Goal: Answer question/provide support: Answer question/provide support

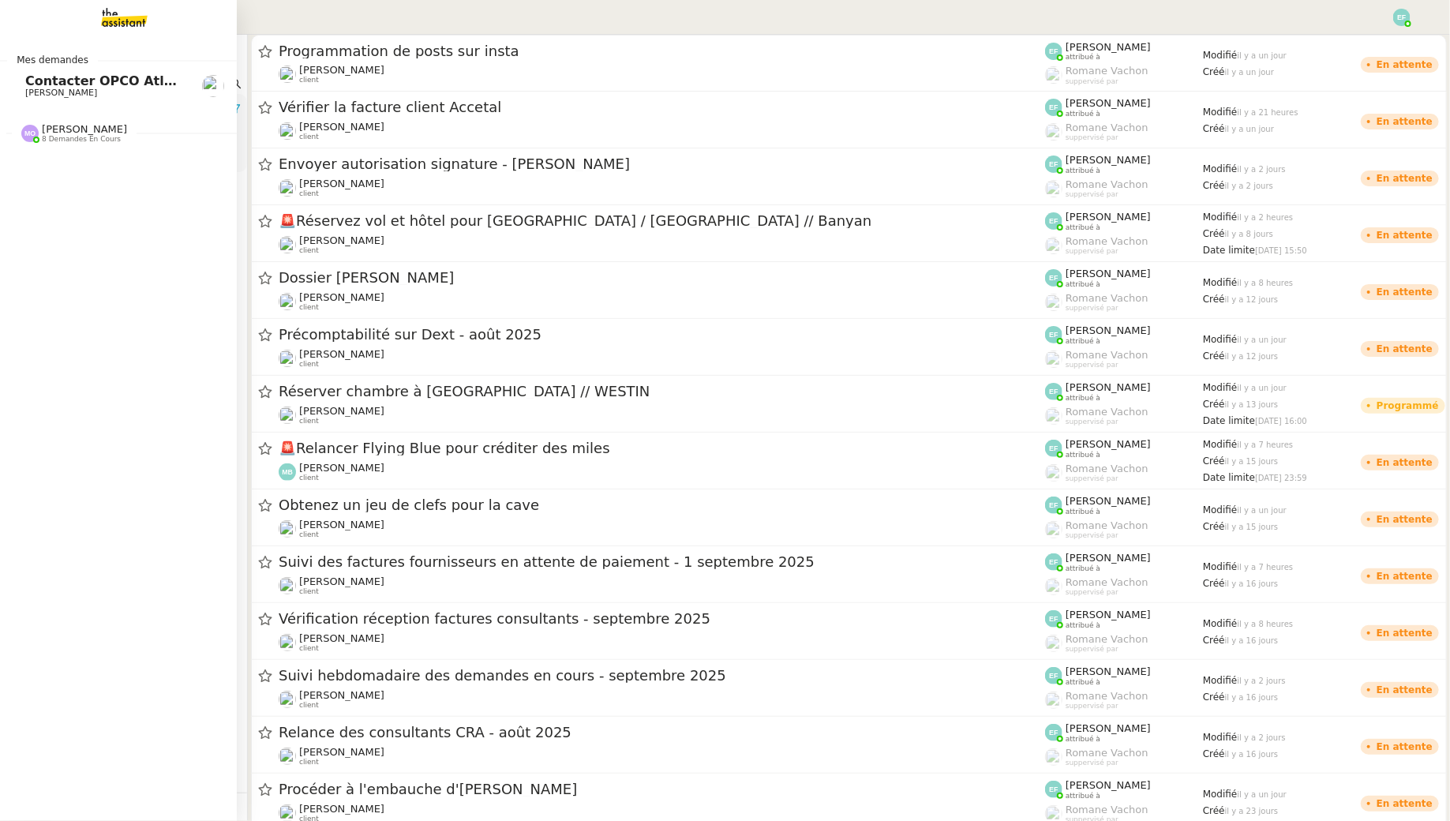
click at [43, 89] on span "[PERSON_NAME]" at bounding box center [61, 93] width 72 height 10
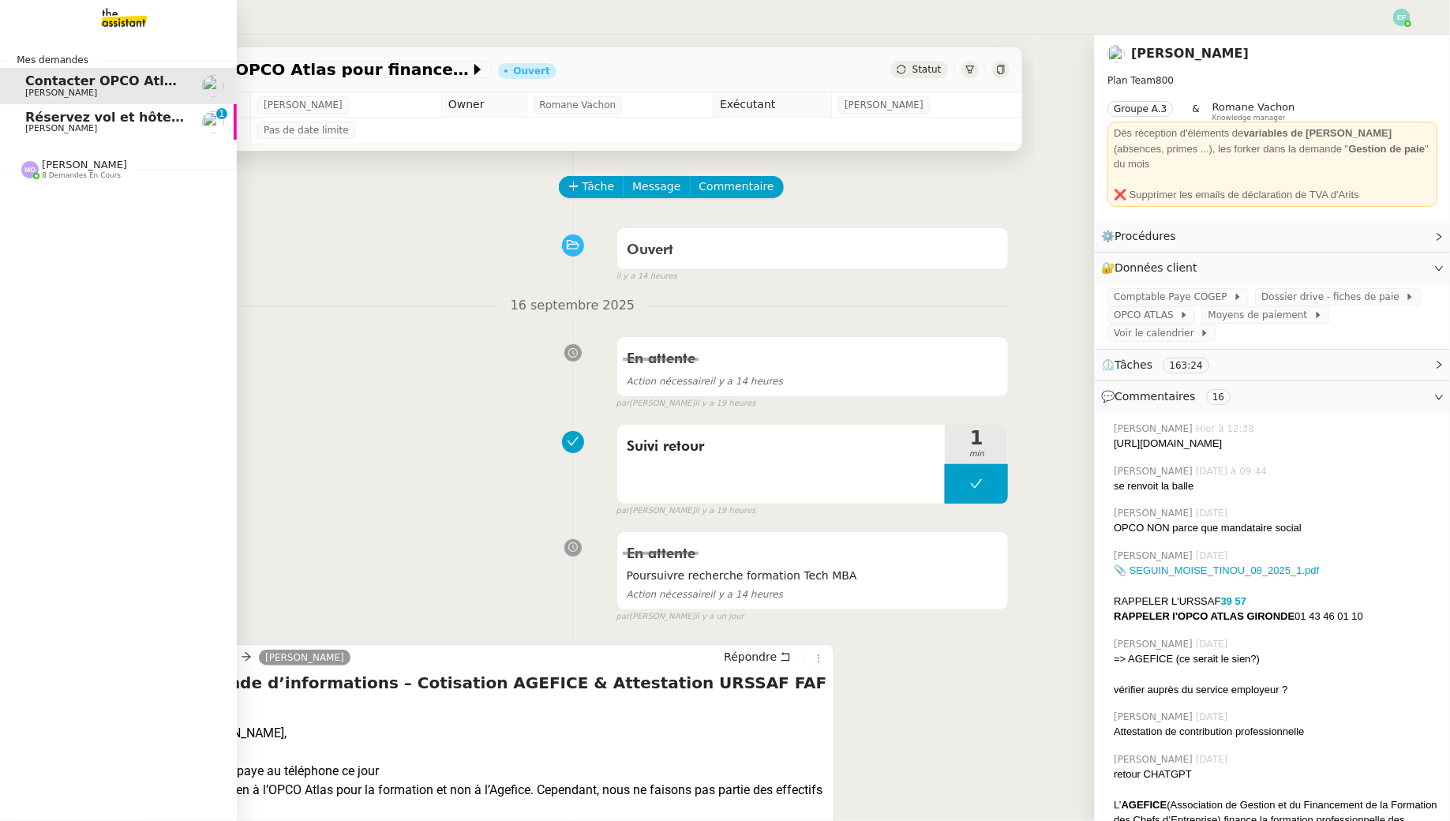
click at [47, 129] on span "[PERSON_NAME]" at bounding box center [61, 128] width 72 height 10
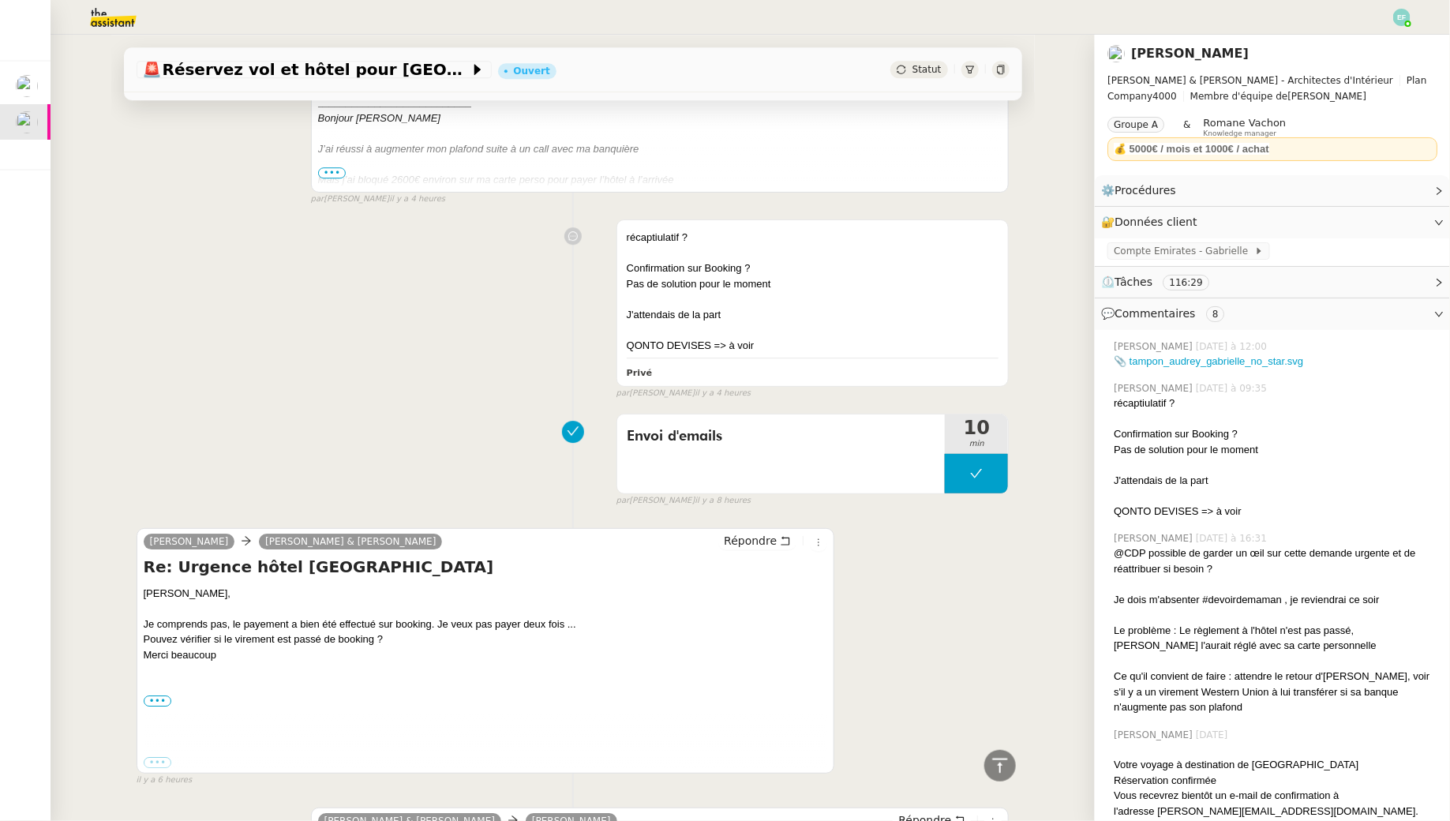
scroll to position [2571, 0]
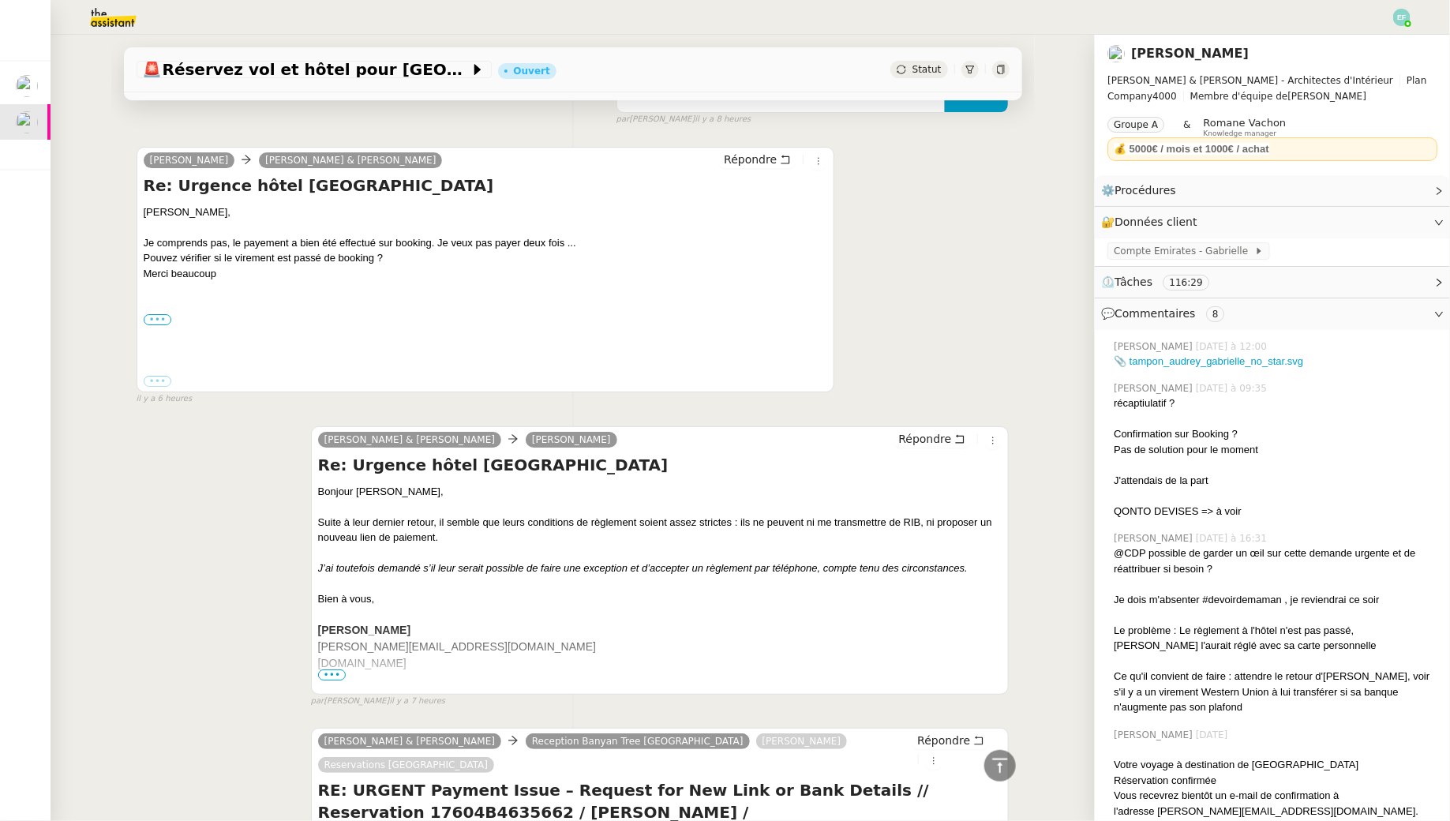
click at [162, 314] on label "•••" at bounding box center [158, 319] width 28 height 11
click at [0, 0] on input "•••" at bounding box center [0, 0] width 0 height 0
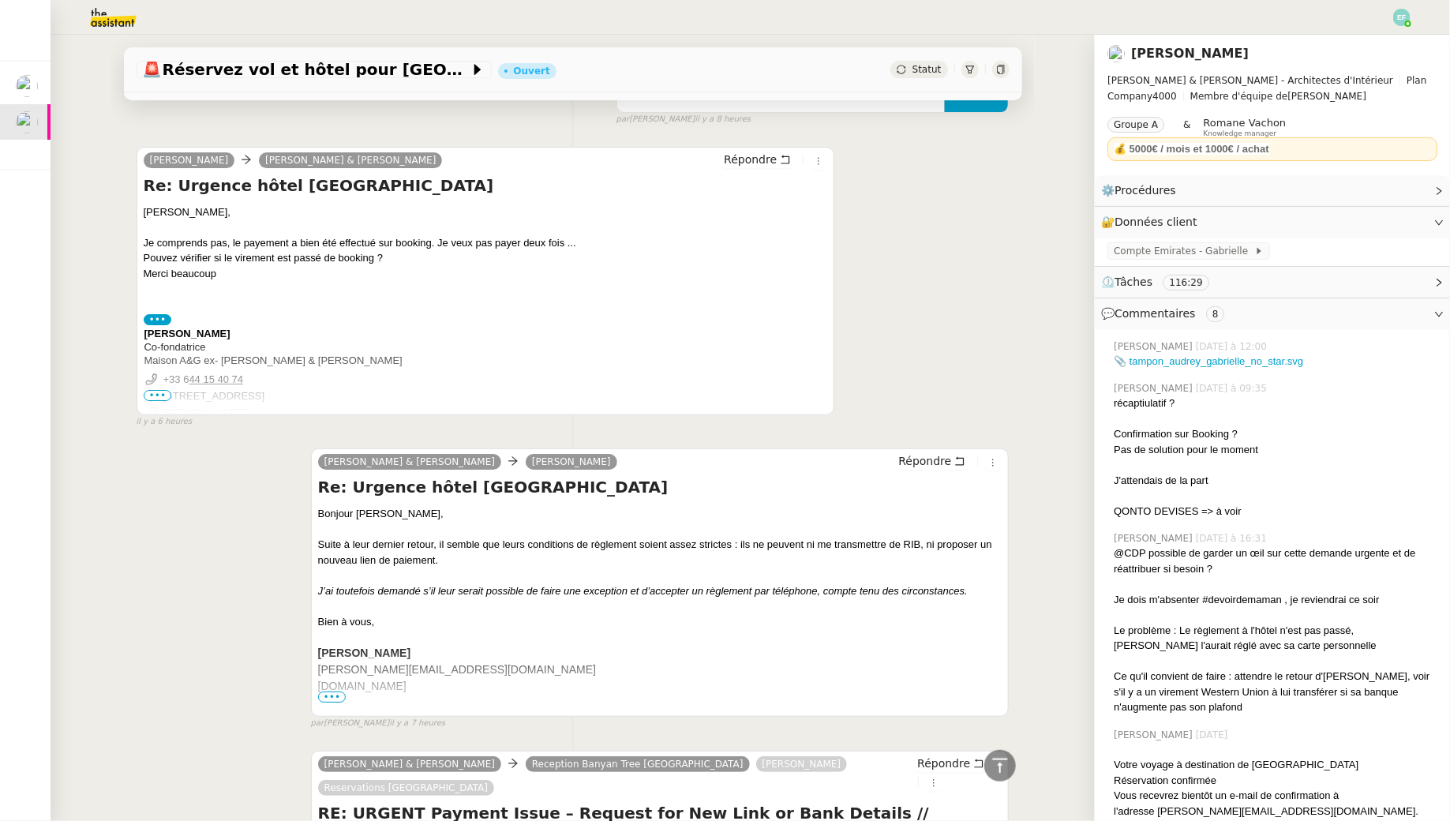
click at [159, 387] on td at bounding box center [153, 395] width 19 height 17
click at [159, 390] on span "•••" at bounding box center [158, 395] width 28 height 11
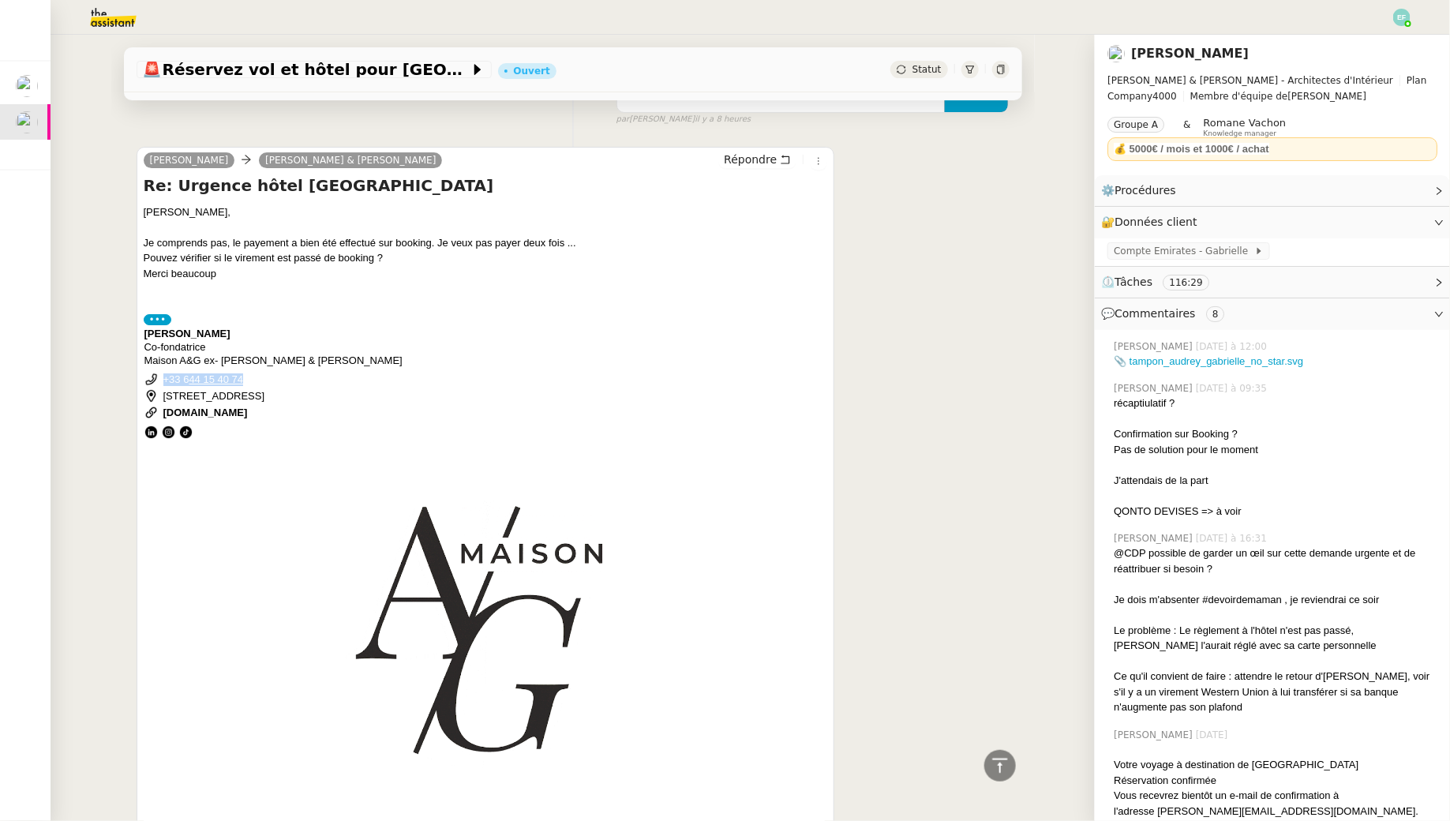
drag, startPoint x: 263, startPoint y: 308, endPoint x: 165, endPoint y: 301, distance: 98.1
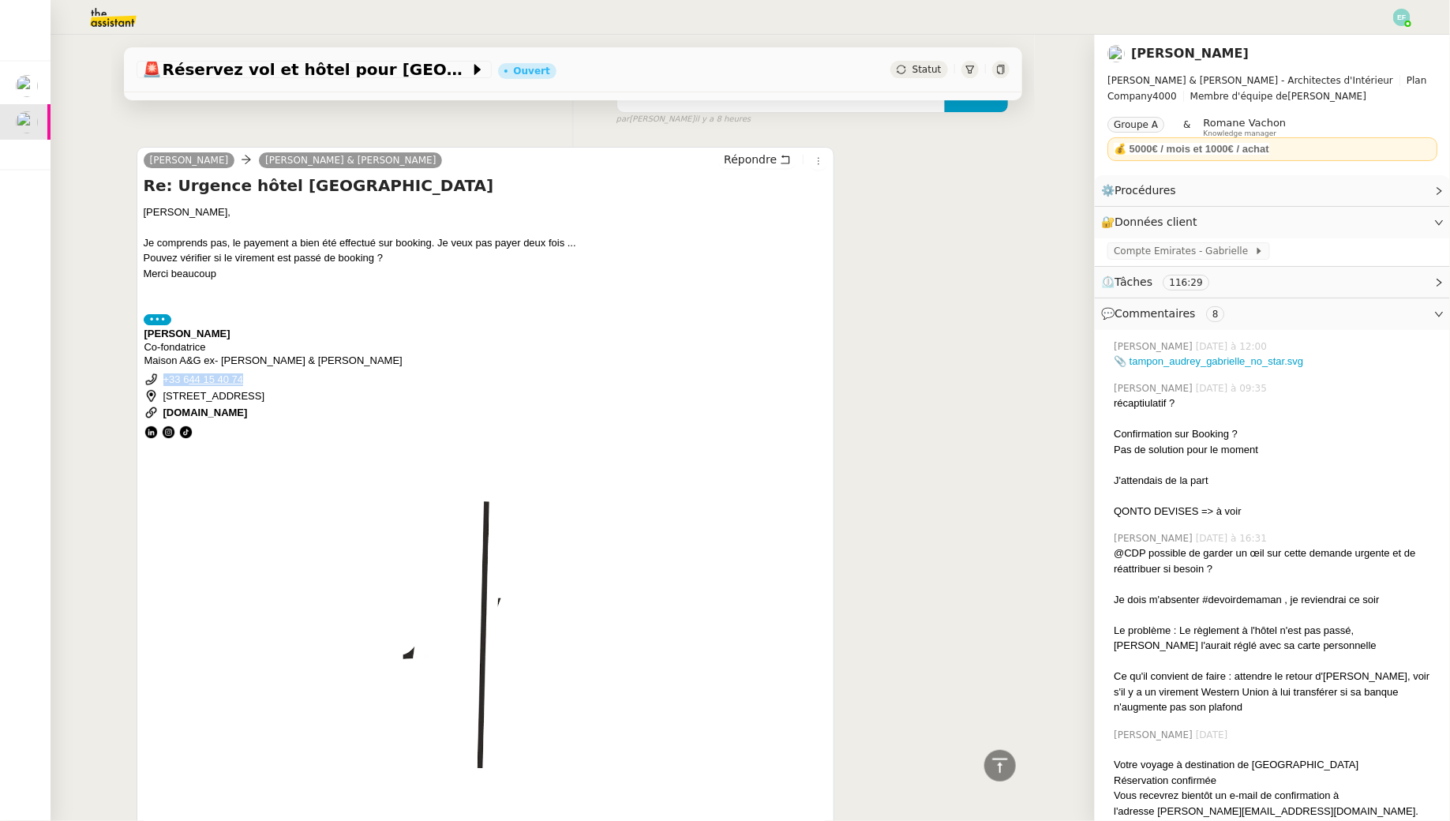
click at [165, 371] on td "+33 6 44 15 40 74" at bounding box center [214, 379] width 103 height 17
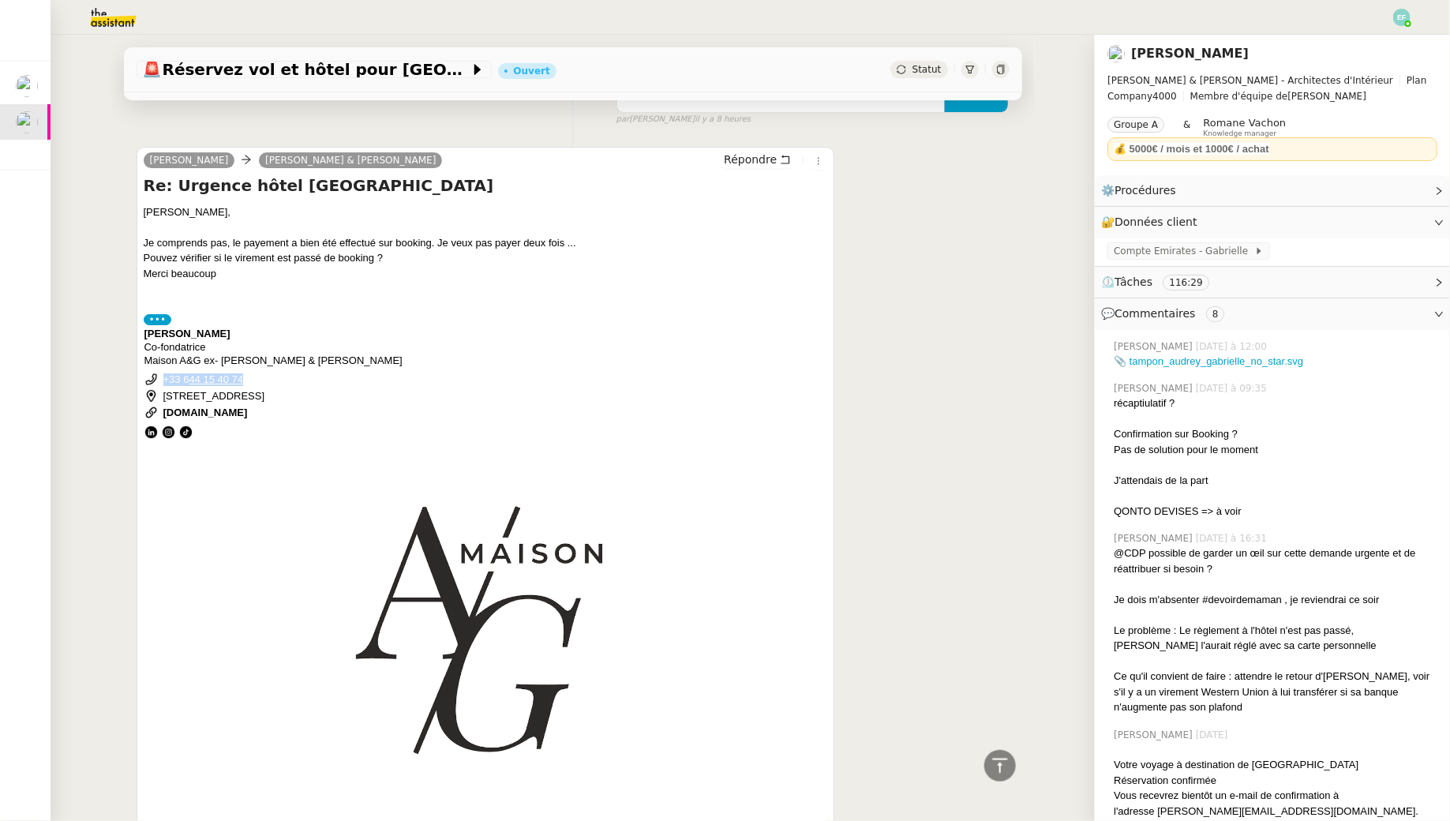
copy p "+33 6 44 15 40 74"
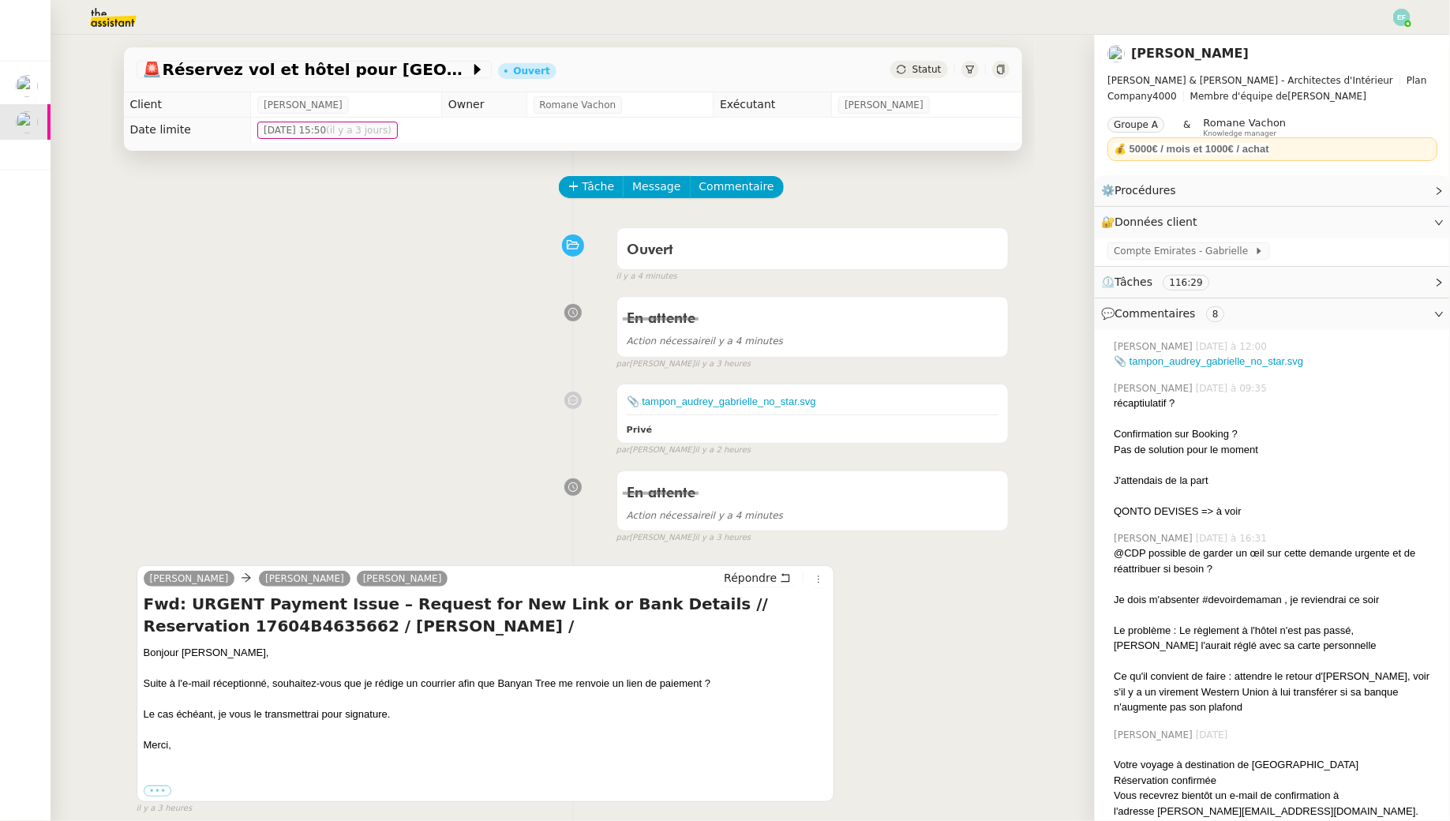
scroll to position [8, 0]
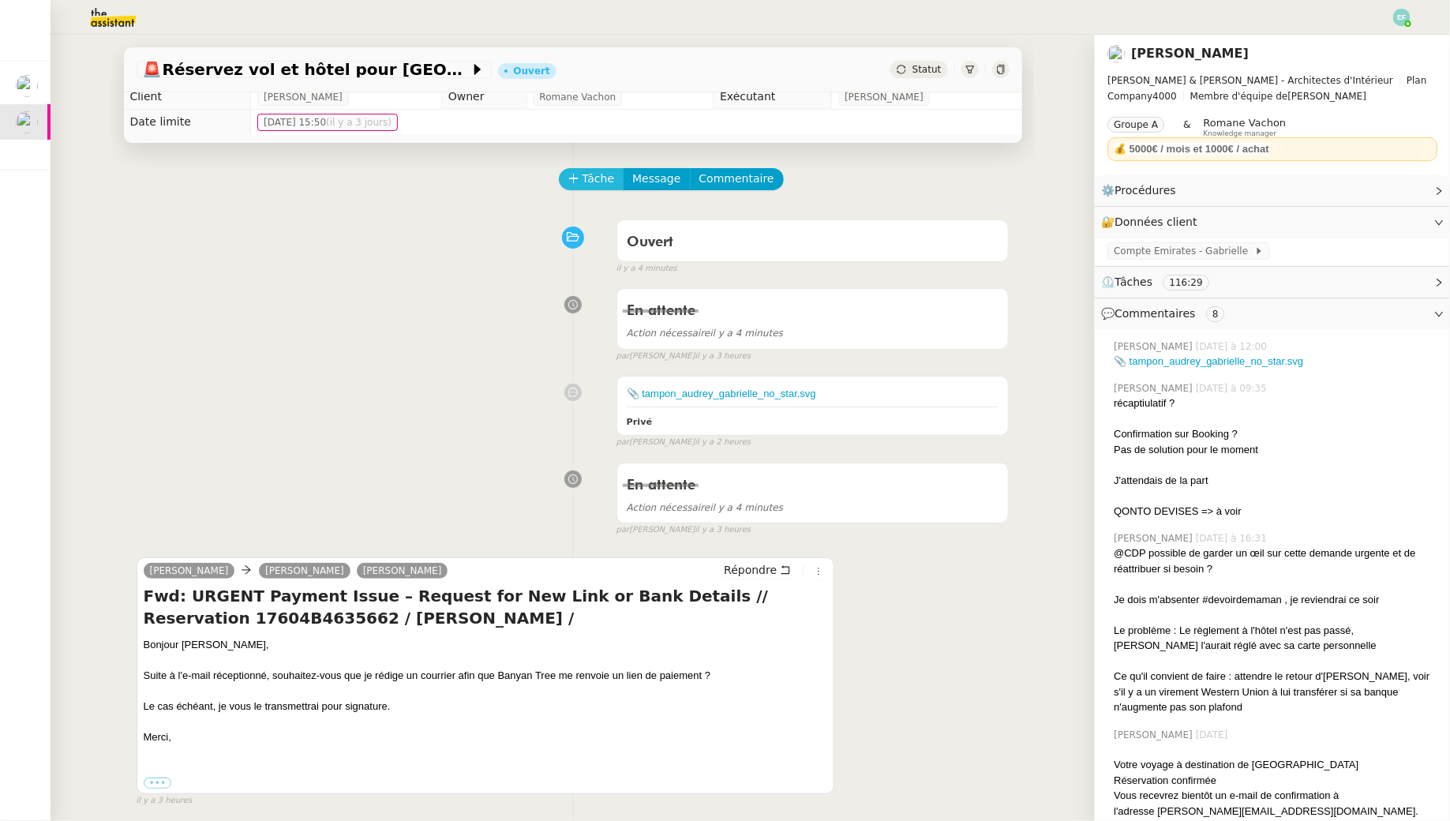
click at [593, 178] on span "Tâche" at bounding box center [598, 179] width 32 height 18
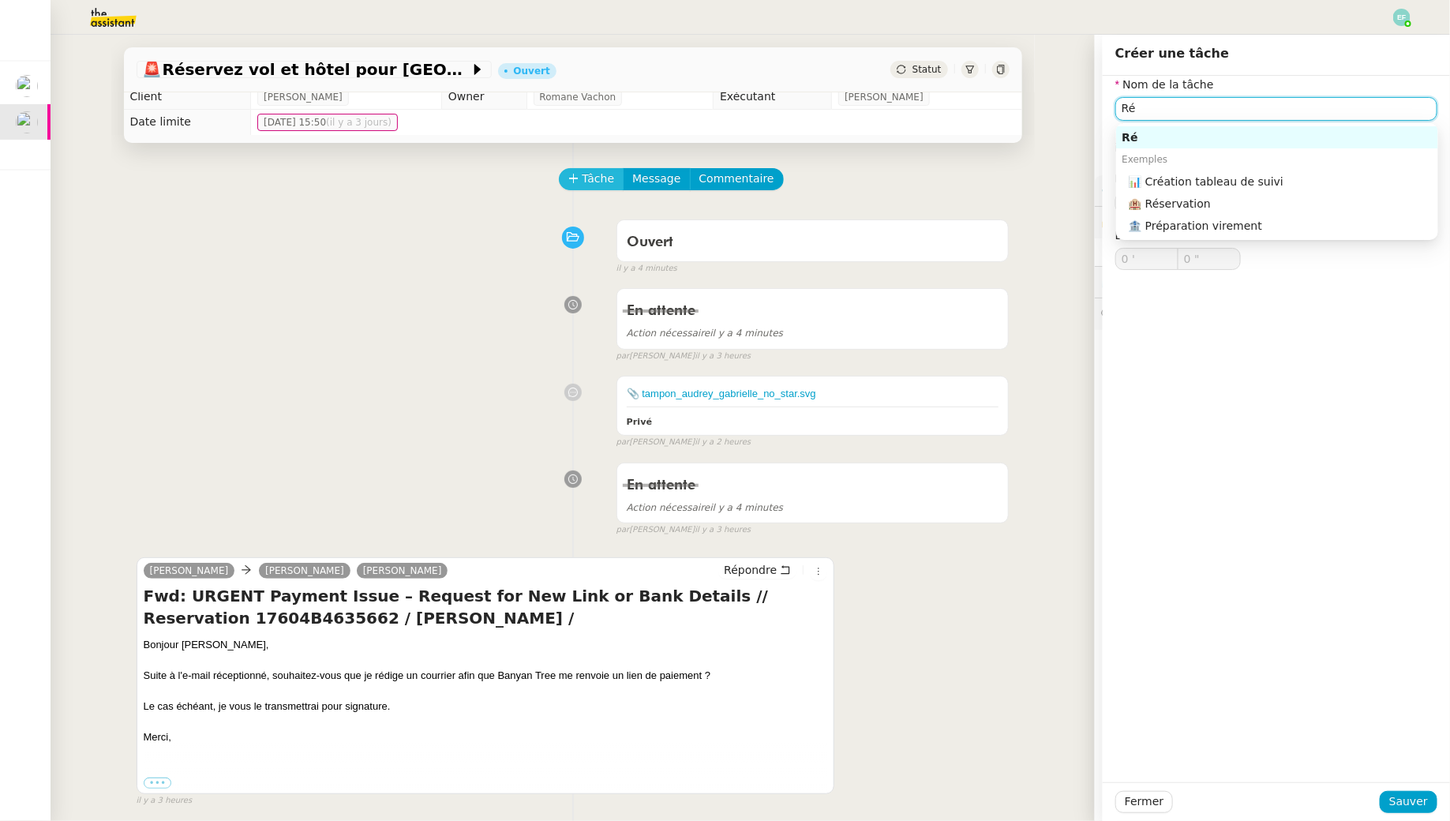
type input "R"
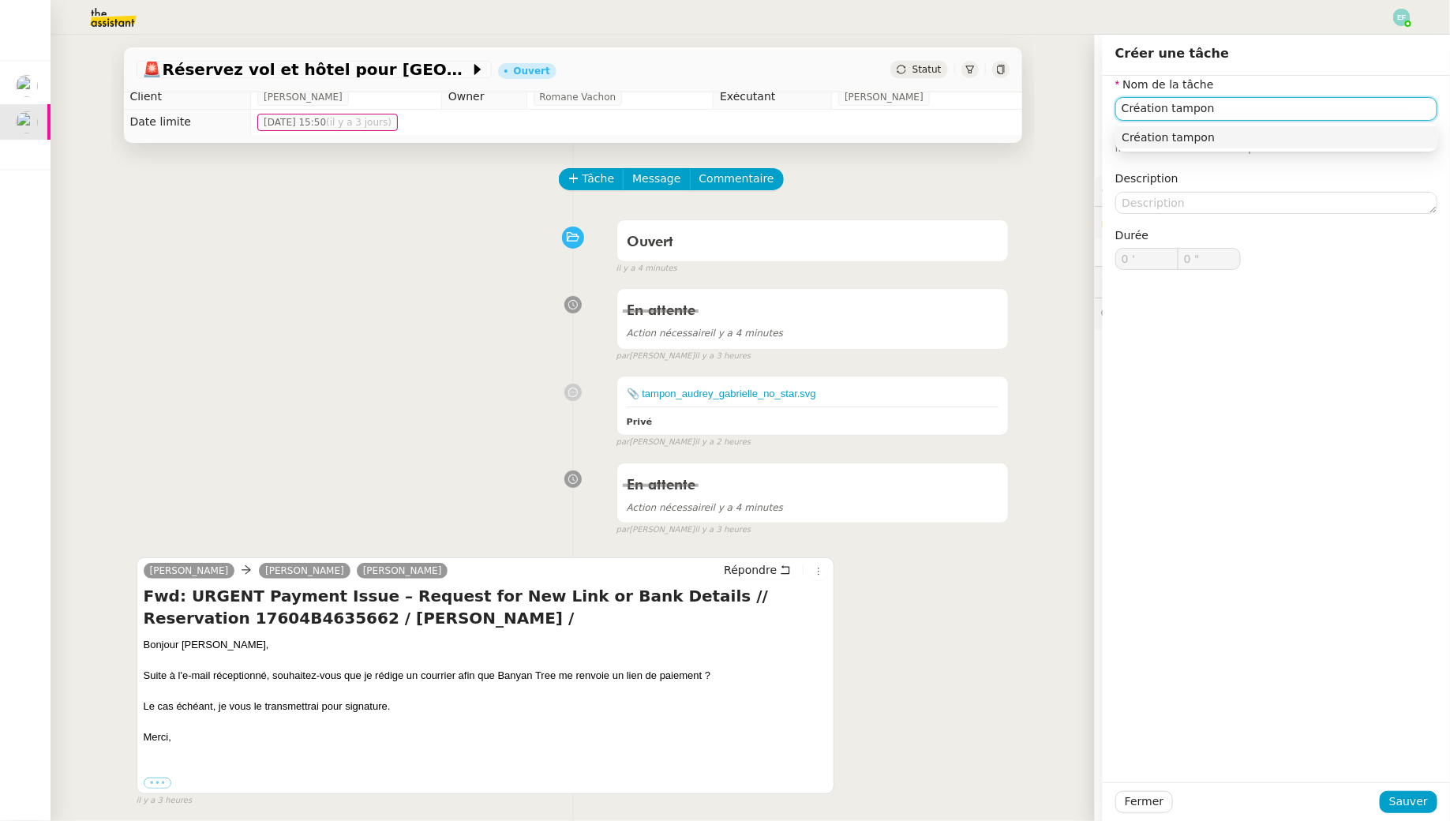
click at [1166, 107] on input "Création tampon" at bounding box center [1276, 108] width 322 height 23
click at [1142, 110] on input "Création courrier + tampon" at bounding box center [1276, 108] width 322 height 23
click at [1227, 107] on input "Rédaction courrier + tampon" at bounding box center [1276, 108] width 322 height 23
type input "Rédaction courrier + création tampon"
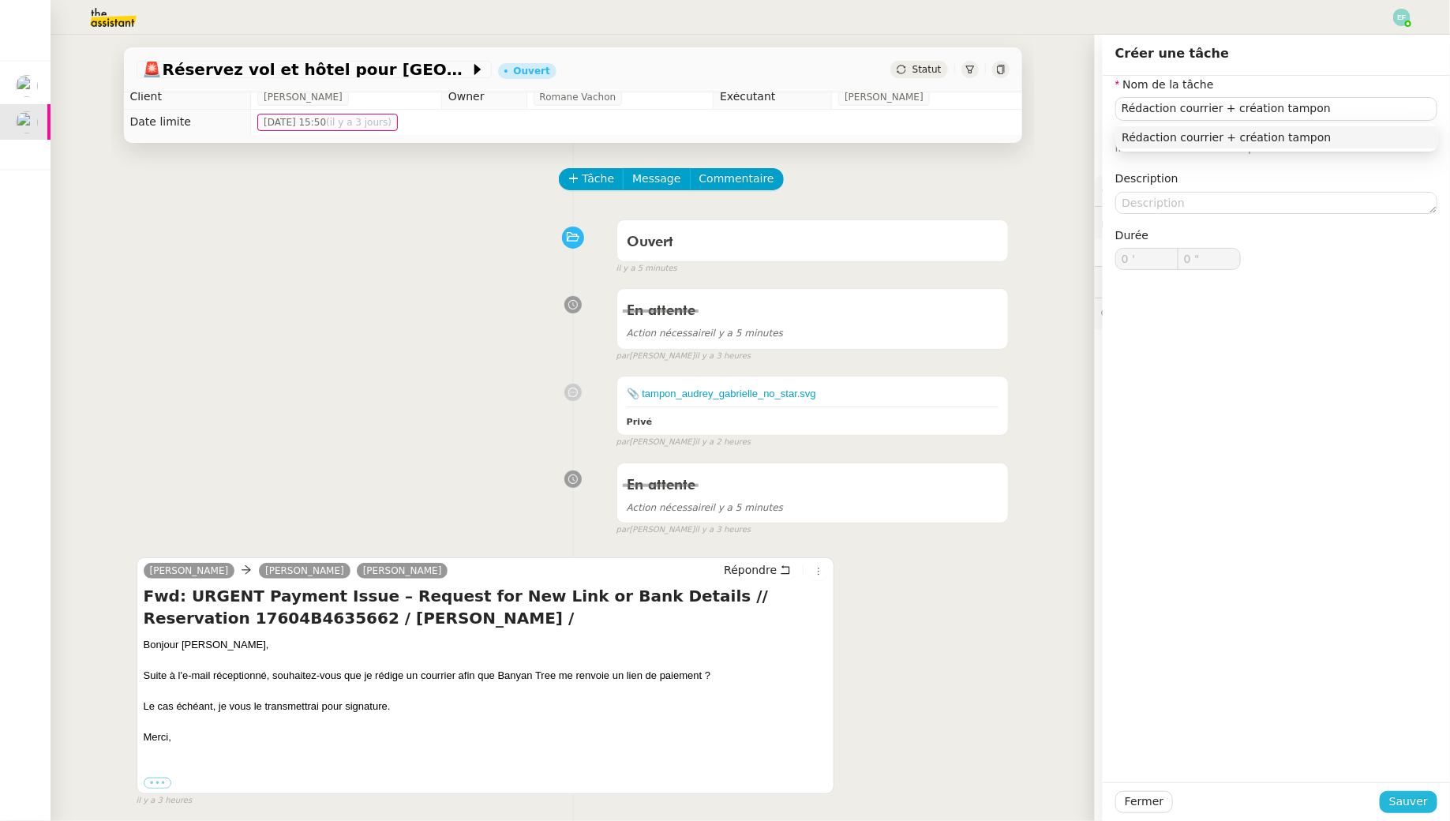
click at [1412, 796] on span "Sauver" at bounding box center [1408, 801] width 39 height 18
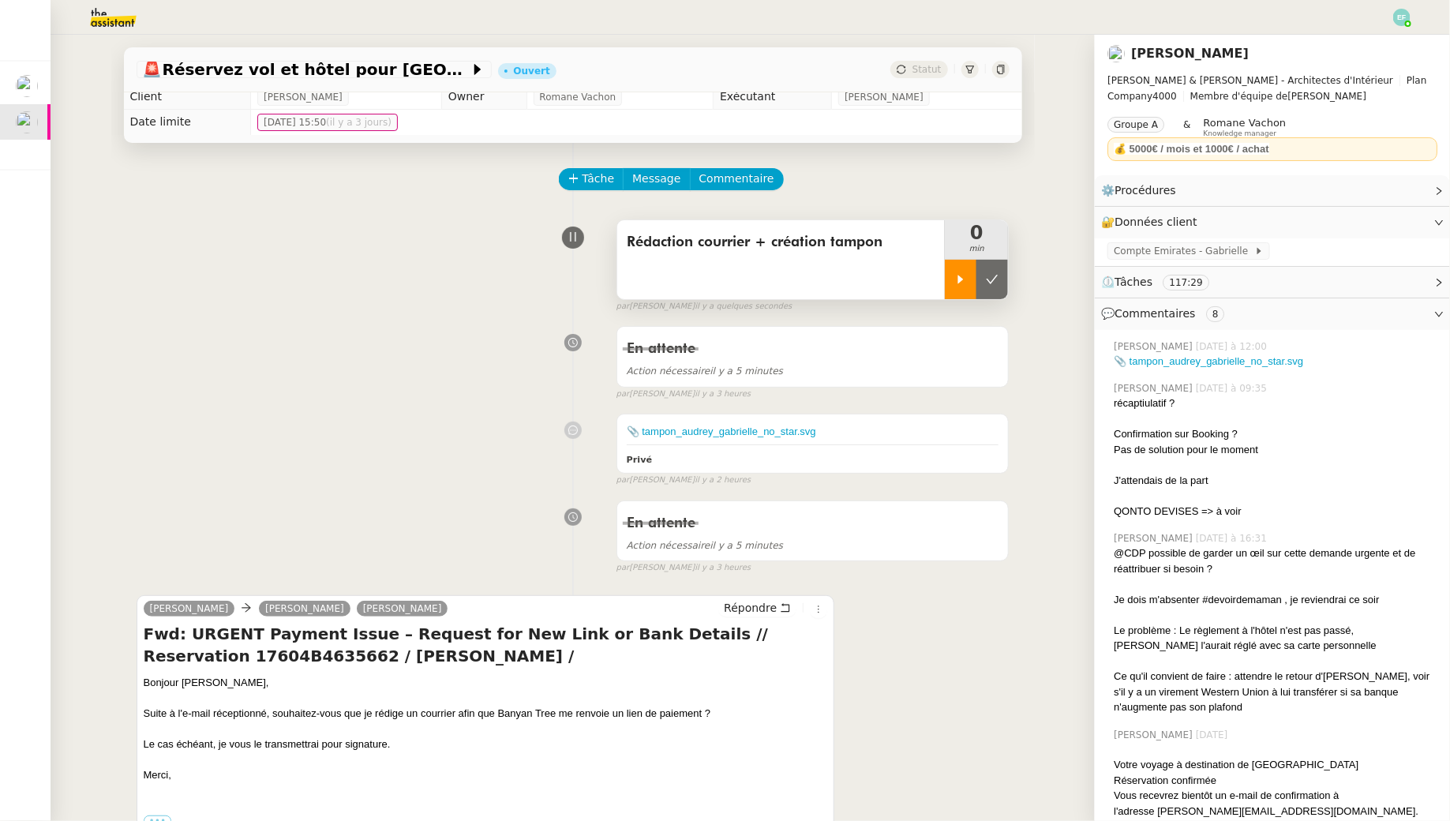
click at [957, 266] on div at bounding box center [961, 279] width 32 height 39
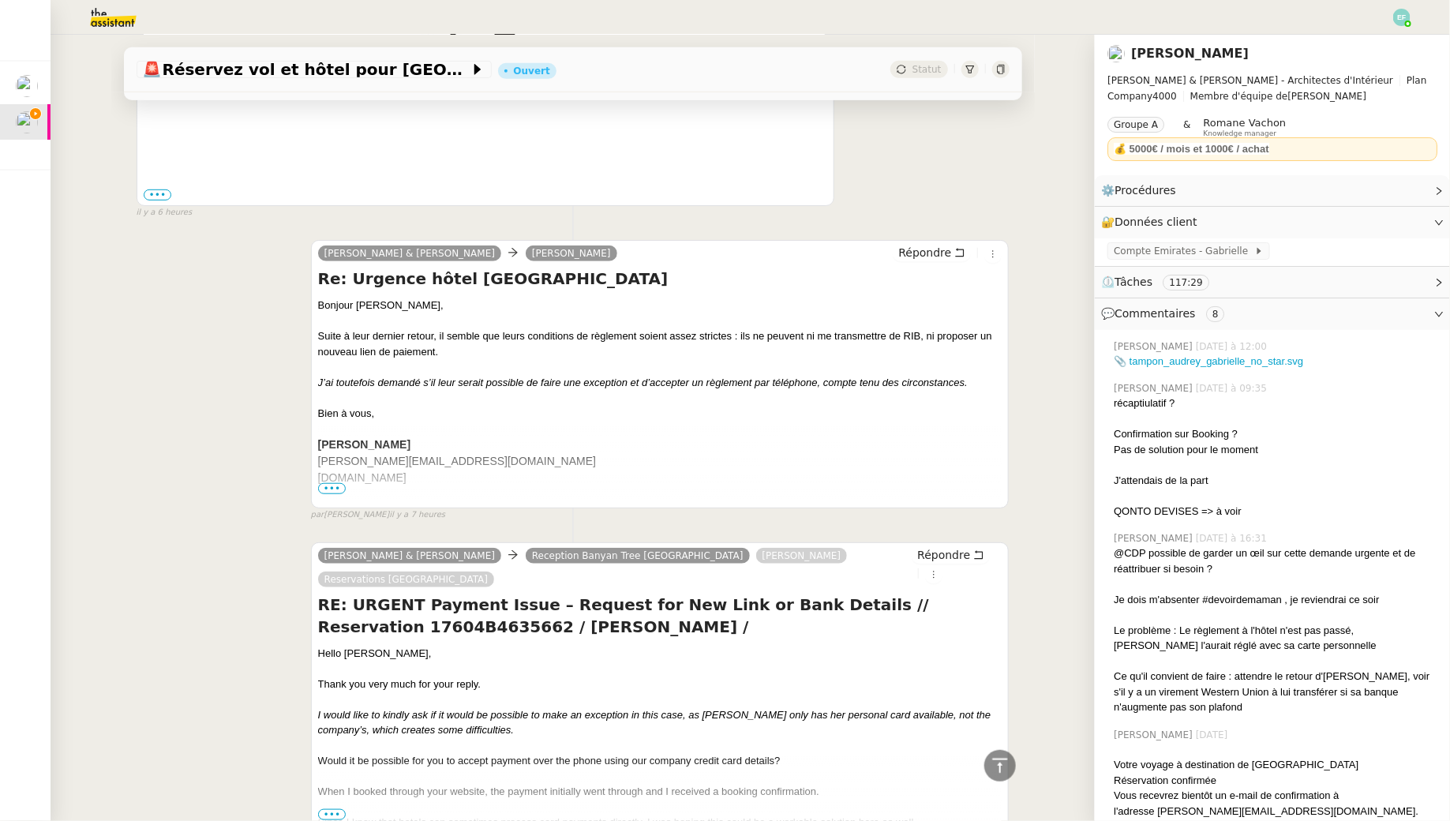
scroll to position [3336, 0]
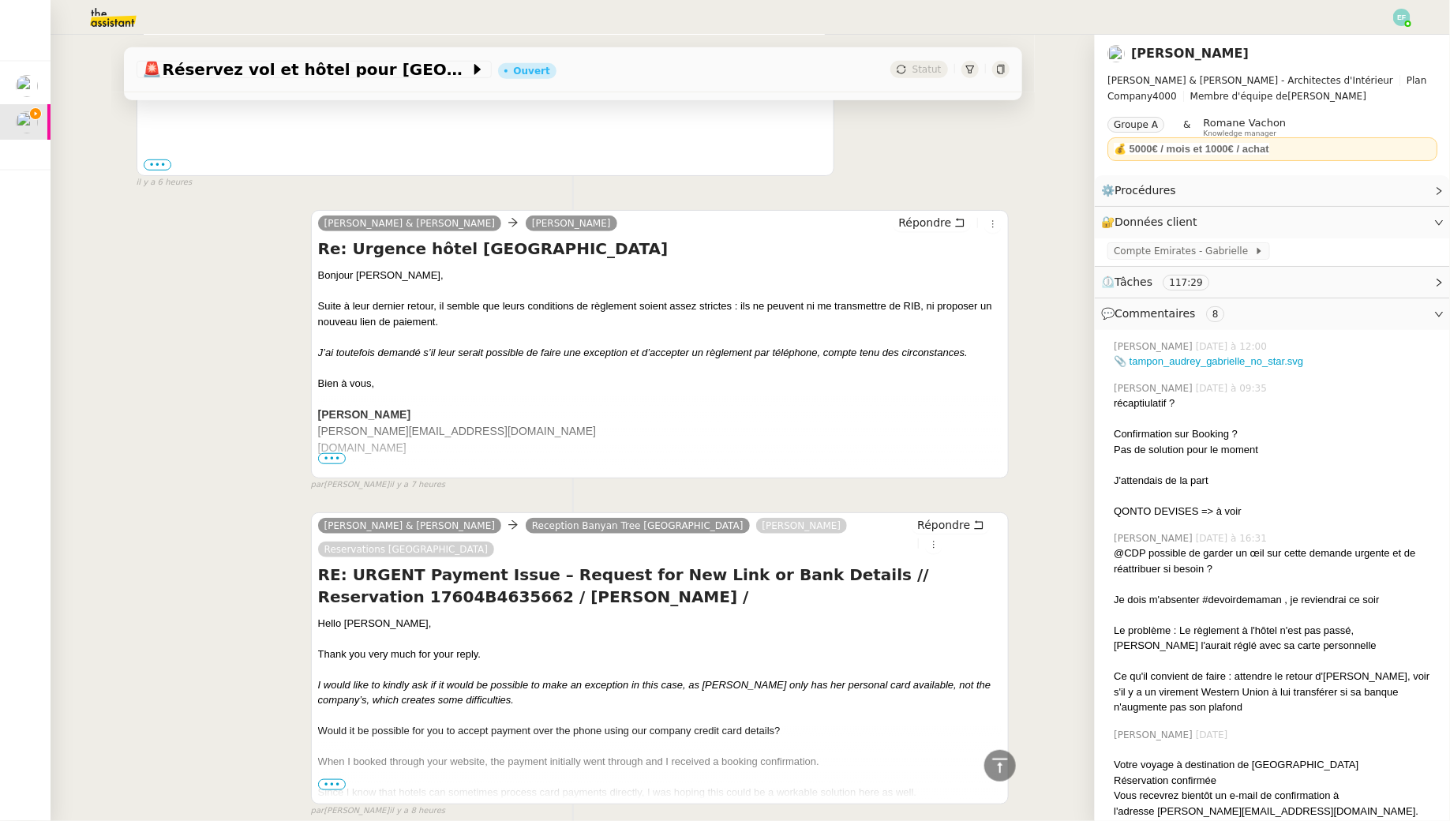
click at [328, 779] on span "•••" at bounding box center [332, 784] width 28 height 11
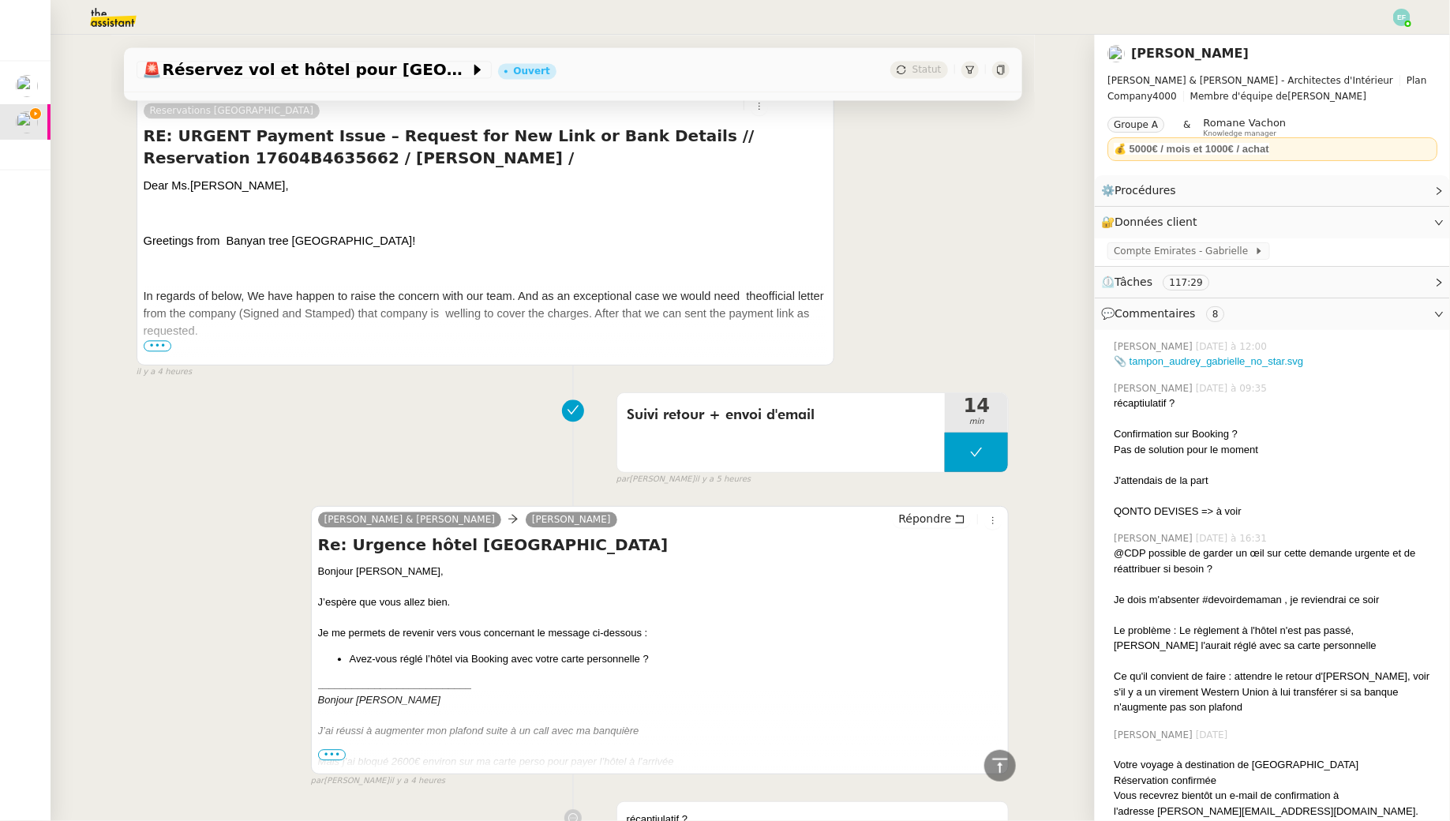
scroll to position [1458, 0]
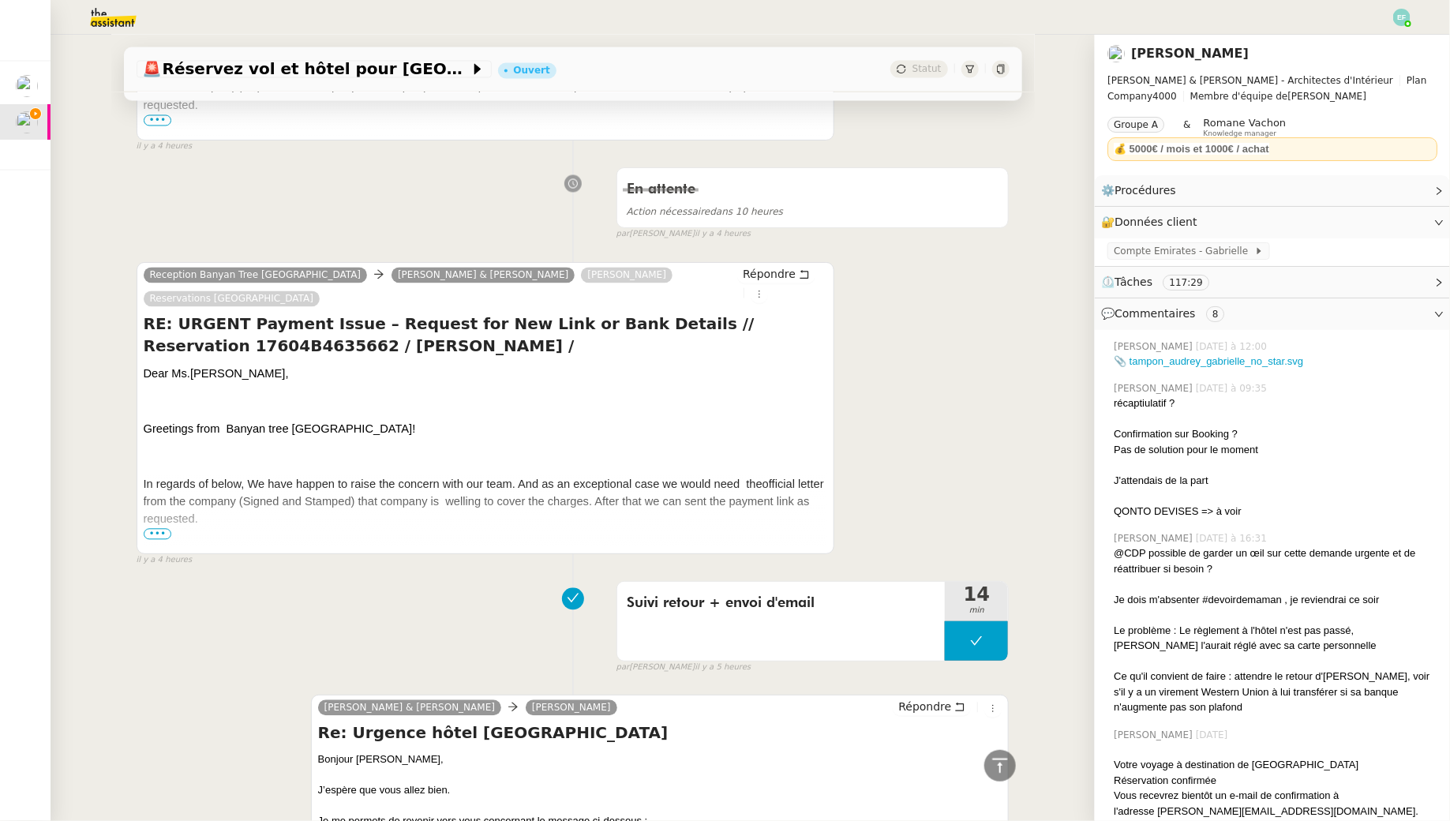
click at [148, 529] on span "•••" at bounding box center [158, 534] width 28 height 11
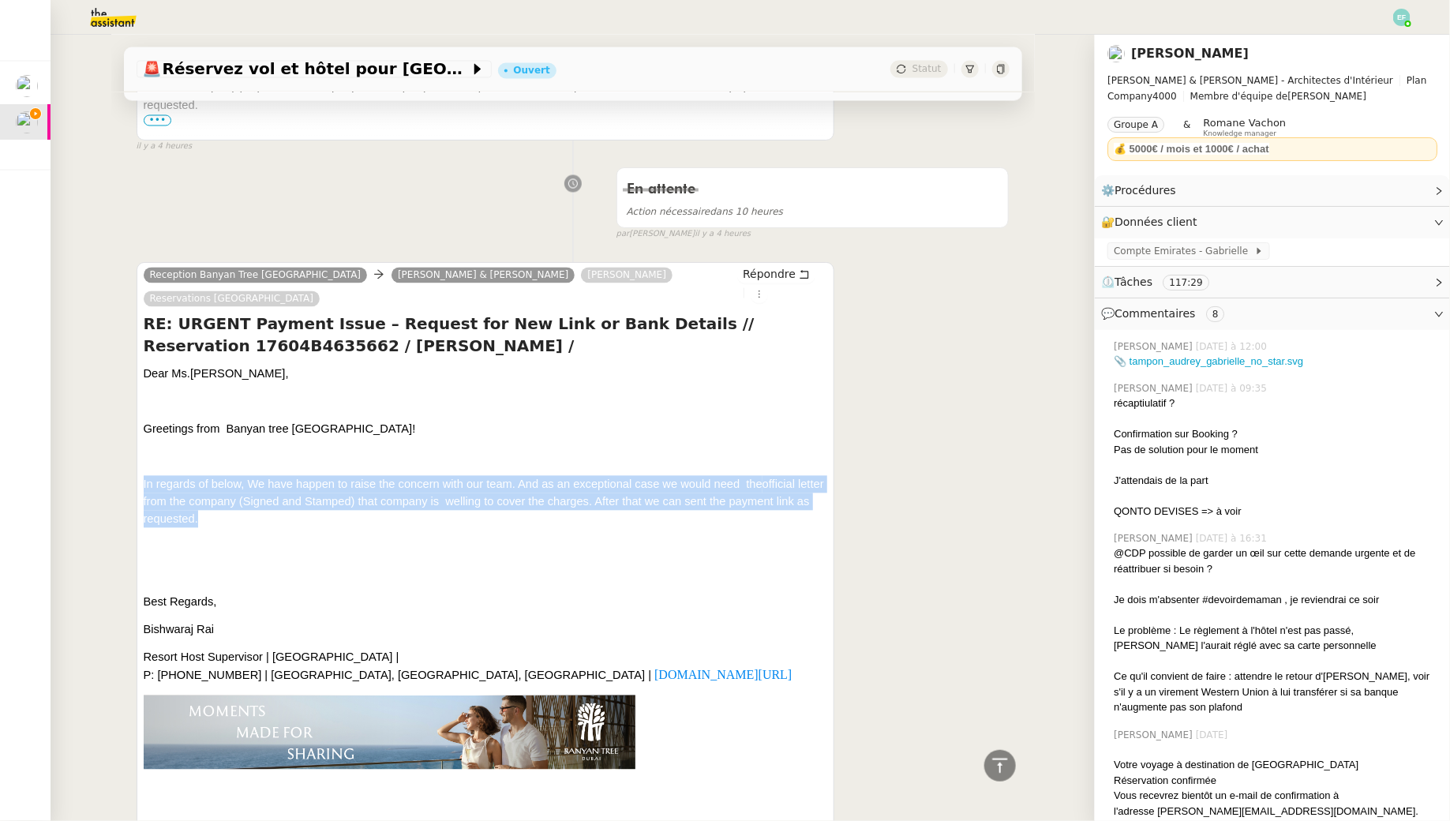
drag, startPoint x: 138, startPoint y: 407, endPoint x: 232, endPoint y: 462, distance: 108.6
copy div "In regards of below, We have happen to raise the concern with our team. And as …"
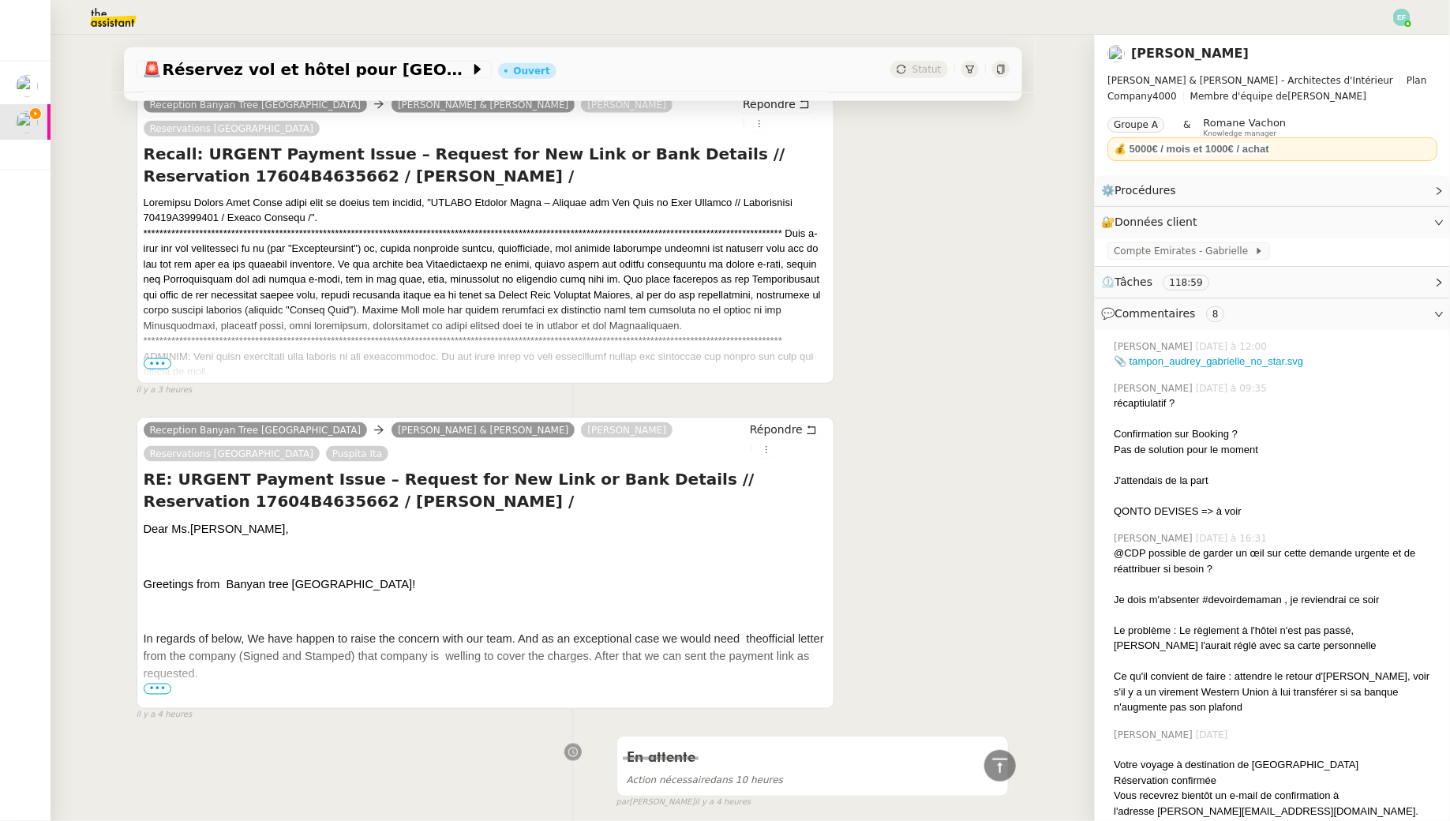
scroll to position [1458, 0]
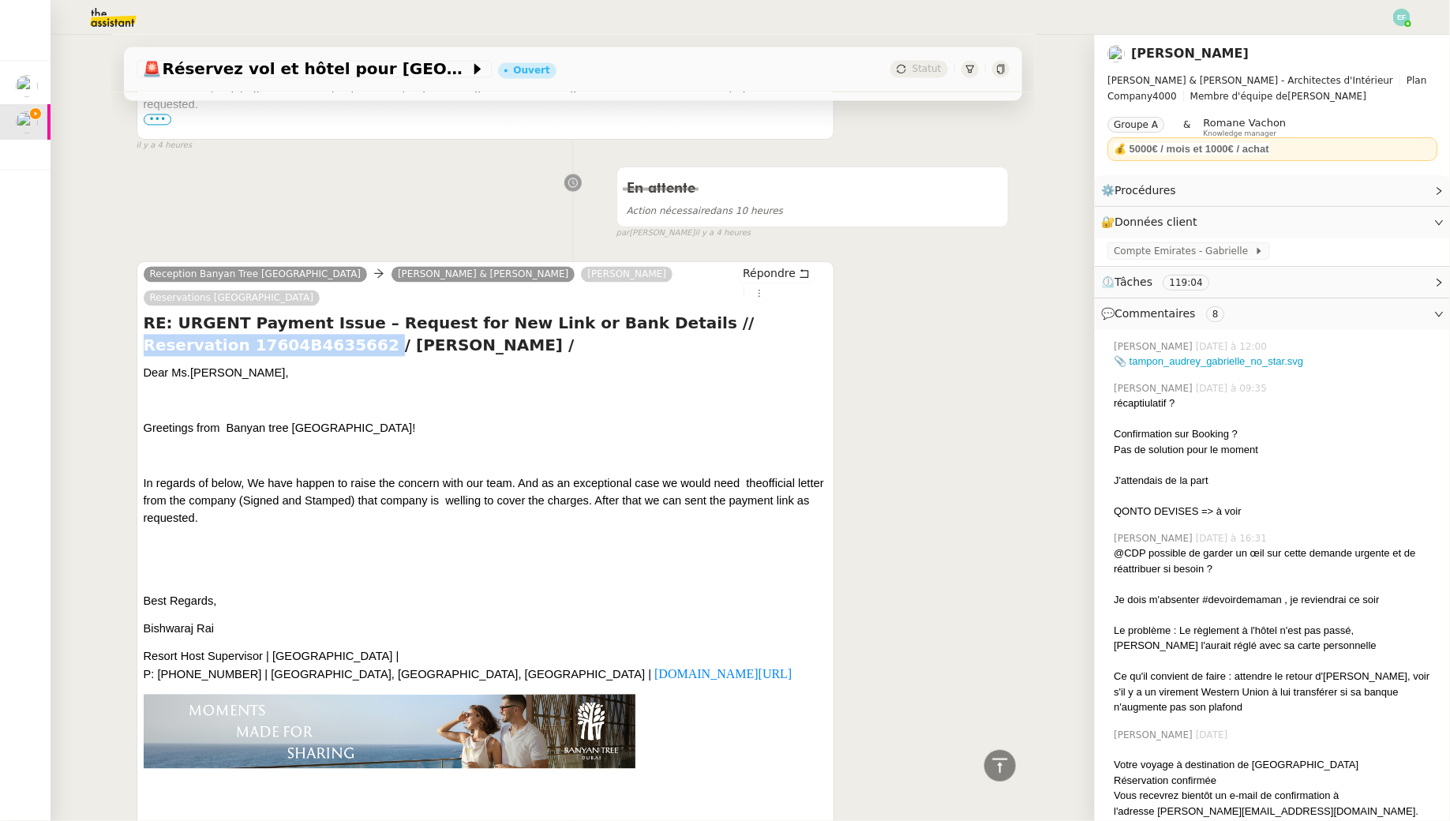
drag, startPoint x: 645, startPoint y: 244, endPoint x: 275, endPoint y: 270, distance: 371.0
click at [275, 312] on h4 "RE: URGENT Payment Issue – Request for New Link or Bank Details // Reservation …" at bounding box center [486, 334] width 684 height 44
copy h4 "Reservation 17604B4635662"
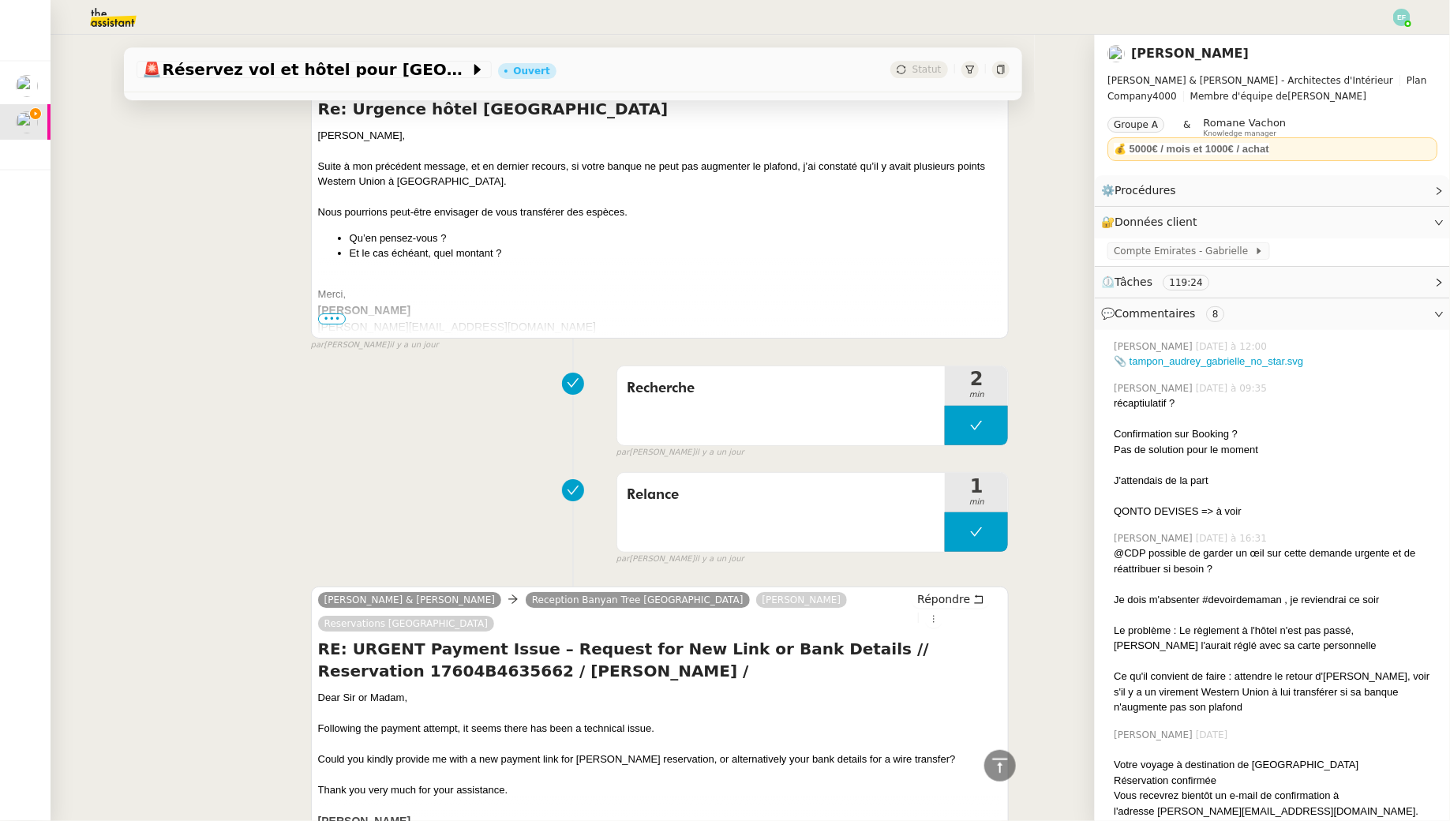
scroll to position [11271, 0]
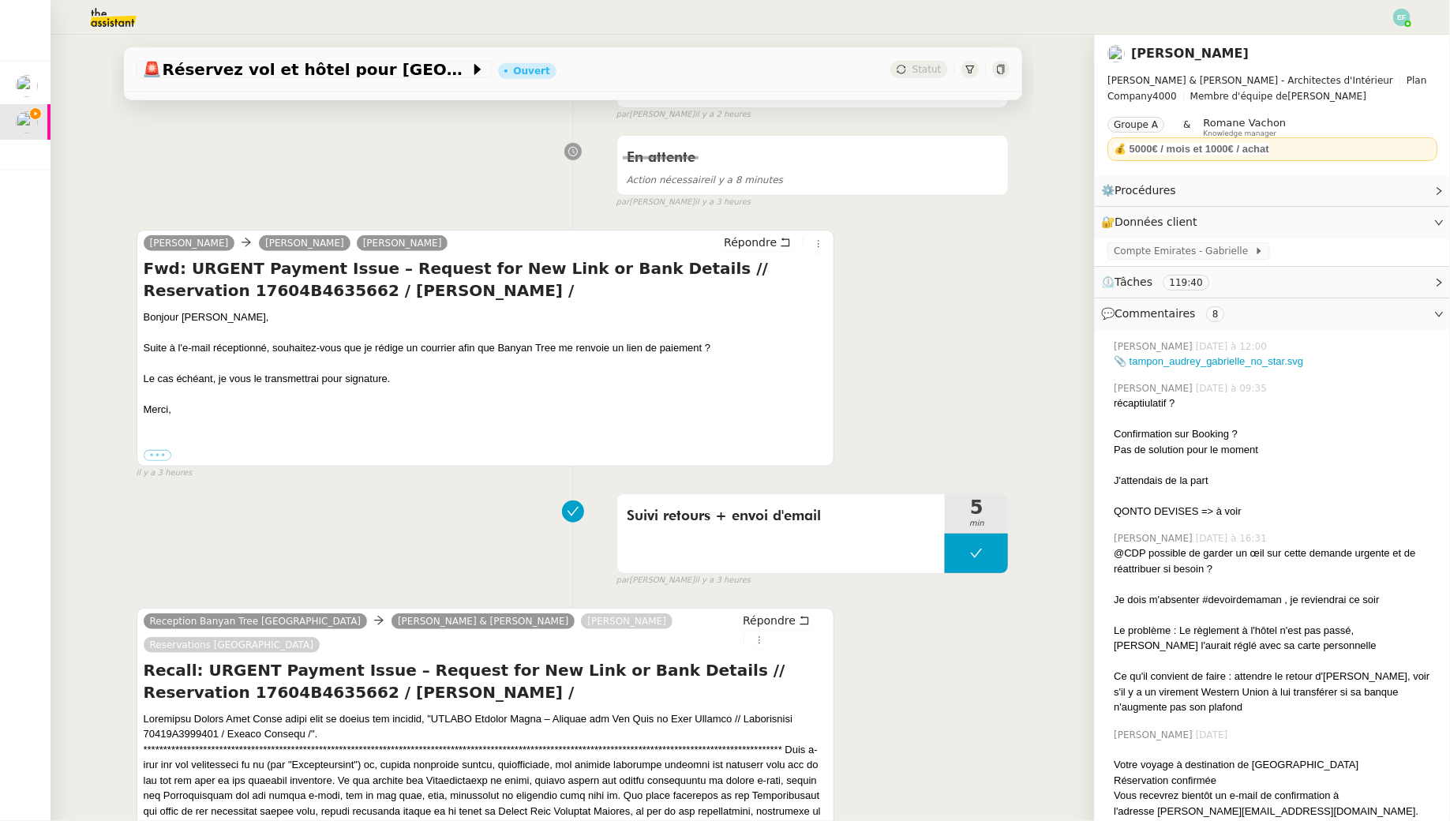
scroll to position [0, 0]
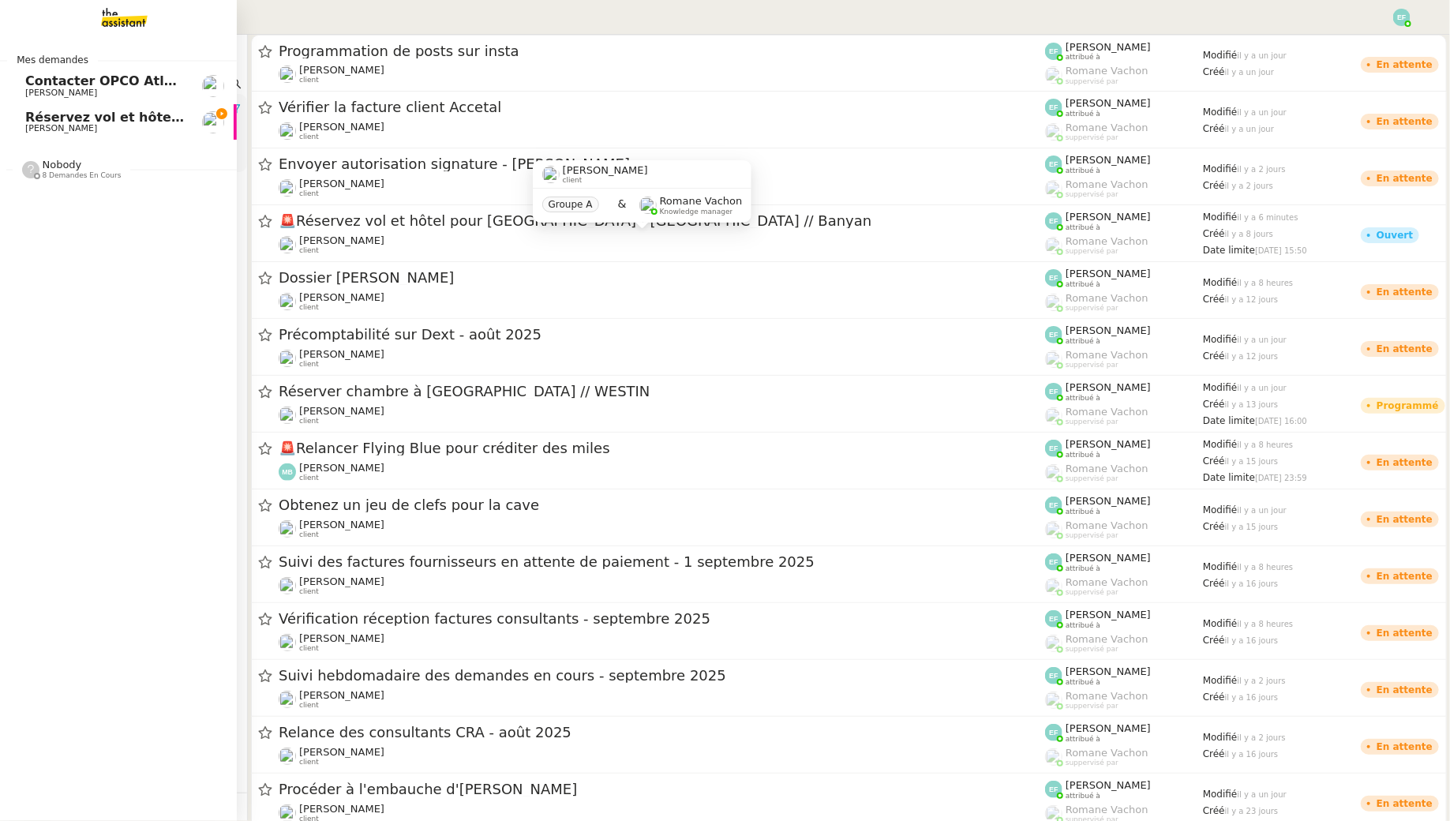
click at [66, 130] on span "[PERSON_NAME]" at bounding box center [61, 128] width 72 height 10
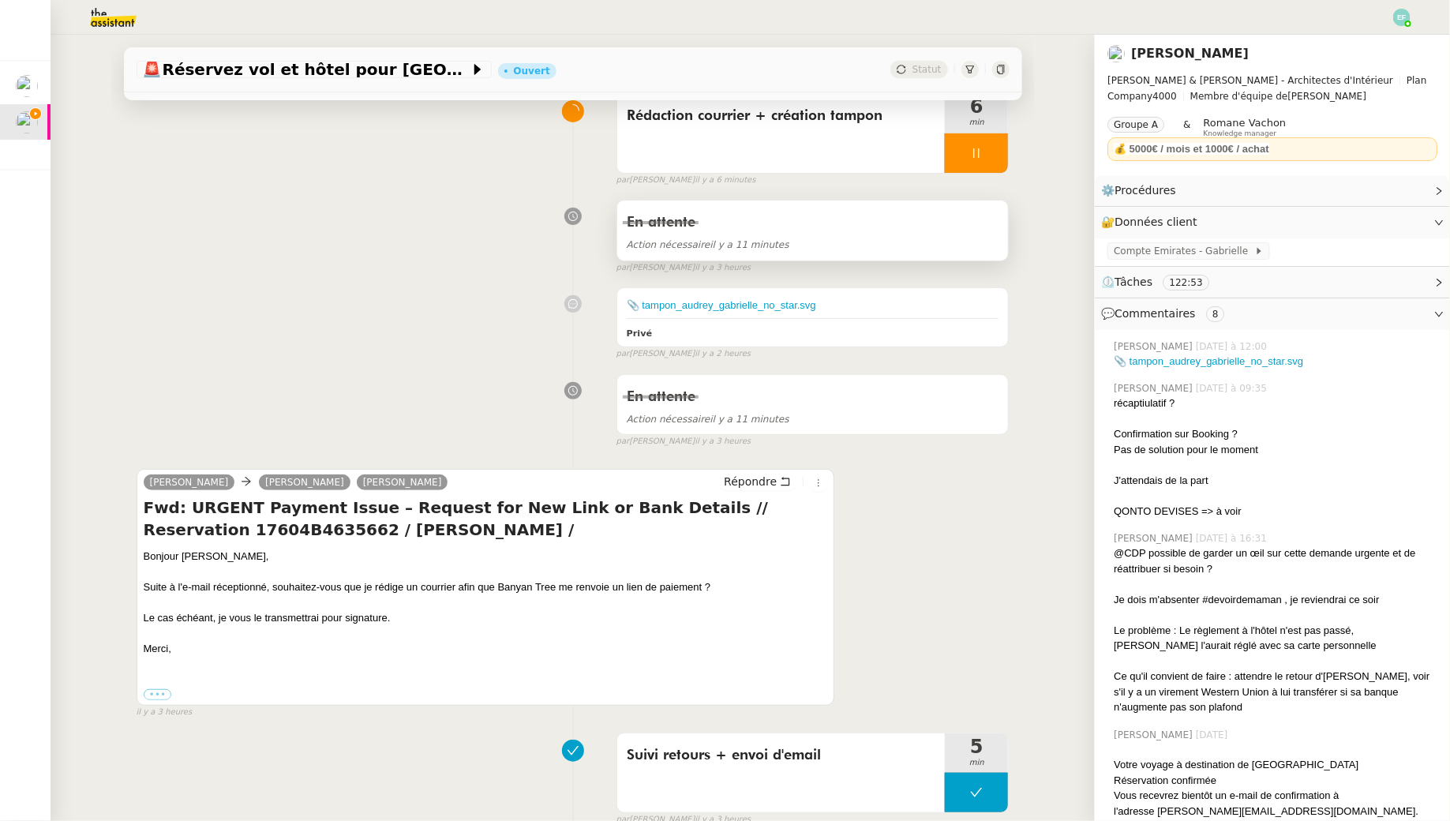
scroll to position [156, 0]
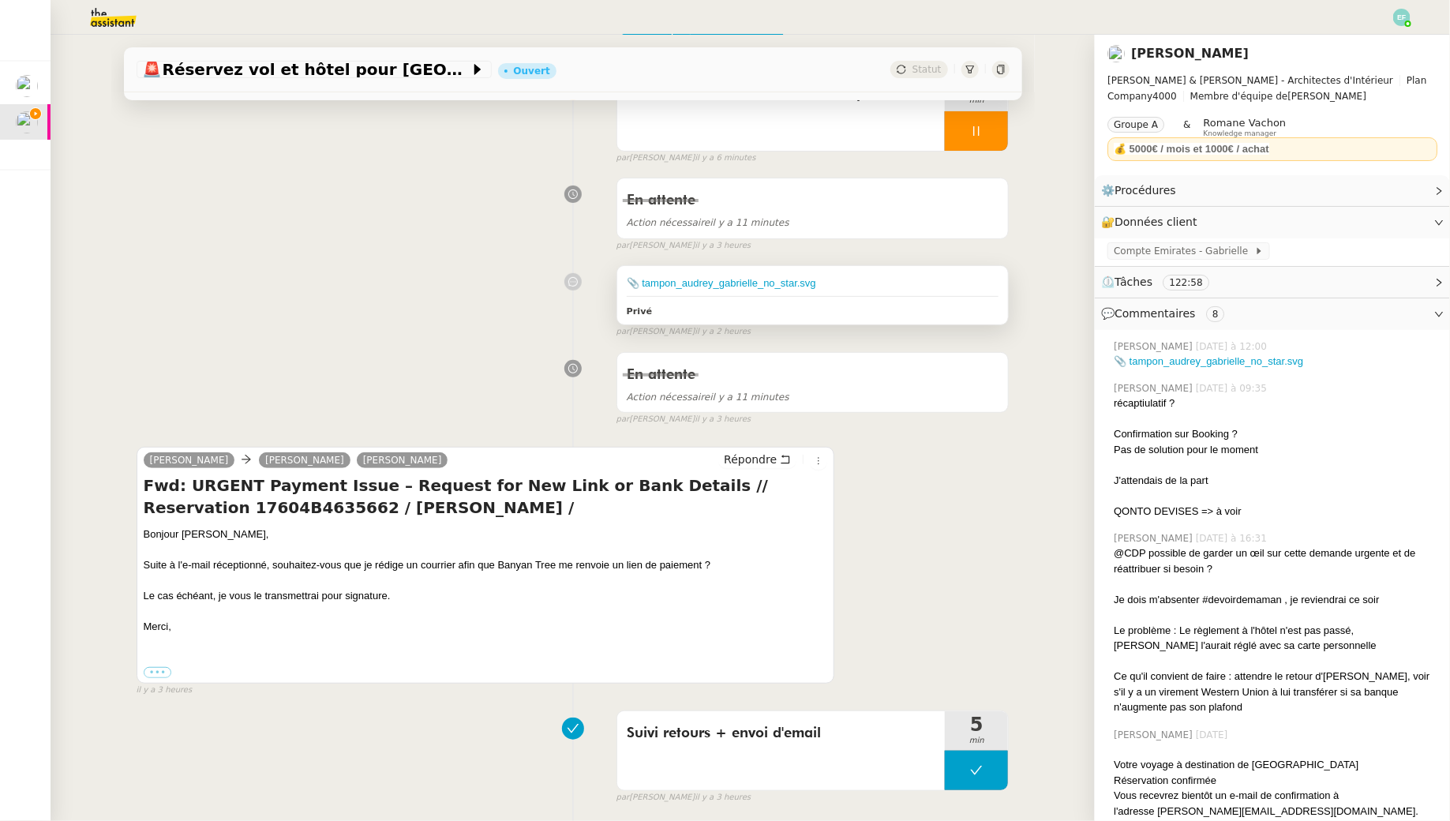
click at [795, 275] on div "📎 tampon_audrey_gabrielle_no_star.svg" at bounding box center [813, 283] width 372 height 16
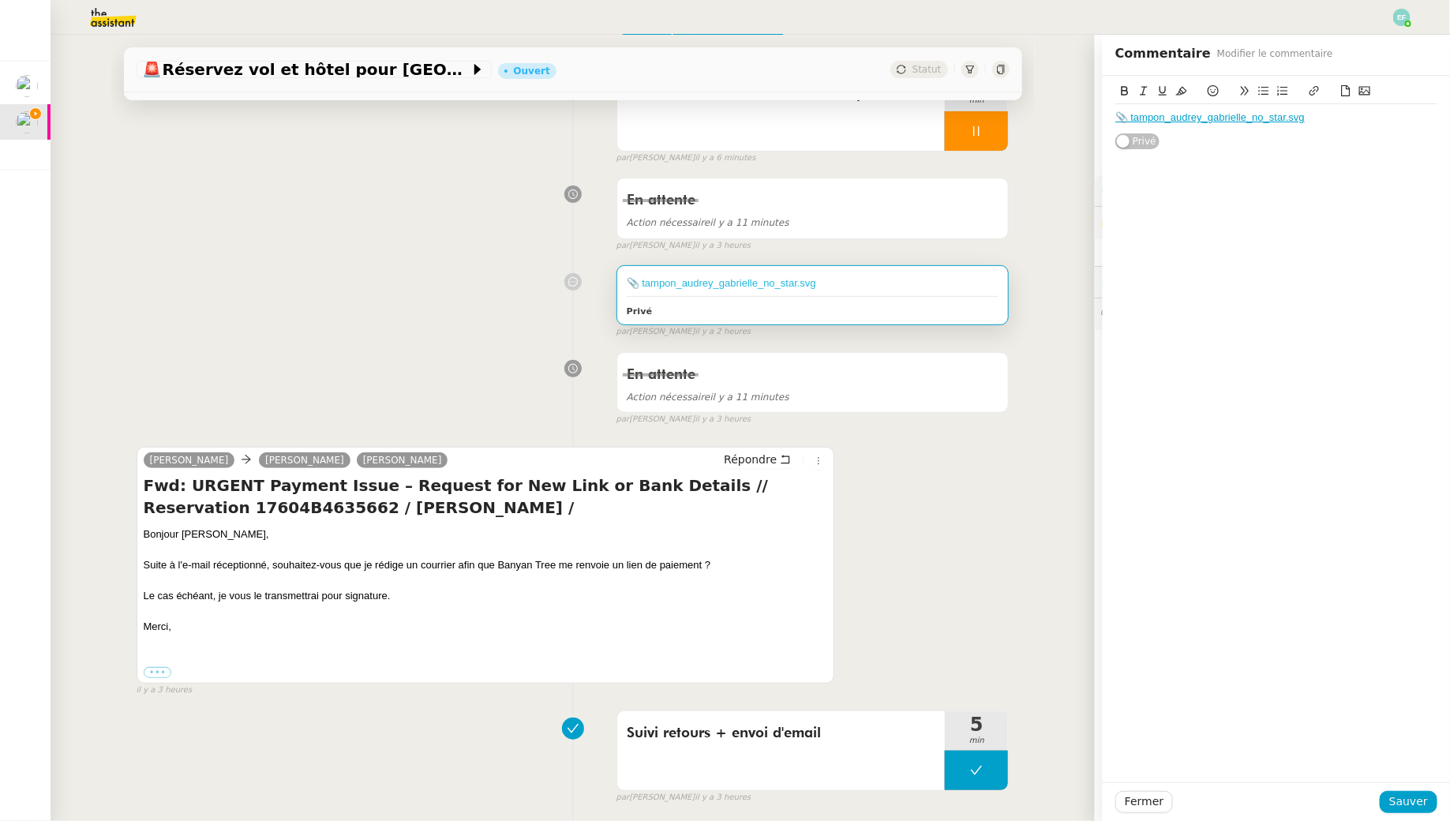
click at [784, 283] on link "📎 tampon_audrey_gabrielle_no_star.svg" at bounding box center [721, 283] width 189 height 12
click at [443, 244] on div "En attente Action nécessaire il y a 11 minutes false par Emelyne F. il y a 3 he…" at bounding box center [573, 210] width 873 height 81
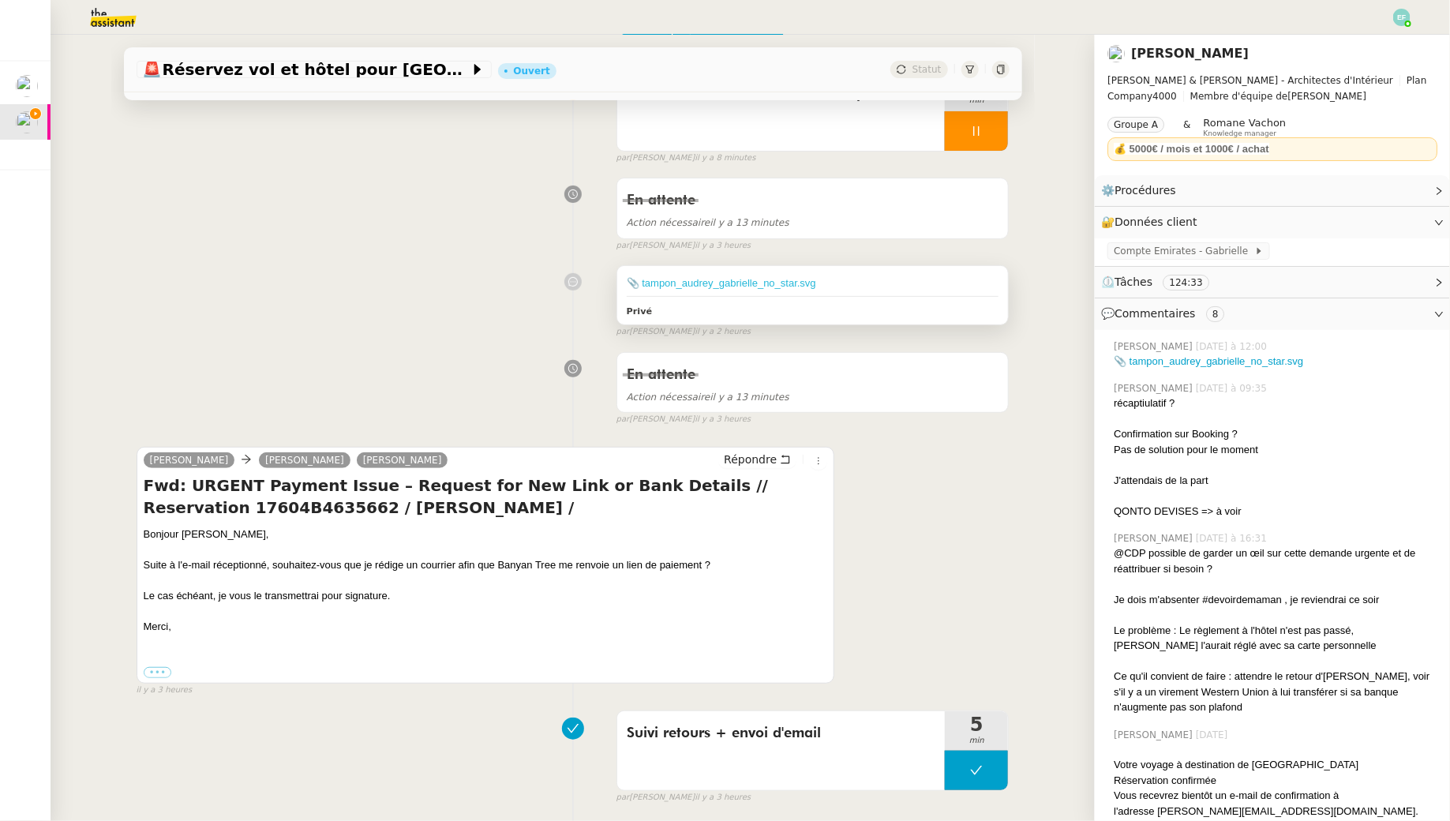
click at [758, 282] on link "📎 tampon_audrey_gabrielle_no_star.svg" at bounding box center [721, 283] width 189 height 12
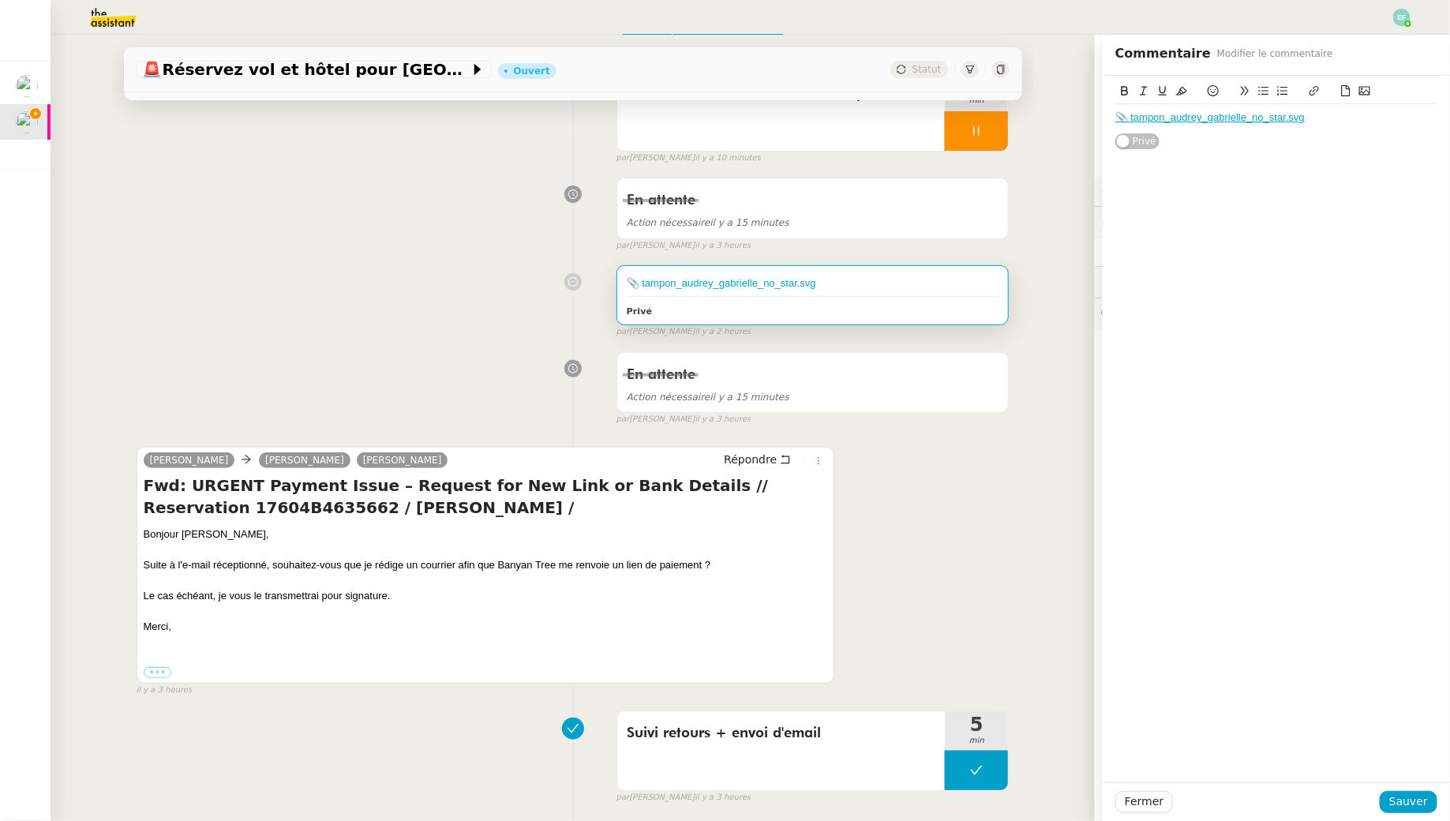
click at [293, 287] on div "📎 tampon_audrey_gabrielle_no_star.svg Privé false par Emelyne F. il y a 2 heures" at bounding box center [573, 298] width 873 height 80
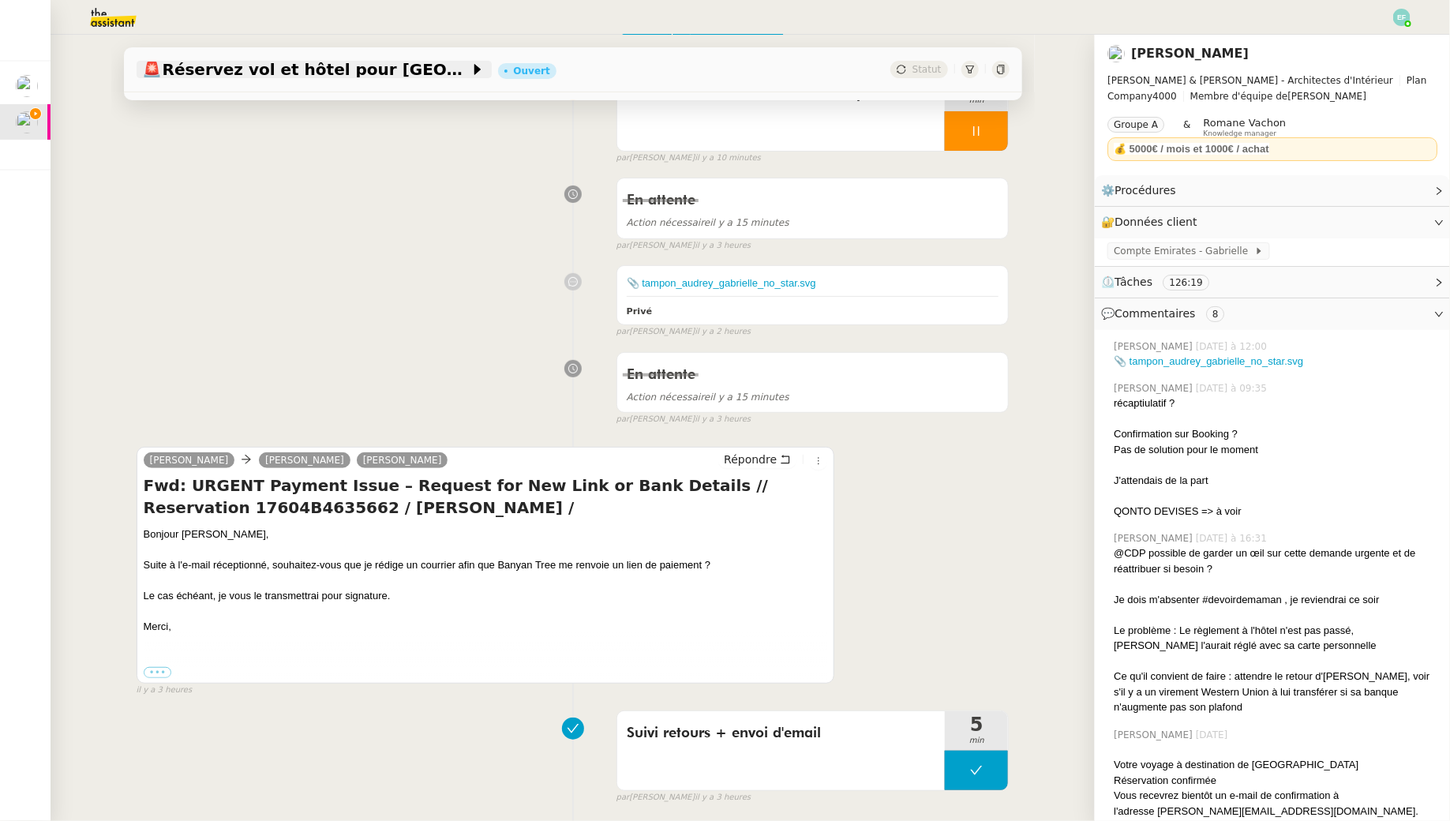
click at [410, 62] on div "🚨 Réservez vol et hôtel pour Dubaï / Emirates // Banyan" at bounding box center [314, 69] width 355 height 17
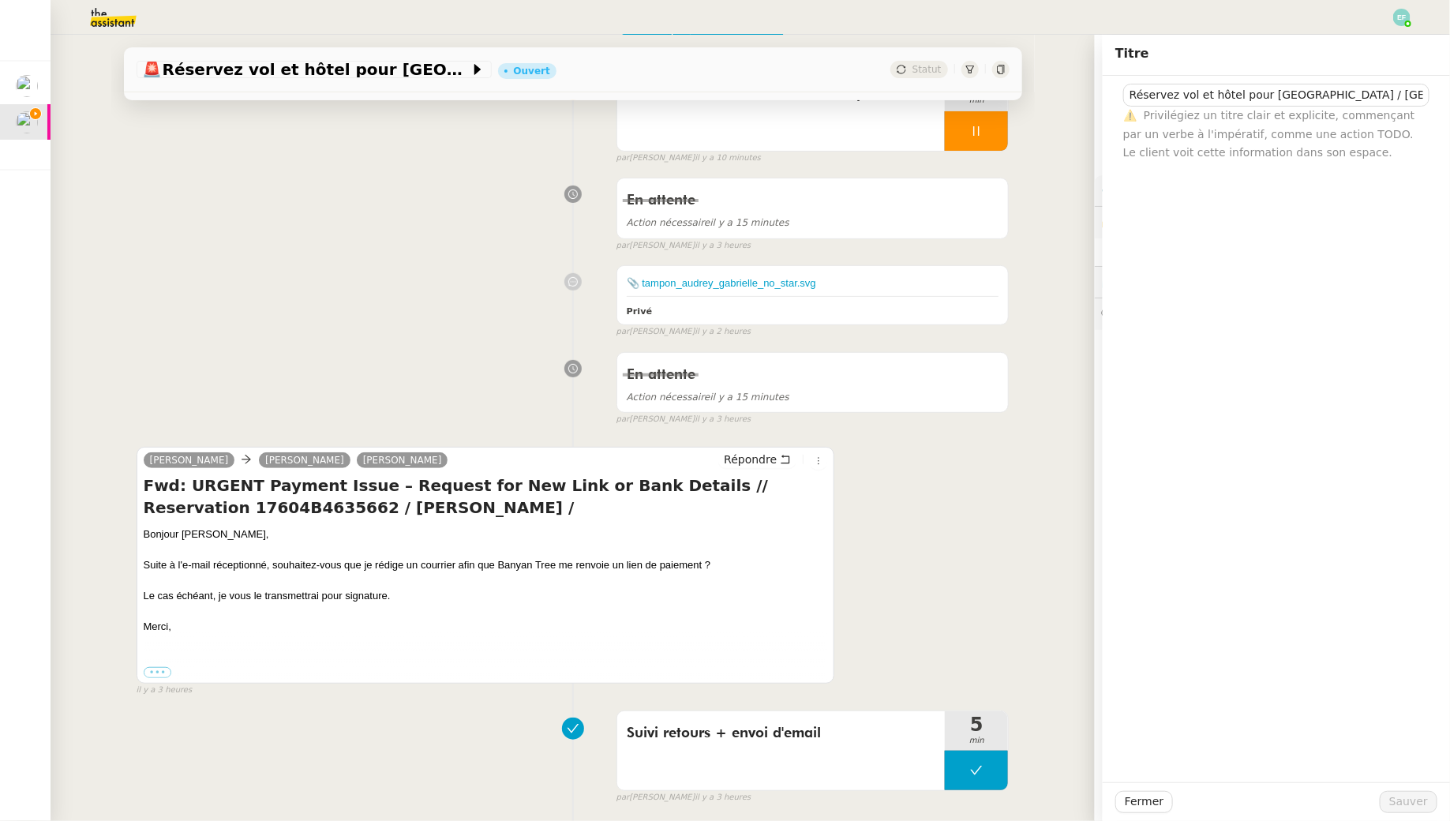
click at [496, 224] on div "En attente Action nécessaire il y a 15 minutes false par Emelyne F. il y a 3 he…" at bounding box center [573, 210] width 873 height 81
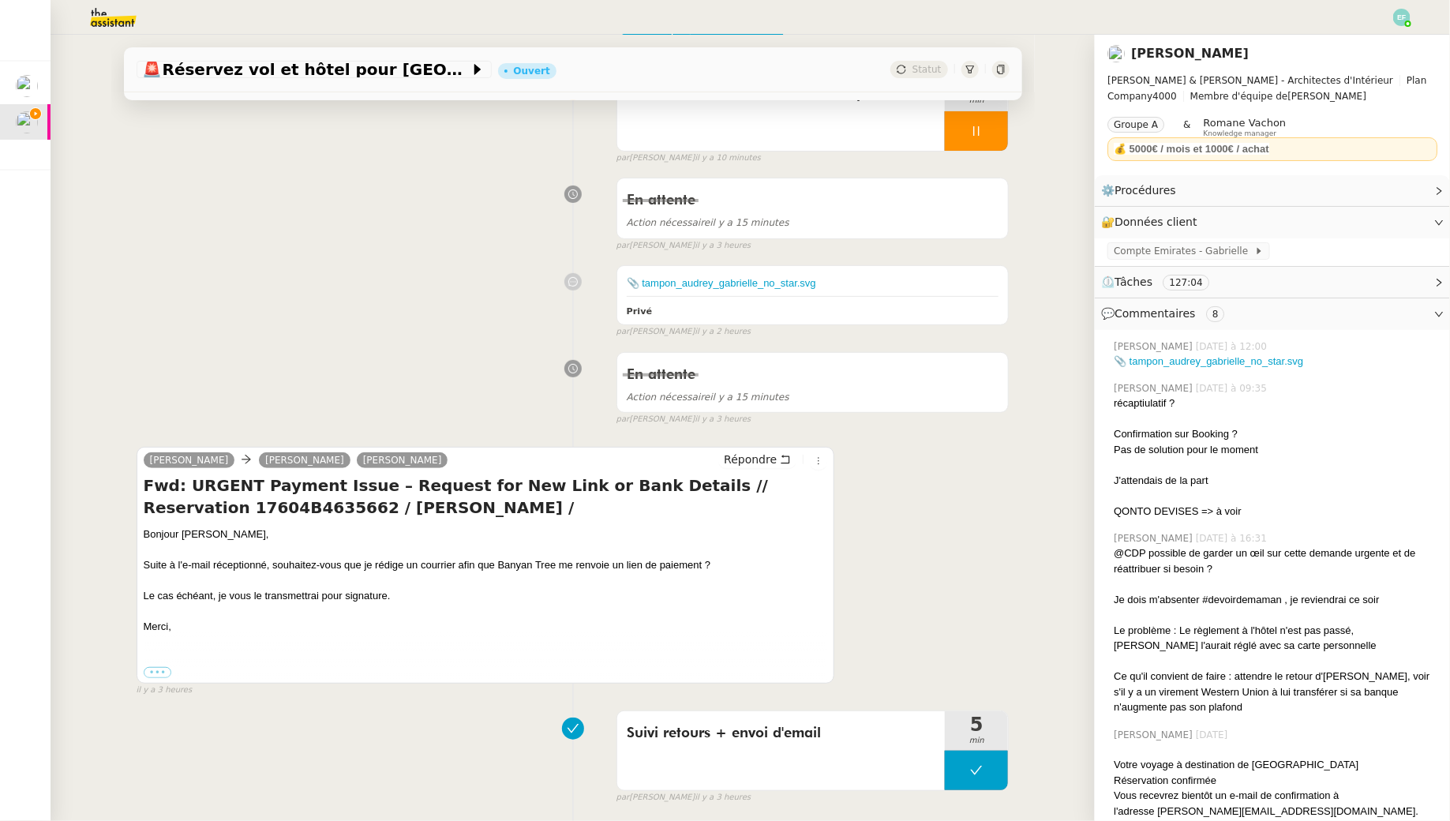
click at [370, 441] on div "Camille Aldo Audrey Chuquet Audrey Chuquet Répondre Fwd: URGENT Payment Issue –…" at bounding box center [573, 564] width 873 height 264
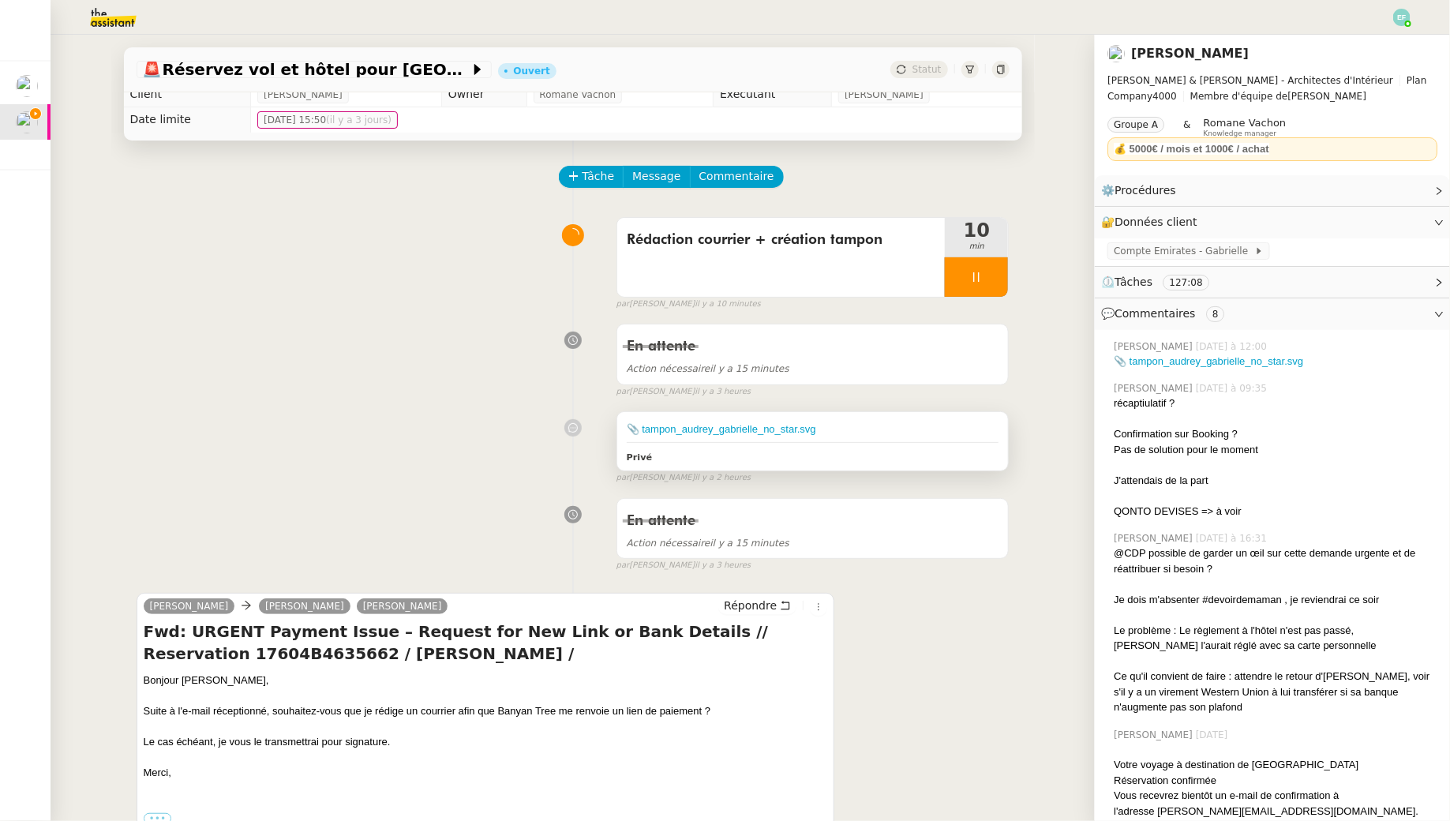
scroll to position [6, 0]
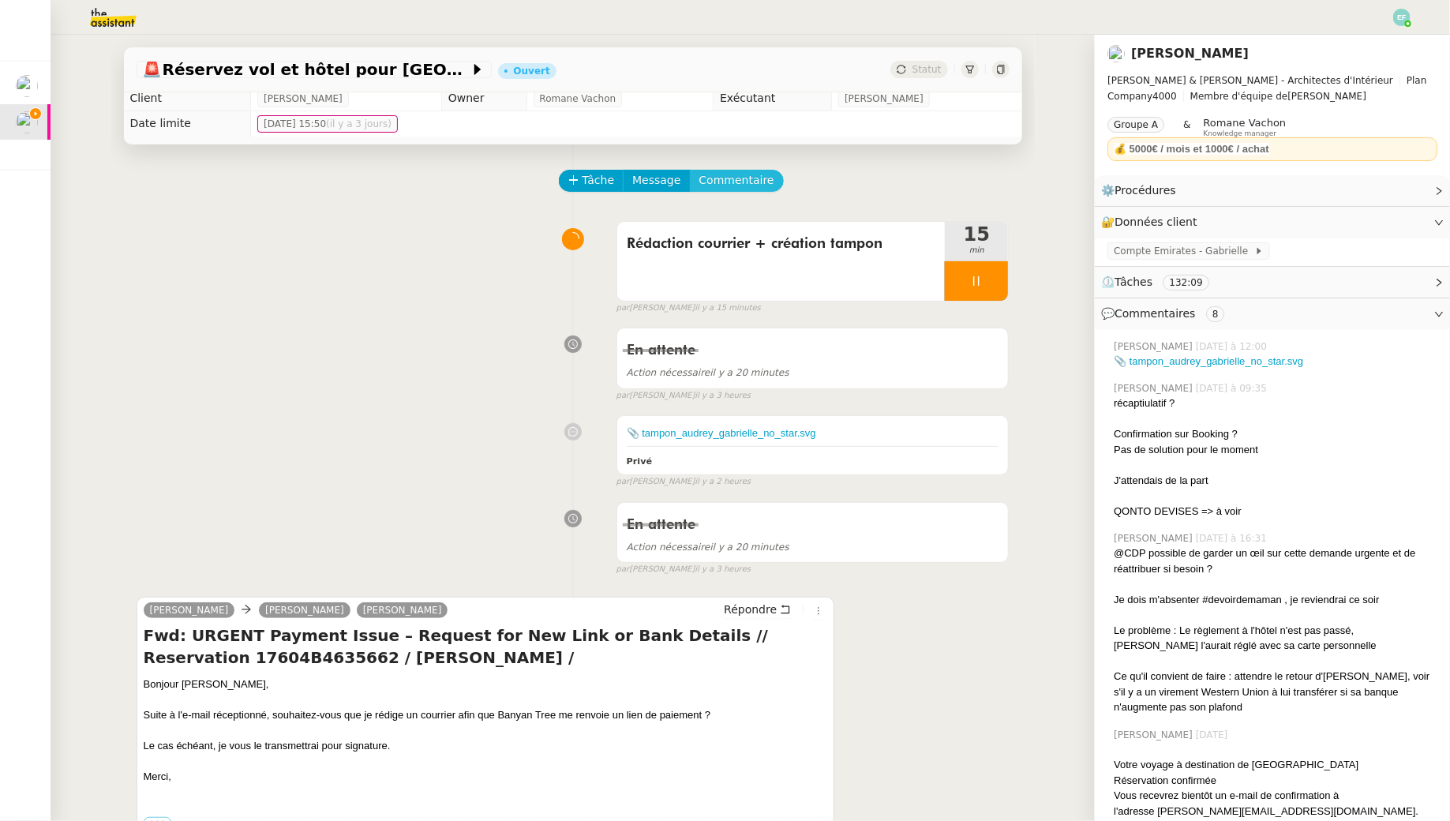
click at [726, 174] on span "Commentaire" at bounding box center [736, 180] width 75 height 18
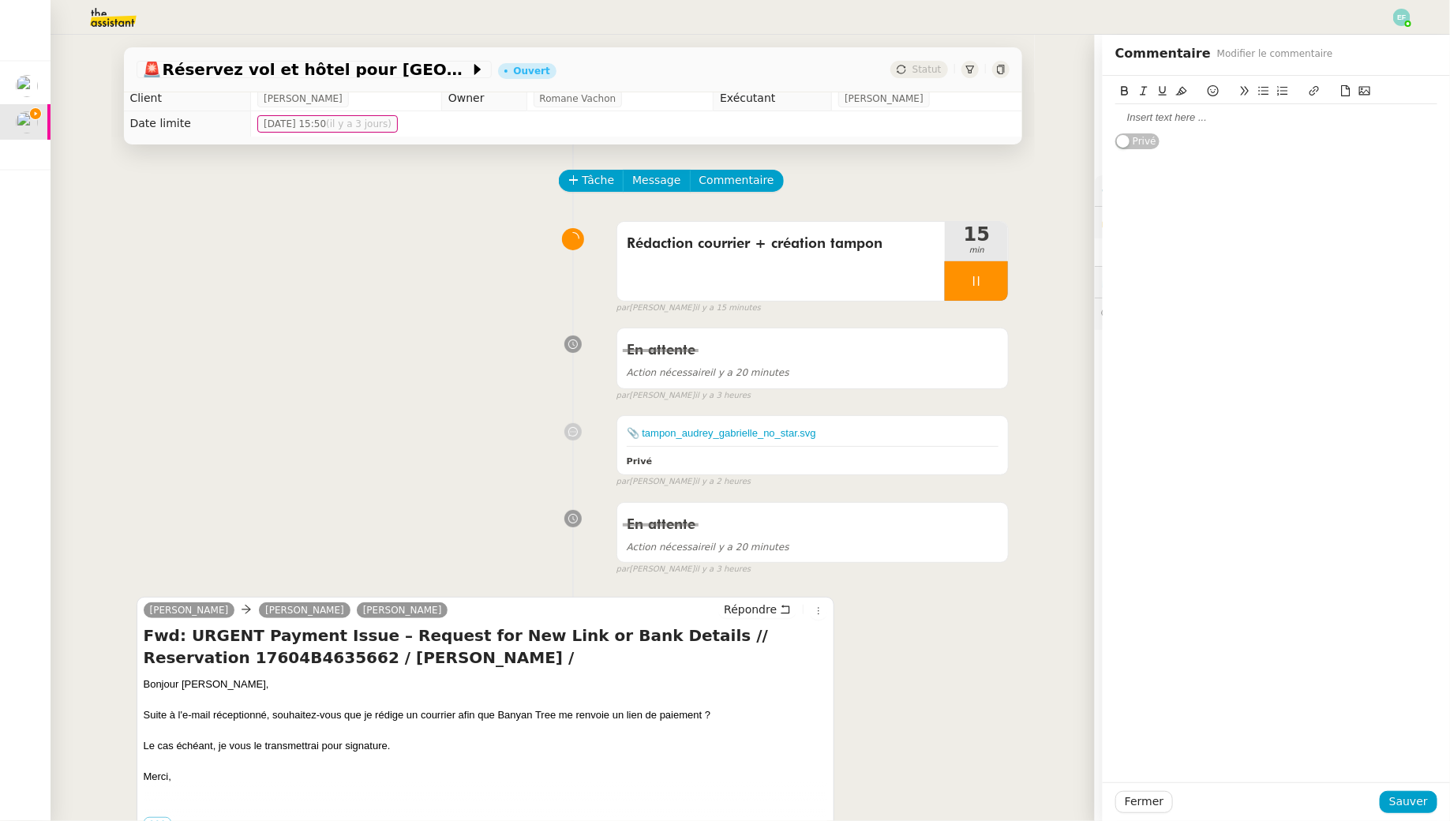
click at [1248, 127] on div at bounding box center [1276, 117] width 322 height 27
click at [1413, 803] on span "Sauver" at bounding box center [1408, 801] width 39 height 18
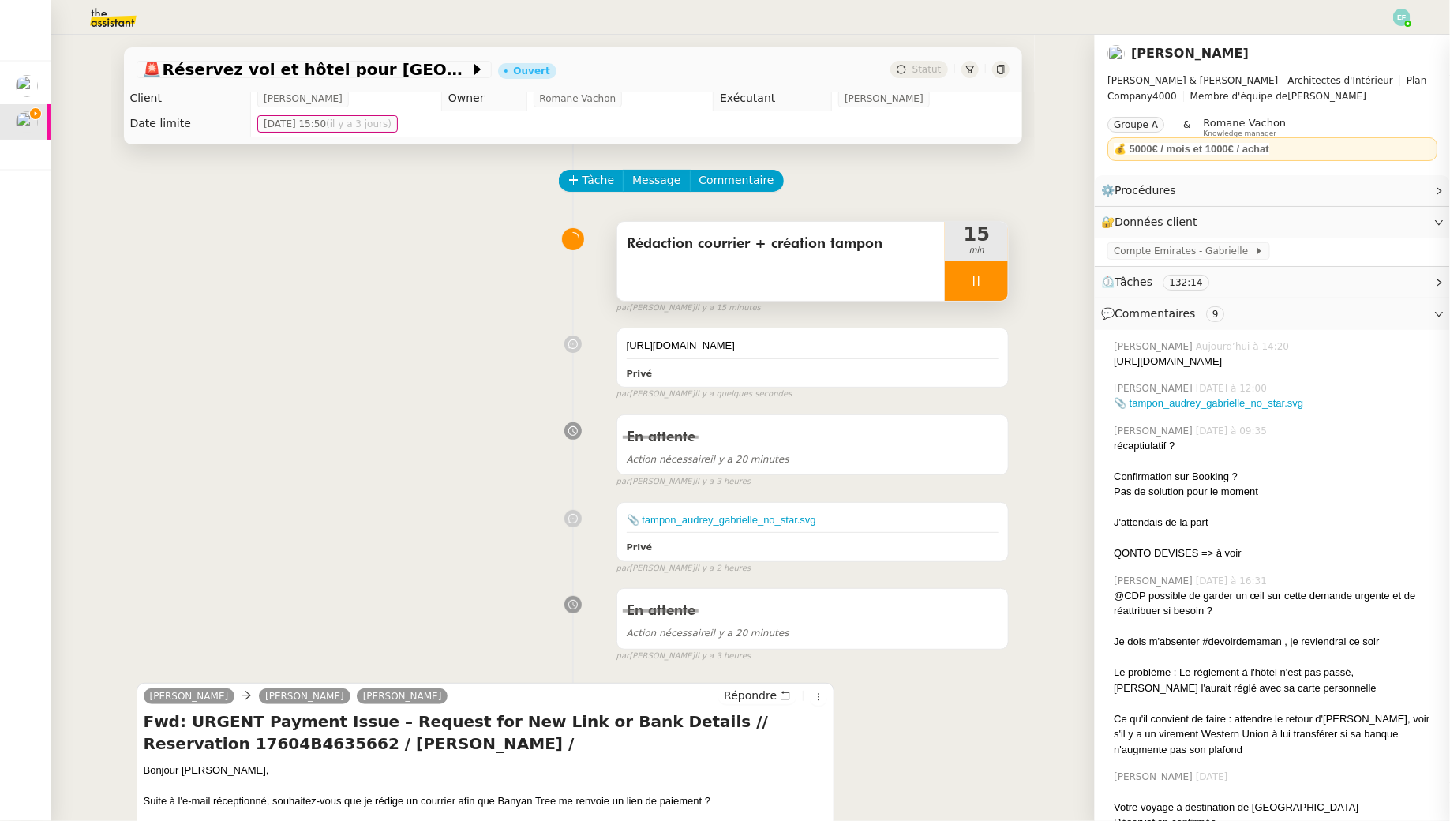
click at [823, 276] on div "Rédaction courrier + création tampon" at bounding box center [781, 261] width 328 height 79
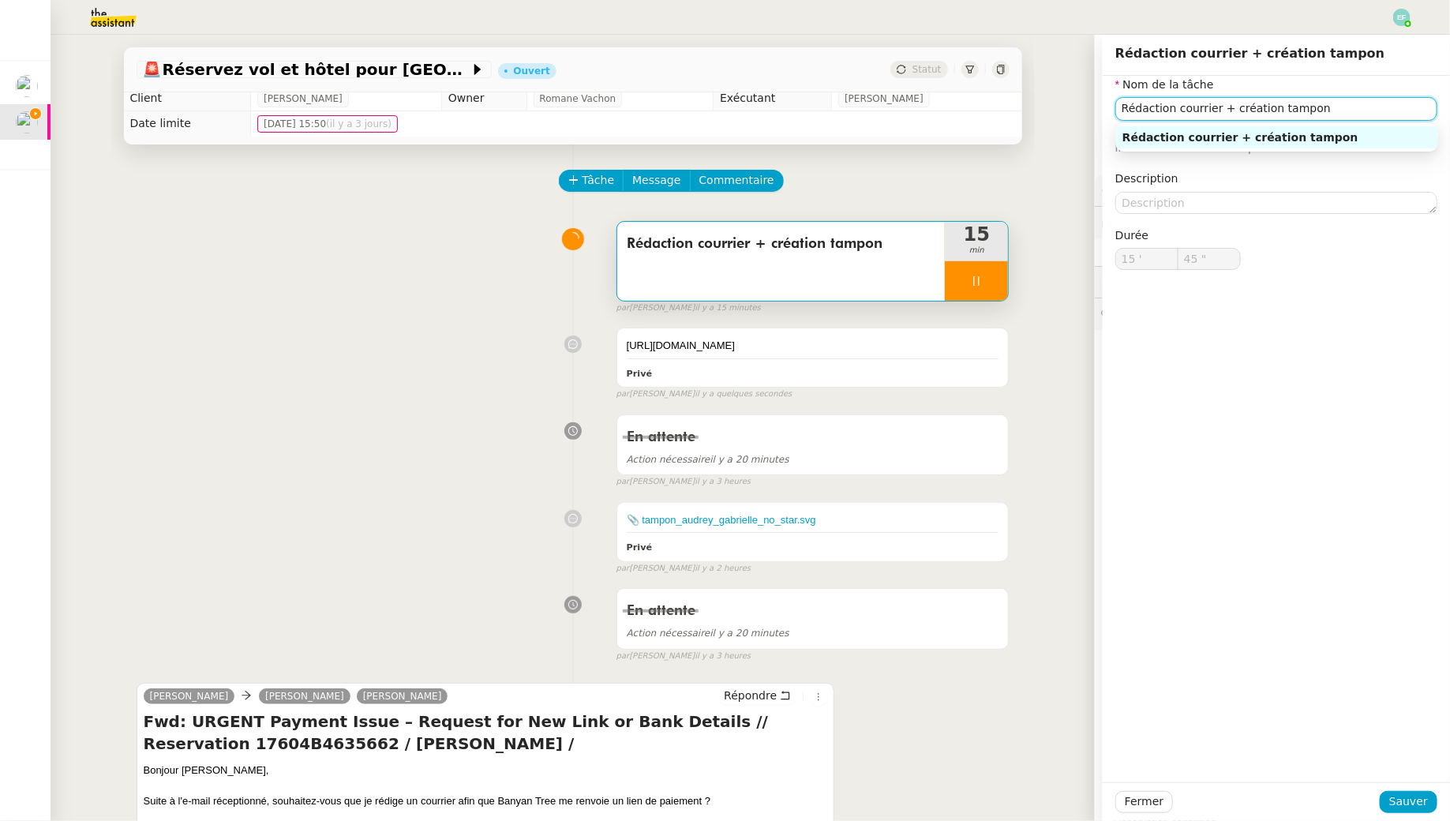
click at [1335, 106] on input "Rédaction courrier + création tampon" at bounding box center [1276, 108] width 322 height 23
type input "Rédaction courrier + création tampon +"
type input "46 ""
type input "Rédaction courrier + création tampon + envoi d"
type input "47 ""
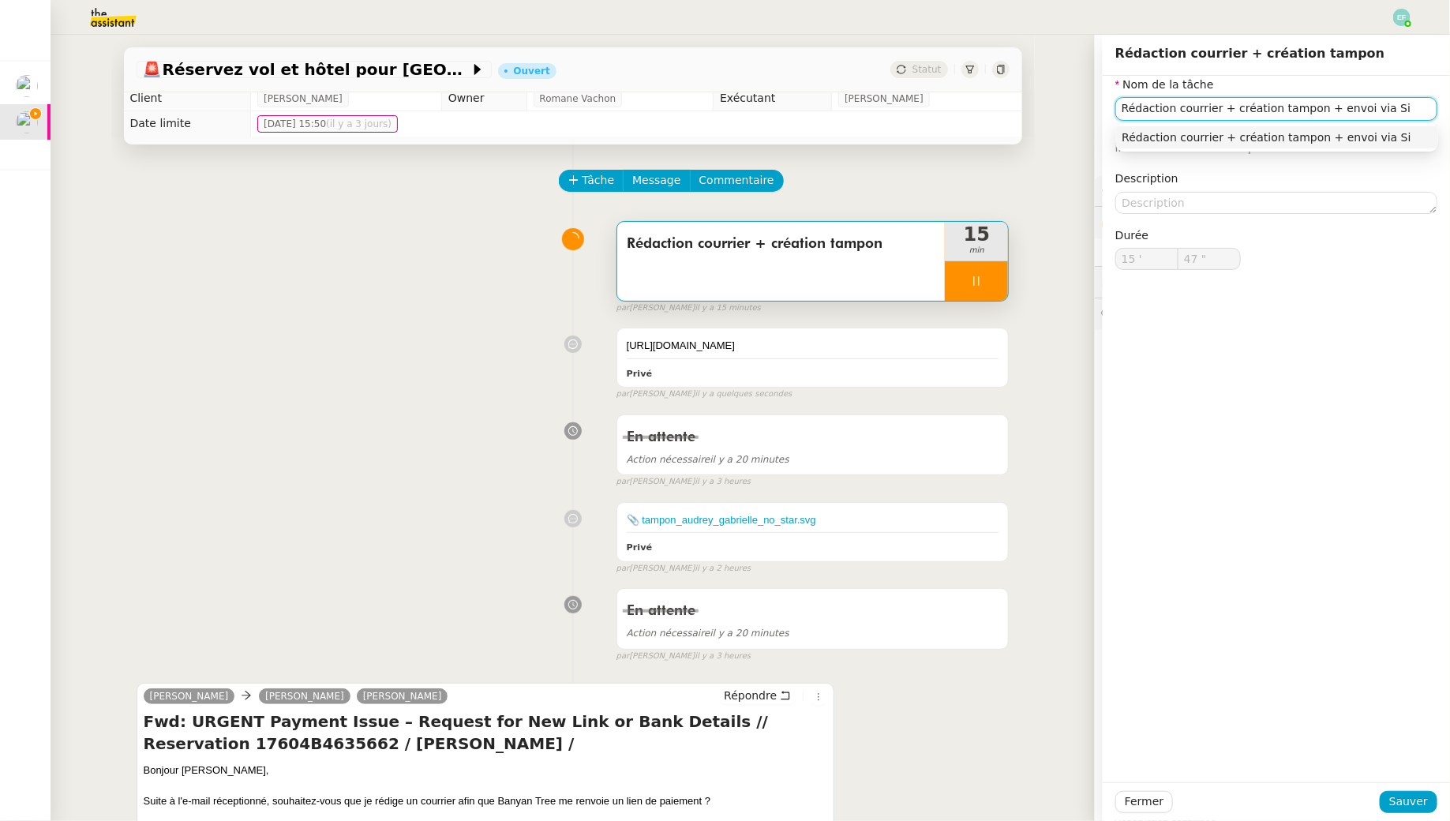
type input "Rédaction courrier + création tampon + envoi via Sig"
type input "48 ""
type input "Rédaction courrier + création tampon + envoi via Signreq"
type input "49 ""
type input "Rédaction courrier + création tampon + envoi via Signrequest"
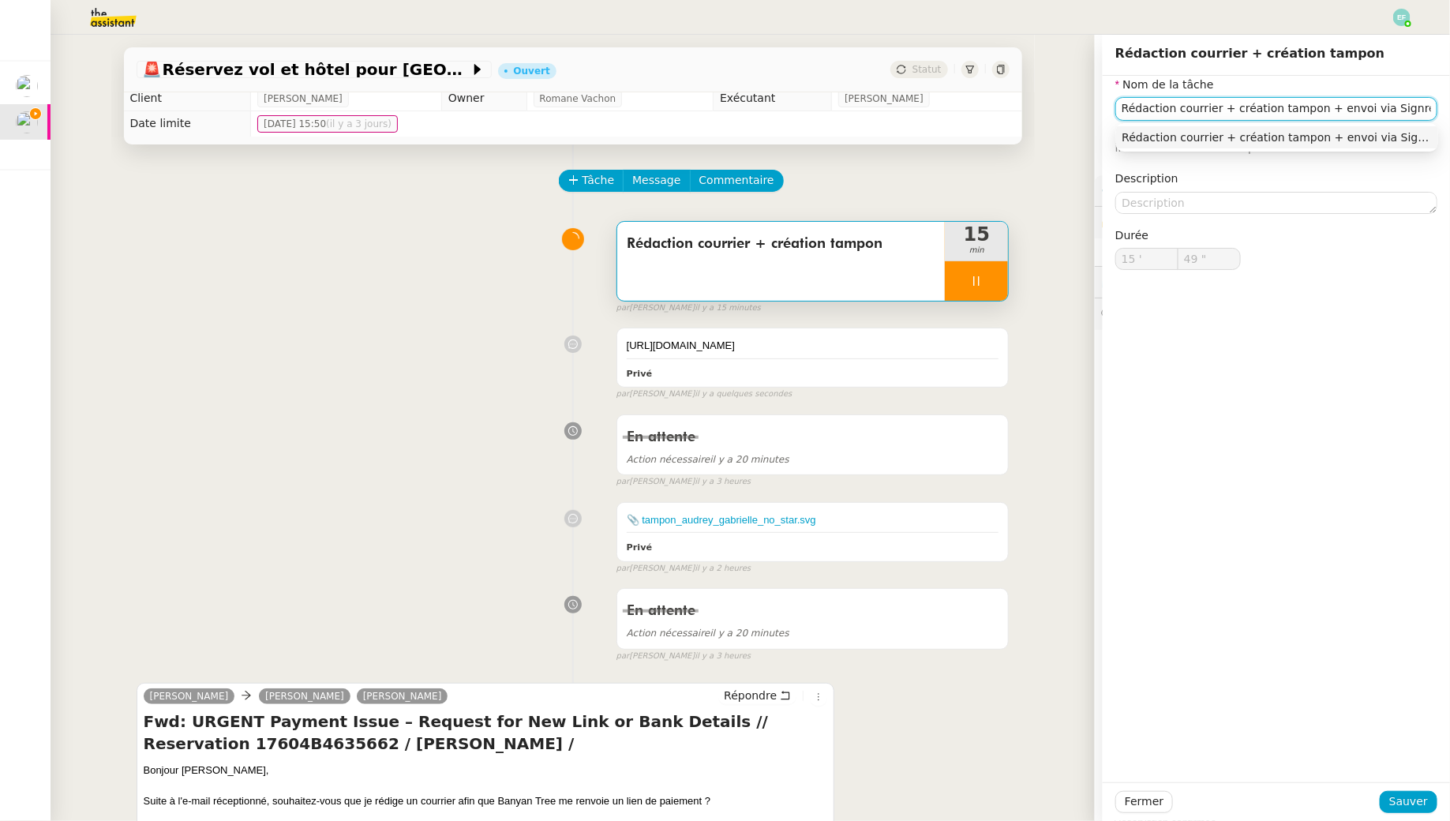
scroll to position [0, 1]
type input "50 ""
type input "Rédaction courrier + création tampon + envoi via Signrequest"
click at [1417, 806] on span "Sauver" at bounding box center [1408, 801] width 39 height 18
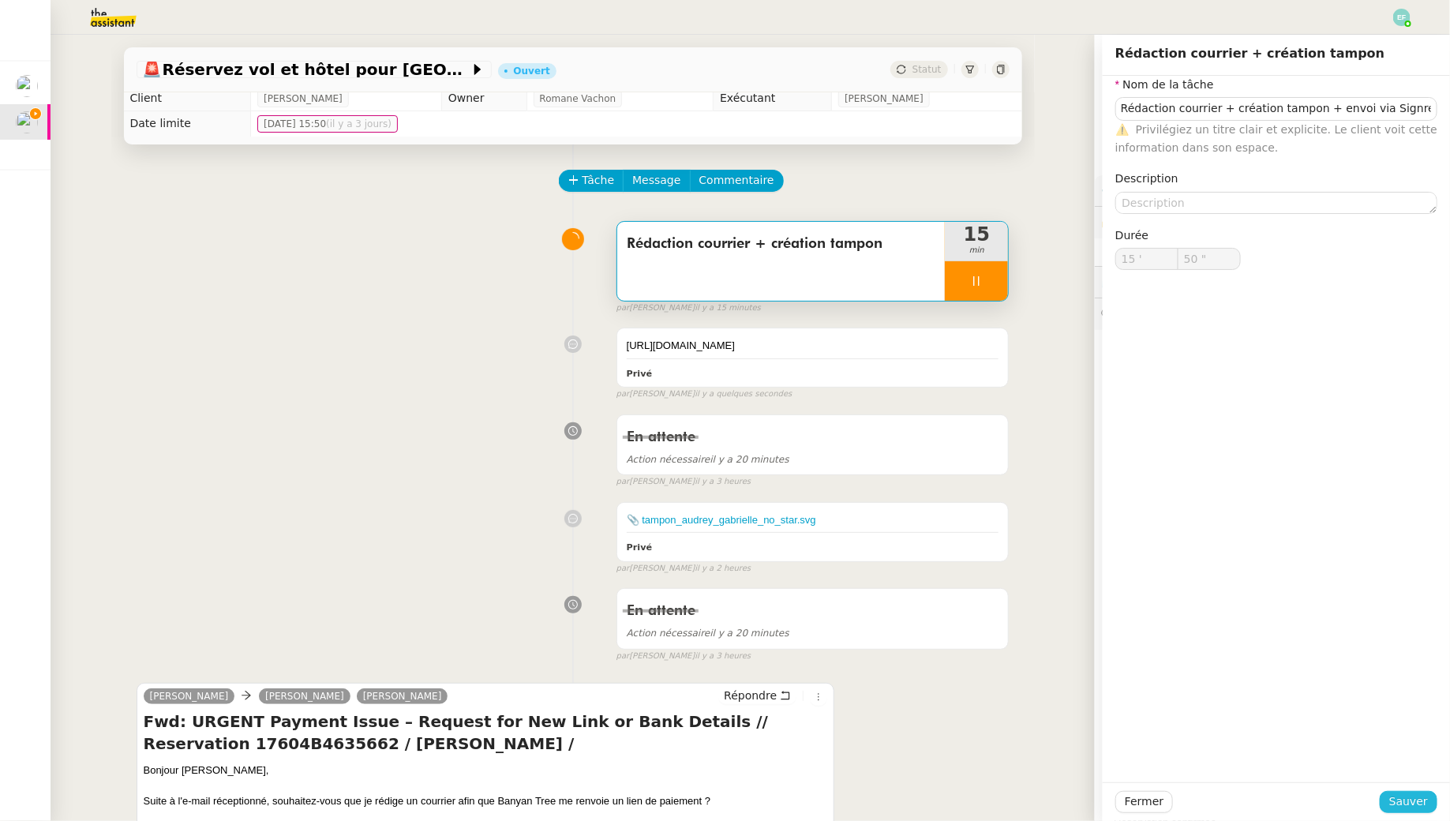
scroll to position [0, 0]
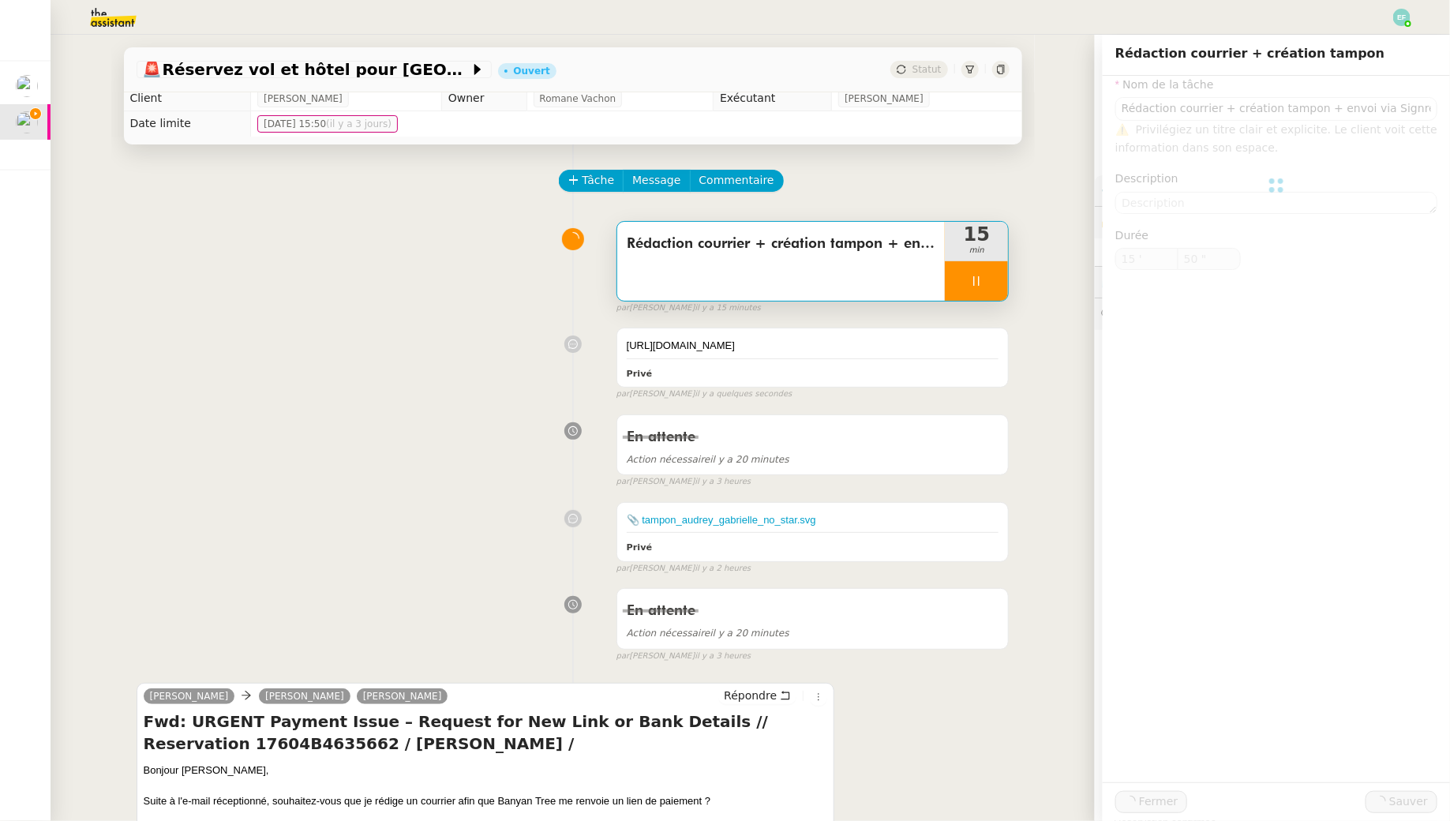
type input "51 ""
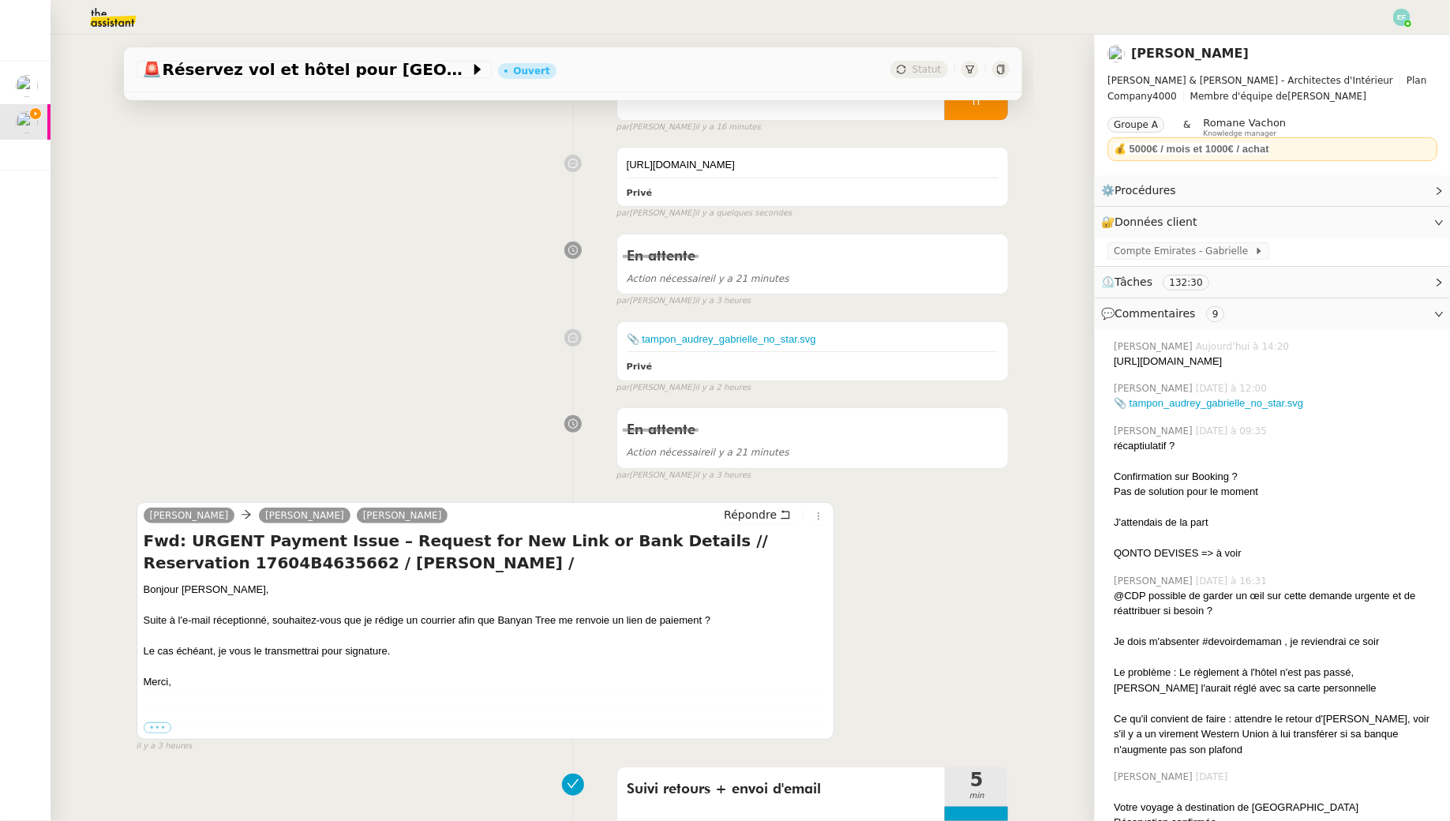
scroll to position [186, 0]
click at [780, 521] on icon at bounding box center [785, 515] width 11 height 11
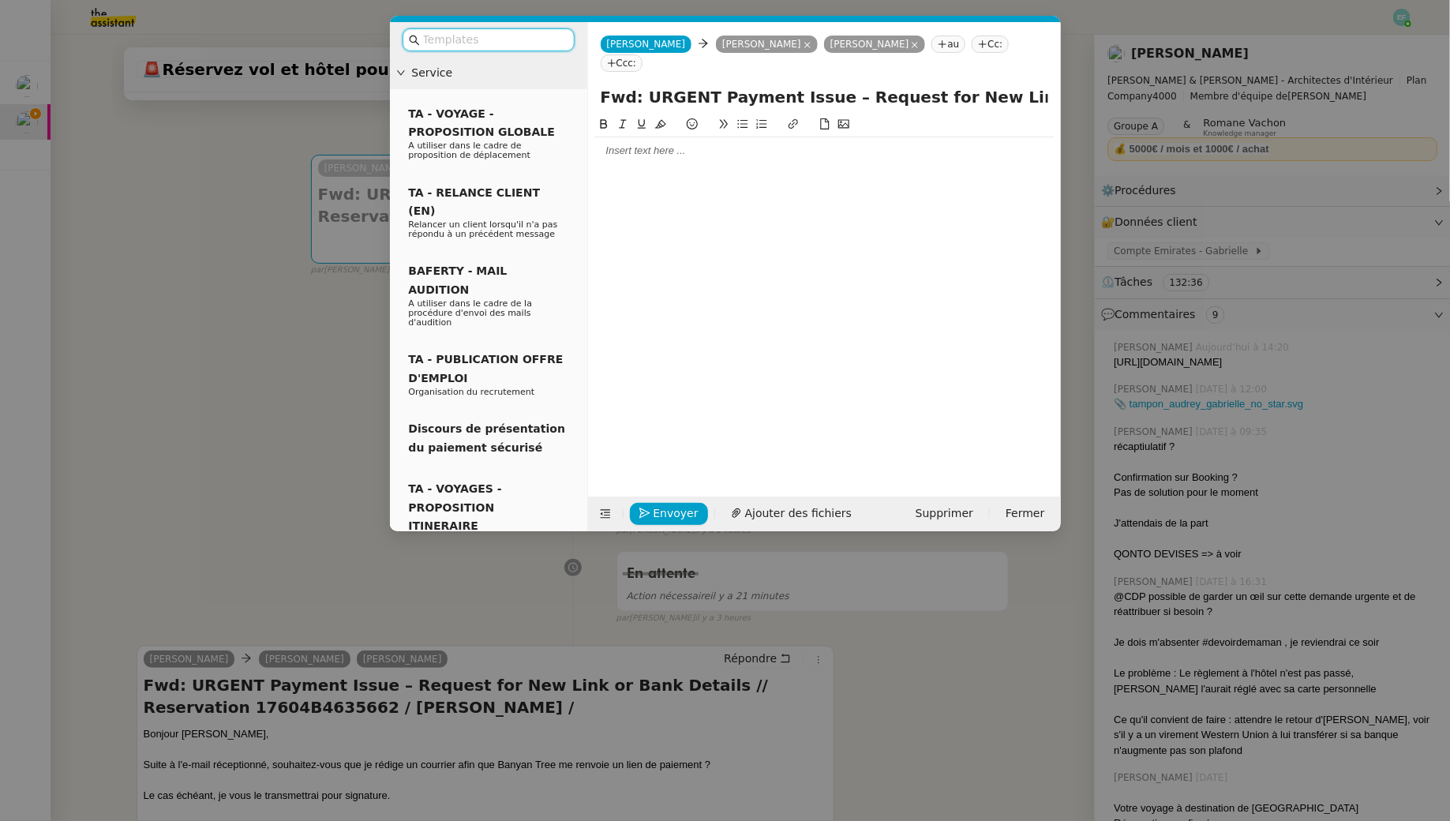
click at [730, 144] on div at bounding box center [824, 151] width 460 height 14
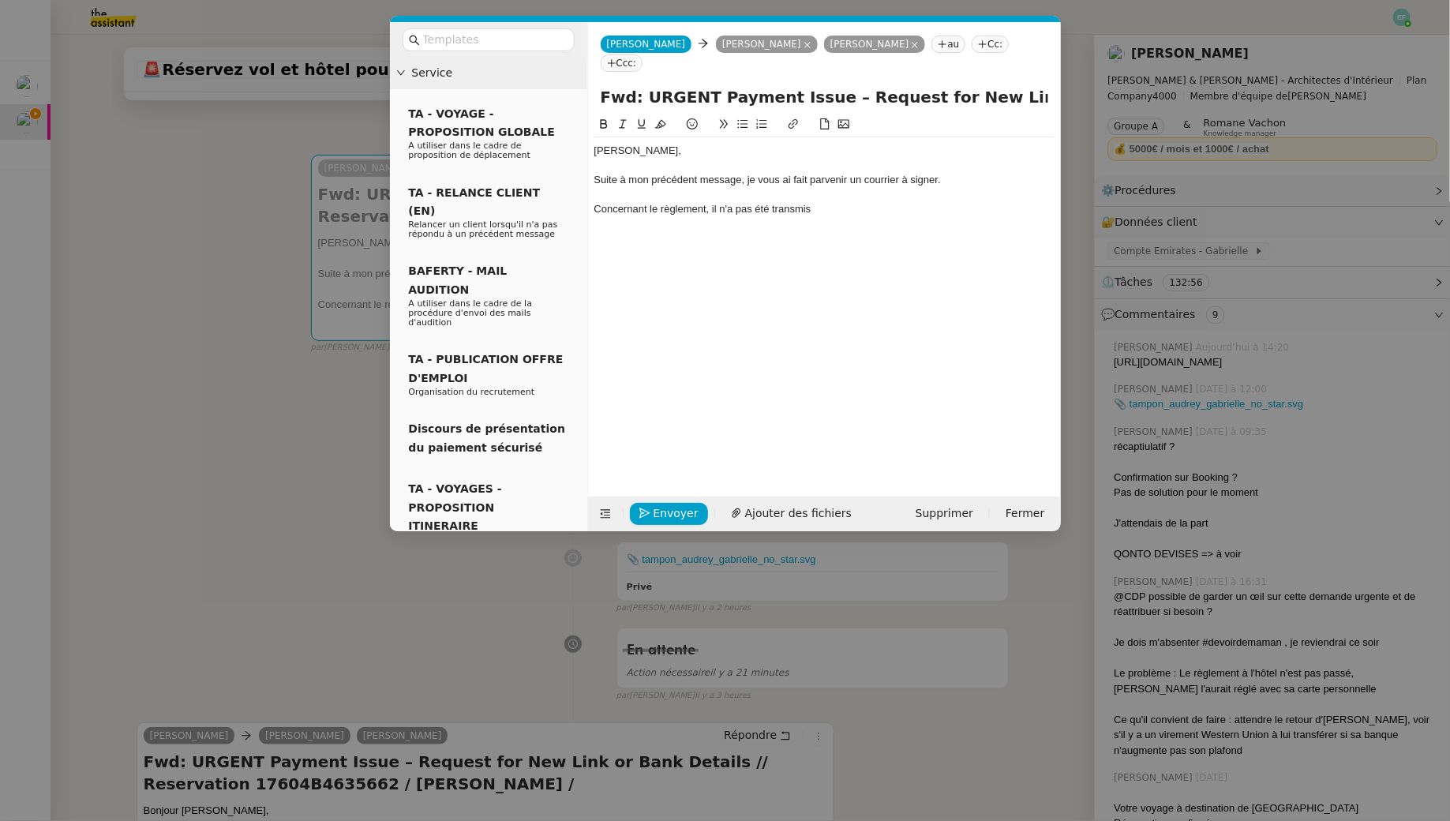
click at [798, 188] on div at bounding box center [824, 195] width 460 height 14
click at [798, 202] on div "Concernant le règlement, il n'a pas été transmis" at bounding box center [824, 209] width 460 height 14
click at [791, 500] on div "Envoyer Ajouter des fichiers Supprimer Fermer" at bounding box center [824, 513] width 473 height 35
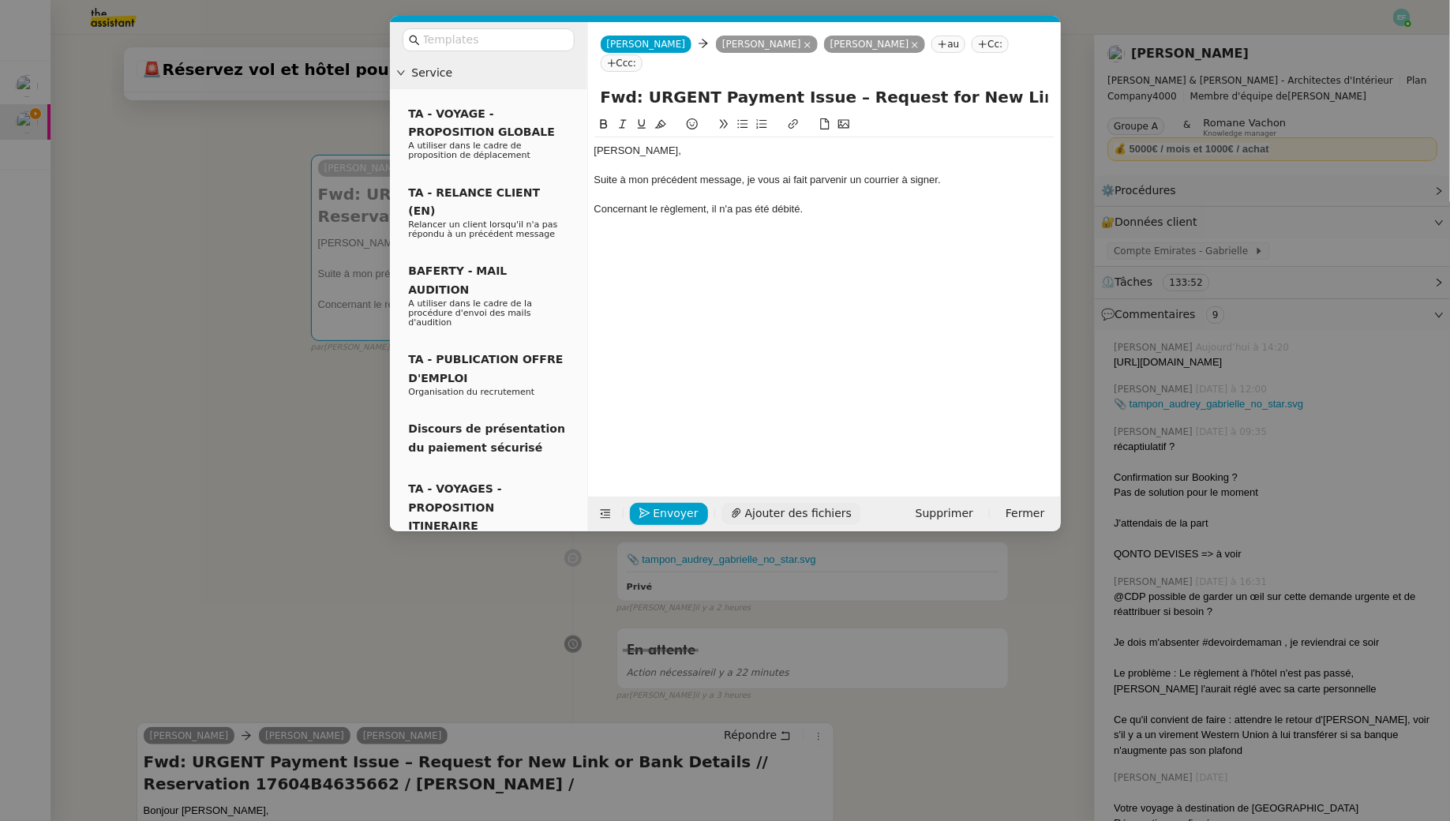
click at [785, 510] on span "Ajouter des fichiers" at bounding box center [798, 513] width 107 height 18
click at [724, 485] on link "Capture d’écran [DATE] 14.22.13.png" at bounding box center [812, 487] width 427 height 18
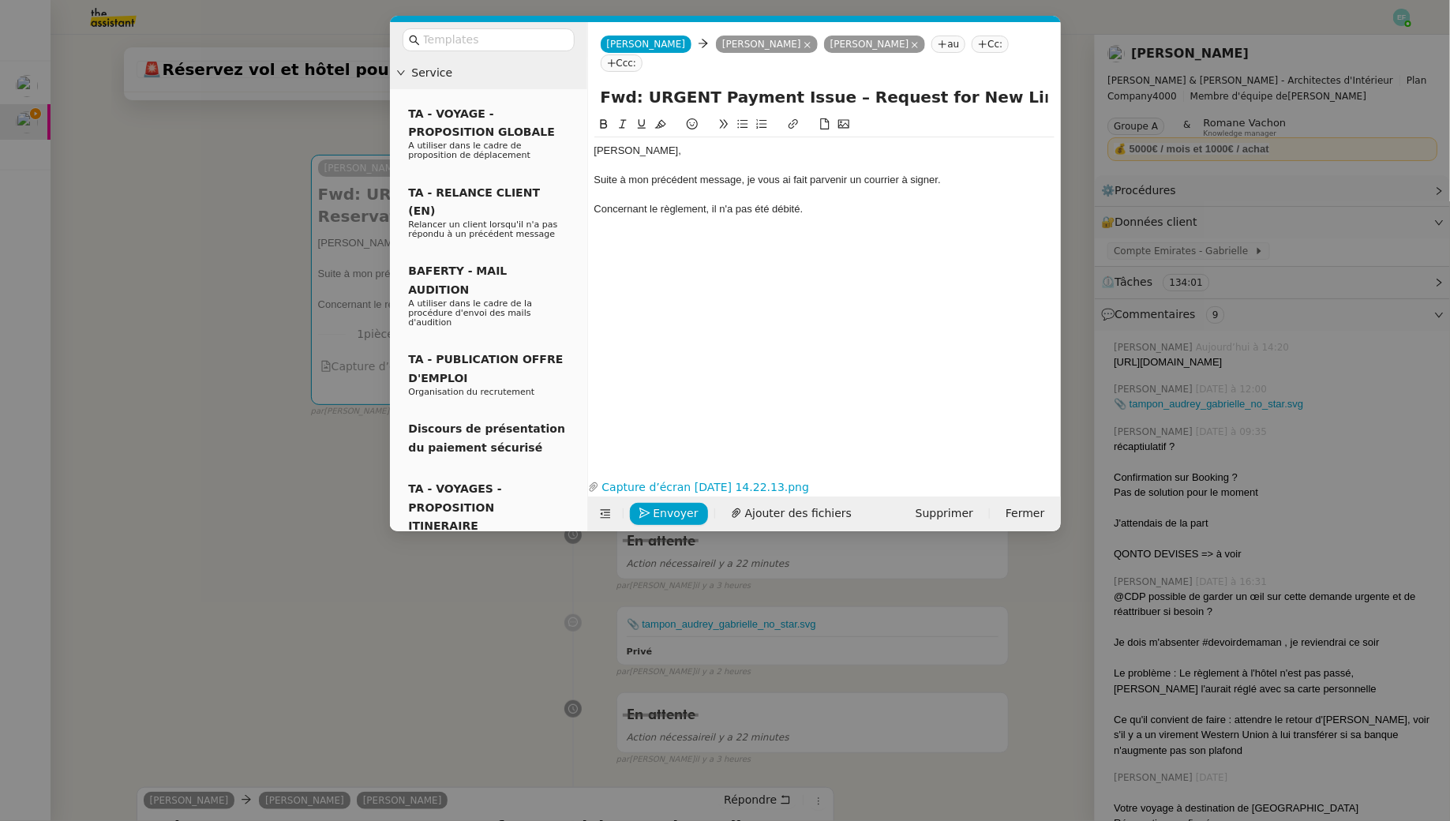
click at [882, 202] on div "Concernant le règlement, il n'a pas été débité." at bounding box center [824, 209] width 460 height 14
click at [895, 202] on div "Concernant le règlement, il n'a pas été débité (voir pièce jointe)." at bounding box center [824, 209] width 460 height 14
click at [953, 173] on div "Suite à mon précédent message, je vous ai fait parvenir un courrier à signer." at bounding box center [824, 180] width 460 height 14
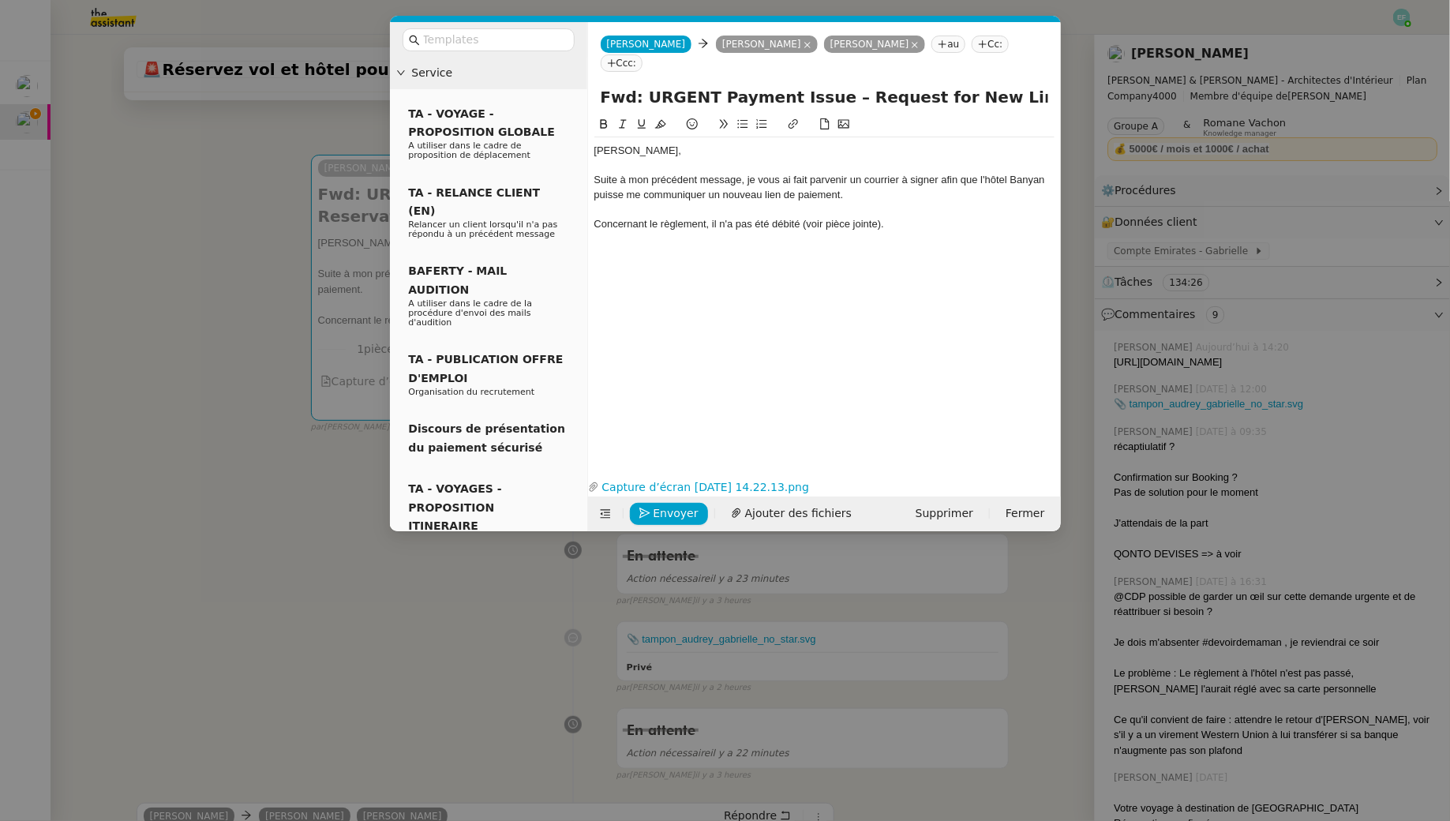
click at [904, 217] on div "Concernant le règlement, il n'a pas été débité (voir pièce jointe)." at bounding box center [824, 224] width 460 height 14
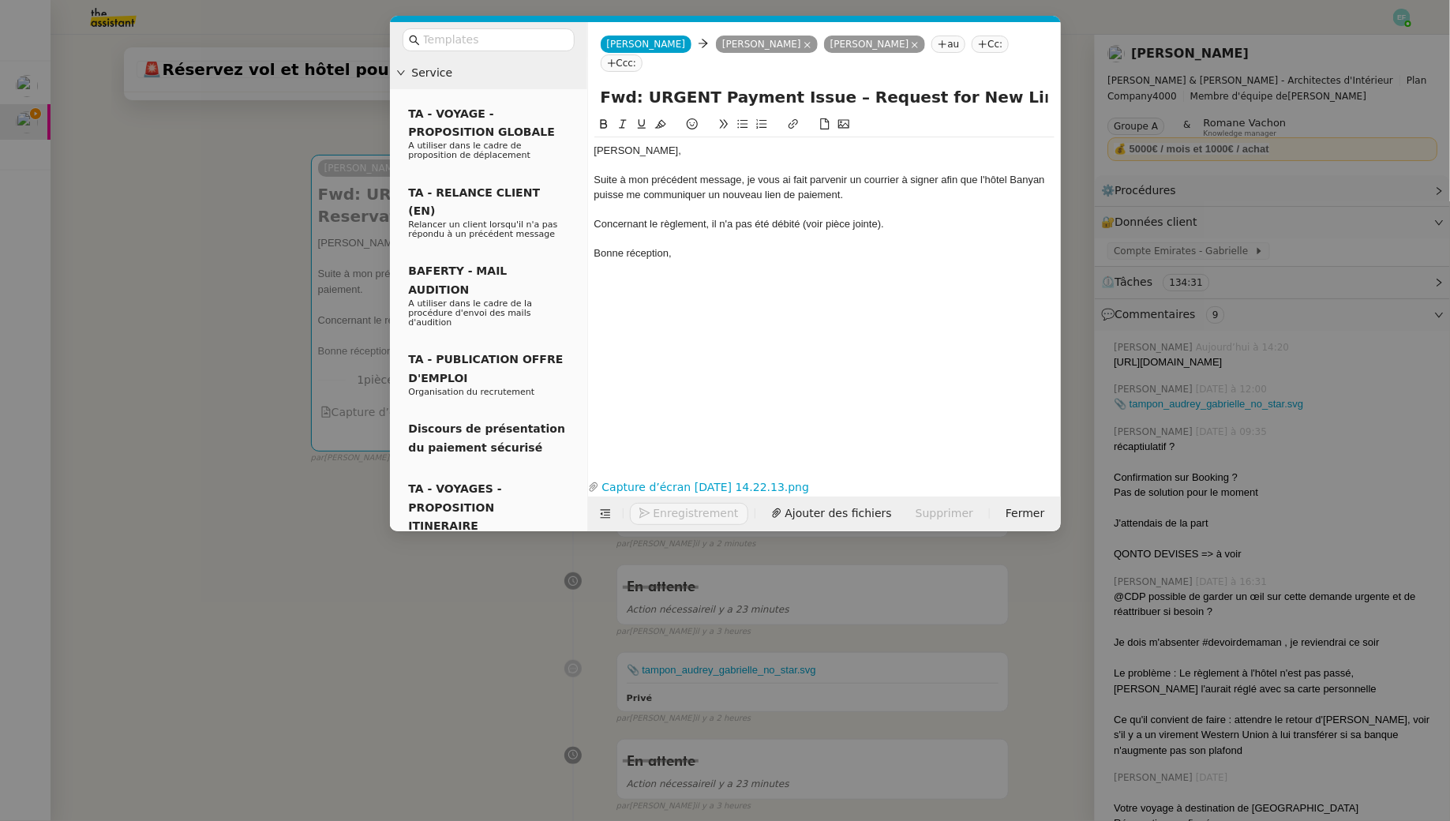
click at [874, 231] on div at bounding box center [824, 238] width 460 height 14
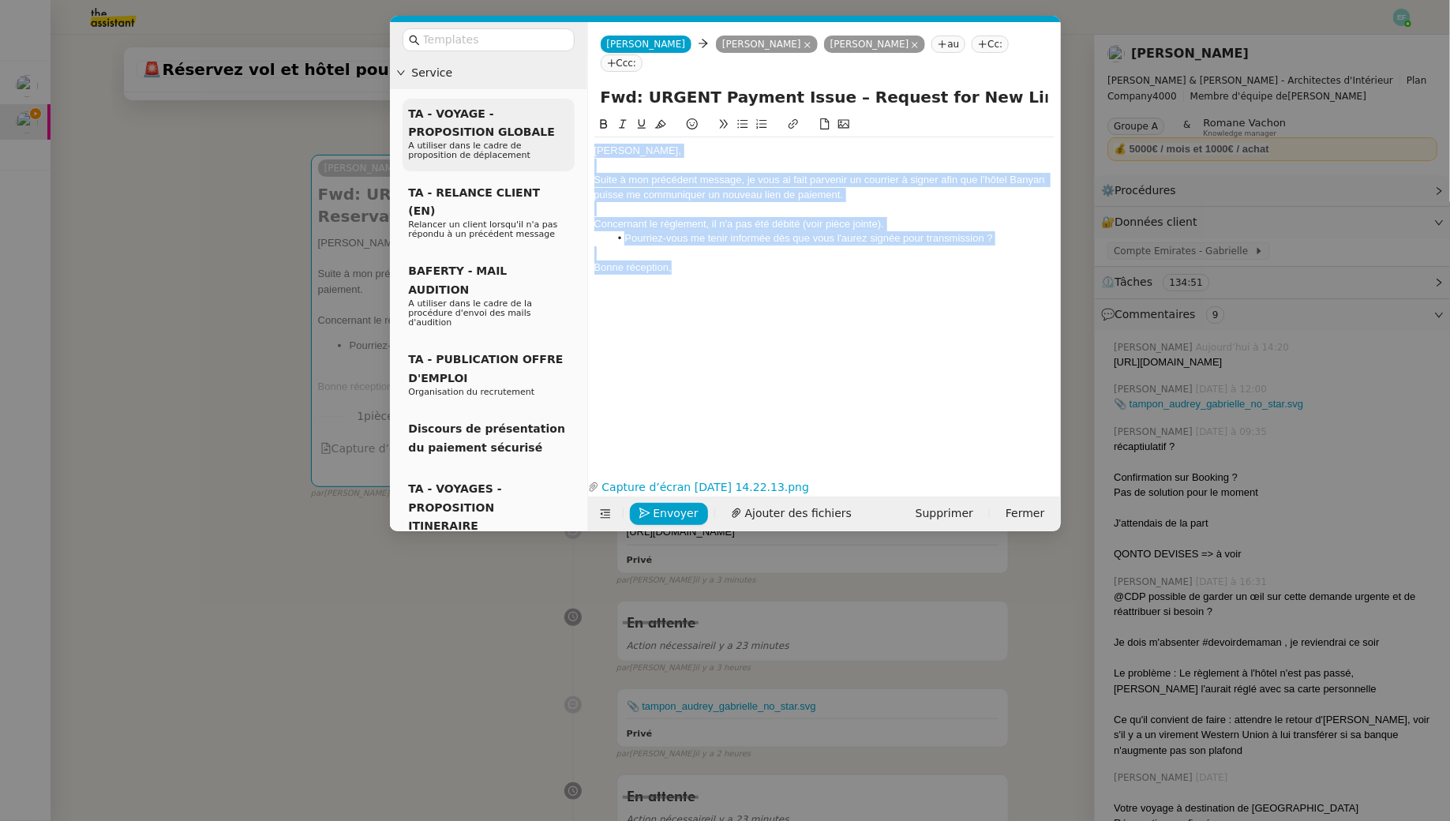
drag, startPoint x: 703, startPoint y: 250, endPoint x: 543, endPoint y: 106, distance: 215.7
click at [543, 108] on nz-layout "Service TA - VOYAGE - PROPOSITION GLOBALE A utiliser dans le cadre de propositi…" at bounding box center [725, 276] width 671 height 509
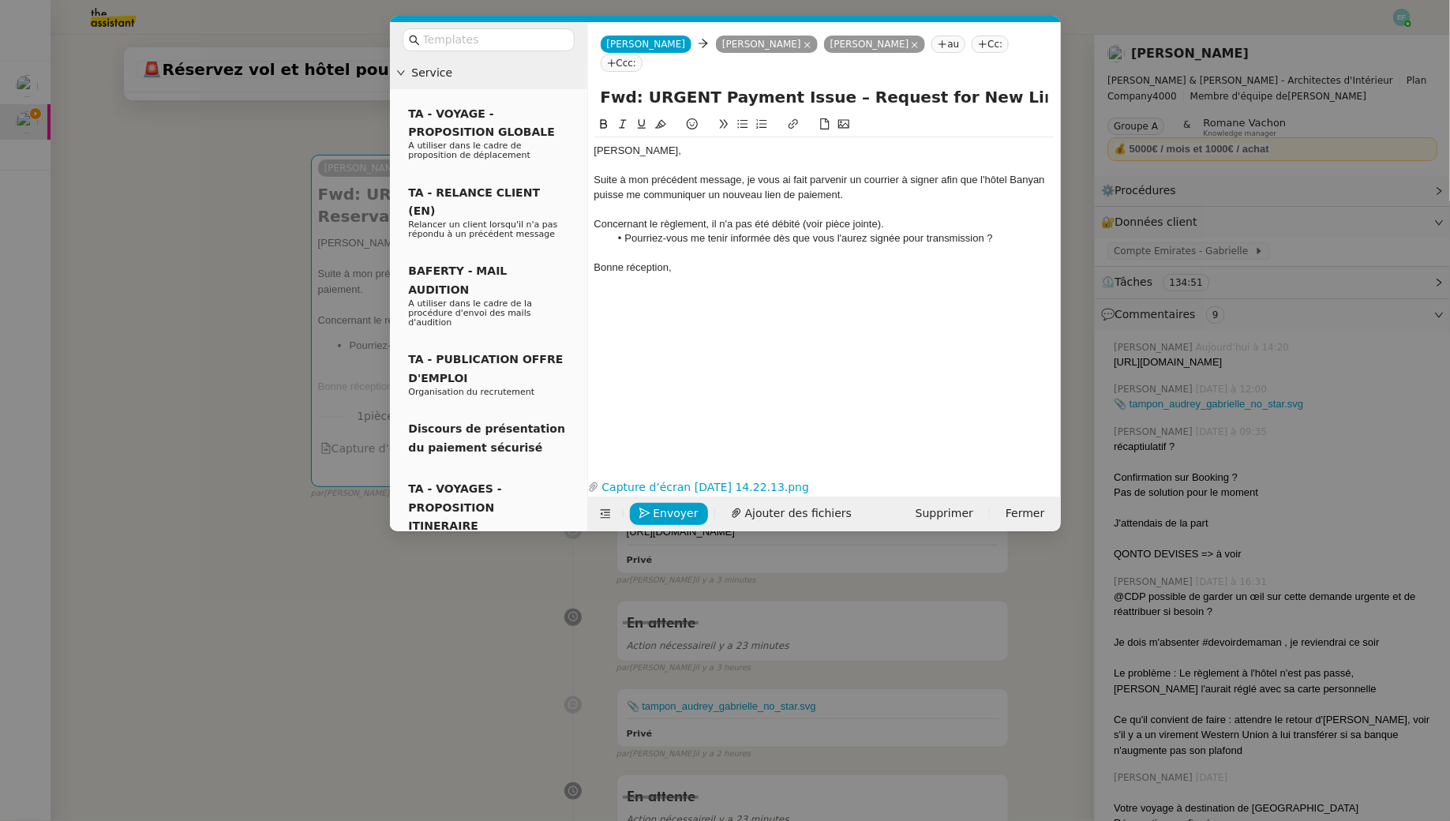
click at [740, 290] on div "Audrey, Suite à mon précédent message, je vous ai fait parvenir un courrier à s…" at bounding box center [824, 282] width 460 height 335
click at [957, 231] on li "Pourriez-vous me tenir informée dès que vous l'aurez signée pour transmission ?" at bounding box center [831, 238] width 445 height 14
drag, startPoint x: 939, startPoint y: 157, endPoint x: 1015, endPoint y: 237, distance: 110.0
click at [940, 173] on div "Suite à mon précédent message, je vous ai fait parvenir un courrier à signer af…" at bounding box center [824, 187] width 460 height 29
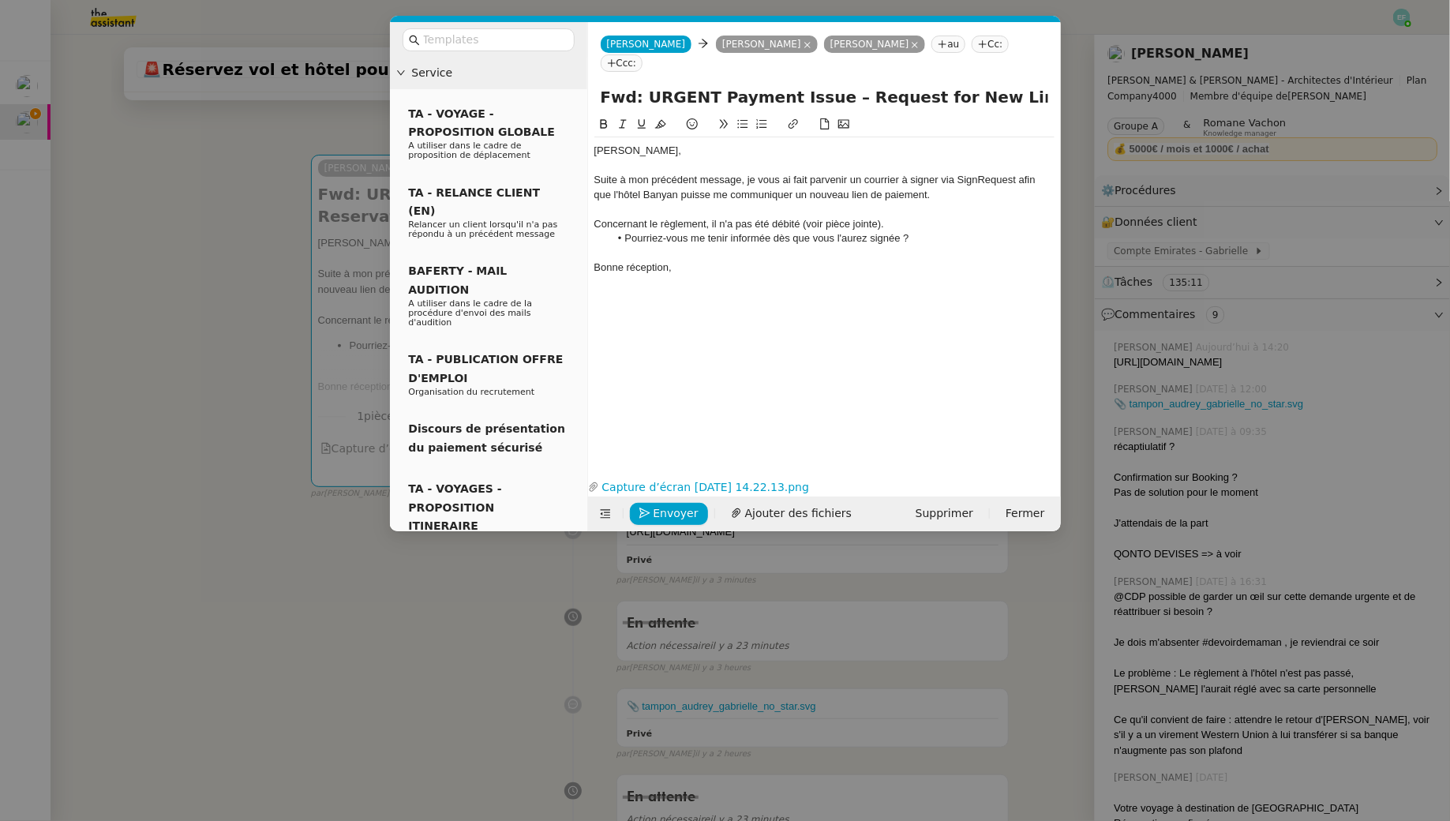
click at [715, 256] on div "Audrey, Suite à mon précédent message, je vous ai fait parvenir un courrier à s…" at bounding box center [824, 209] width 460 height 144
click at [677, 511] on span "Envoyer" at bounding box center [675, 513] width 45 height 18
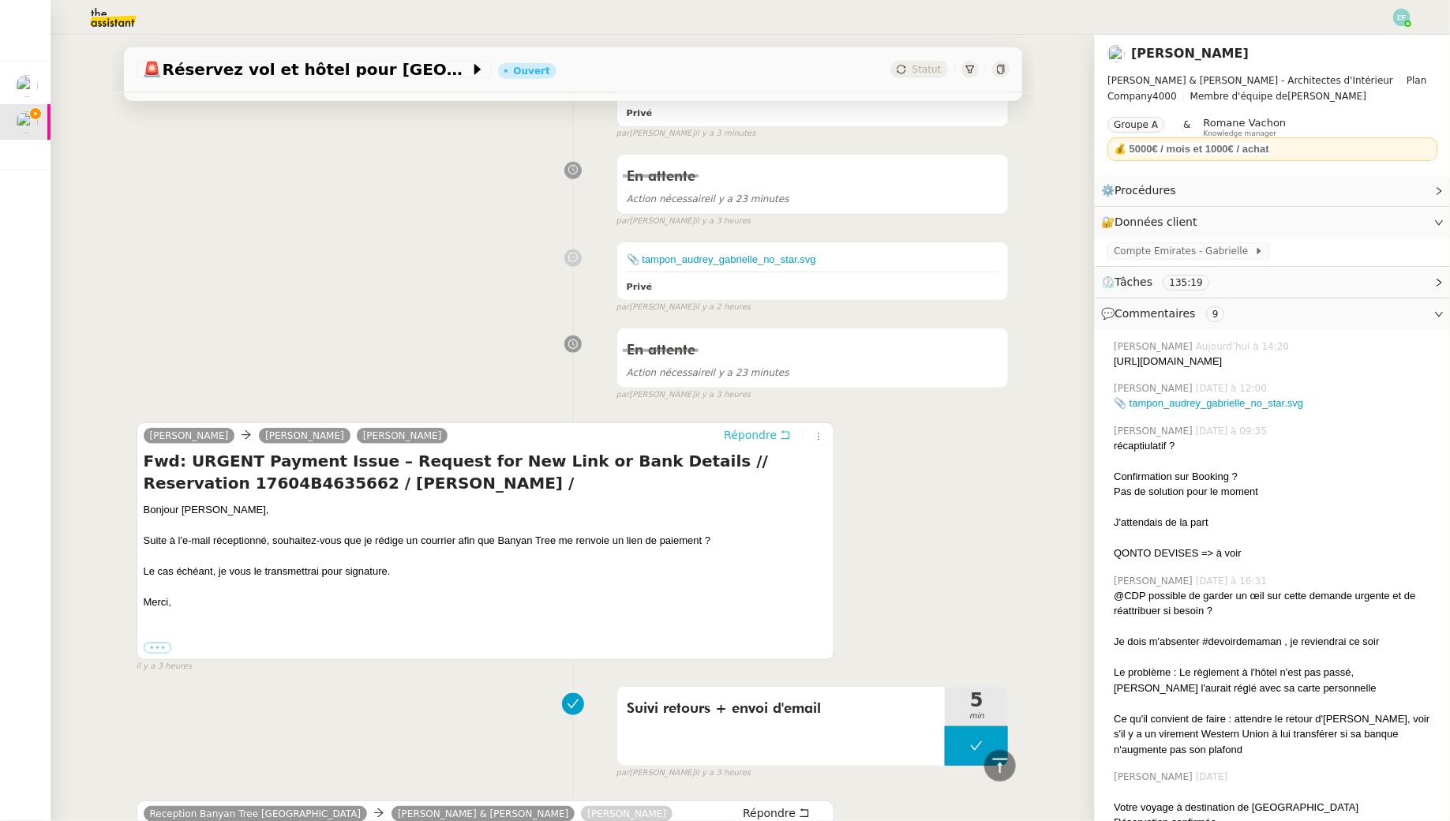
scroll to position [0, 0]
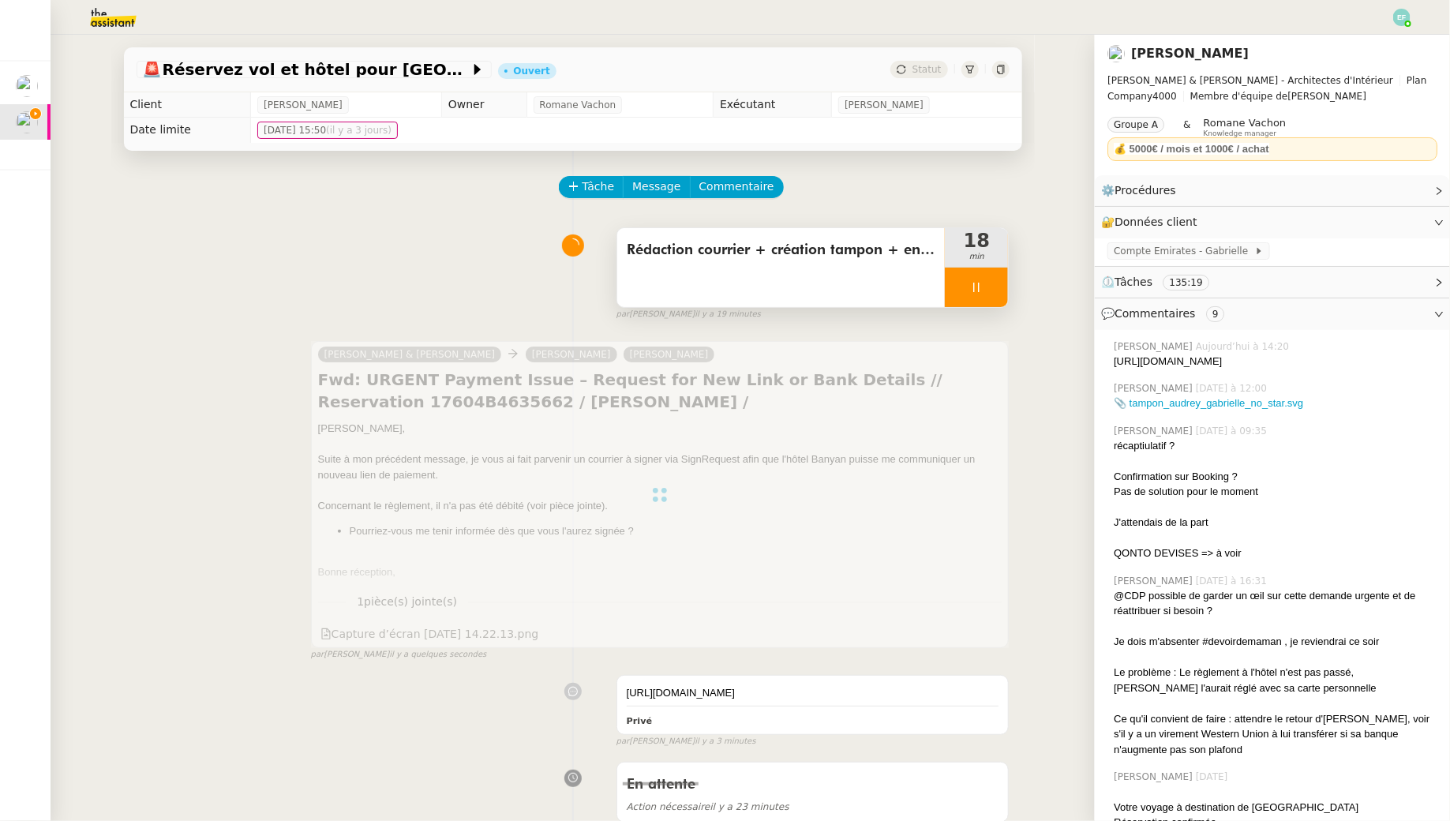
click at [994, 294] on div at bounding box center [976, 287] width 63 height 39
click at [947, 290] on div at bounding box center [961, 287] width 32 height 39
click at [947, 290] on div at bounding box center [976, 287] width 63 height 39
click at [881, 282] on div "Rédaction courrier + création tampon + envoi via Signrequest" at bounding box center [781, 267] width 328 height 79
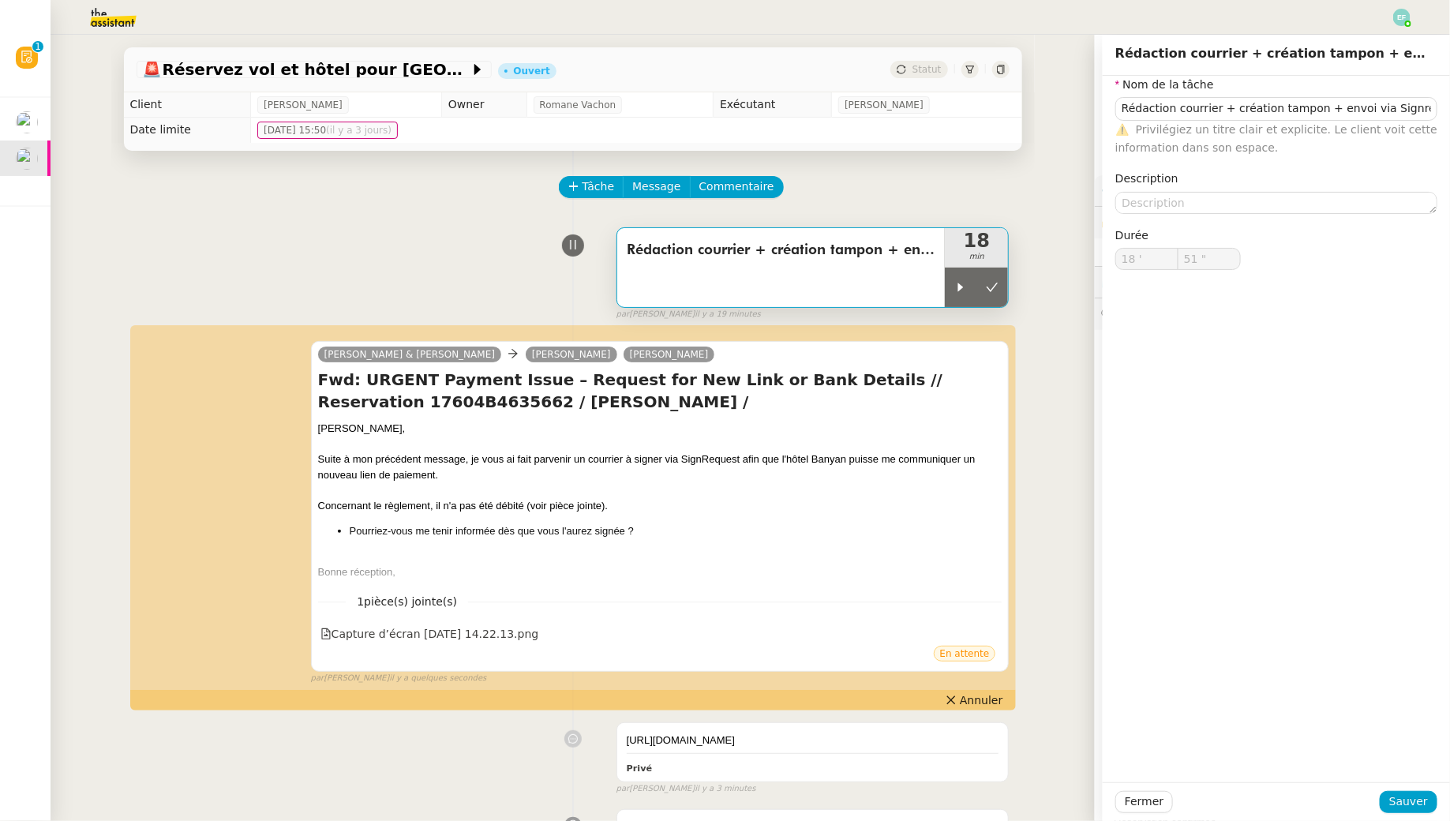
type input "Rédaction courrier + création tampon + envoi via Signrequest"
type input "18 '"
type input "51 ""
type input "Rédaction courrier + création tampon + envoi via Signrequest"
type input "18 '"
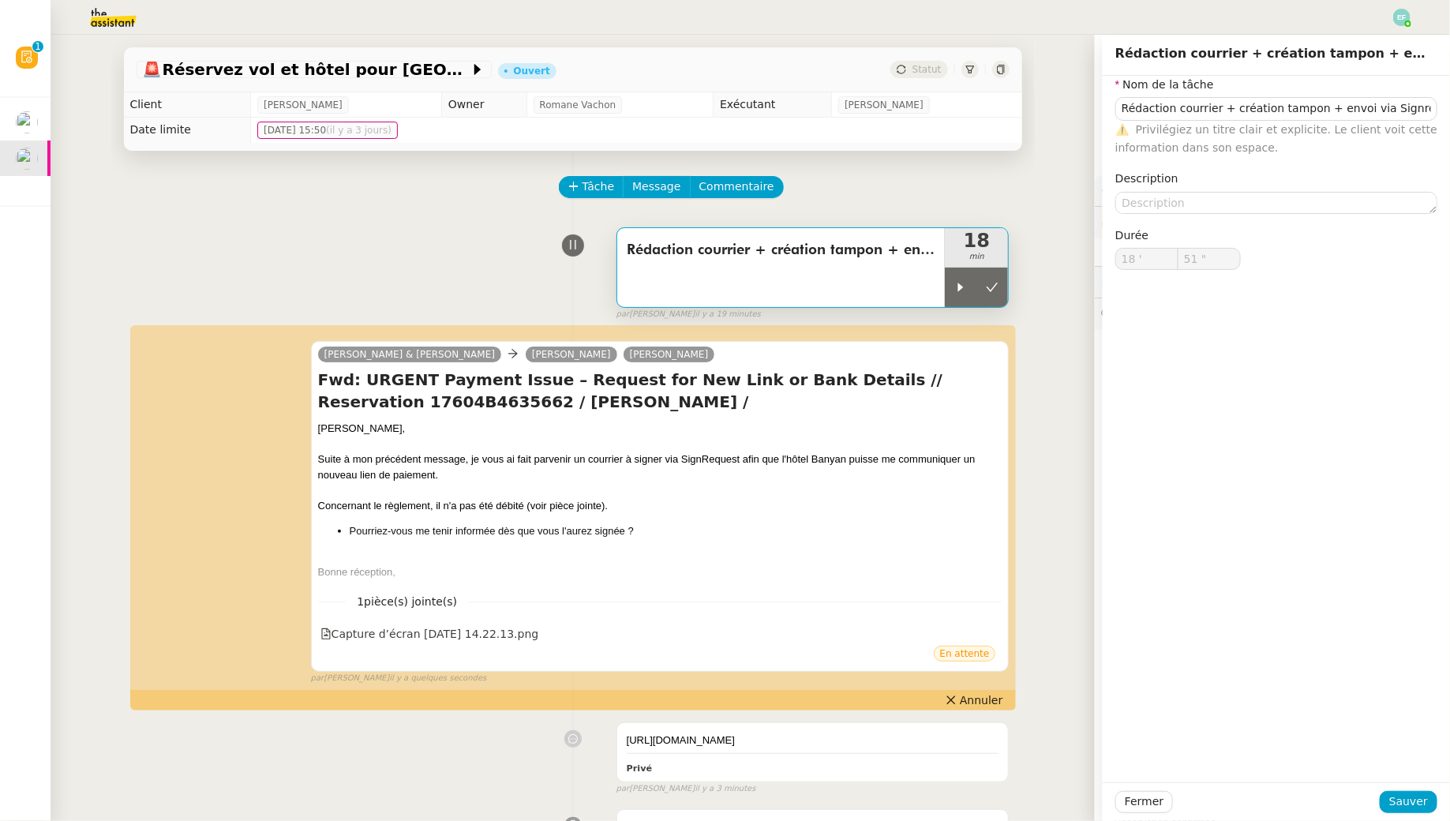
type input "51 ""
click at [954, 286] on div at bounding box center [961, 287] width 32 height 39
type input "Rédaction courrier + création tampon + envoi via Signrequest"
type input "18 '"
type input "51 ""
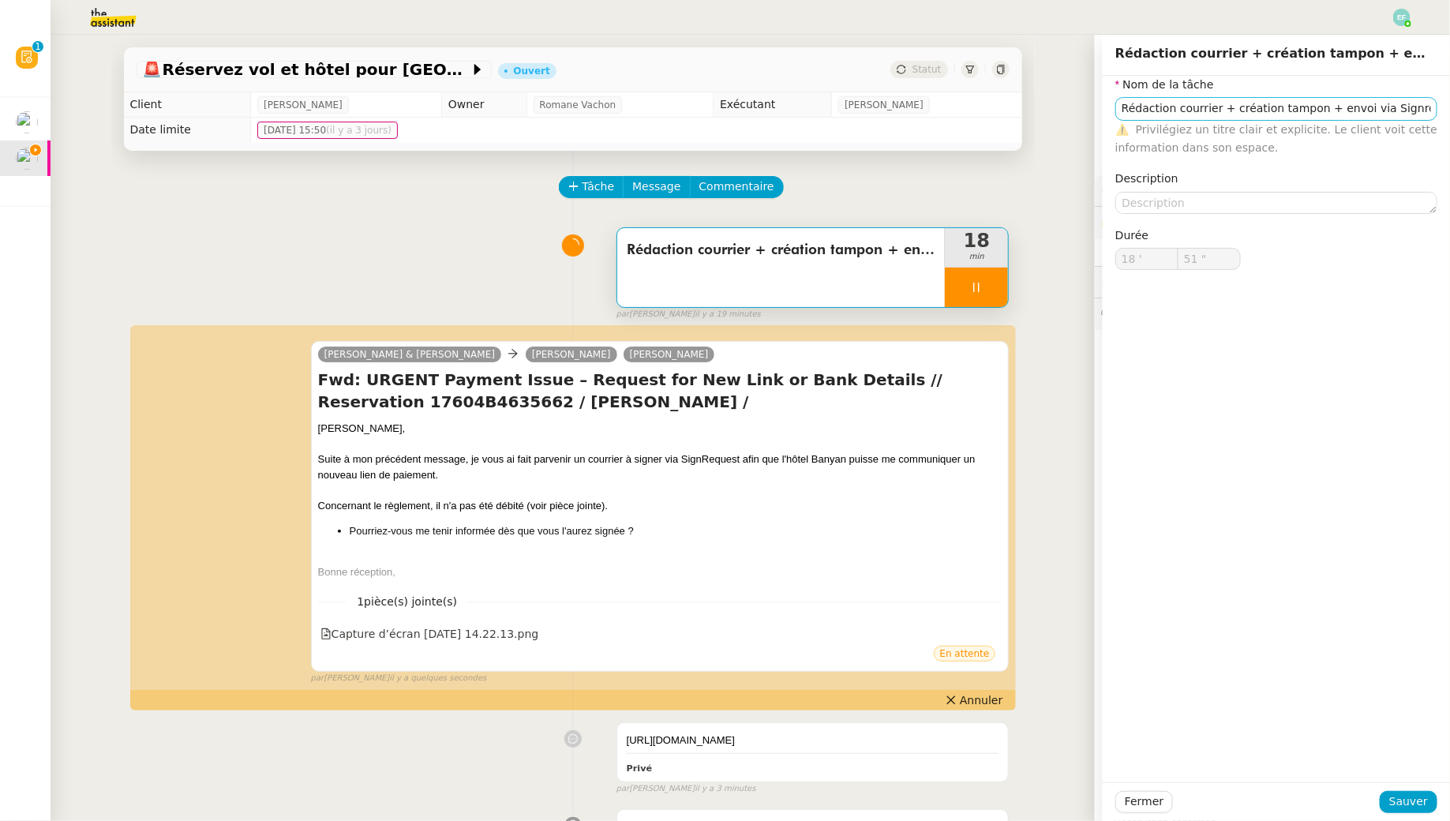
type input "Rédaction courrier + création tampon + envoi via Signrequest"
type input "18 '"
click at [1134, 473] on div "Nom de la tâche Rédaction courrier + création tampon + envoi via Signrequest ⚠️…" at bounding box center [1275, 429] width 347 height 706
type input "52 ""
type input "Rédaction courrier + création tampon + envoi via Signrequest"
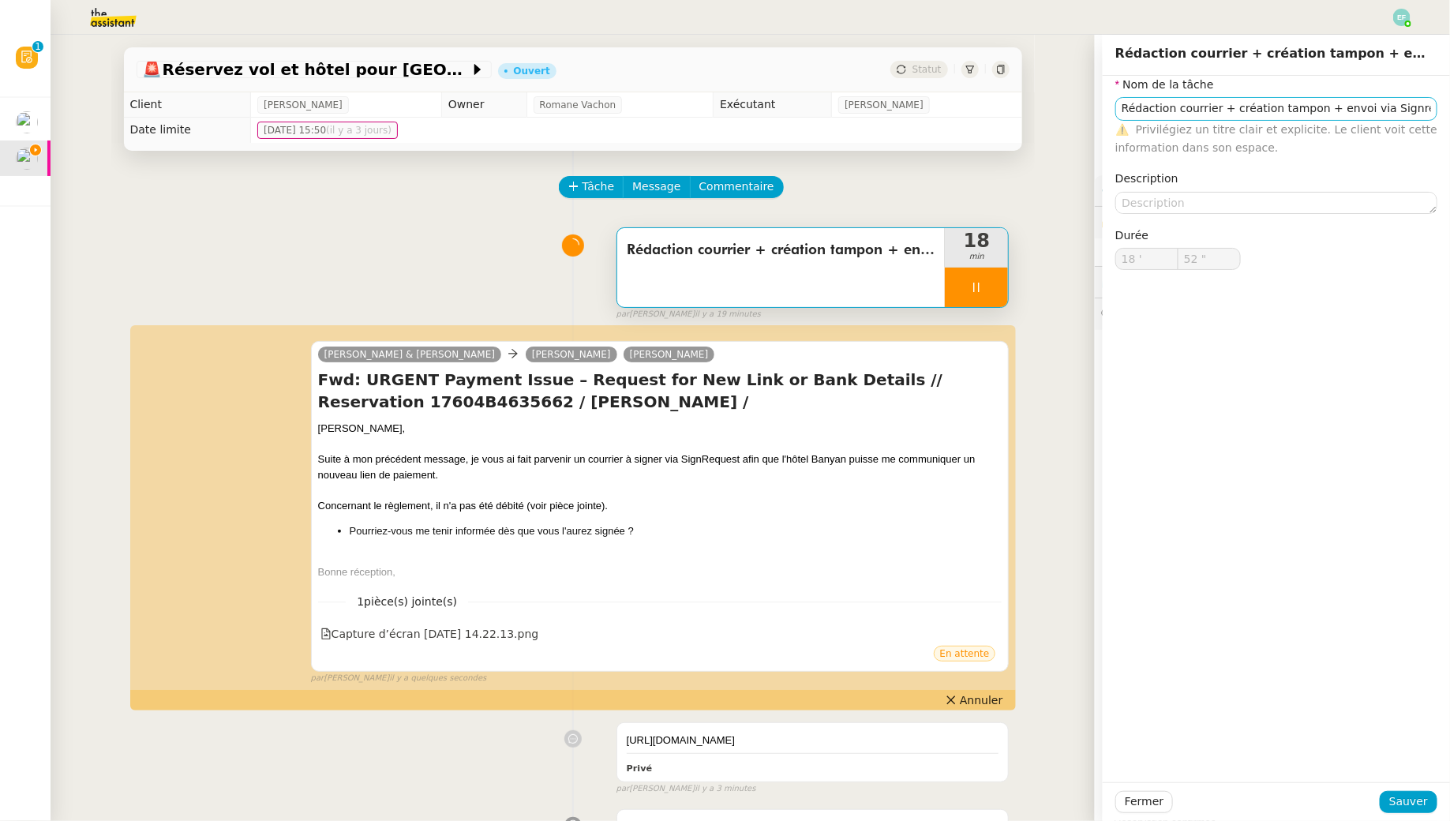
type input "18 '"
click at [1421, 106] on input "Rédaction courrier + création tampon + envoi via Signrequest" at bounding box center [1276, 108] width 322 height 23
drag, startPoint x: 1424, startPoint y: 106, endPoint x: 1452, endPoint y: 106, distance: 28.4
click at [1449, 106] on html "Révision 0 1 2 3 4 5 6 7 8 9 Mes demandes Contacter OPCO Atlas pour financement…" at bounding box center [725, 410] width 1450 height 821
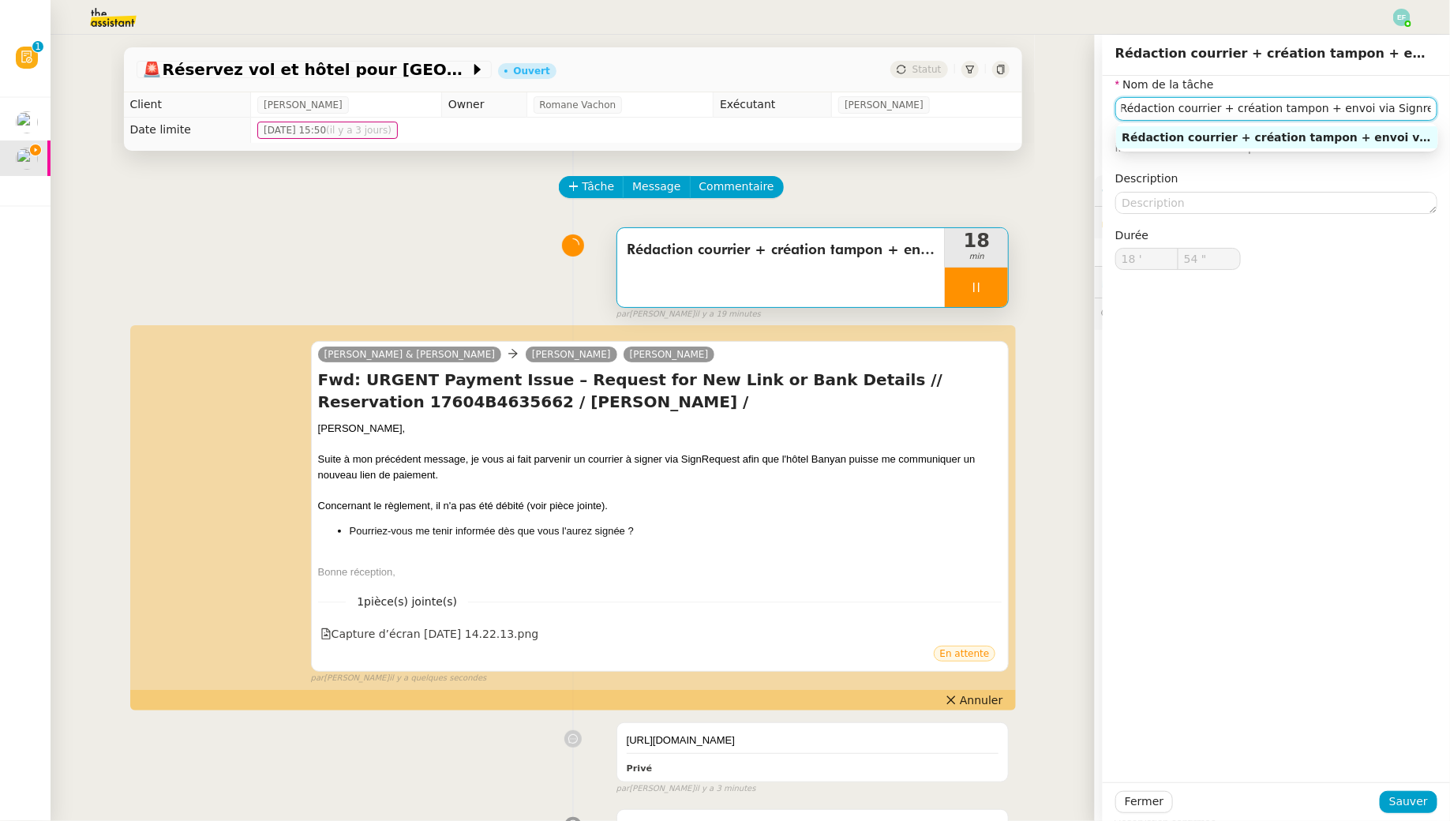
click at [1428, 105] on input "Rédaction courrier + création tampon + envoi via Signrequest" at bounding box center [1276, 108] width 322 height 23
type input "55 ""
type input "Rédaction courrier + création tampon + envoi via Signrequest + envoi d"
type input "56 ""
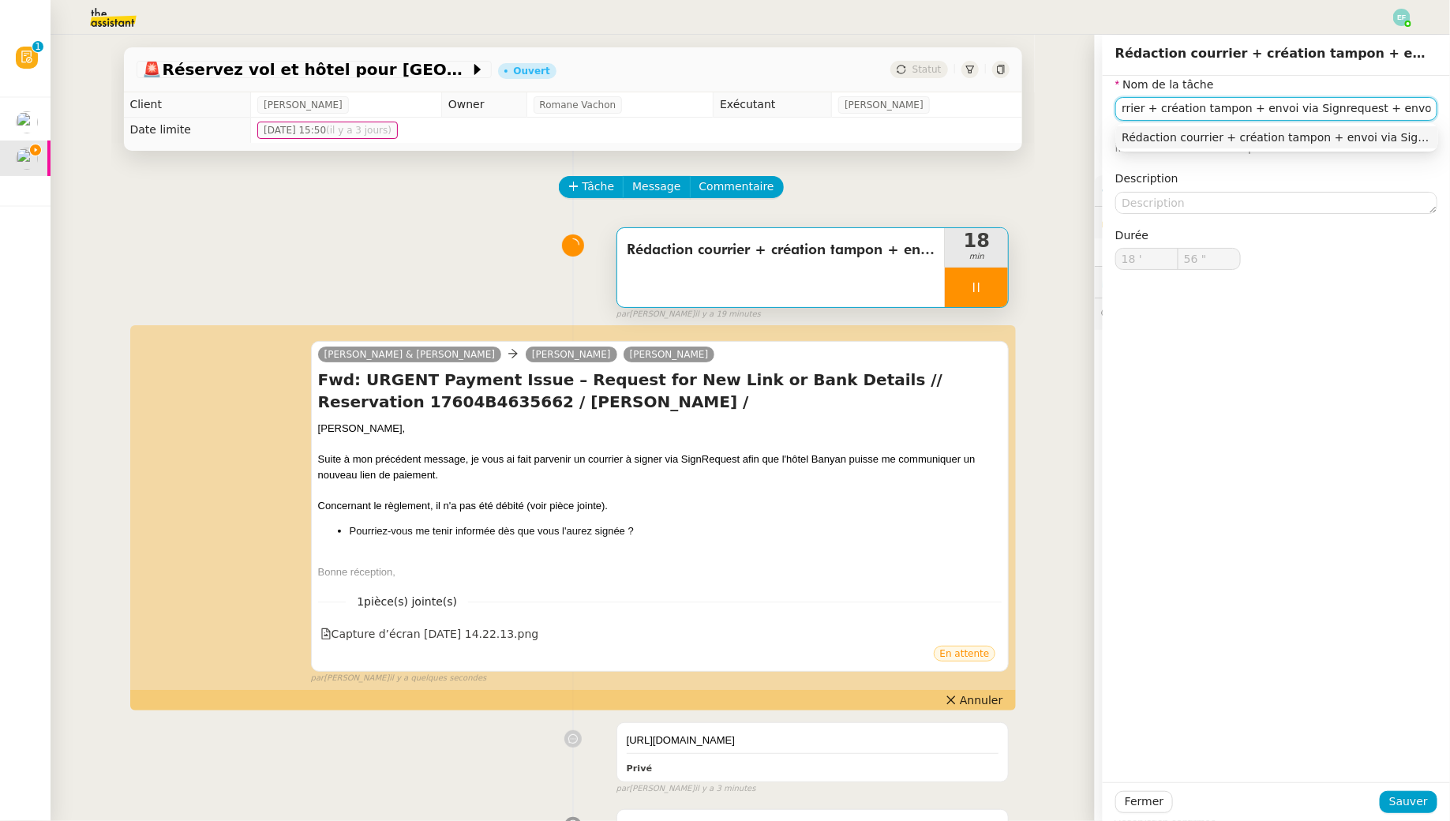
type input "Rédaction courrier + création tampon + envoi via Signrequest + envoi d'email"
type input "57 ""
type input "Rédaction courrier + création tampon + envoi via Signrequest + envoi d'email"
click at [1424, 803] on span "Sauver" at bounding box center [1408, 801] width 39 height 18
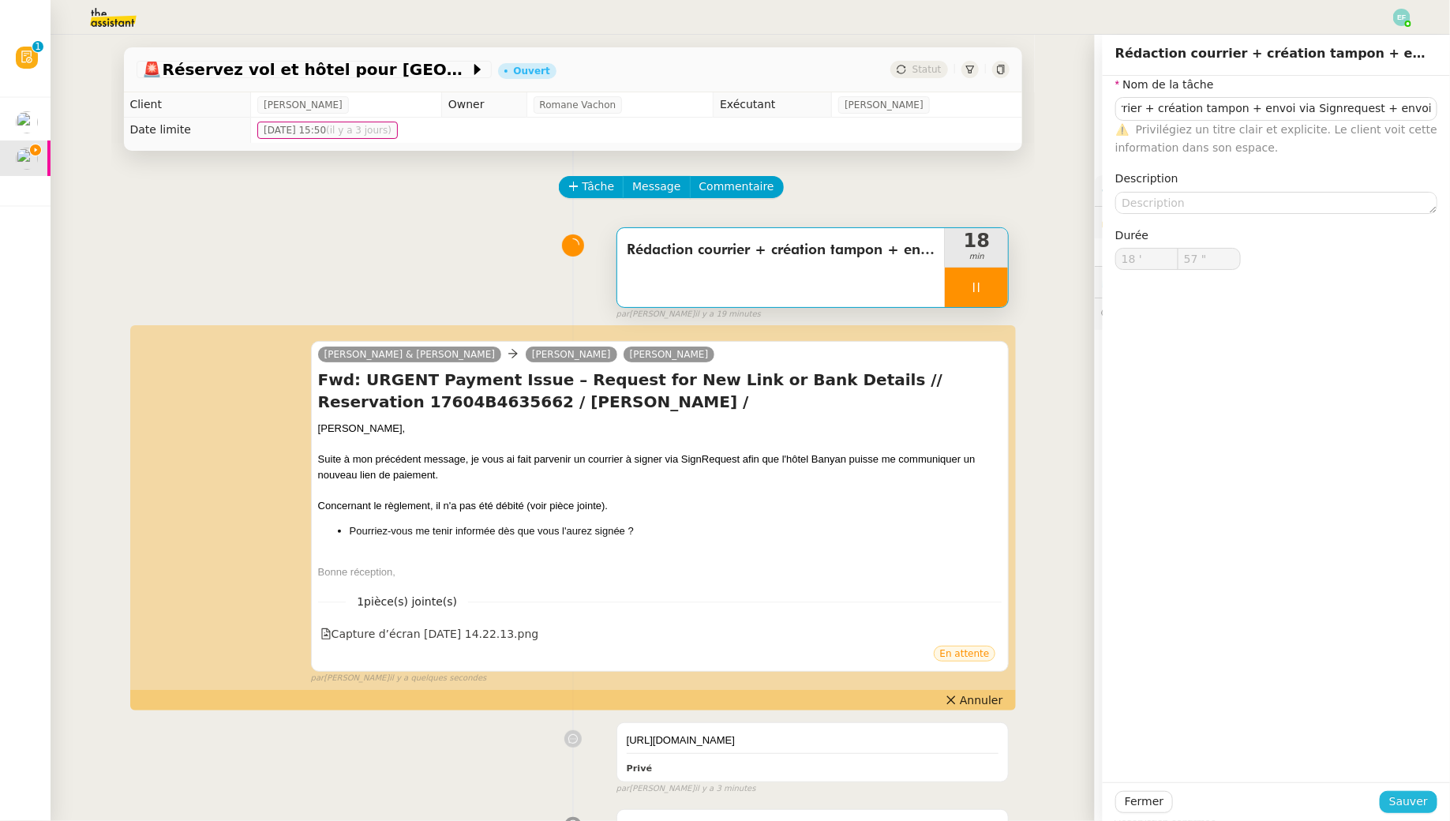
scroll to position [0, 0]
type input "58 ""
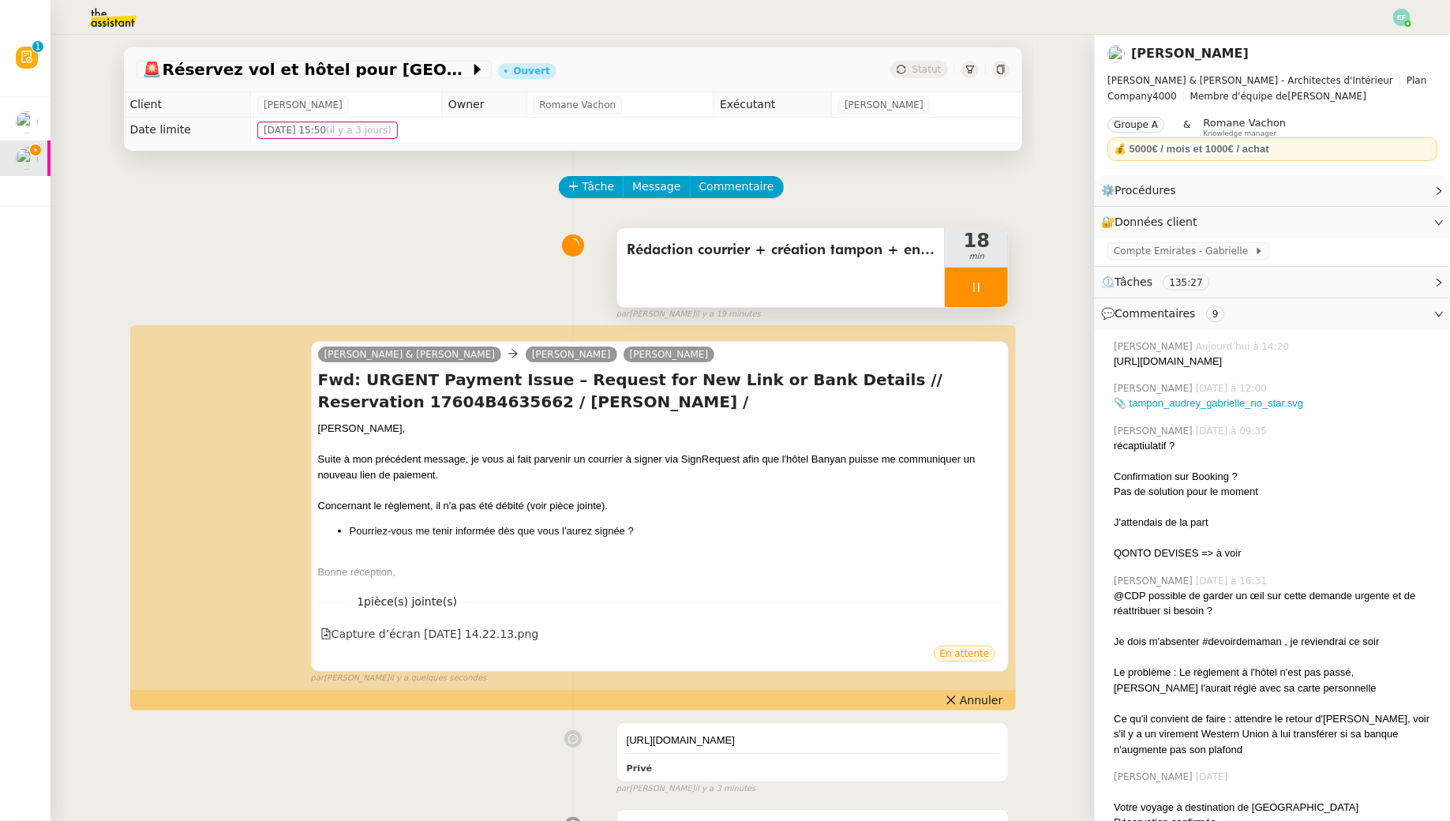
click at [992, 280] on div at bounding box center [976, 287] width 63 height 39
click at [992, 281] on icon at bounding box center [992, 287] width 13 height 13
click at [964, 700] on span "Annuler" at bounding box center [981, 700] width 43 height 16
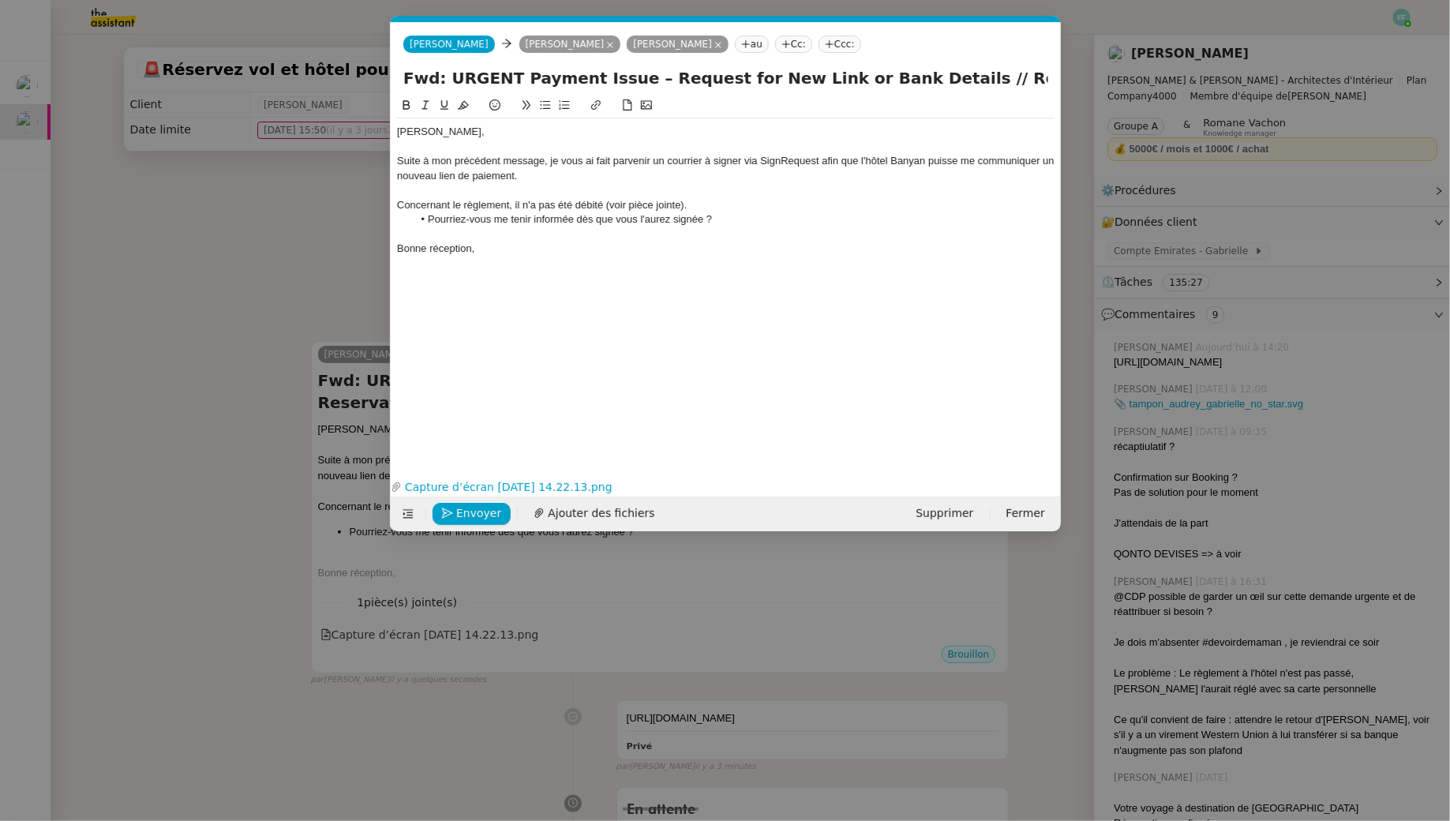
scroll to position [0, 33]
click at [508, 208] on div "Concernant le règlement, il n'a pas été débité (voir pièce jointe)." at bounding box center [725, 205] width 657 height 14
click at [456, 511] on span "Envoyer" at bounding box center [478, 513] width 45 height 18
click at [456, 511] on span "Confirmer l'envoi" at bounding box center [503, 513] width 95 height 18
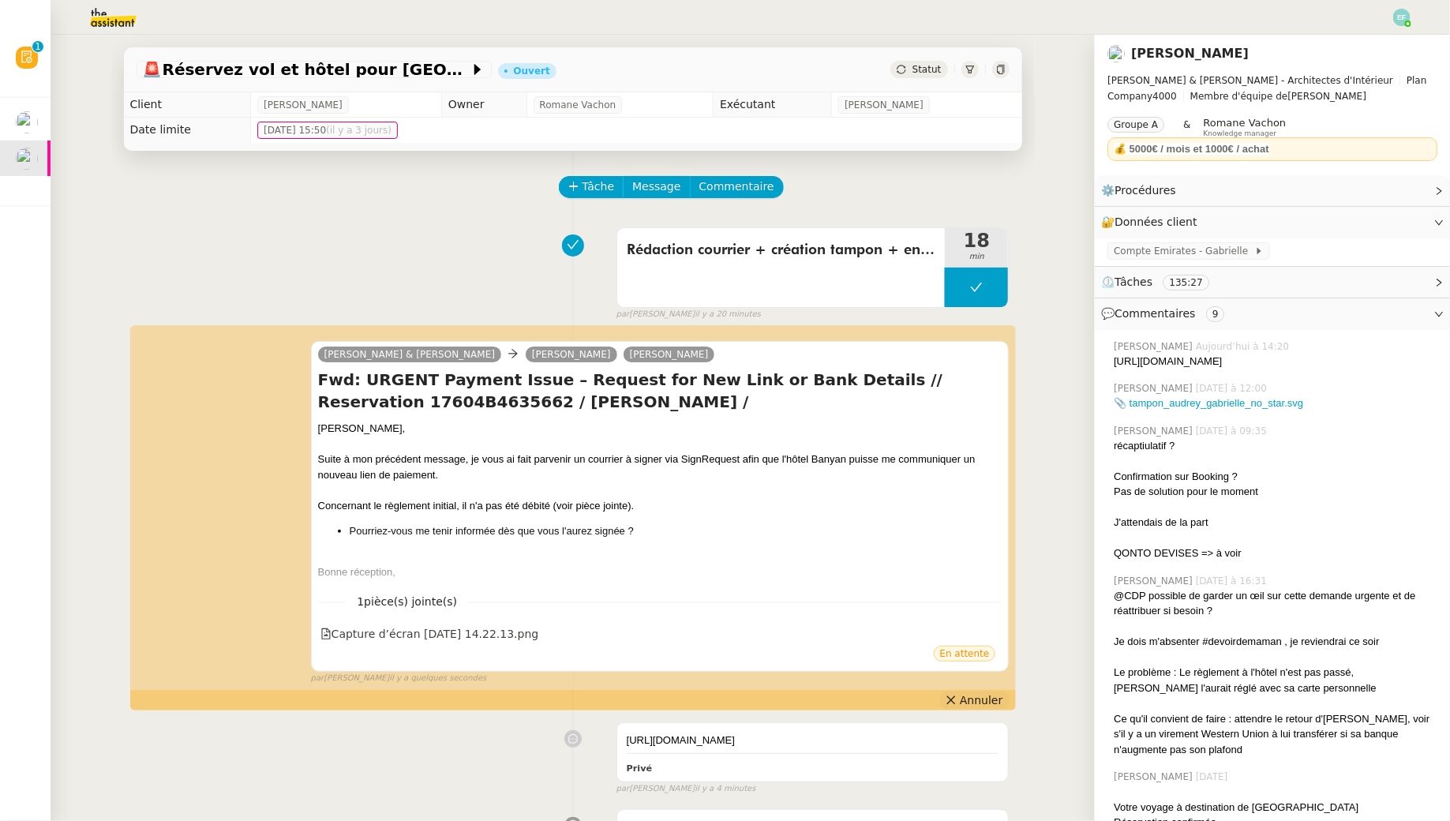
click at [990, 693] on span "Annuler" at bounding box center [981, 700] width 43 height 16
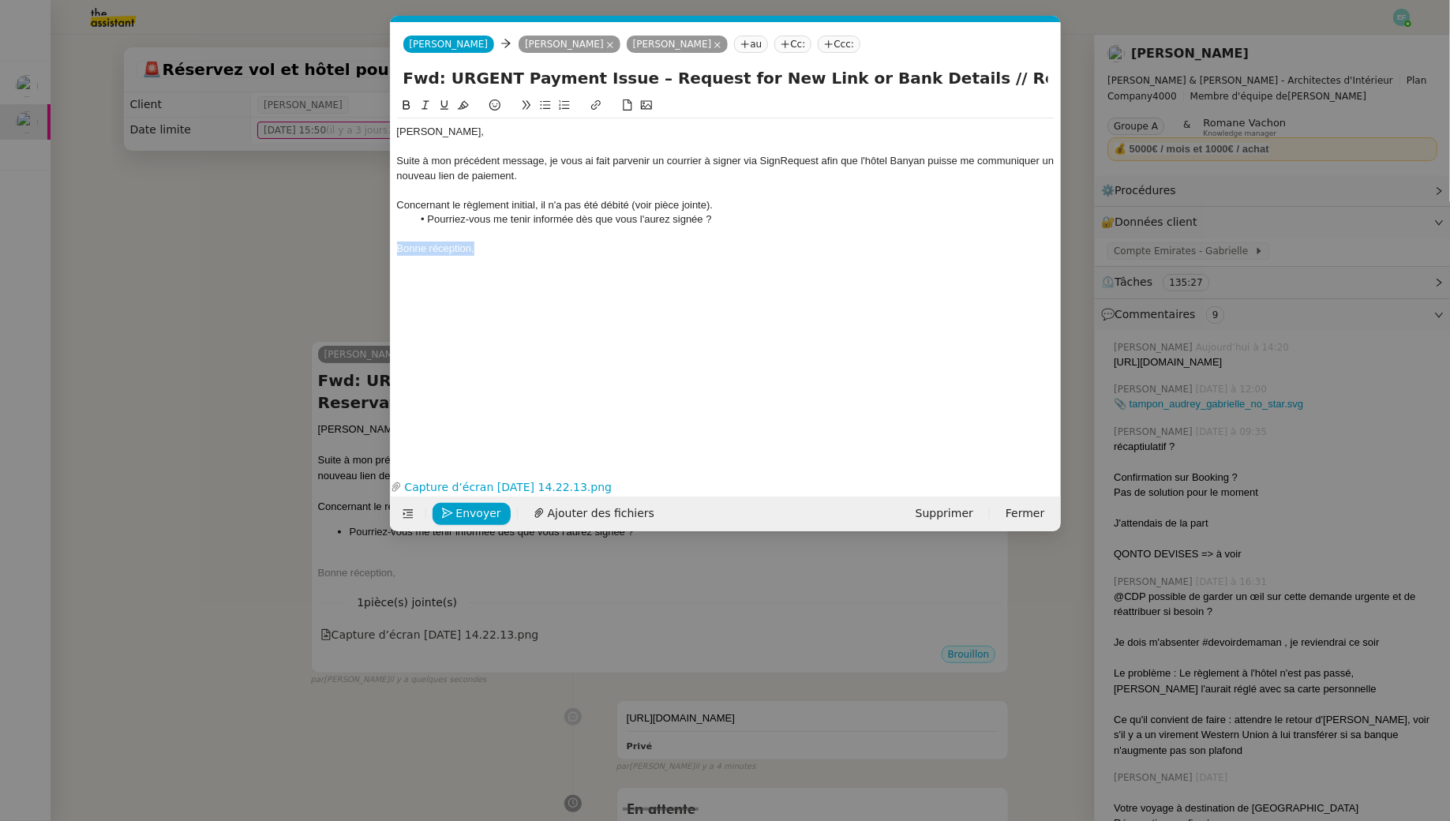
drag, startPoint x: 488, startPoint y: 253, endPoint x: 368, endPoint y: 241, distance: 120.5
click at [369, 242] on nz-modal-container "Service TA - VOYAGE - PROPOSITION GLOBALE A utiliser dans le cadre de propositi…" at bounding box center [725, 410] width 1450 height 821
click at [461, 509] on span "Envoyer" at bounding box center [478, 513] width 45 height 18
click at [461, 509] on span "Confirmer l'envoi" at bounding box center [503, 513] width 95 height 18
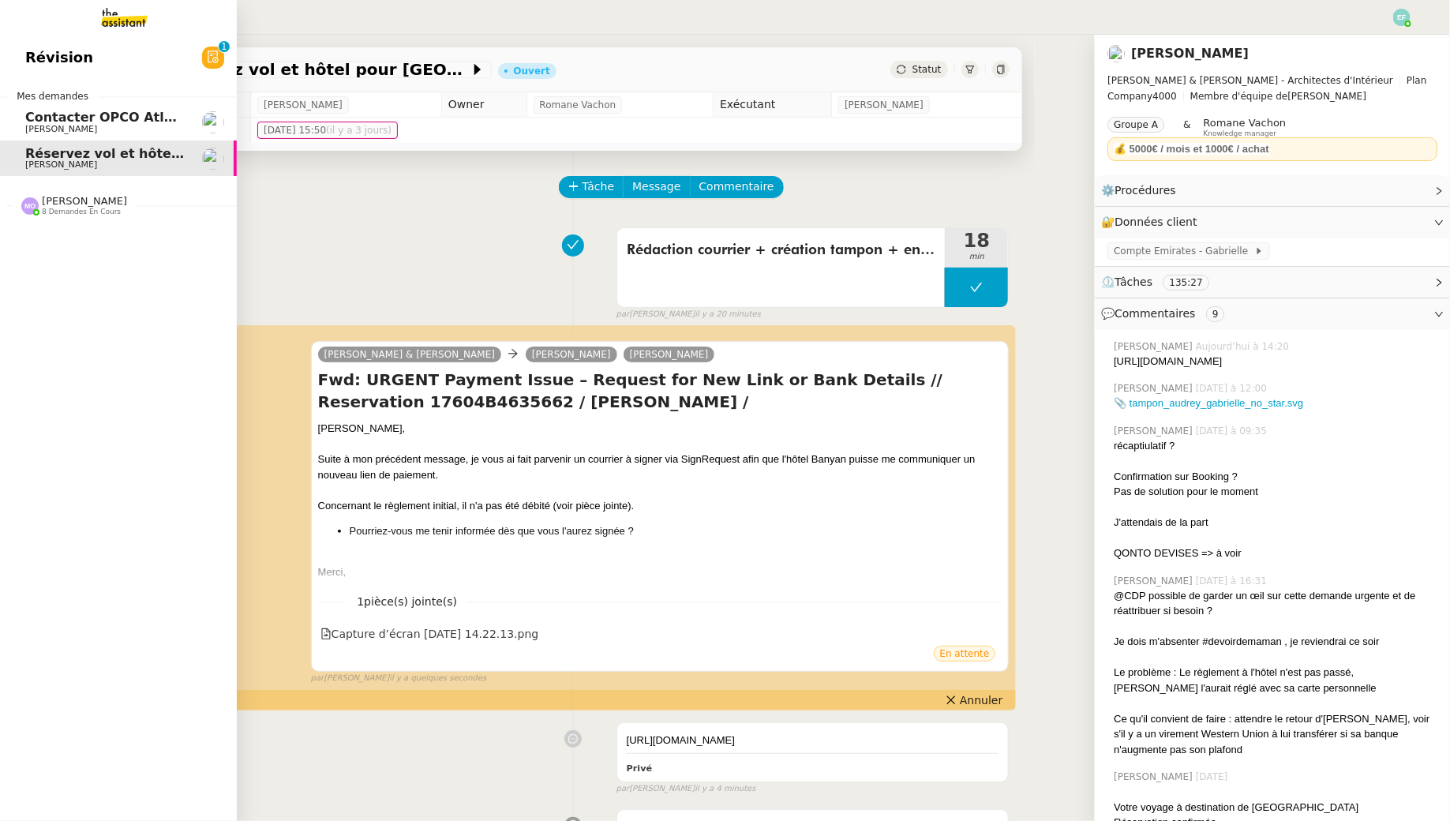
click at [44, 122] on span "Contacter OPCO Atlas pour financement formation" at bounding box center [205, 117] width 360 height 15
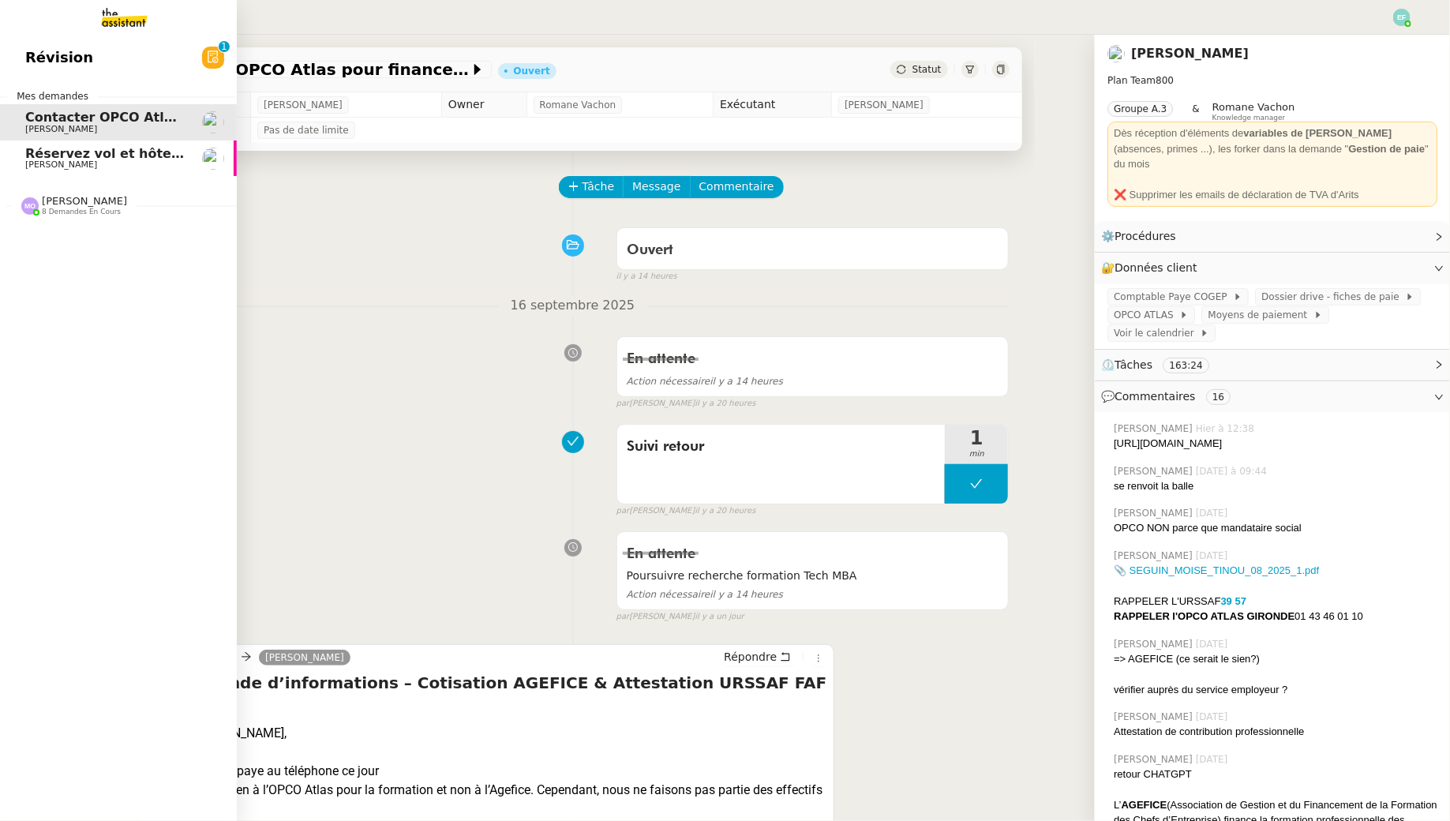
click at [26, 155] on span "Réservez vol et hôtel pour [GEOGRAPHIC_DATA] / [GEOGRAPHIC_DATA] // Banyan" at bounding box center [311, 153] width 572 height 15
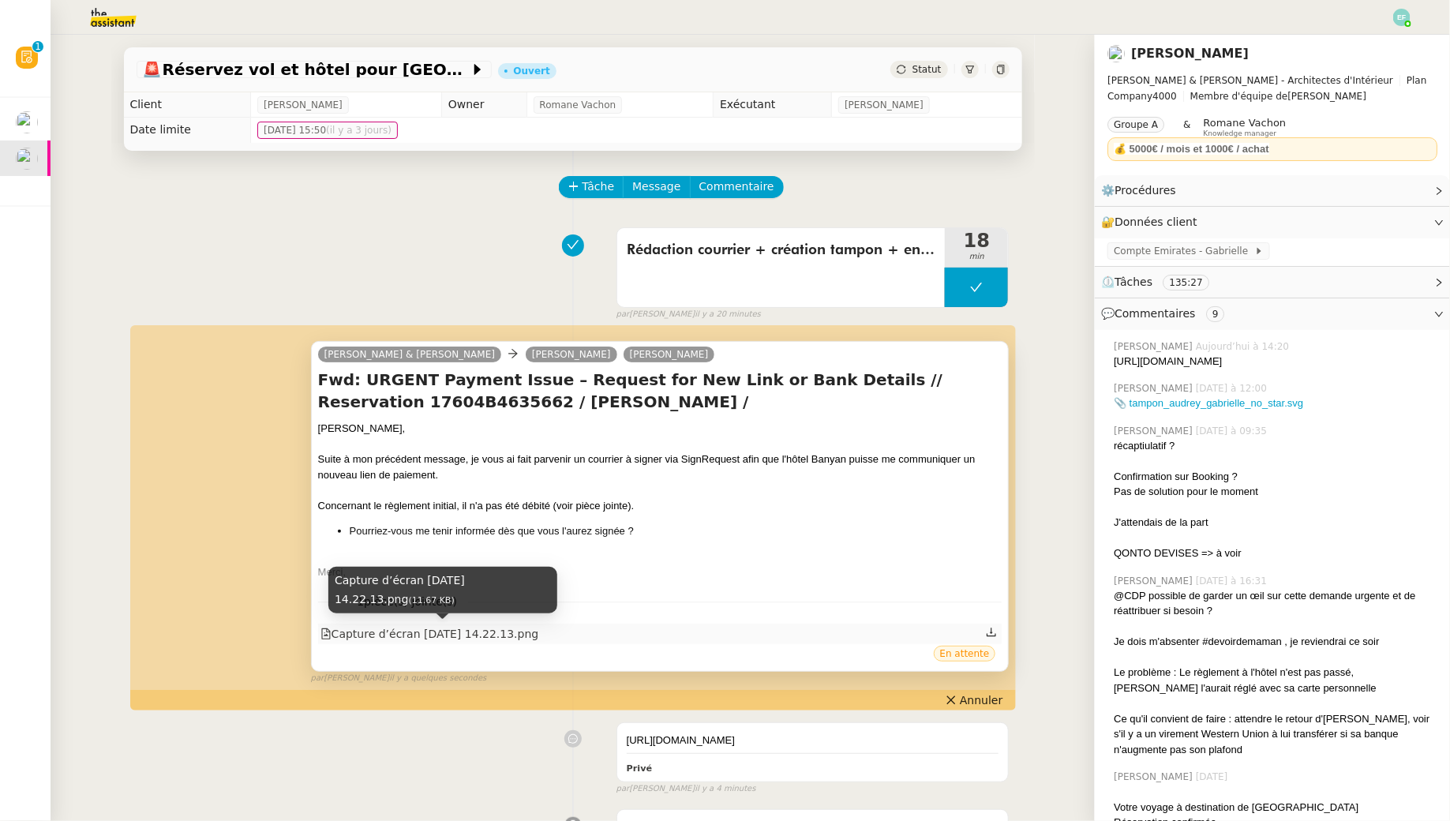
click at [518, 636] on div "Capture d’écran [DATE] 14.22.13.png" at bounding box center [429, 634] width 219 height 18
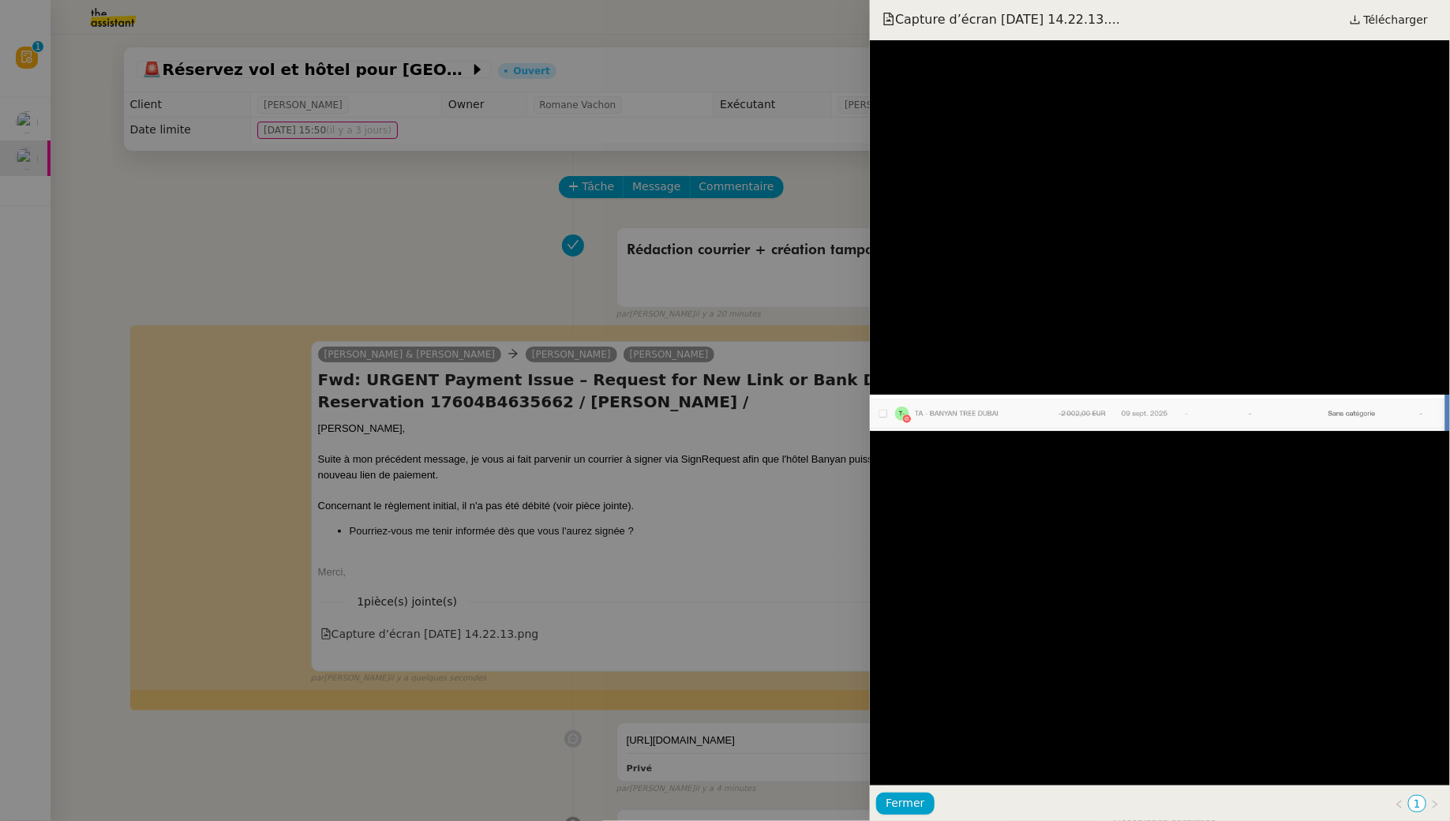
click at [473, 261] on div at bounding box center [725, 410] width 1450 height 821
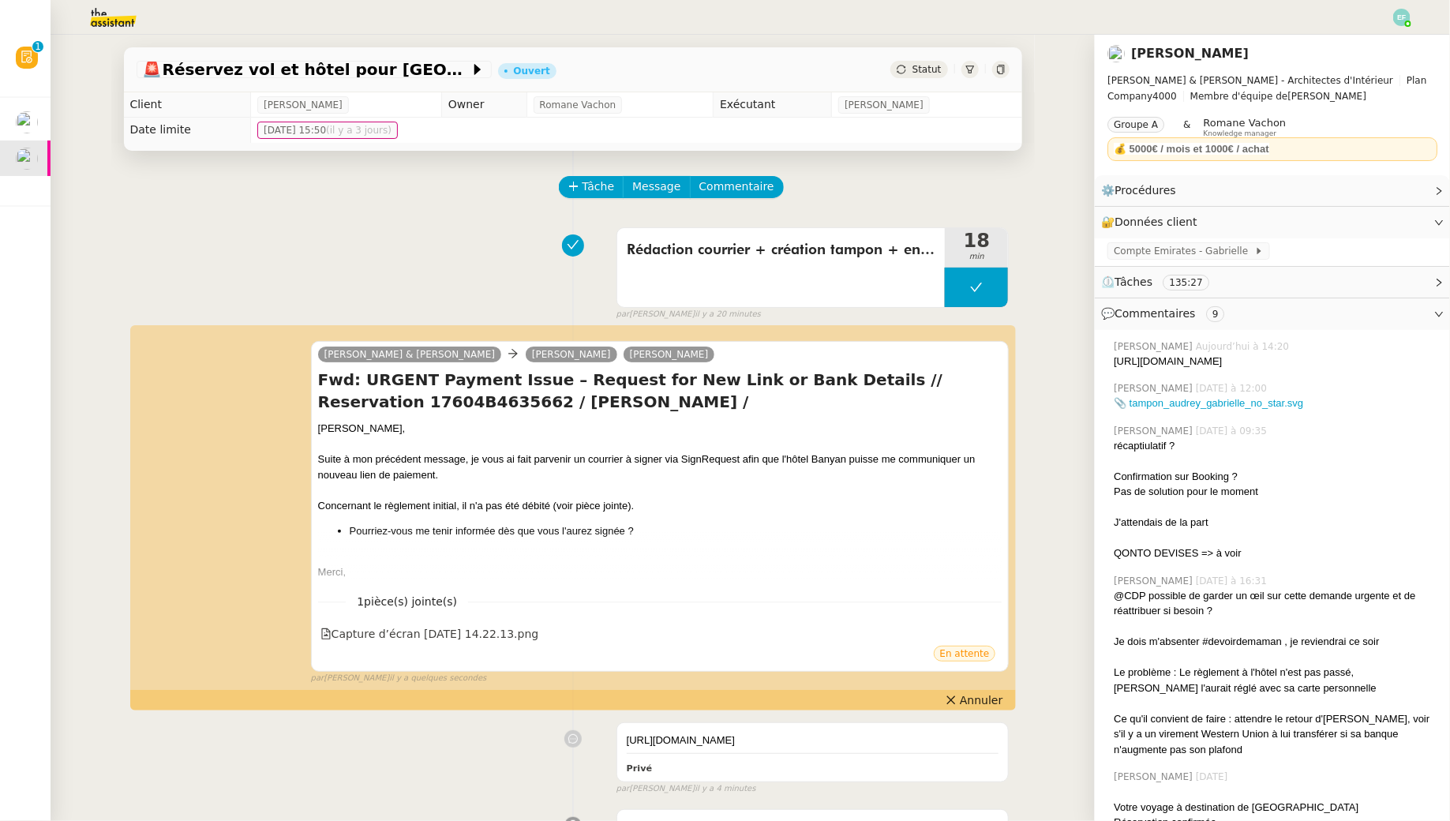
drag, startPoint x: 1195, startPoint y: 384, endPoint x: 1117, endPoint y: 365, distance: 80.4
click at [1117, 365] on div "Emelyne Foussier Aujourd’hui à 14:20 https://signrequest.com/#/document-status/…" at bounding box center [1272, 354] width 330 height 43
copy div "[URL][DOMAIN_NAME]"
click at [272, 231] on div "Rédaction courrier + création tampon + envoi via Signrequest + envoi d'email 18…" at bounding box center [573, 270] width 873 height 101
click at [569, 296] on div "Rédaction courrier + création tampon + envoi via Signrequest + envoi d'email 18…" at bounding box center [573, 270] width 873 height 101
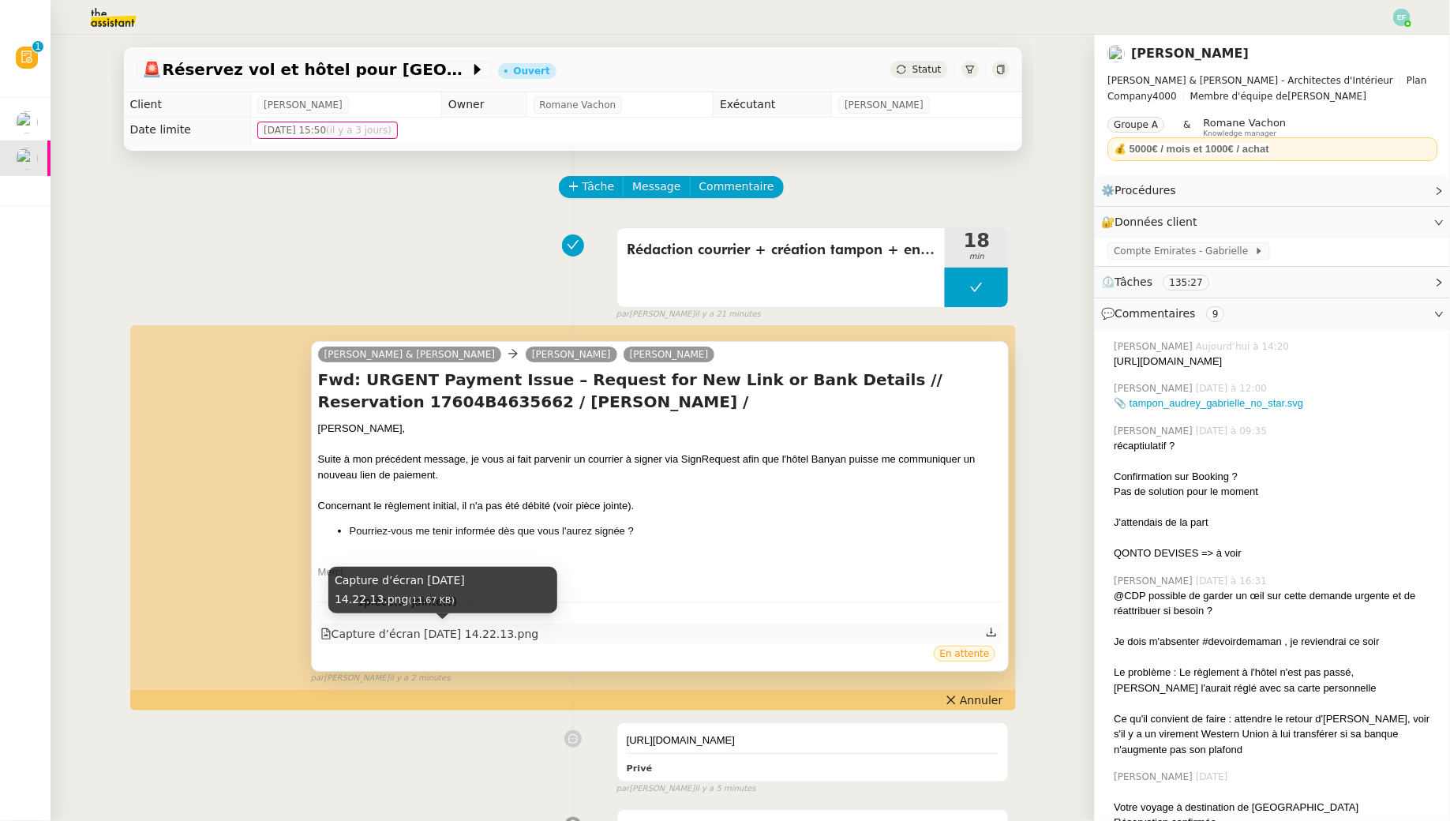
click at [434, 634] on div "Capture d’écran [DATE] 14.22.13.png" at bounding box center [429, 634] width 219 height 18
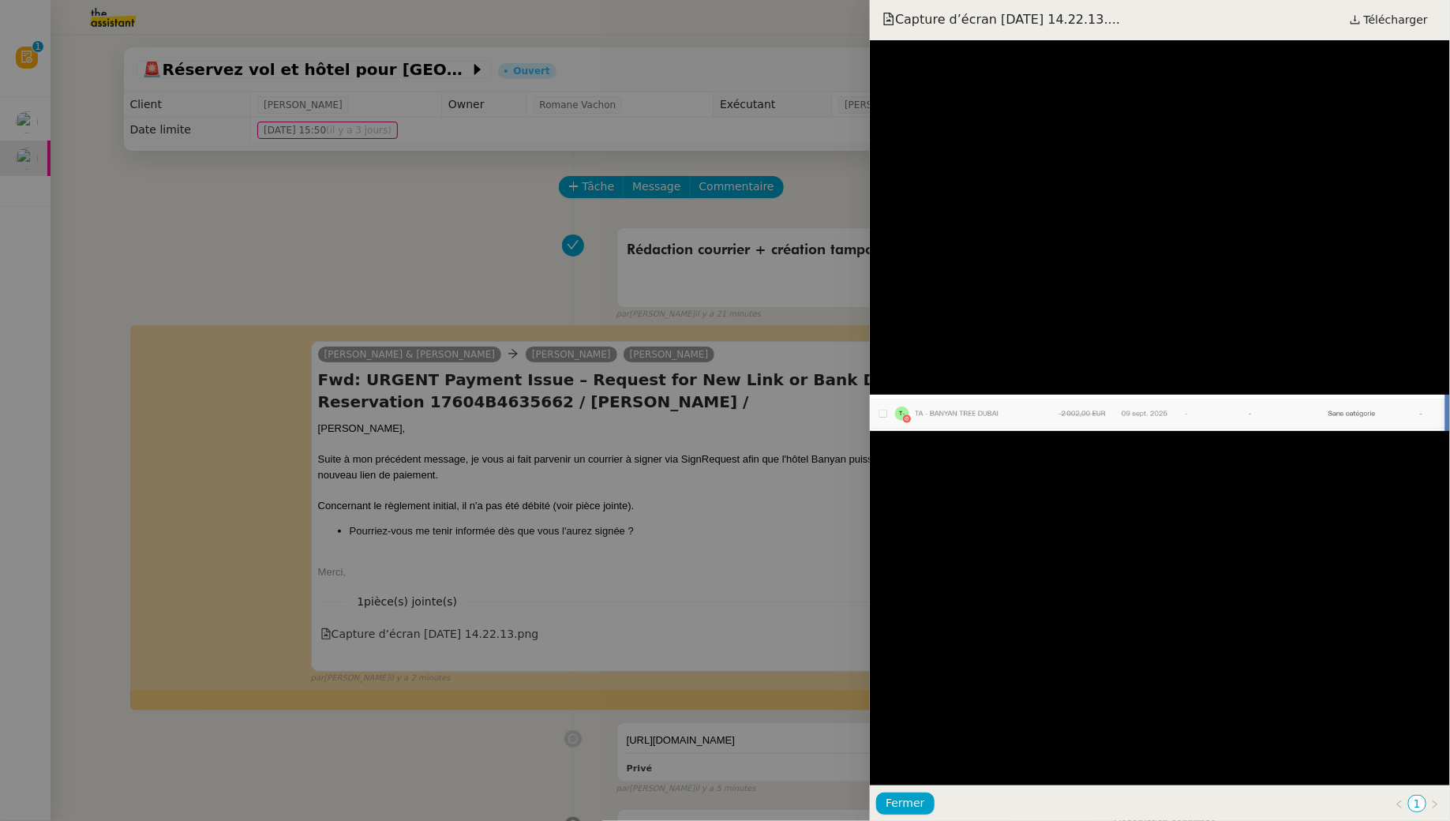
click at [357, 266] on div at bounding box center [725, 410] width 1450 height 821
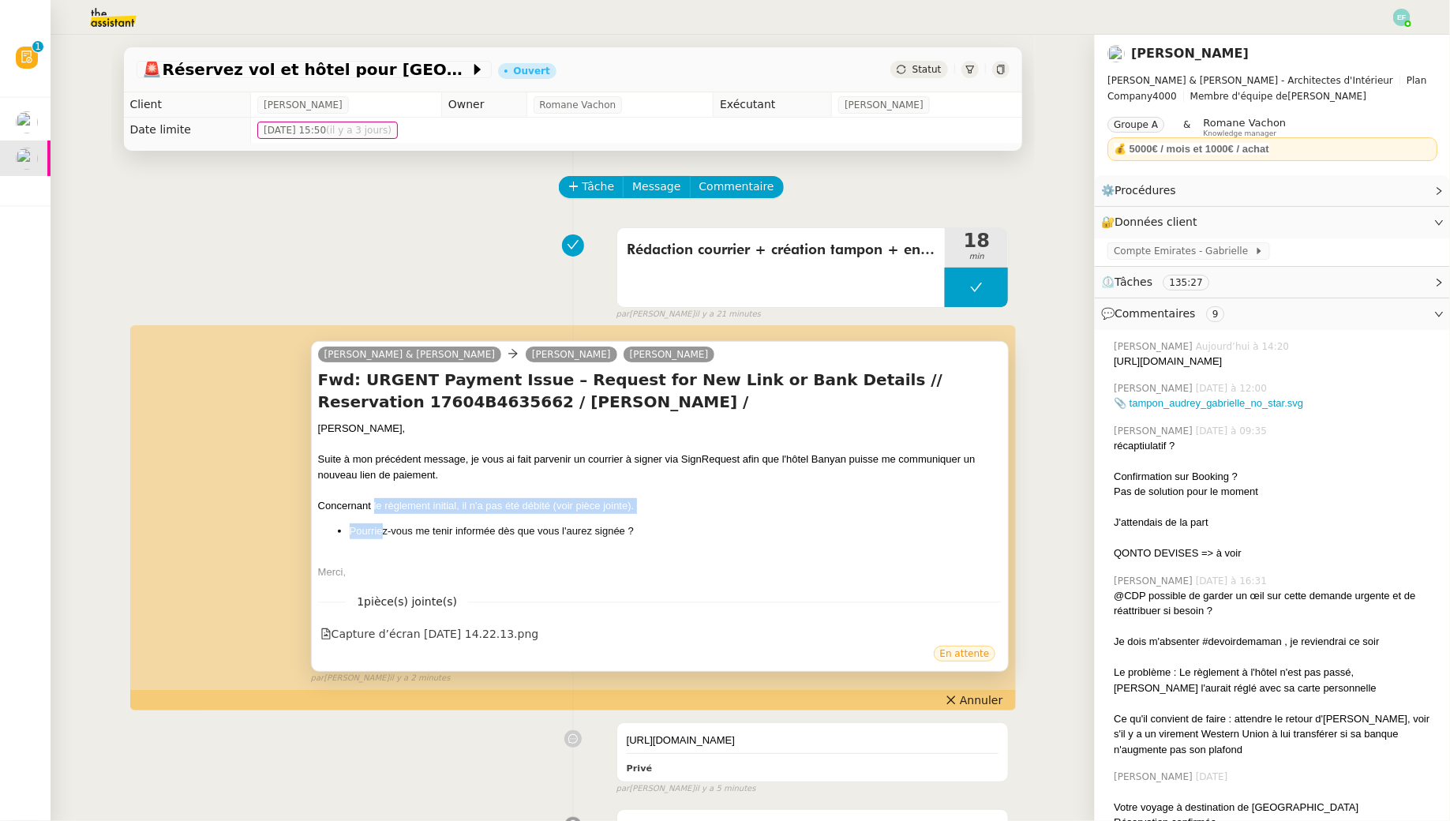
drag, startPoint x: 372, startPoint y: 503, endPoint x: 380, endPoint y: 534, distance: 31.8
click at [380, 533] on div "Audrey, Suite à mon précédent message, je vous ai fait parvenir un courrier à s…" at bounding box center [660, 500] width 684 height 159
click at [380, 534] on li "Pourriez-vous me tenir informée dès que vous l'aurez signée ?" at bounding box center [676, 531] width 653 height 16
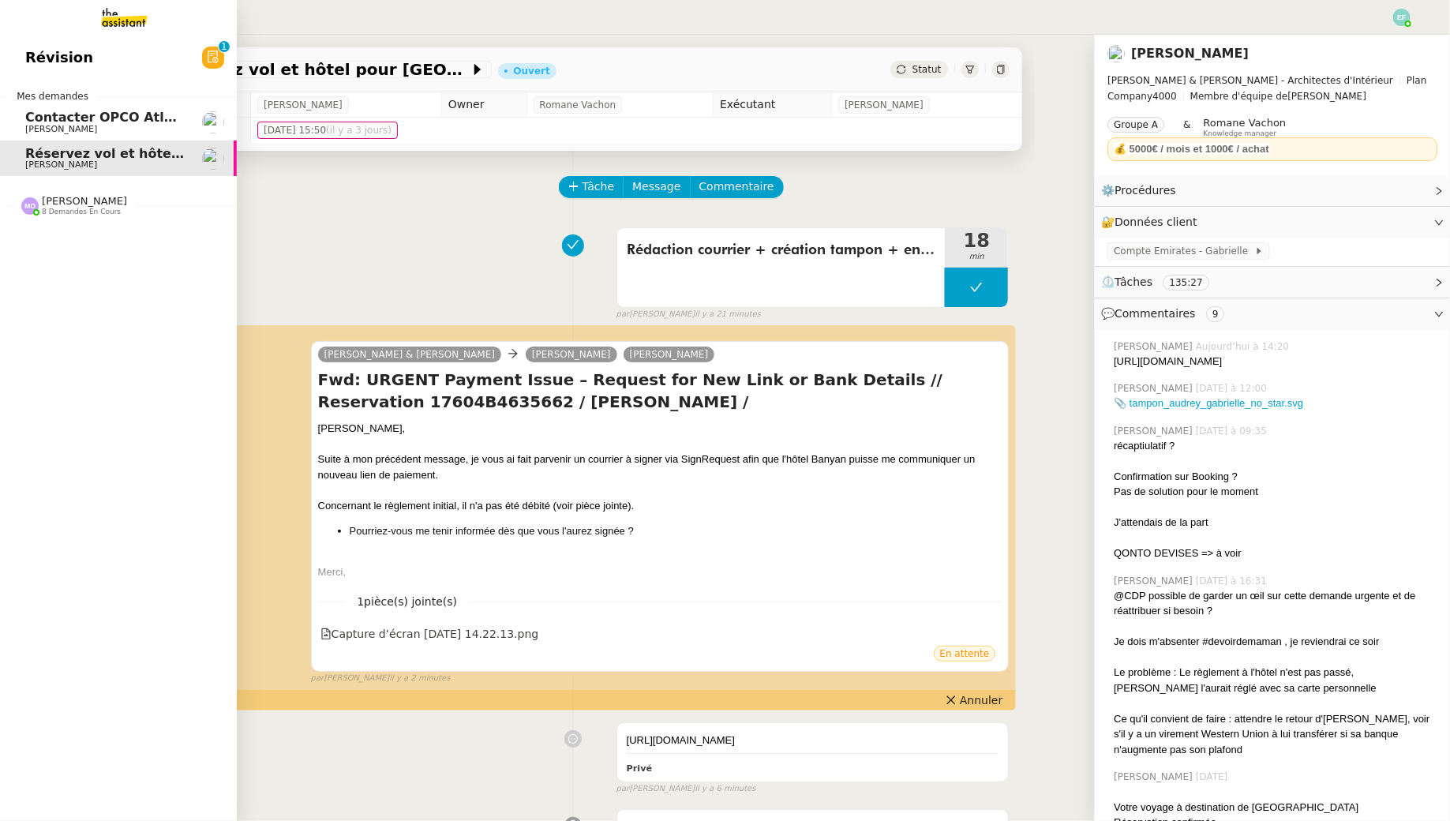
click at [37, 122] on span "Contacter OPCO Atlas pour financement formation" at bounding box center [205, 117] width 360 height 15
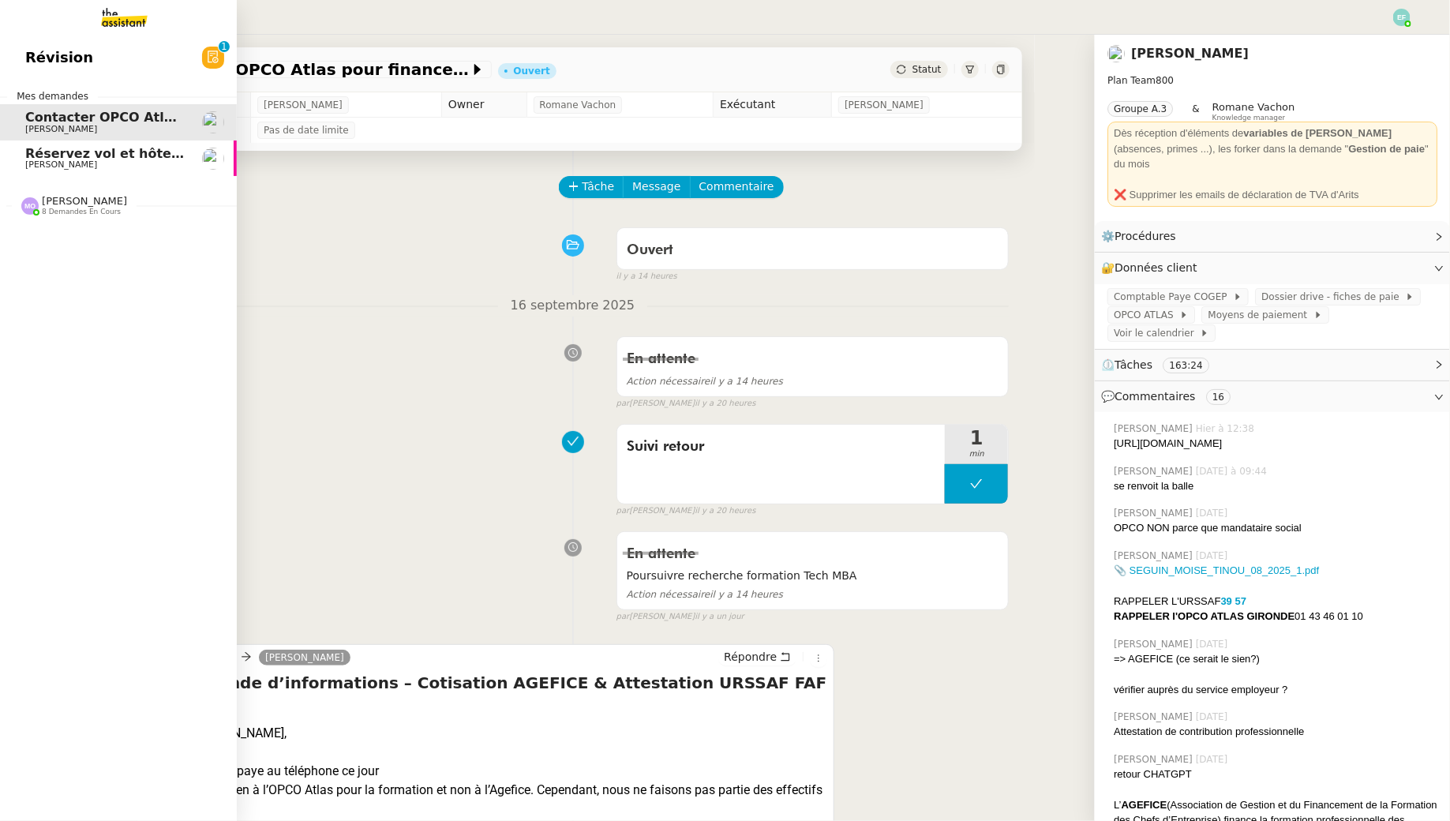
click at [86, 163] on span "[PERSON_NAME]" at bounding box center [61, 164] width 72 height 10
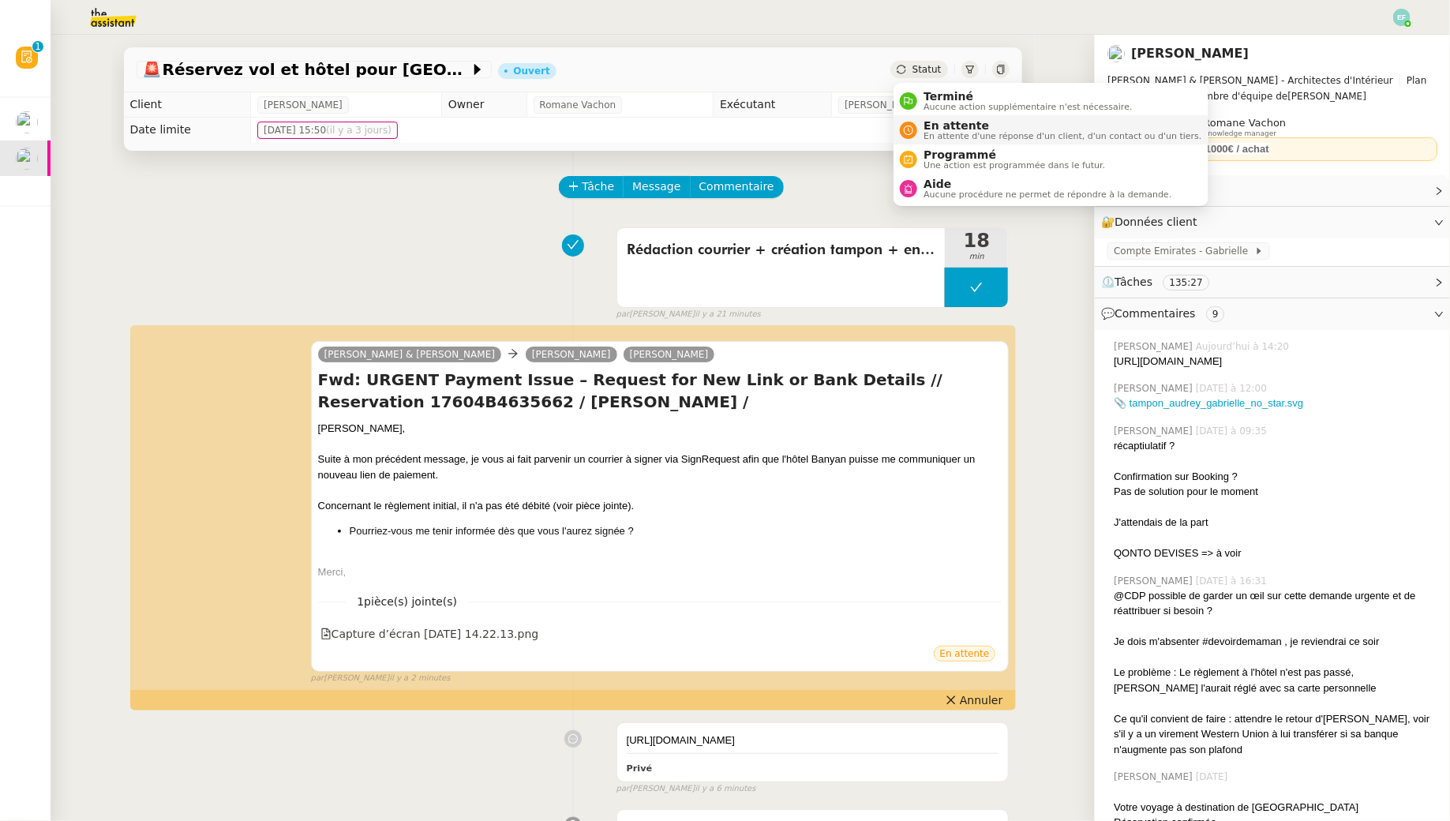
click at [934, 123] on span "En attente" at bounding box center [1062, 125] width 278 height 13
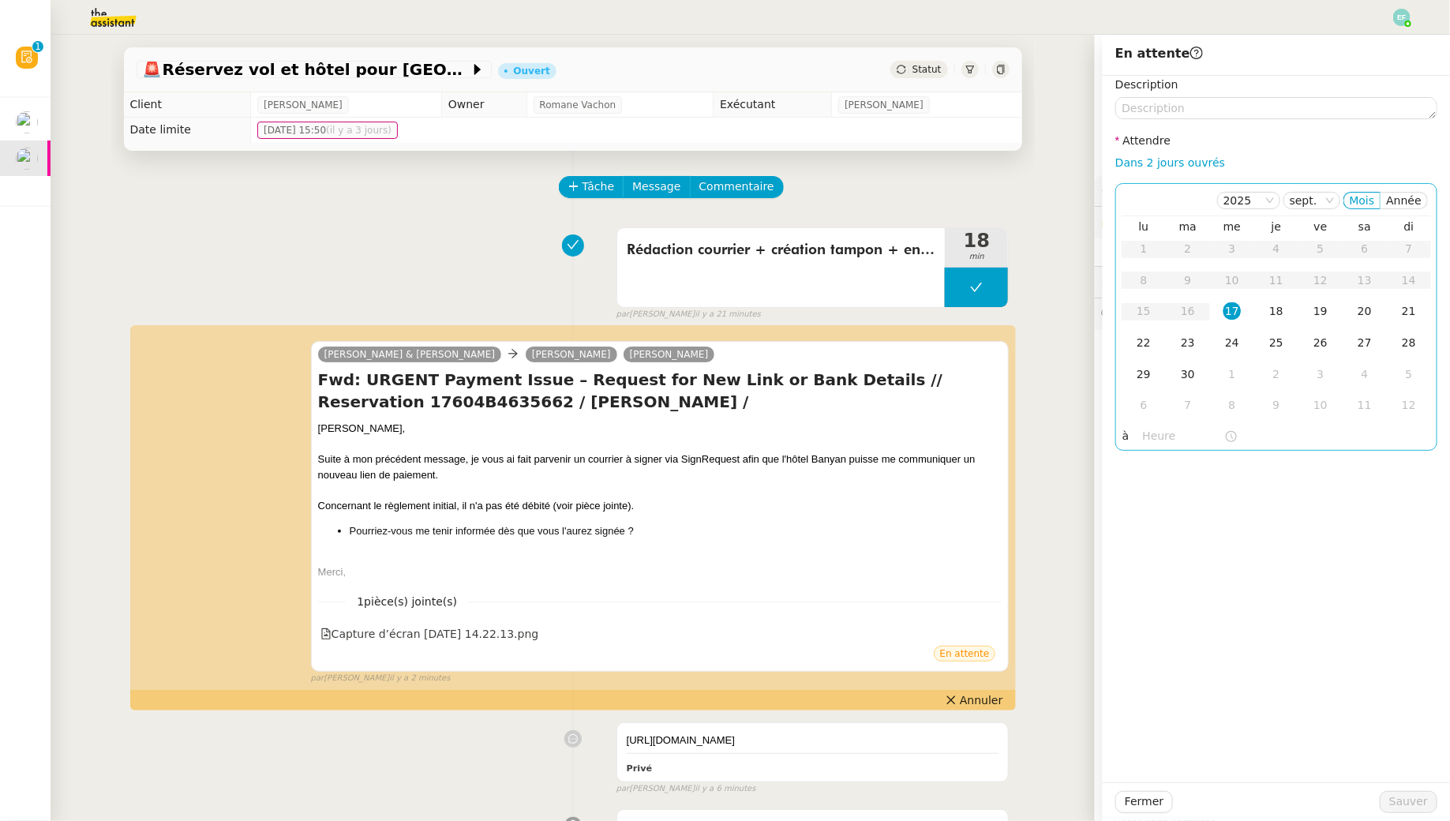
click at [1233, 309] on div "17" at bounding box center [1231, 310] width 17 height 17
click at [1155, 438] on input "text" at bounding box center [1183, 436] width 81 height 18
click at [1158, 500] on div "16" at bounding box center [1156, 497] width 44 height 19
click at [1194, 463] on div "00" at bounding box center [1200, 460] width 43 height 19
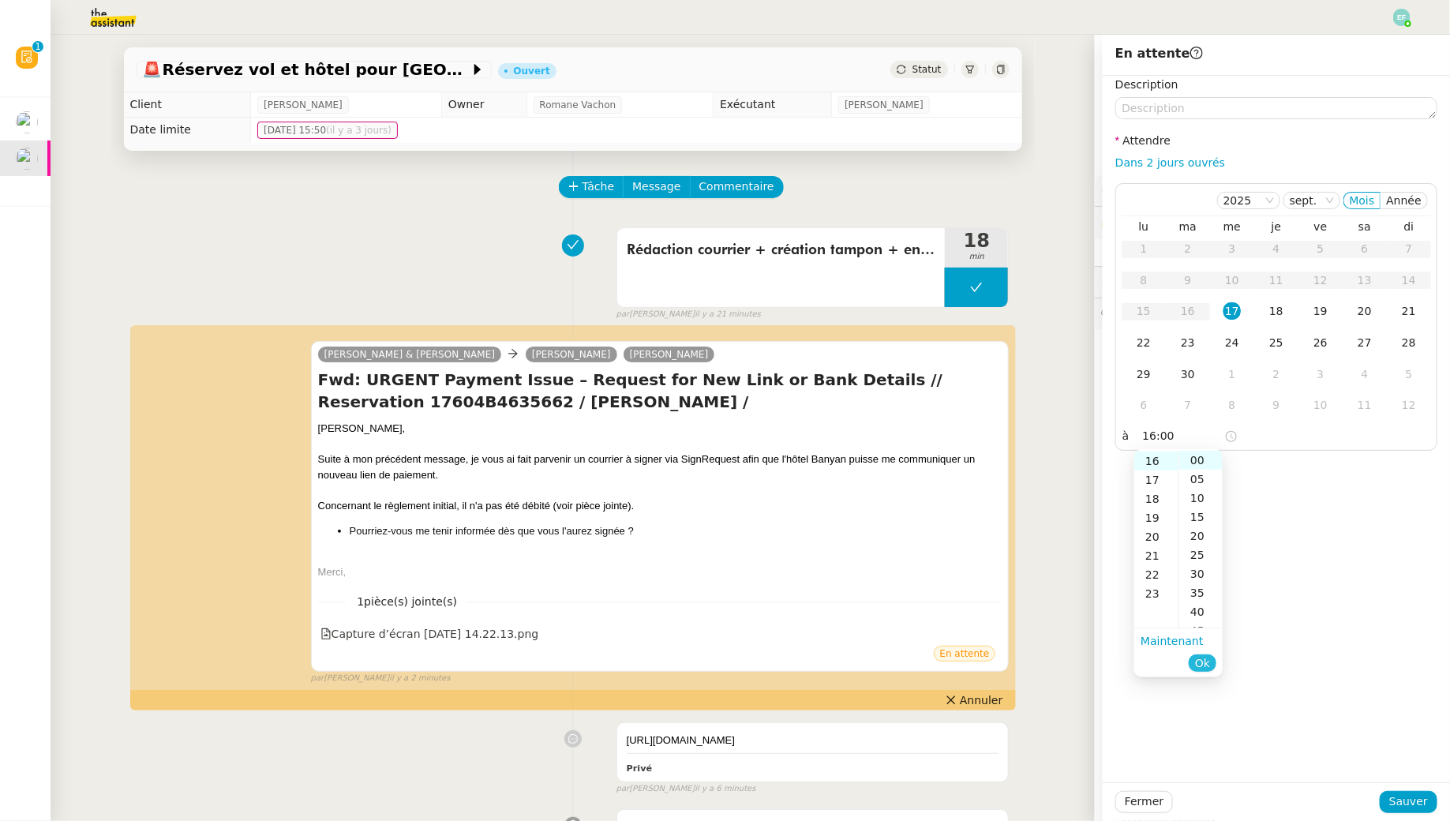
click at [1207, 658] on span "Ok" at bounding box center [1202, 663] width 15 height 16
type input "16:00"
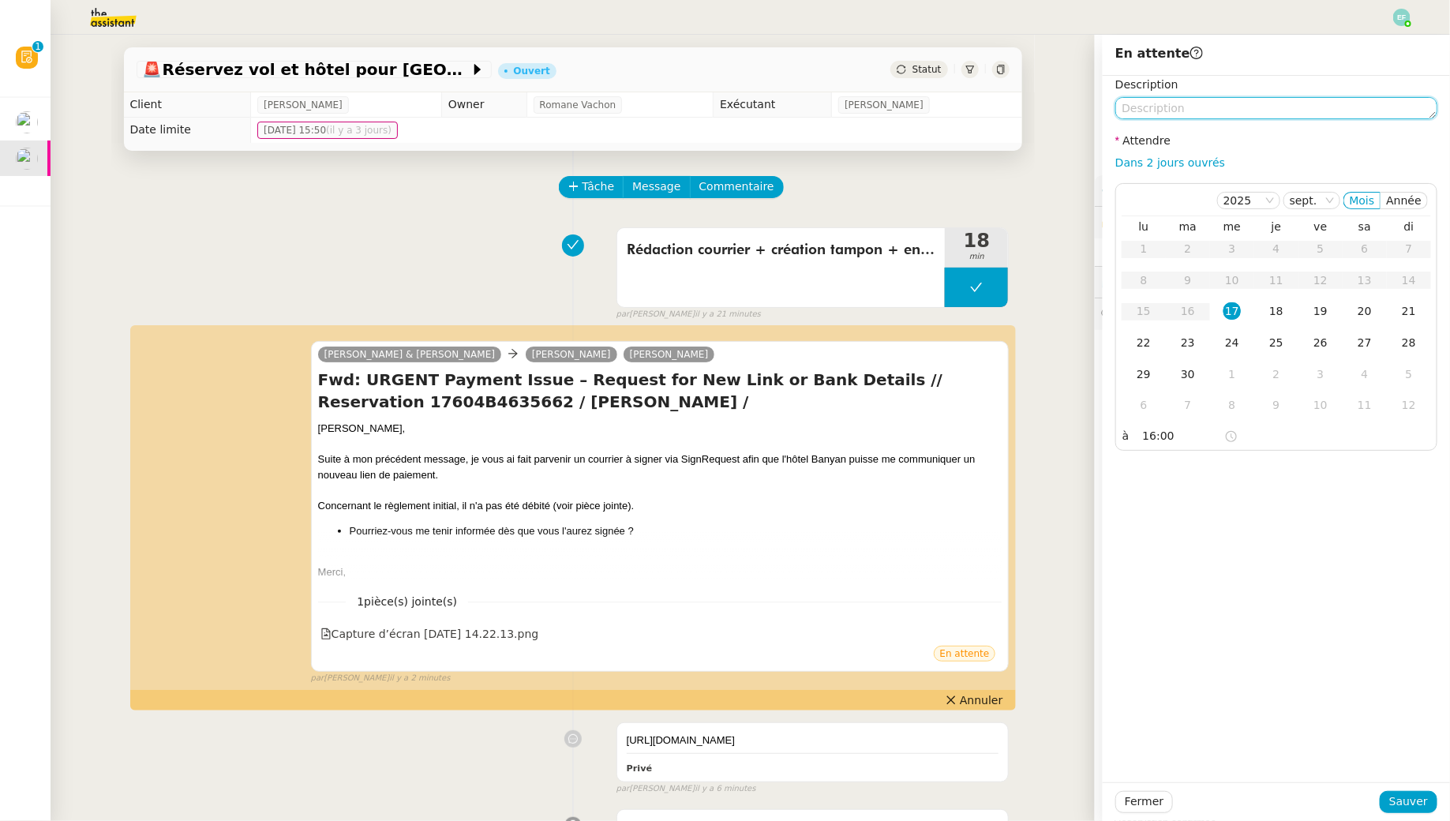
click at [1218, 110] on textarea at bounding box center [1276, 108] width 322 height 22
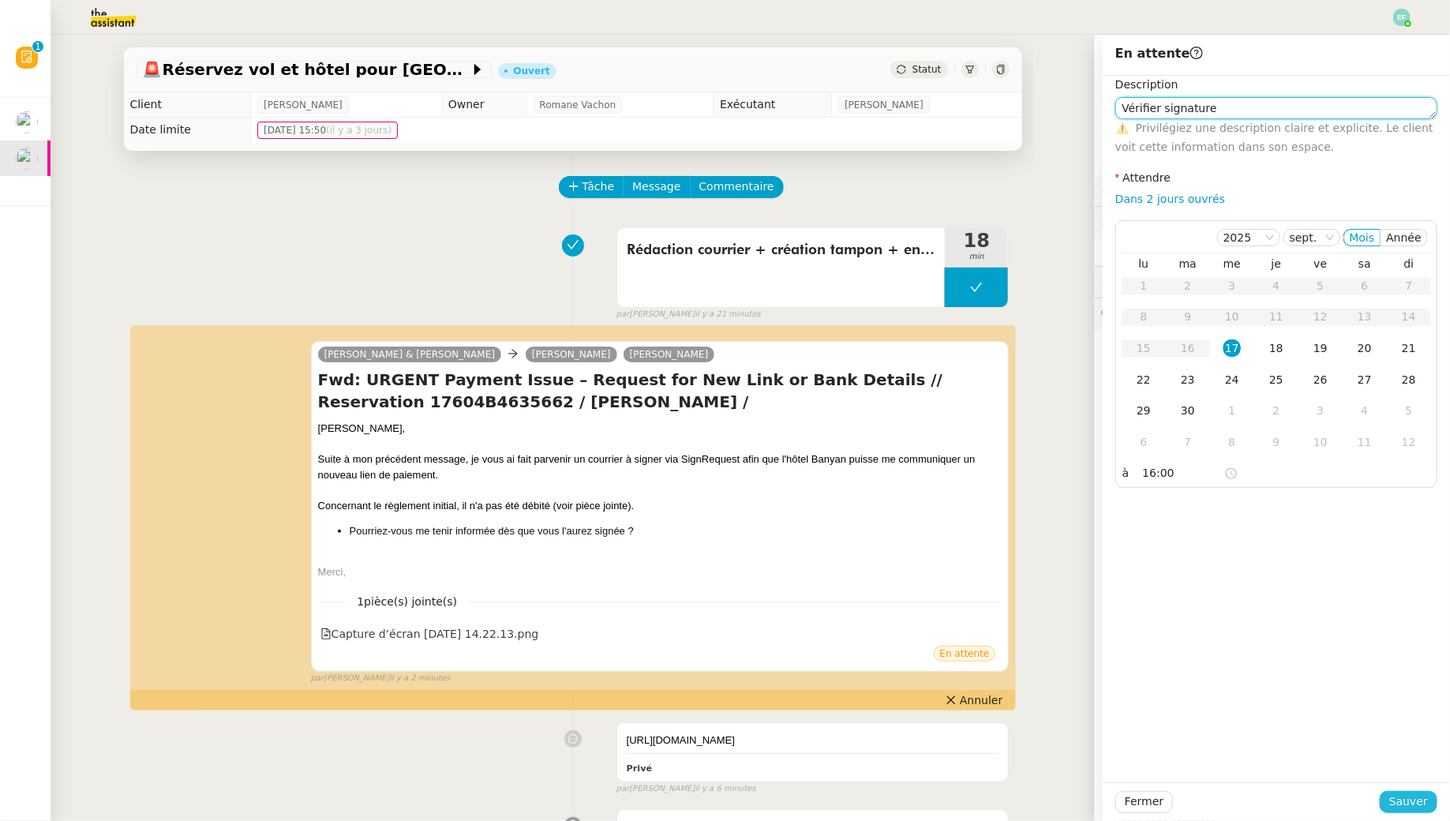
type textarea "Vérifier signature"
click at [1416, 799] on span "Sauver" at bounding box center [1408, 801] width 39 height 18
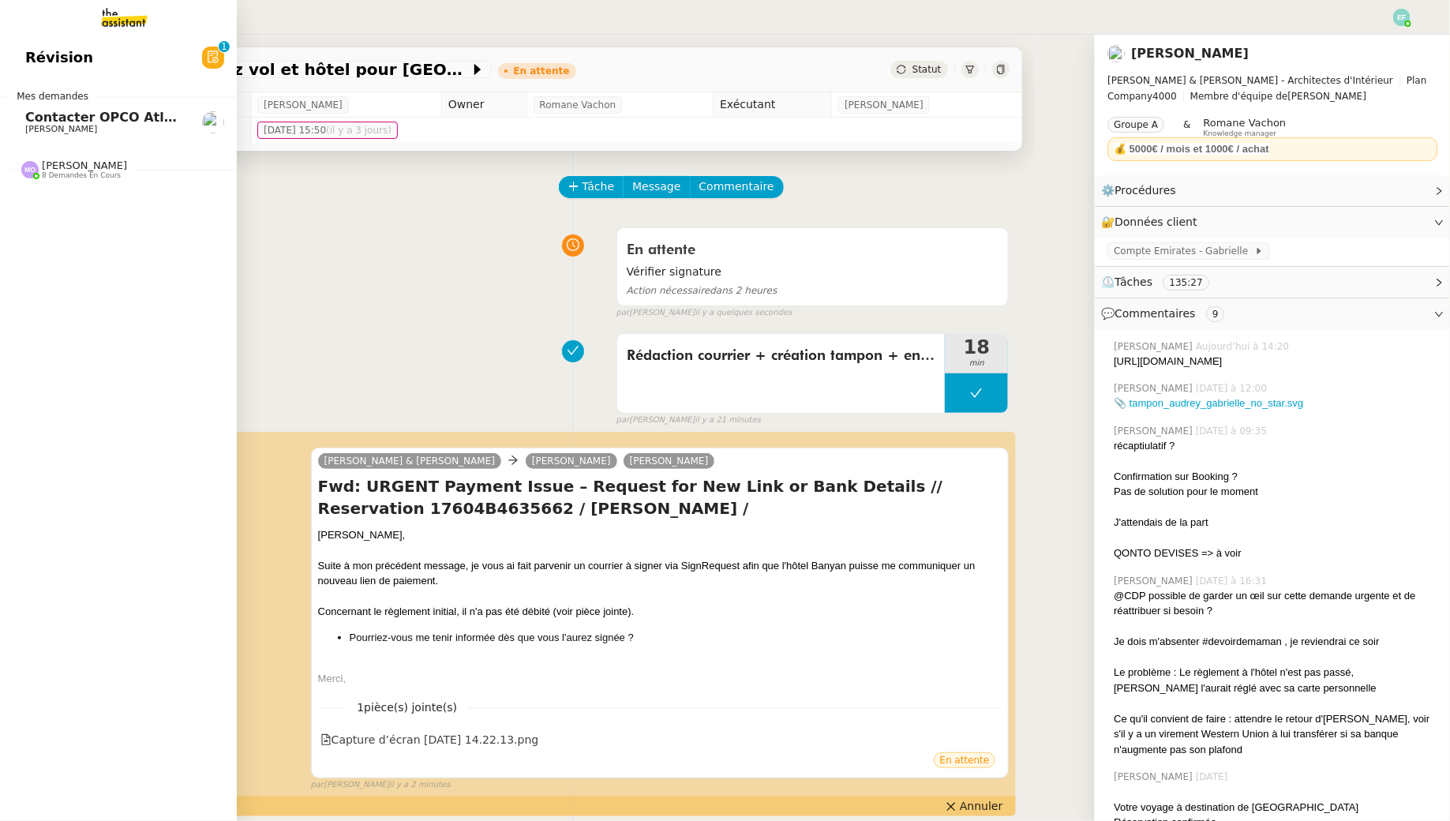
click at [43, 123] on span "Contacter OPCO Atlas pour financement formation" at bounding box center [205, 117] width 360 height 15
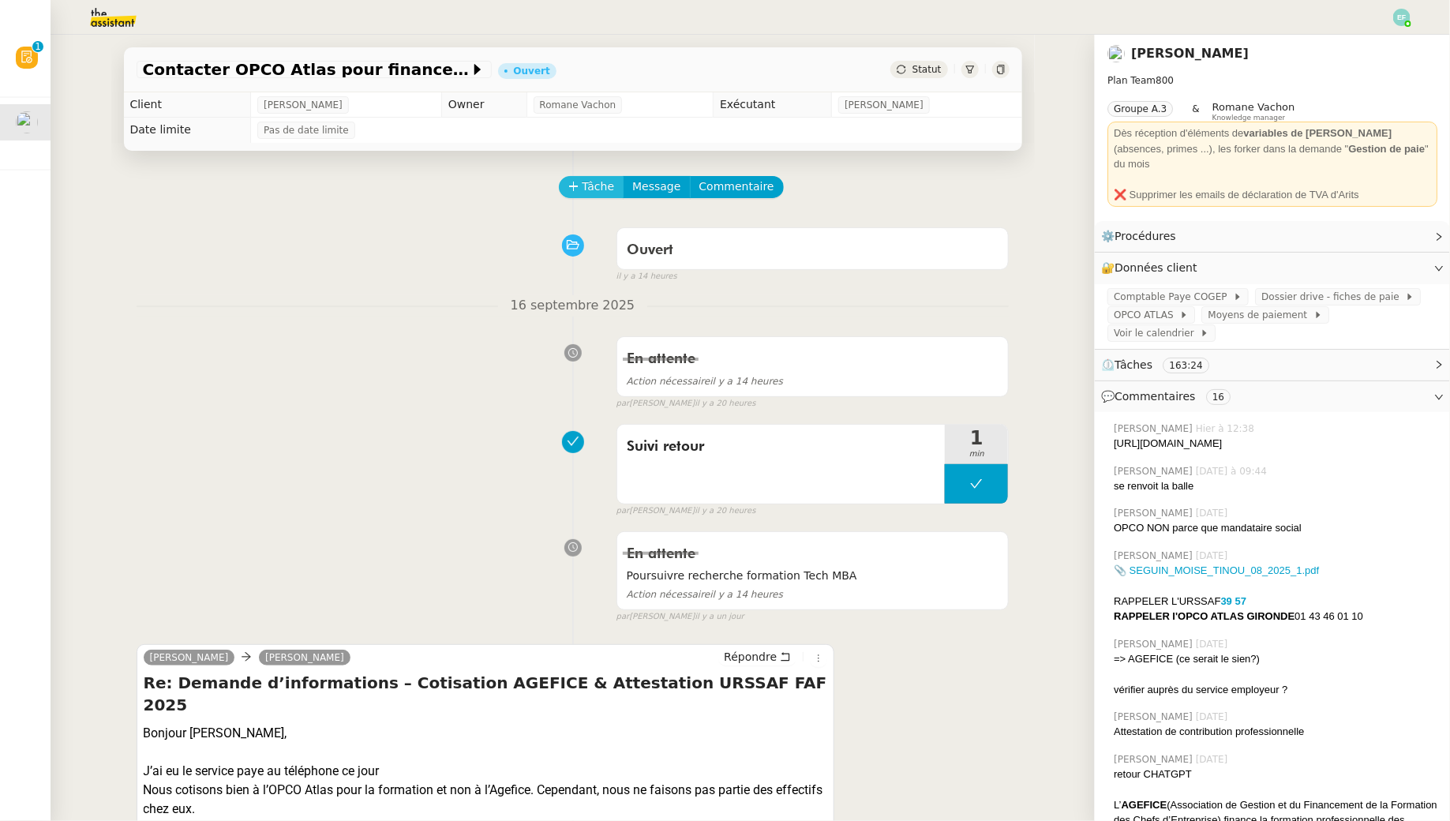
click at [587, 181] on span "Tâche" at bounding box center [598, 187] width 32 height 18
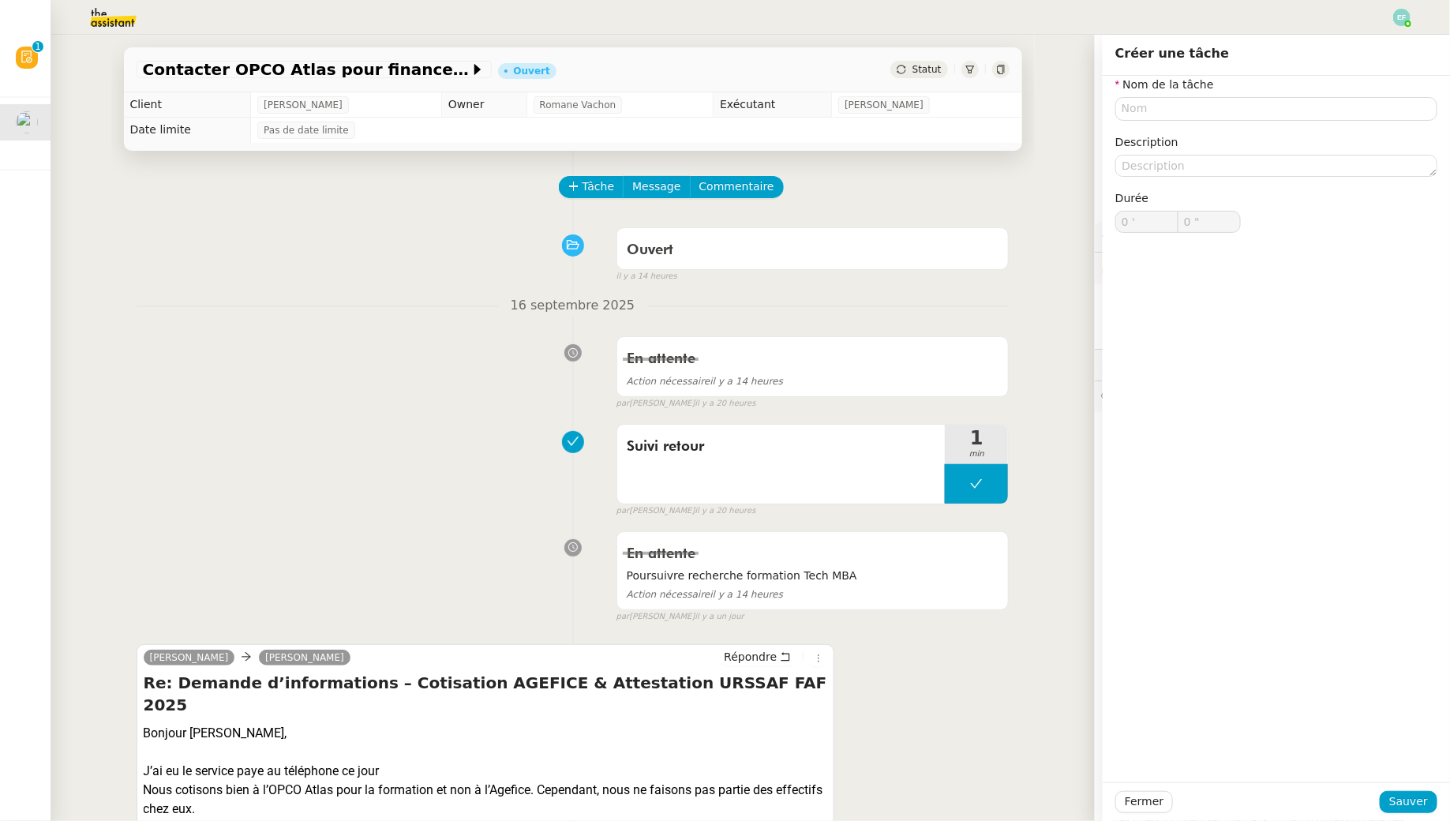
click at [244, 295] on nz-divider "16 septembre 2025" at bounding box center [573, 305] width 873 height 21
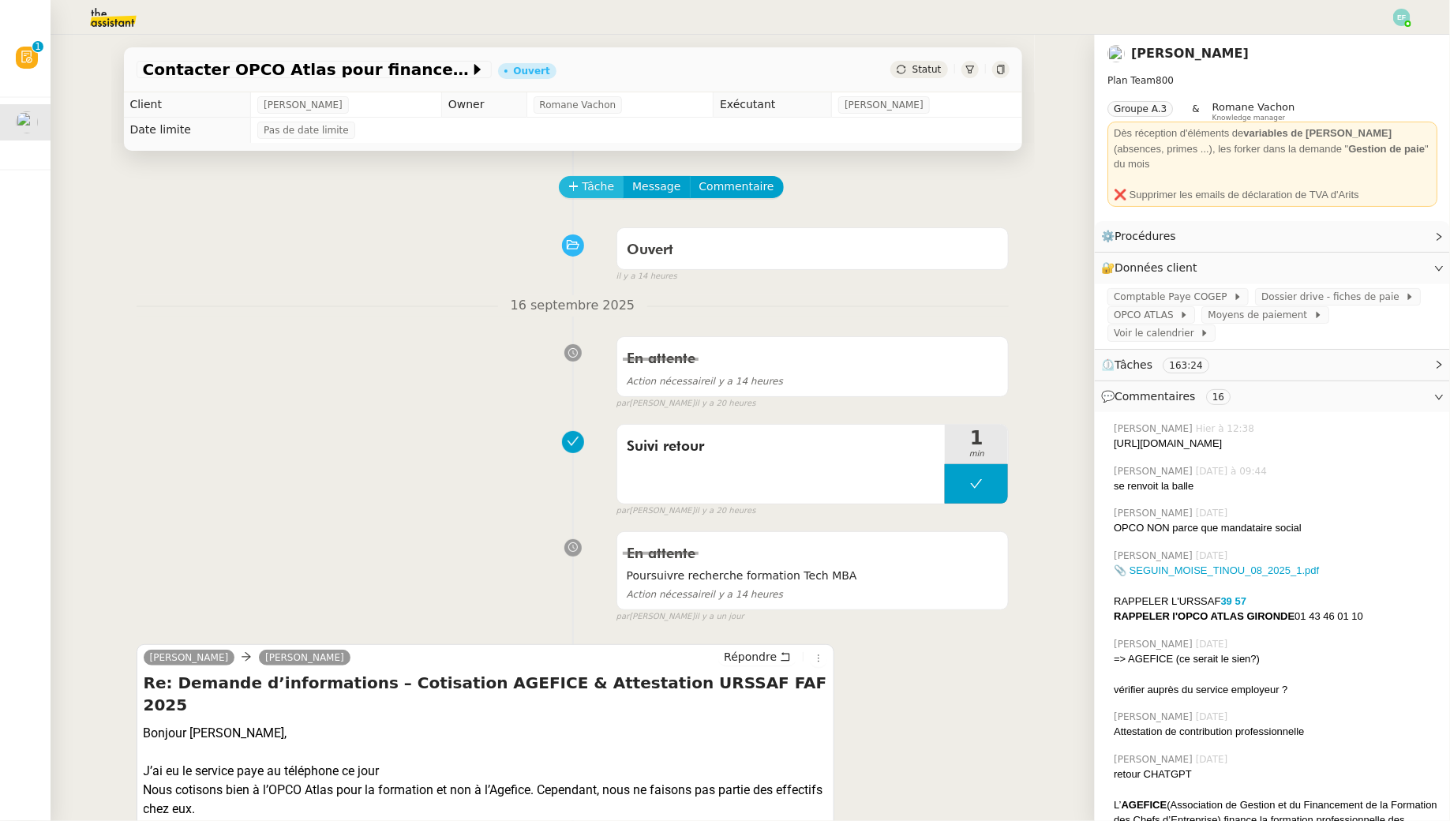
click at [585, 183] on span "Tâche" at bounding box center [598, 187] width 32 height 18
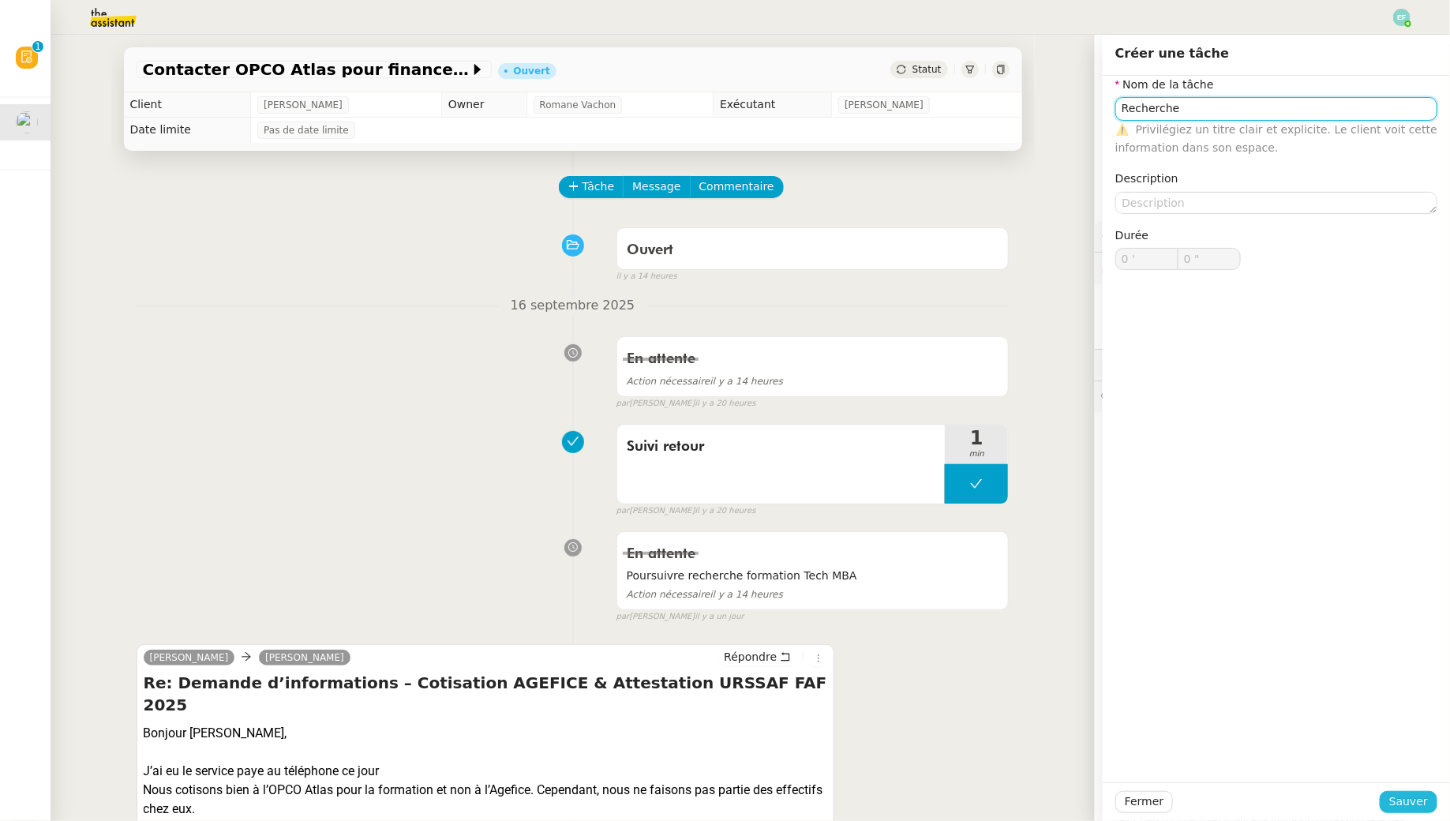
type input "Recherche"
click at [1409, 811] on button "Sauver" at bounding box center [1408, 802] width 58 height 22
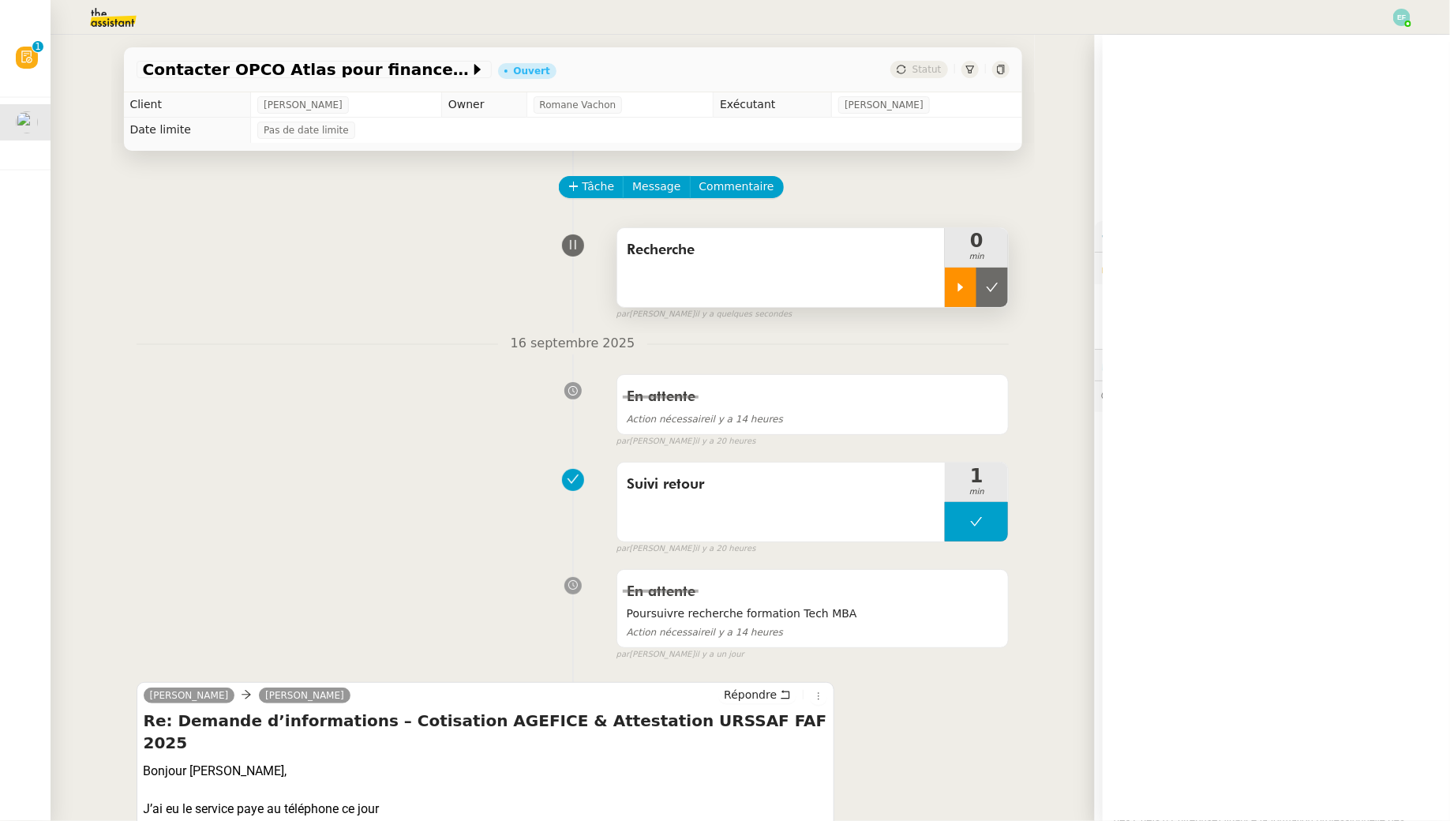
click at [962, 286] on icon at bounding box center [961, 287] width 6 height 9
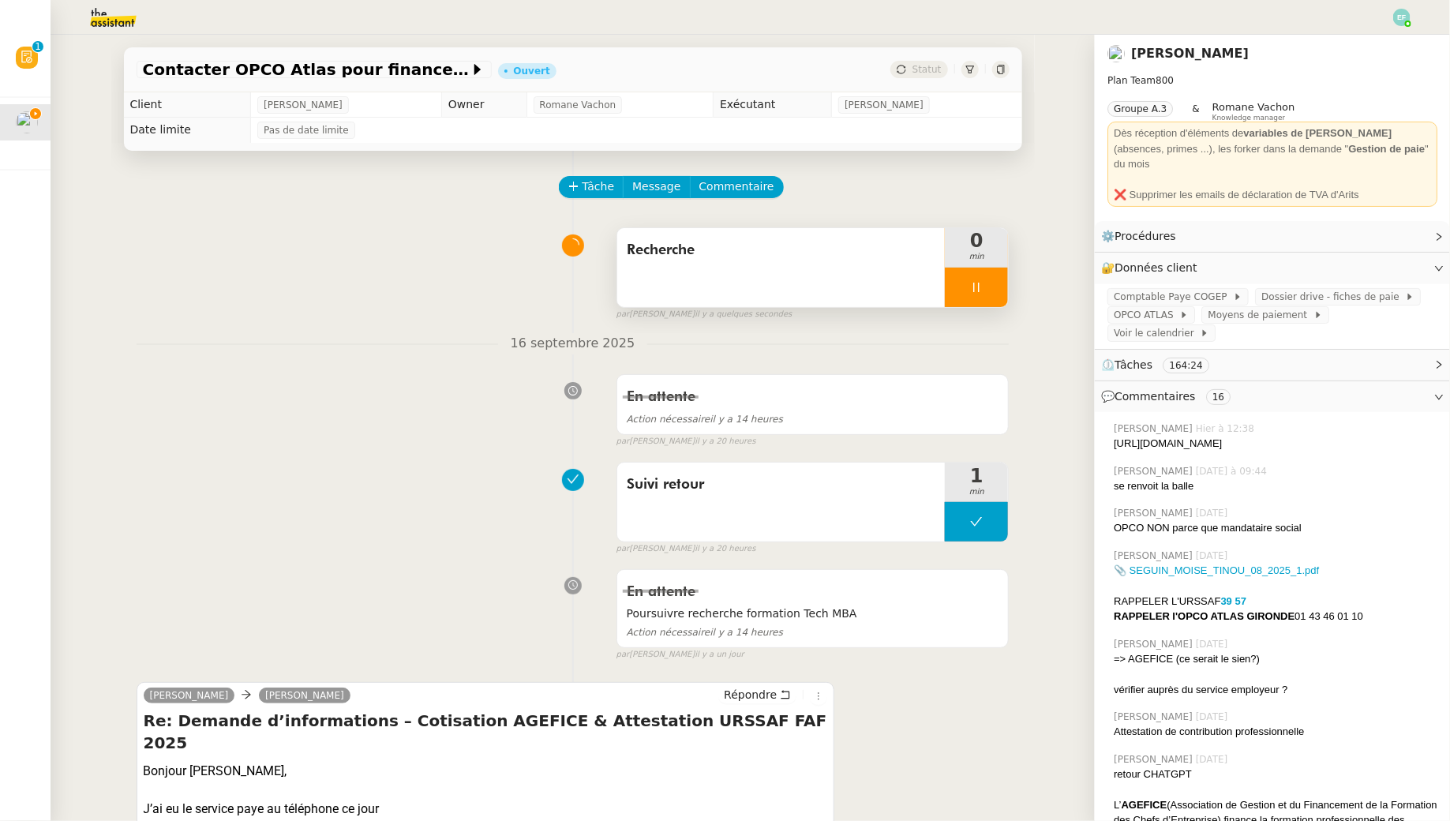
click at [1156, 436] on div "https://chatgpt.com/c/68c92a90-2760-832f-8da9-9aa10cc299e0" at bounding box center [1275, 444] width 324 height 16
copy nz-comment "https://chatgpt.com/c/68c92a90-2760-832f-8da9-9aa10cc299e0"
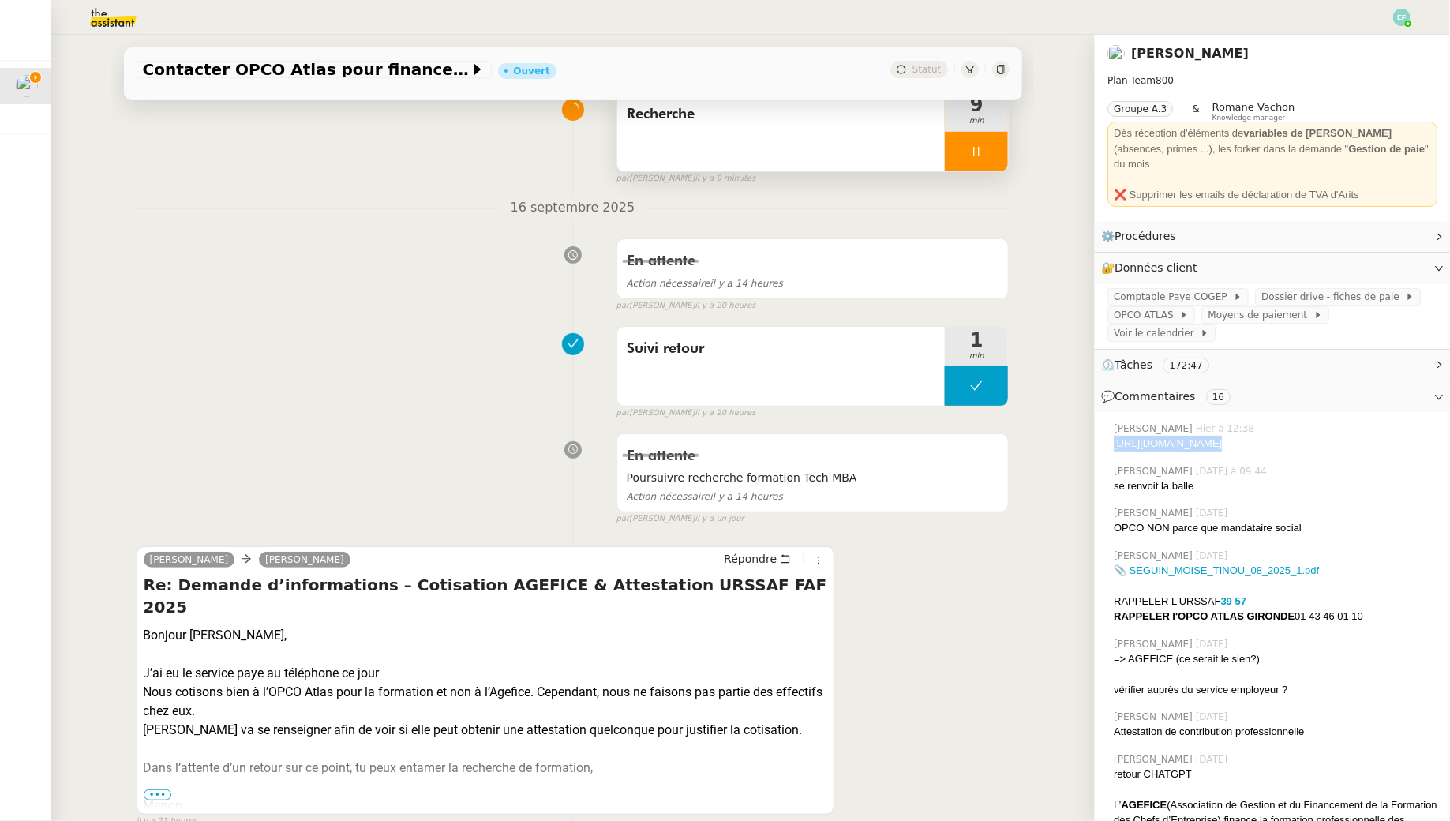
scroll to position [146, 0]
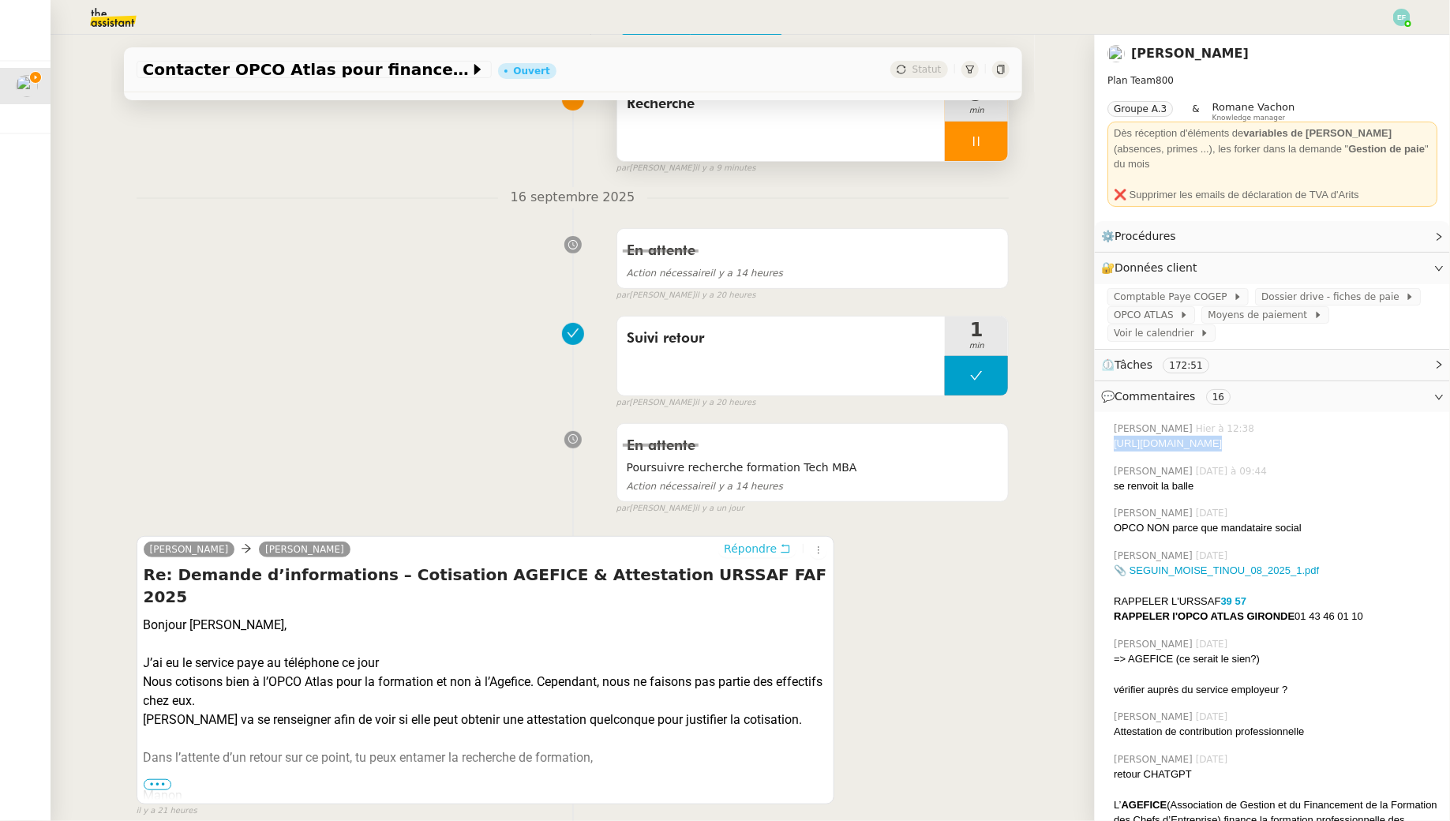
click at [778, 549] on button "Répondre" at bounding box center [757, 548] width 78 height 17
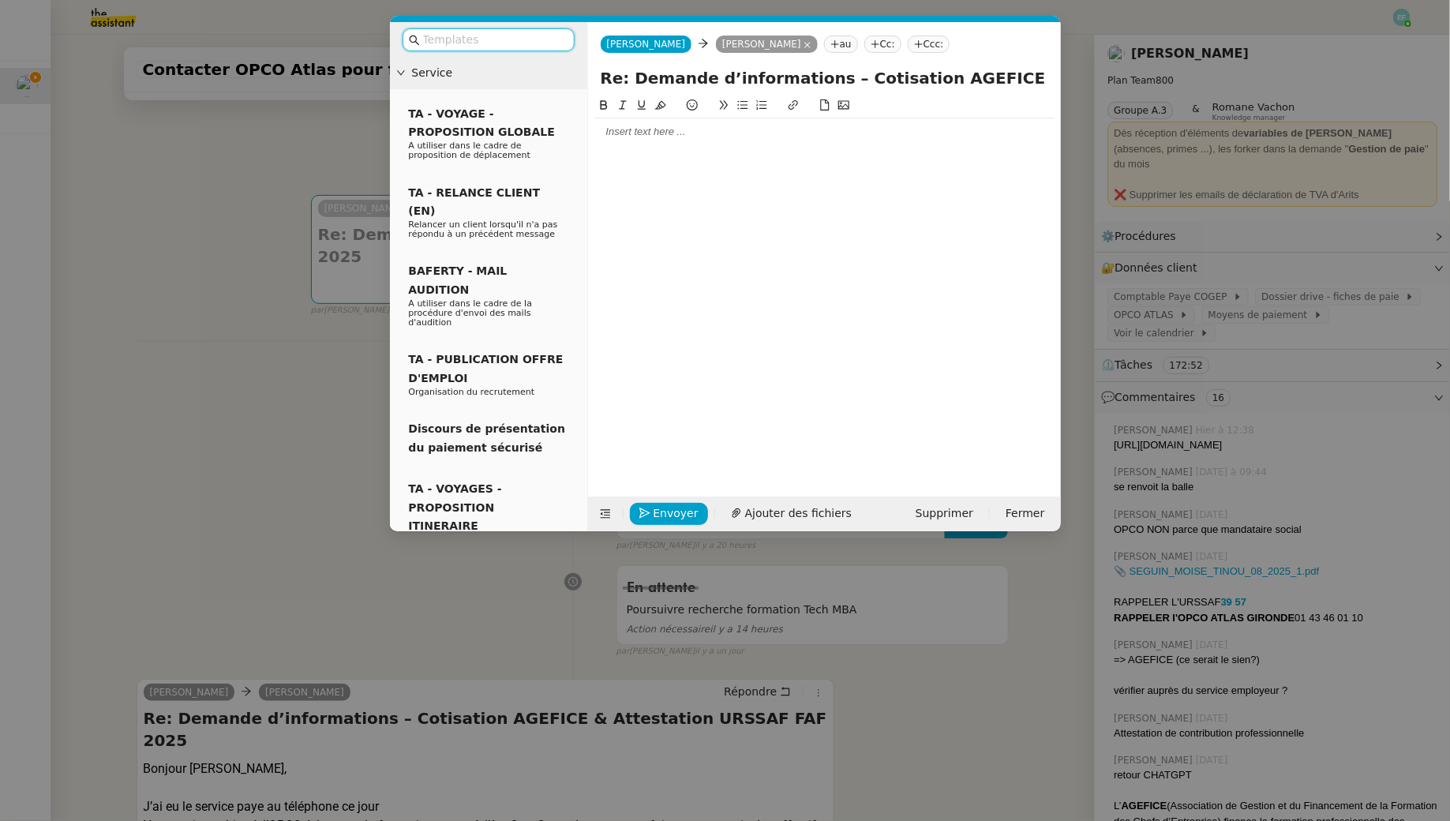
click at [623, 144] on div at bounding box center [824, 131] width 460 height 27
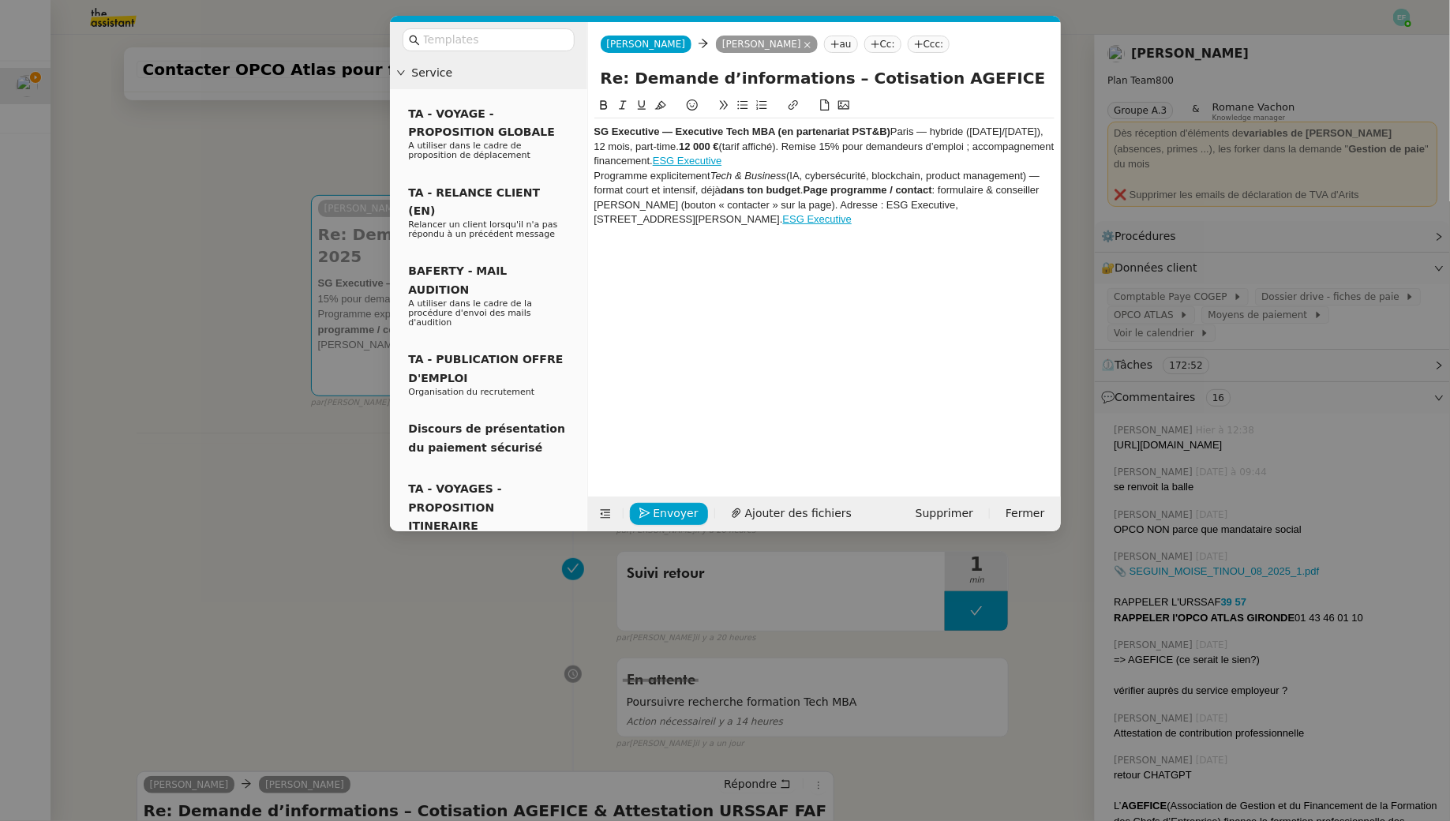
click at [597, 133] on strong "SG Executive — Executive Tech MBA (en partenariat PST&B)" at bounding box center [742, 131] width 297 height 12
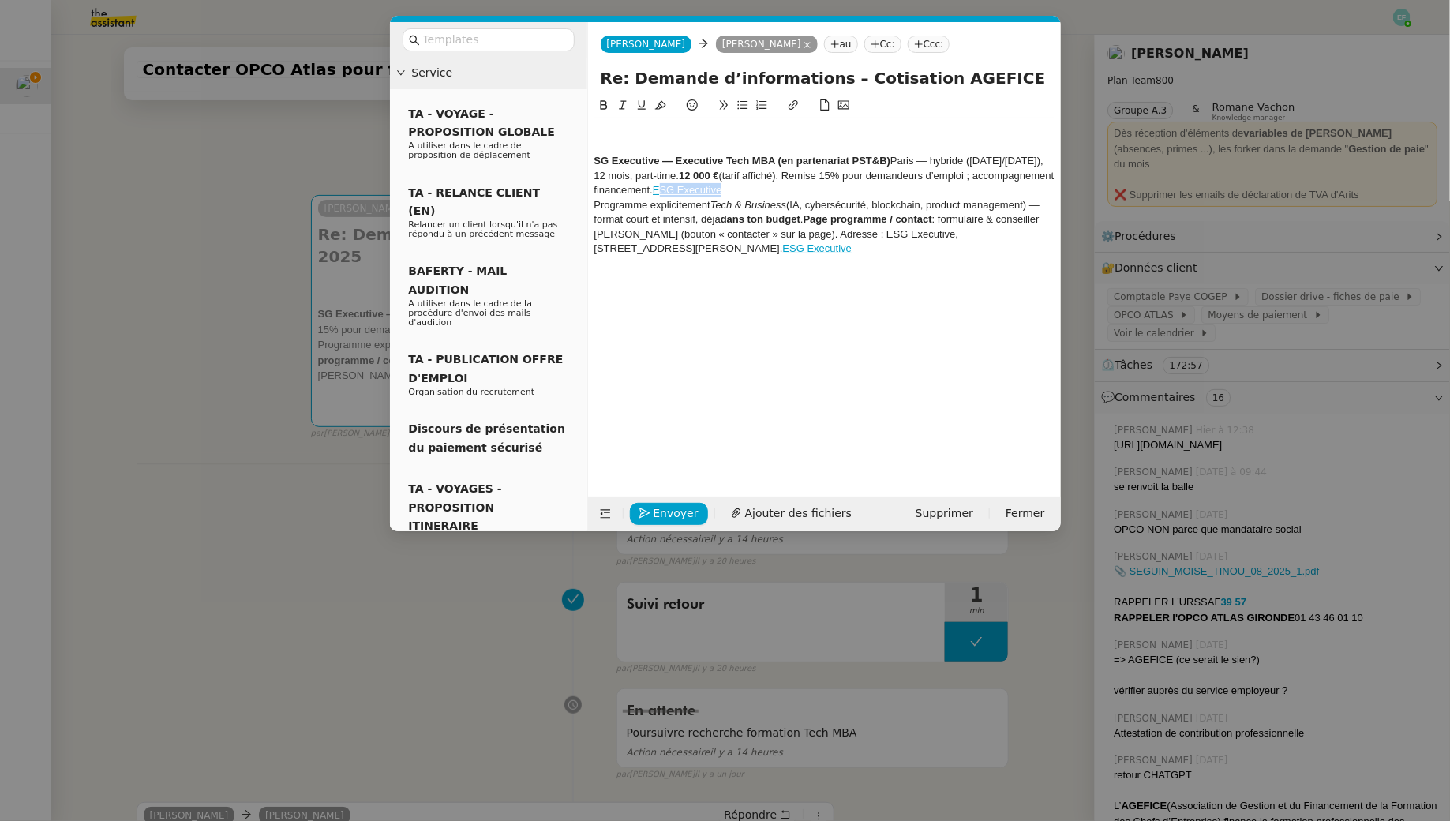
drag, startPoint x: 819, startPoint y: 191, endPoint x: 743, endPoint y: 189, distance: 76.6
click at [743, 189] on div "﻿ SG Executive — Executive Tech MBA (en partenariat PST&B) Paris — hybride (ven…" at bounding box center [824, 175] width 460 height 43
drag, startPoint x: 791, startPoint y: 257, endPoint x: 698, endPoint y: 248, distance: 93.6
click at [698, 248] on div "SG Executive — Executive Tech MBA (en partenariat PST&B) Paris — hybride (vendr…" at bounding box center [824, 197] width 460 height 159
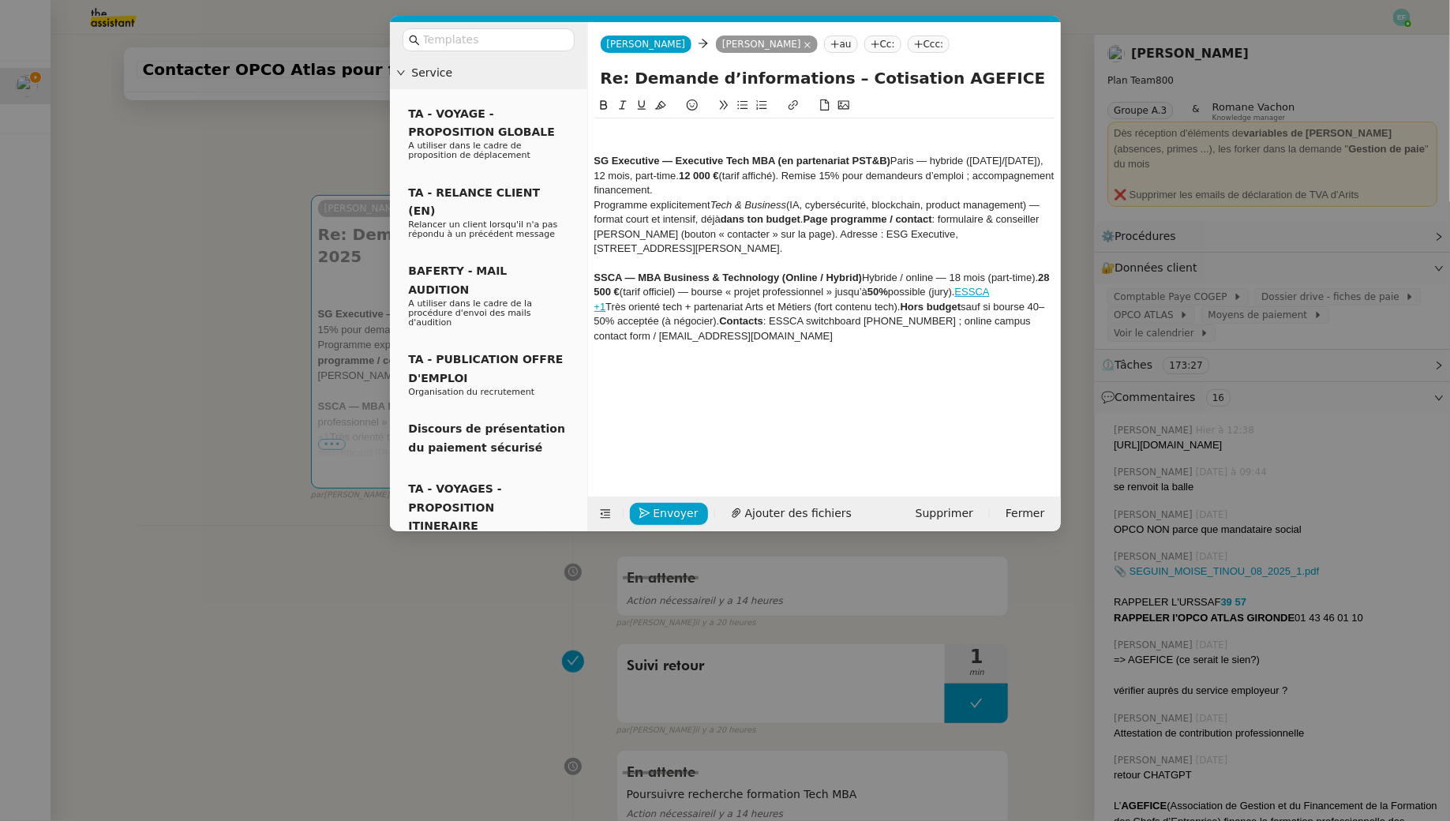
click at [597, 163] on strong "SG Executive — Executive Tech MBA (en partenariat PST&B)" at bounding box center [742, 161] width 297 height 12
click at [863, 342] on div "+1 Très orienté tech + partenariat Arts et Métiers (fort contenu tech). Hors bu…" at bounding box center [824, 321] width 460 height 43
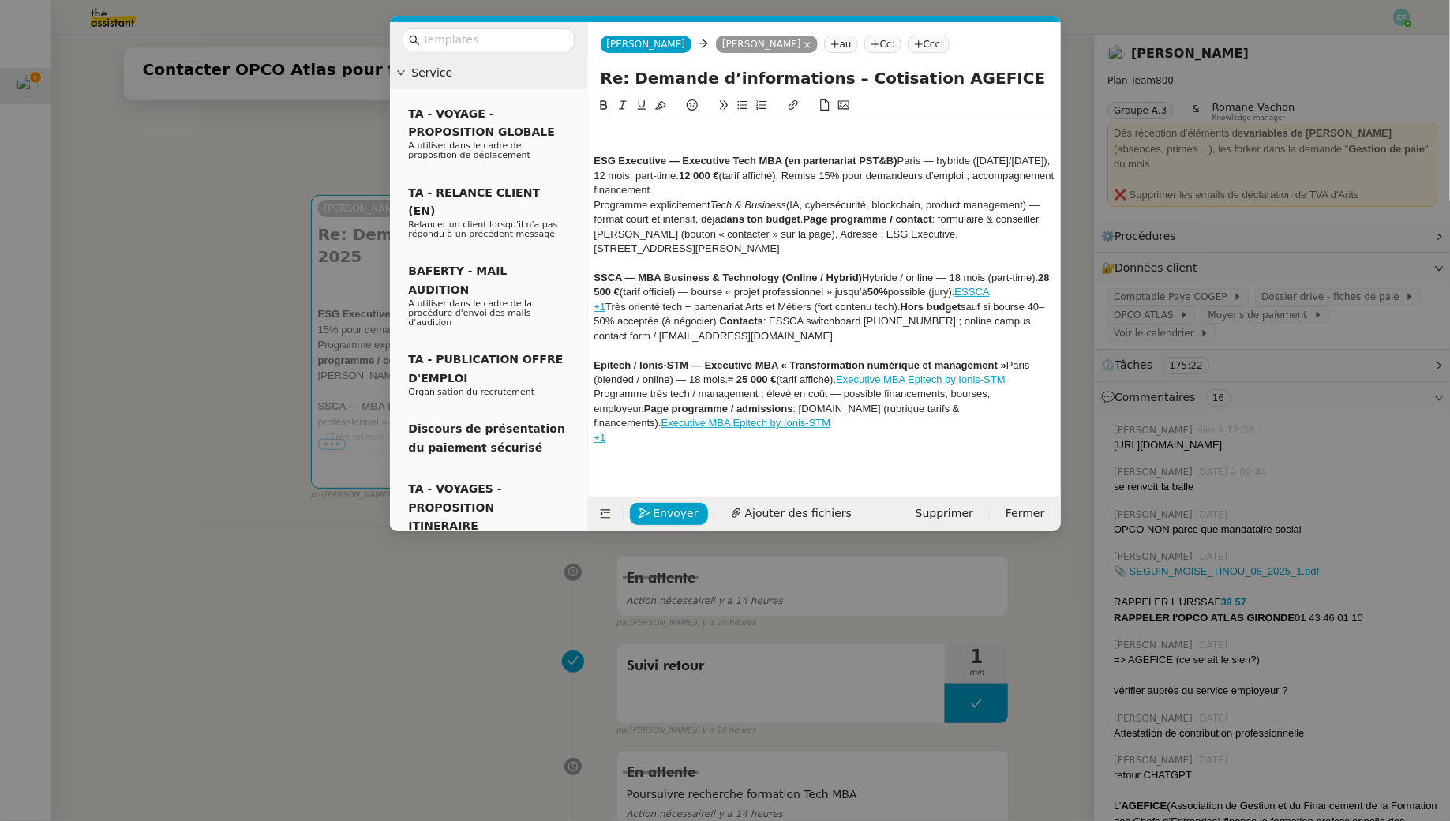
click at [598, 279] on strong "SSCA — MBA Business & Technology (Online / Hybrid)" at bounding box center [728, 277] width 268 height 12
click at [869, 277] on div "ESSCA — MBA Business & Technology (Online / Hybrid) Hybride / online — 18 mois …" at bounding box center [824, 285] width 460 height 29
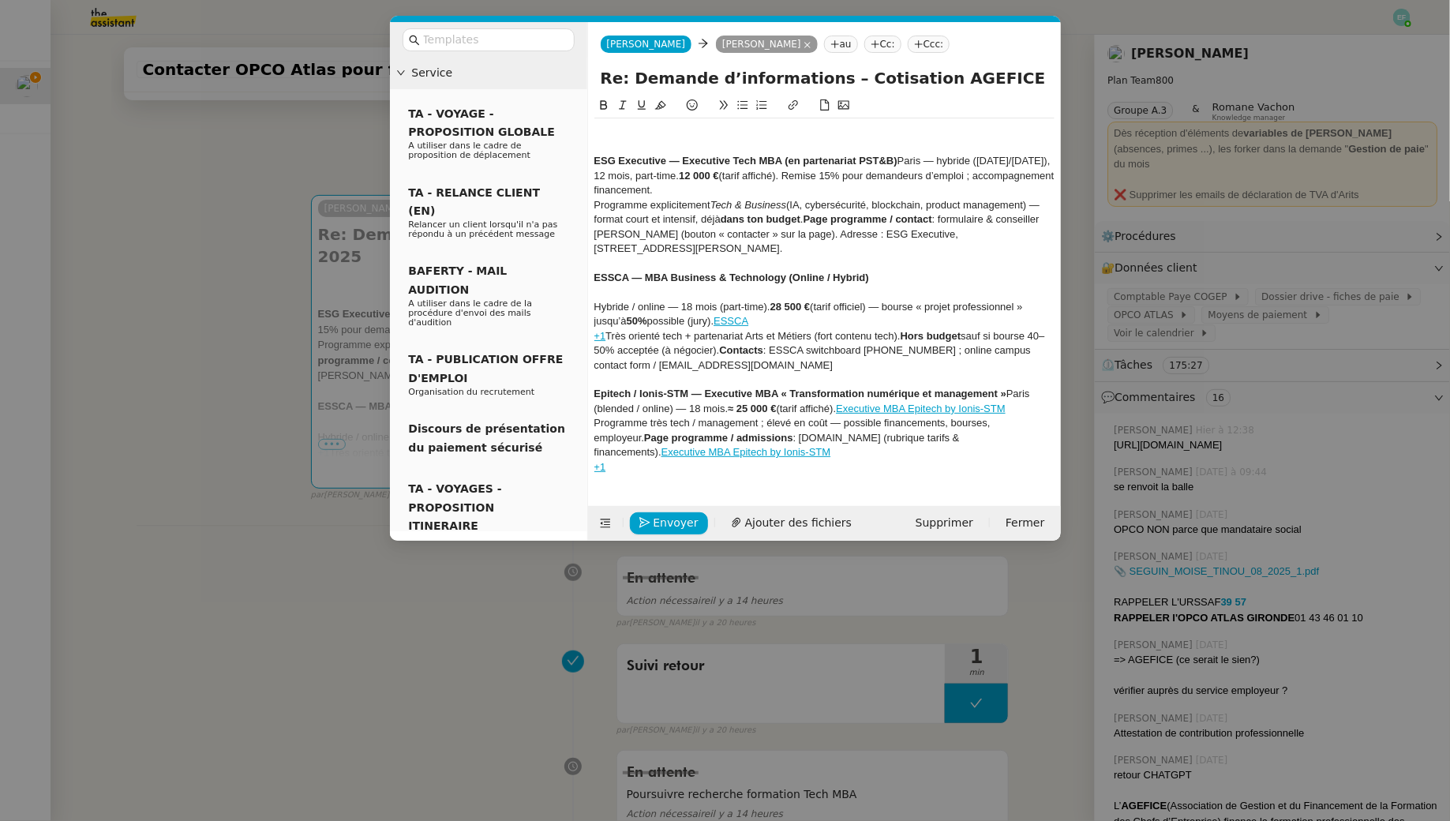
click at [597, 159] on strong "ESG Executive — Executive Tech MBA (en partenariat PST&B)" at bounding box center [745, 161] width 303 height 12
click at [928, 155] on li "ESG Executive — Executive Tech MBA (en partenariat PST&B) Paris — hybride (vend…" at bounding box center [831, 175] width 445 height 43
click at [949, 175] on div "﻿ Paris — hybride (vendredi/samedi), 12 mois, part-time. 12 000 € (tarif affich…" at bounding box center [824, 183] width 460 height 29
drag, startPoint x: 912, startPoint y: 188, endPoint x: 946, endPoint y: 174, distance: 36.8
click at [946, 174] on div "Paris — hybride (vendredi/samedi), 12 mois, part-time. 12 000 € (tarif affiché)…" at bounding box center [824, 183] width 460 height 29
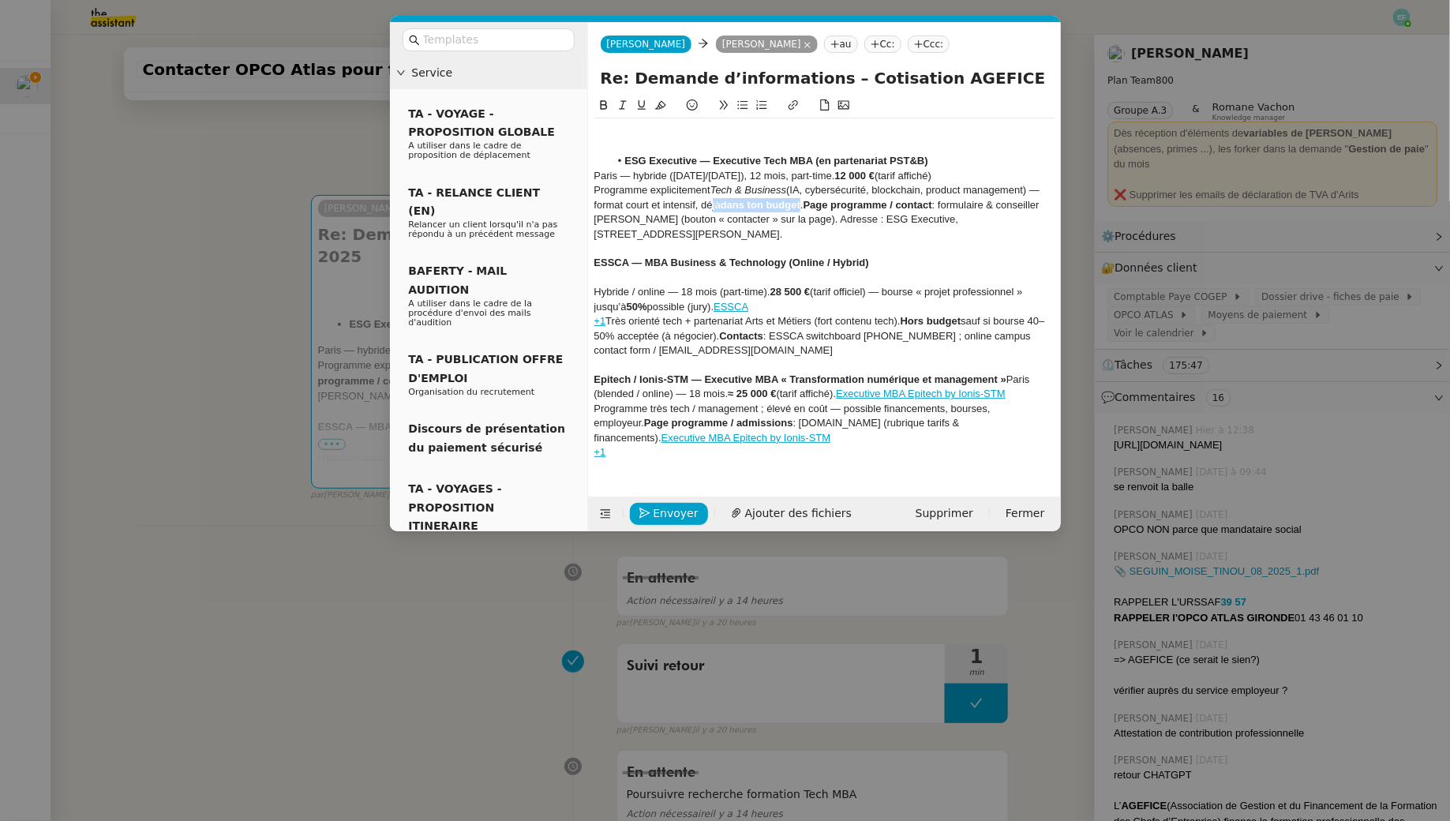
drag, startPoint x: 803, startPoint y: 205, endPoint x: 705, endPoint y: 202, distance: 97.9
click at [705, 202] on div "Programme explicitement Tech & Business (IA, cybersécurité, blockchain, product…" at bounding box center [824, 212] width 460 height 58
click at [211, 264] on nz-modal-container "Service TA - VOYAGE - PROPOSITION GLOBALE A utiliser dans le cadre de propositi…" at bounding box center [725, 410] width 1450 height 821
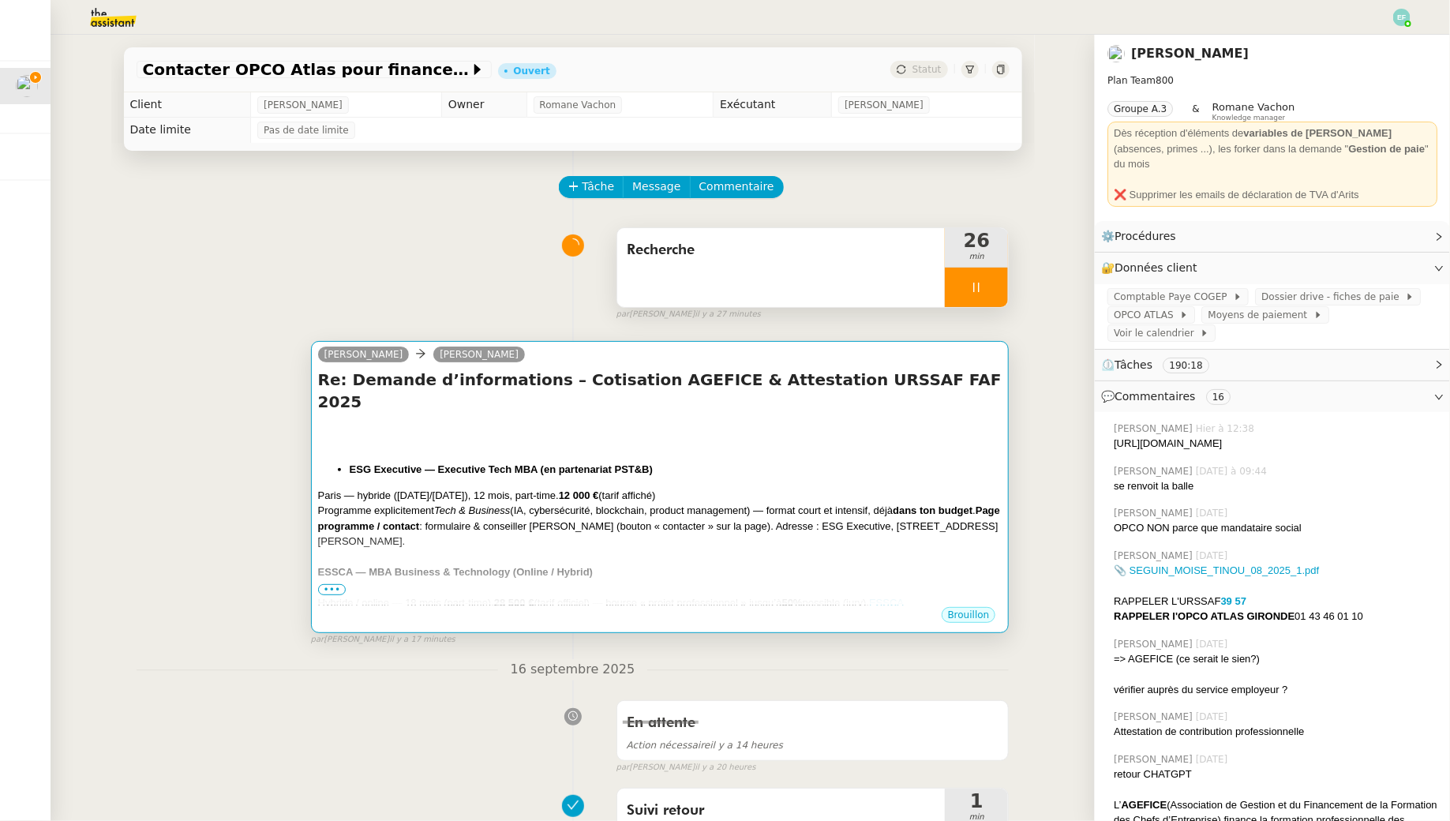
click at [639, 455] on div "ESG Executive — Executive Tech MBA (en partenariat PST&B) Paris — hybride (vend…" at bounding box center [660, 577] width 684 height 313
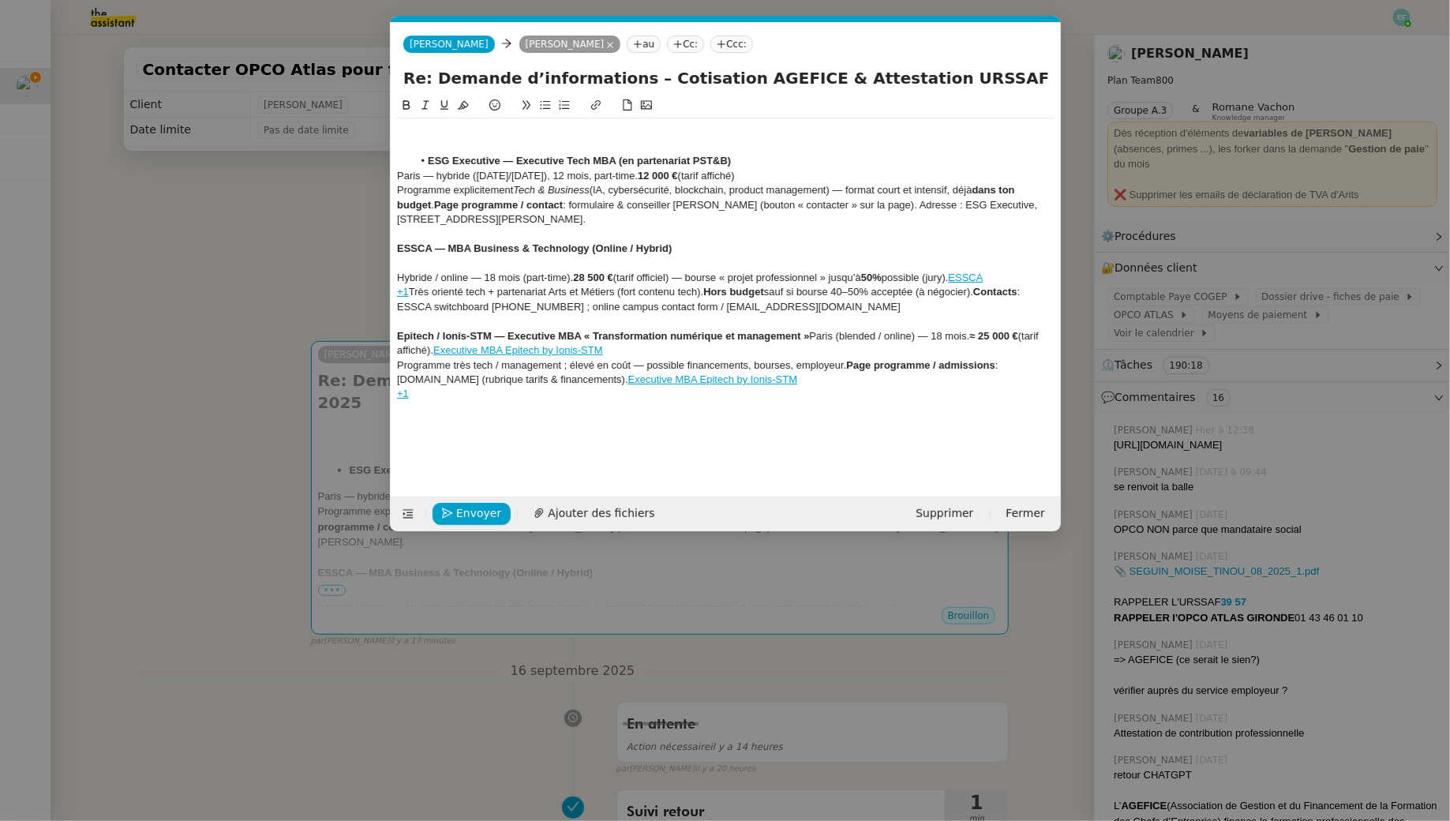
scroll to position [0, 33]
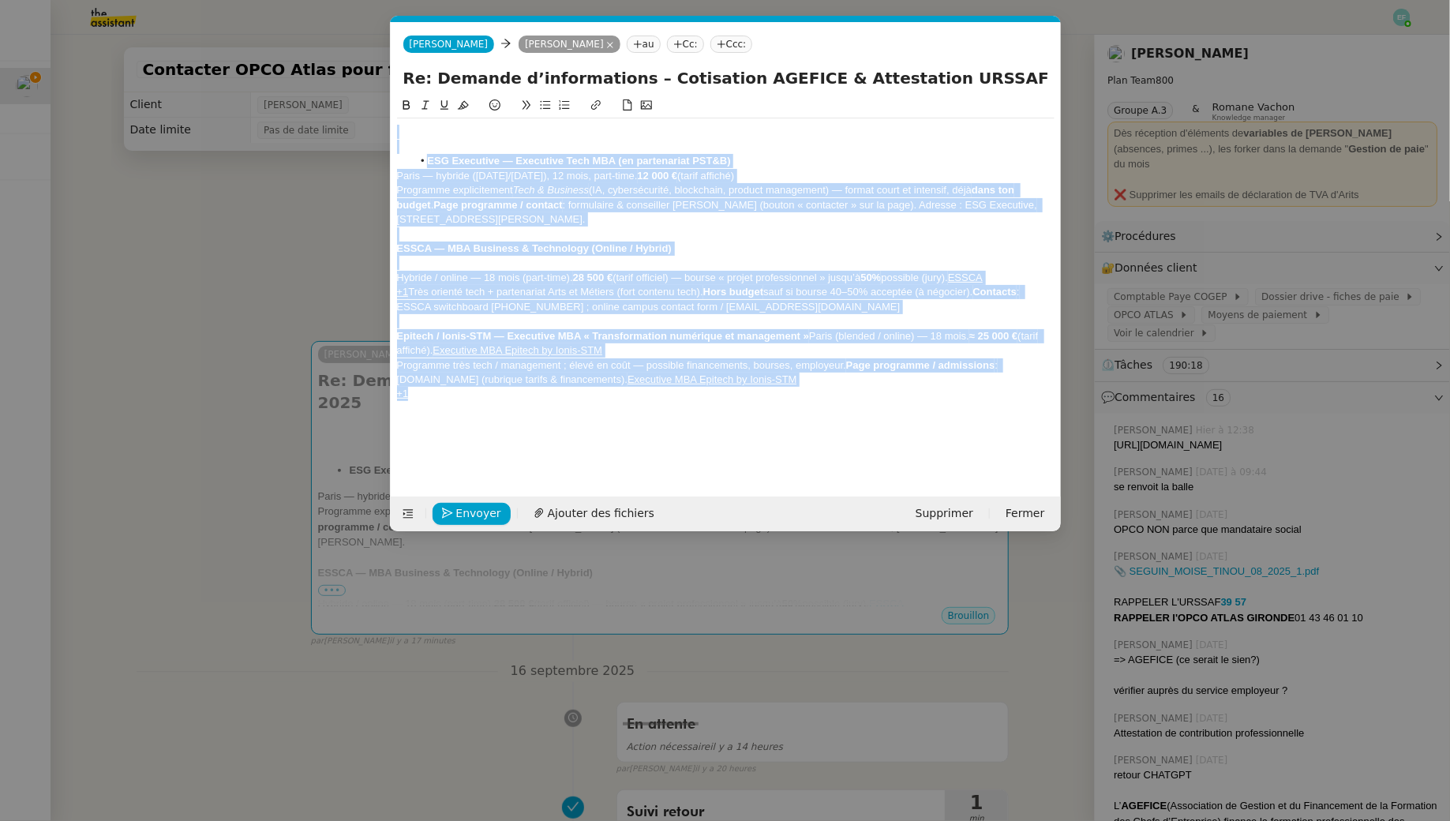
drag, startPoint x: 411, startPoint y: 131, endPoint x: 534, endPoint y: 485, distance: 374.4
click at [534, 485] on form "Sam Sam Manon Loustau au Cc: Ccc: Re: Demande d’informations – Cotisation AGEFI…" at bounding box center [725, 276] width 671 height 509
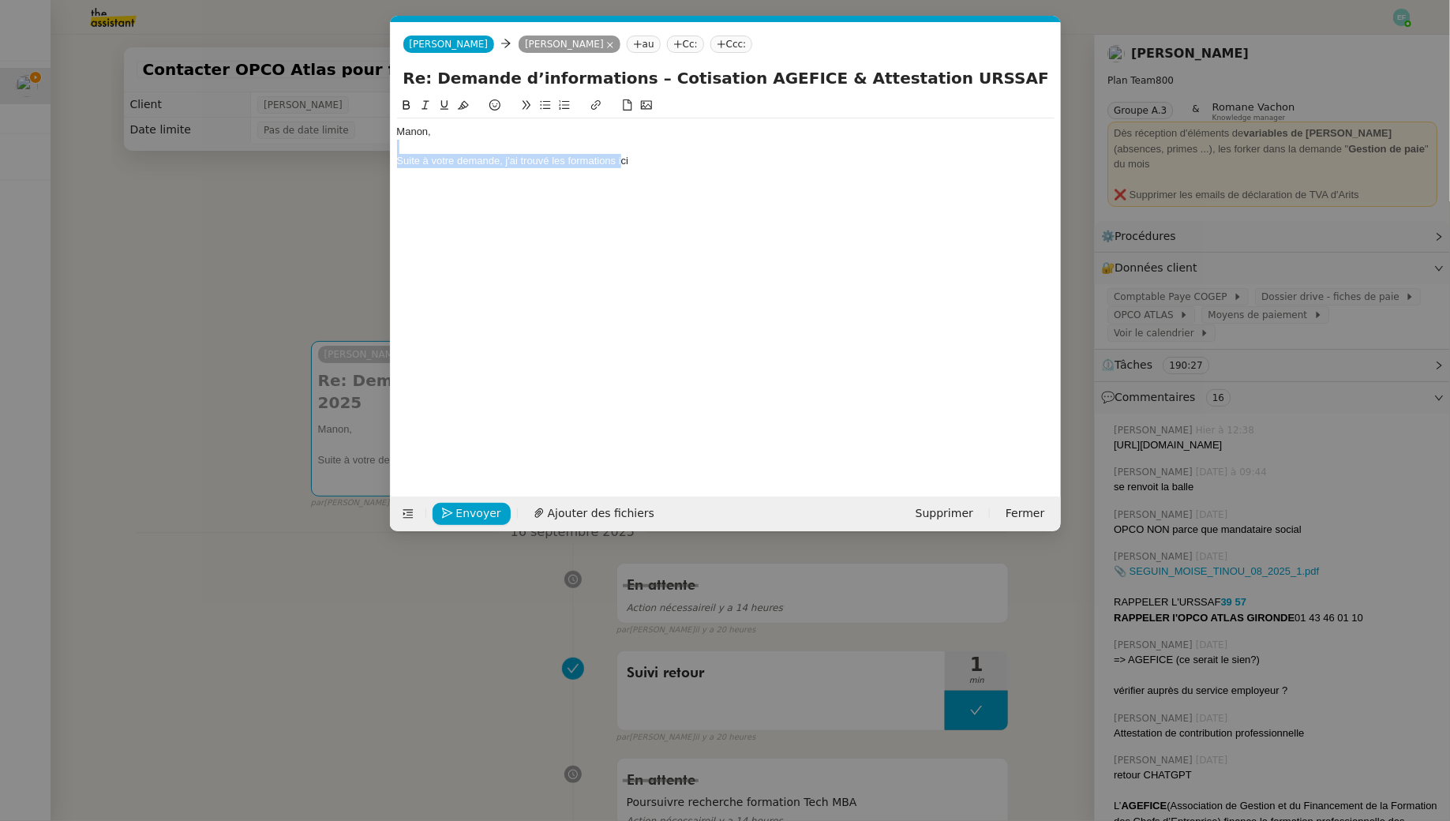
drag, startPoint x: 644, startPoint y: 152, endPoint x: 619, endPoint y: 153, distance: 24.5
click at [619, 153] on div "Manon, Suite à votre demande, j'ai trouvé les formations ici" at bounding box center [725, 146] width 657 height 56
click at [642, 160] on div "Suite à votre demande, j'ai trouvé les formations ici" at bounding box center [725, 161] width 657 height 14
drag, startPoint x: 656, startPoint y: 160, endPoint x: 617, endPoint y: 162, distance: 38.7
click at [617, 162] on div "Suite à votre demande, j'ai trouvé les formations ici" at bounding box center [725, 161] width 657 height 14
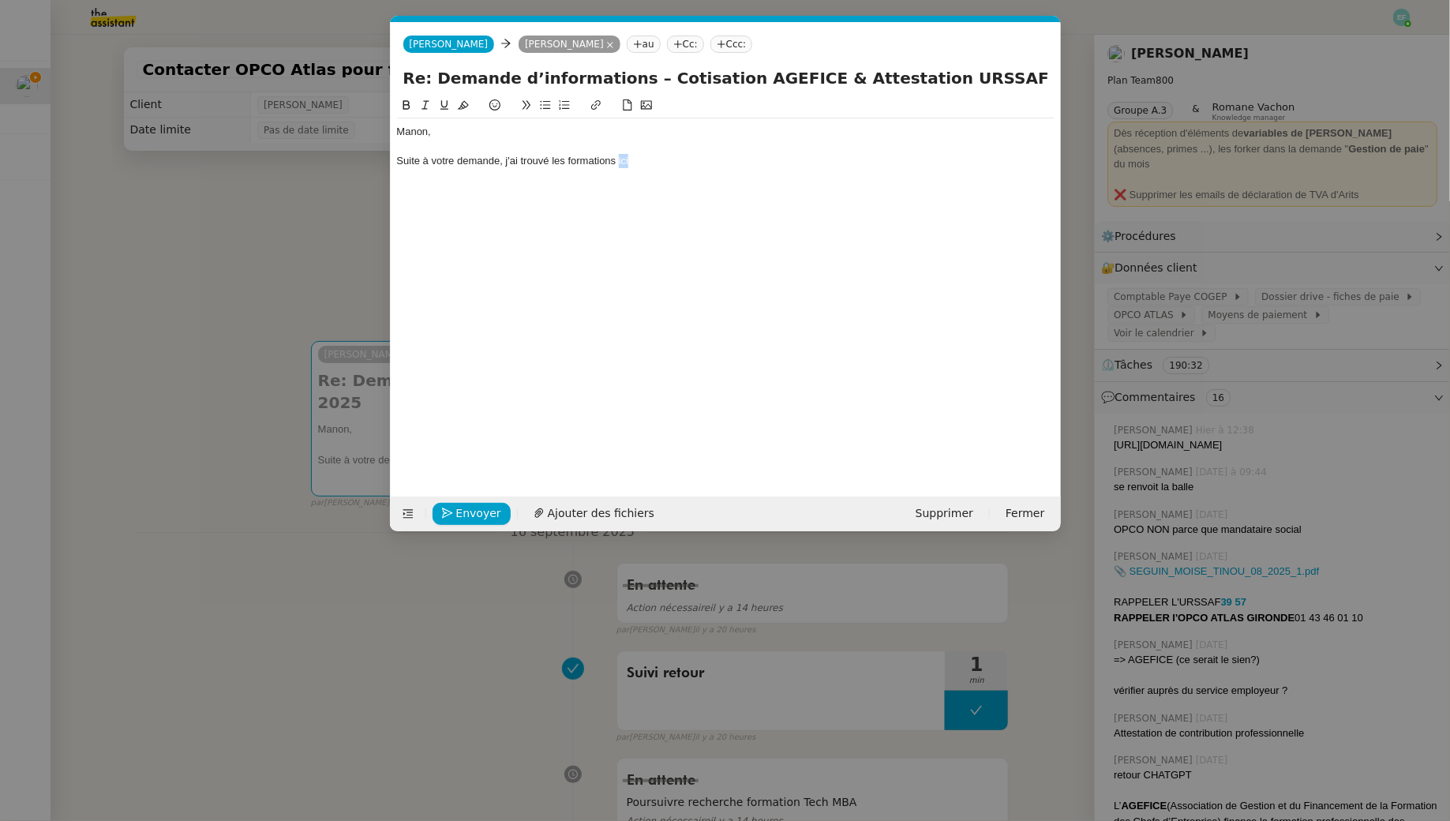
click at [595, 102] on icon at bounding box center [594, 104] width 9 height 9
paste input "https://docs.google.com/spreadsheets/d/1X8AA8BbiAZWQ3NTAUsM0oOb-s8zdKiCRuzS56VN…"
type input "https://docs.google.com/spreadsheets/d/1X8AA8BbiAZWQ3NTAUsM0oOb-s8zdKiCRuzS56VN…"
click at [553, 161] on div "Suite à votre demande, j'ai trouvé les formations ici" at bounding box center [725, 161] width 657 height 14
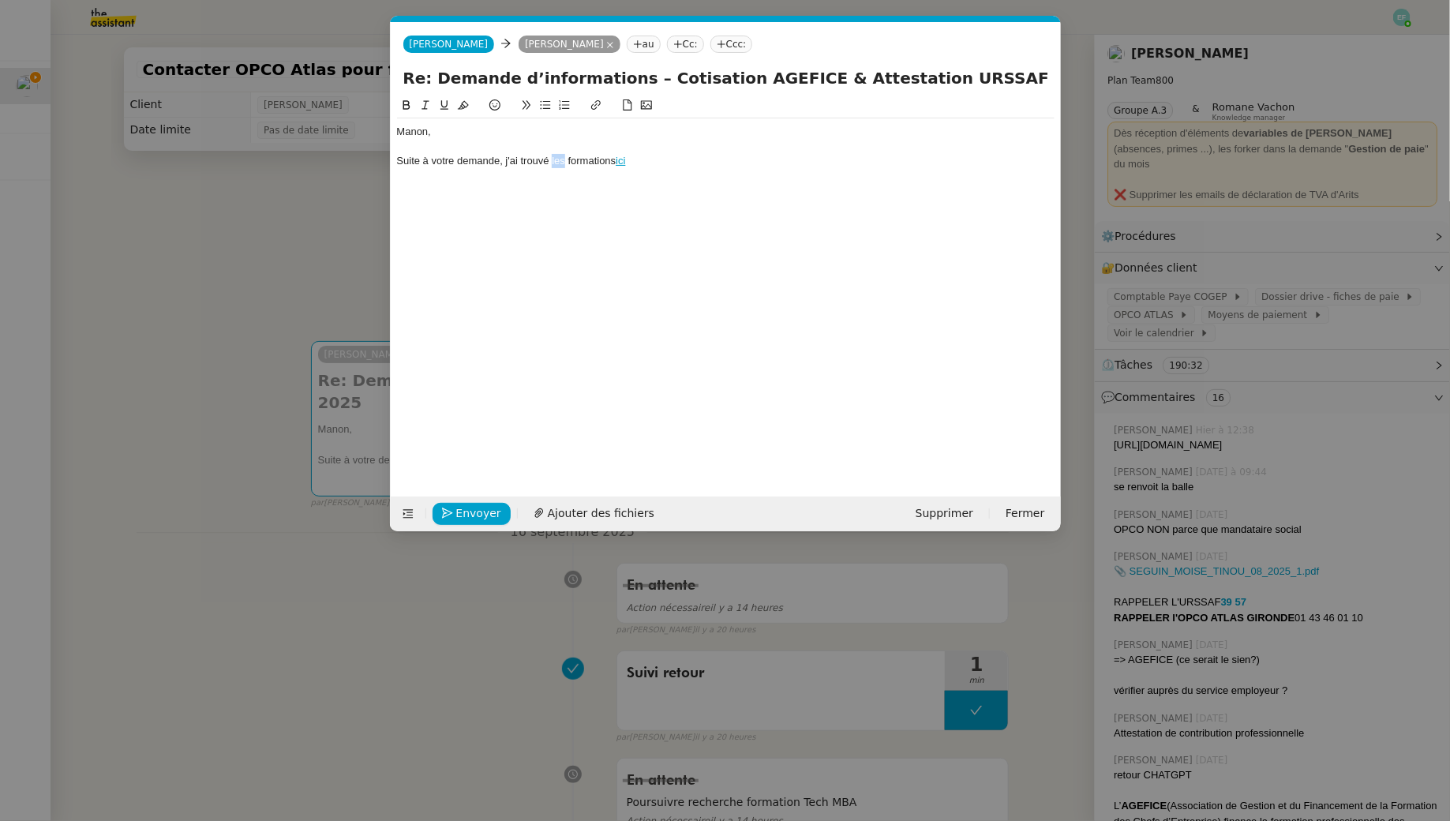
click at [553, 161] on div "Suite à votre demande, j'ai trouvé les formations ici" at bounding box center [725, 161] width 657 height 14
click at [706, 173] on div "Manon, Suite à votre demande, j'ai trouvé quatre formations ici" at bounding box center [725, 146] width 657 height 56
click at [715, 159] on div "Suite à votre demande, j'ai trouvé quatre formations ici" at bounding box center [725, 161] width 657 height 14
click at [193, 223] on nz-modal-container "Service TA - VOYAGE - PROPOSITION GLOBALE A utiliser dans le cadre de propositi…" at bounding box center [725, 410] width 1450 height 821
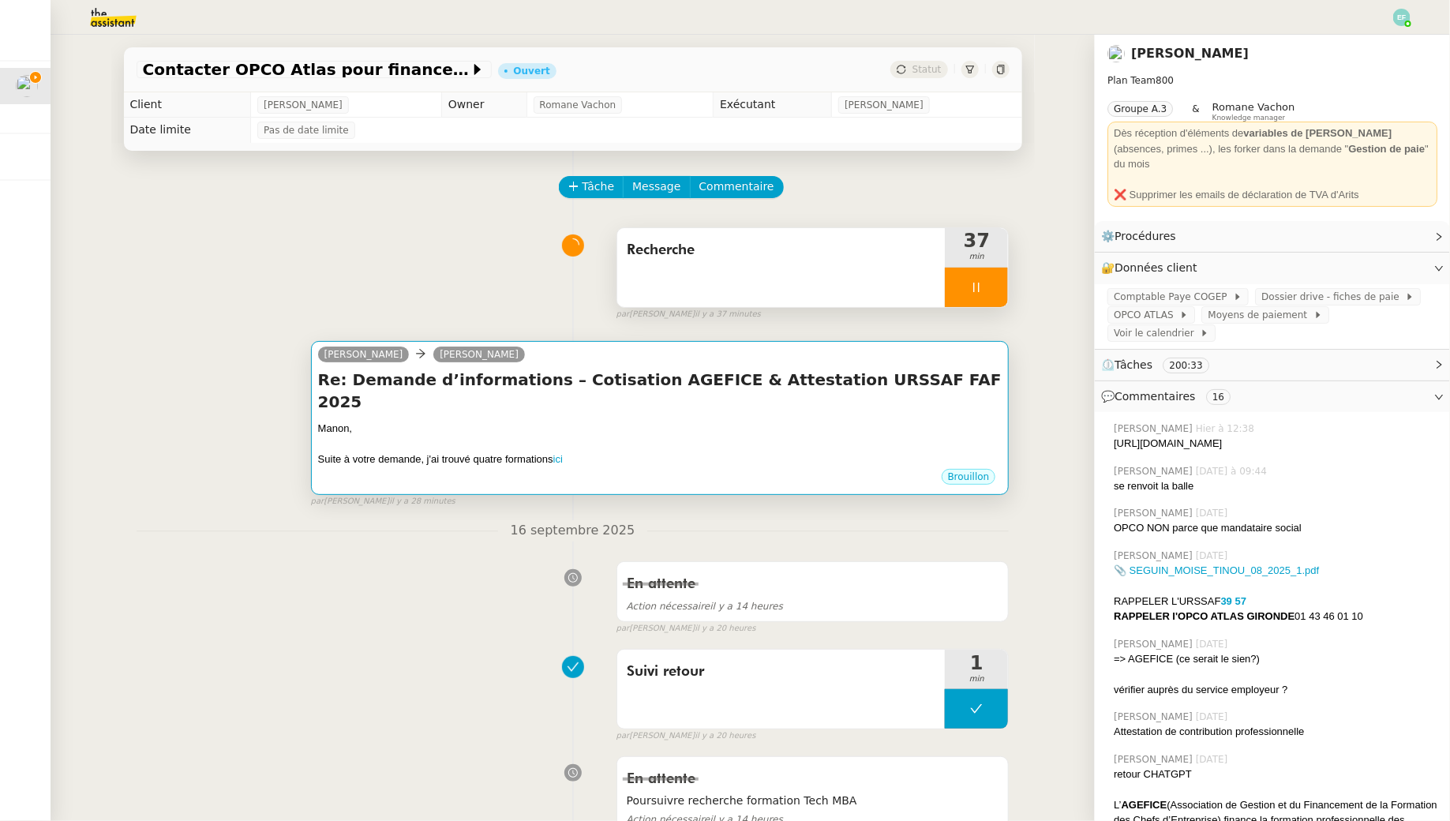
click at [827, 421] on div "Manon," at bounding box center [660, 429] width 684 height 16
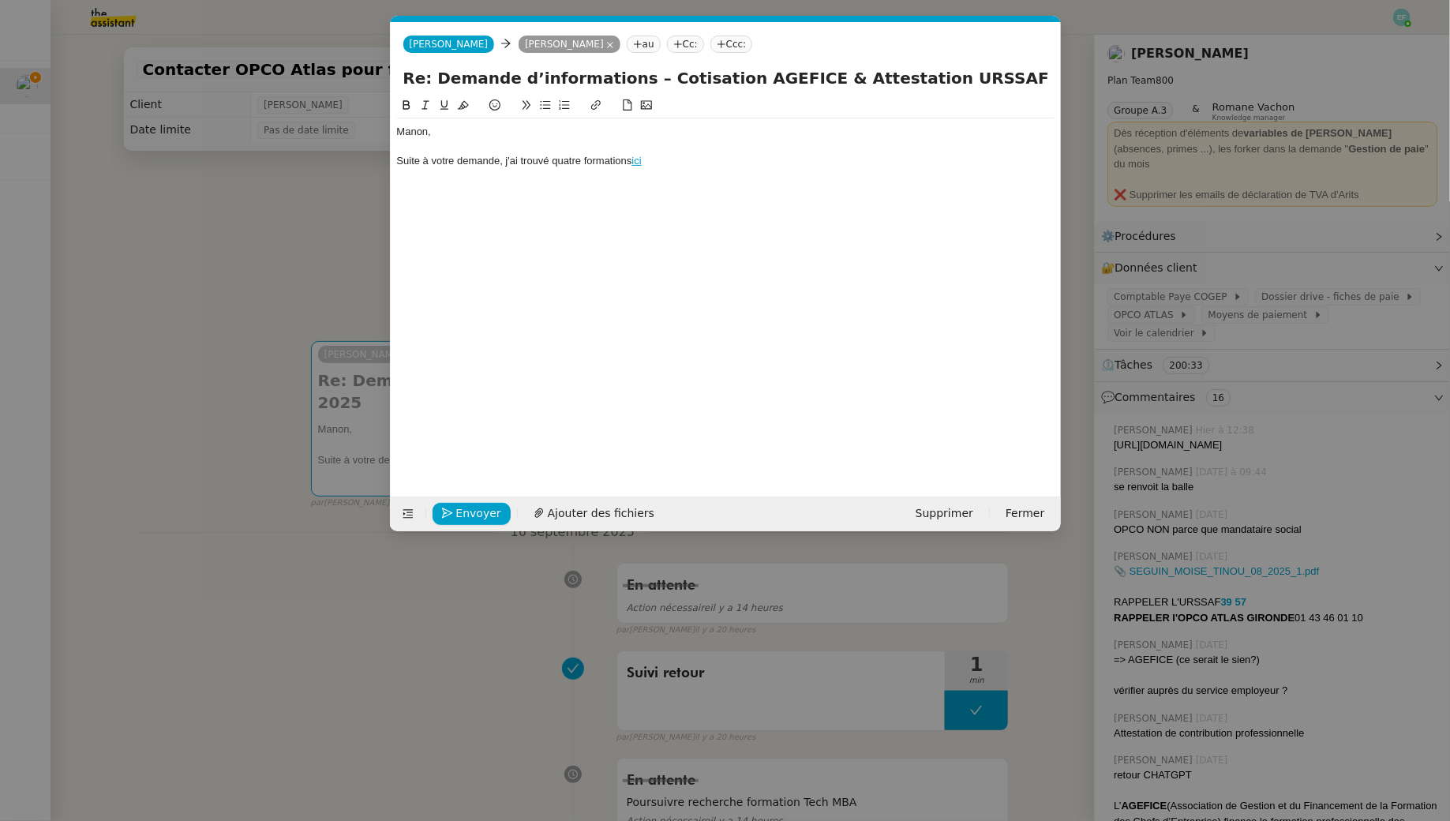
scroll to position [0, 33]
click at [670, 166] on div "Suite à votre demande, j'ai trouvé quatre formations ici" at bounding box center [725, 161] width 657 height 14
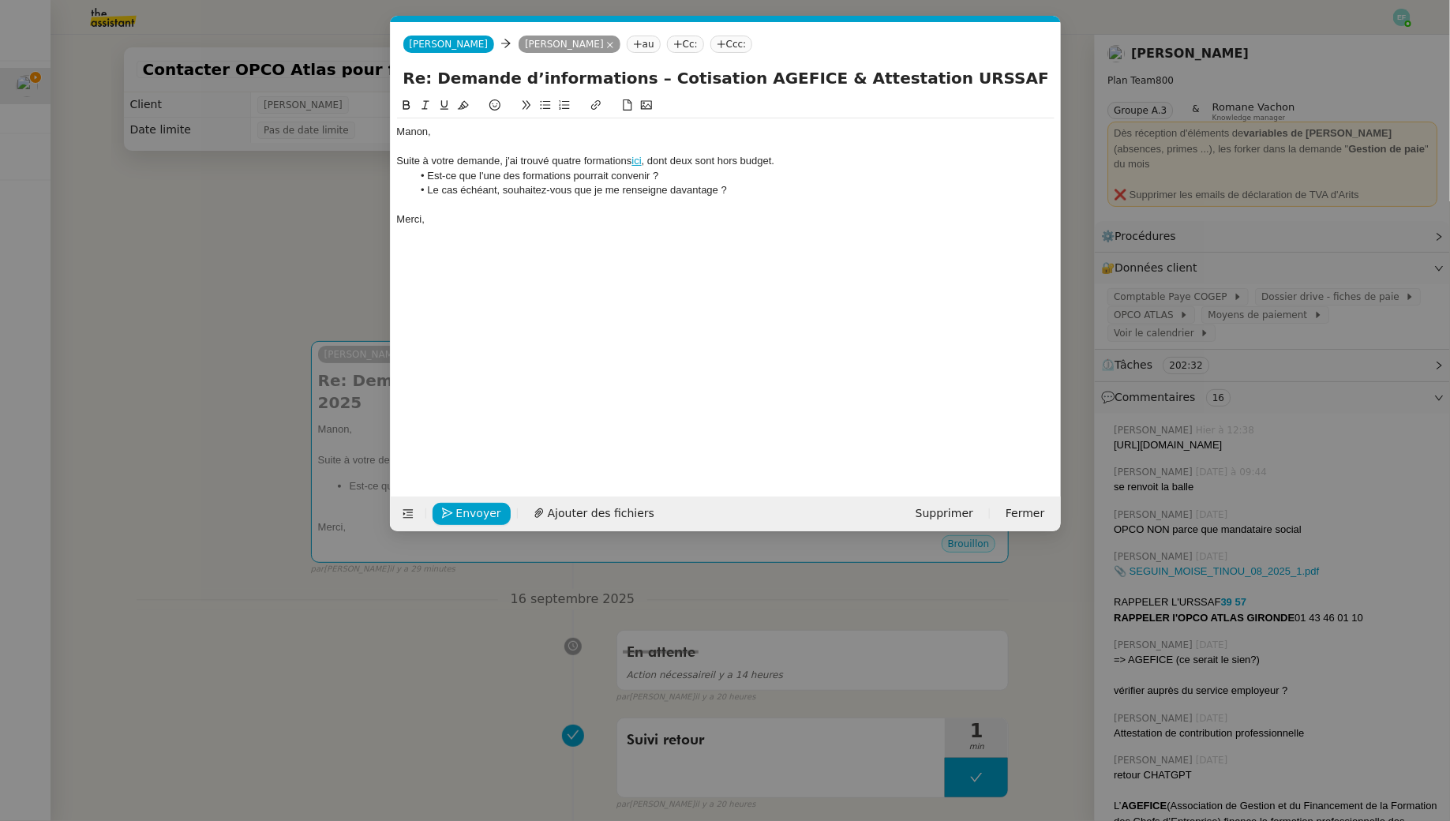
click at [166, 228] on nz-modal-container "Service TA - VOYAGE - PROPOSITION GLOBALE A utiliser dans le cadre de propositi…" at bounding box center [725, 410] width 1450 height 821
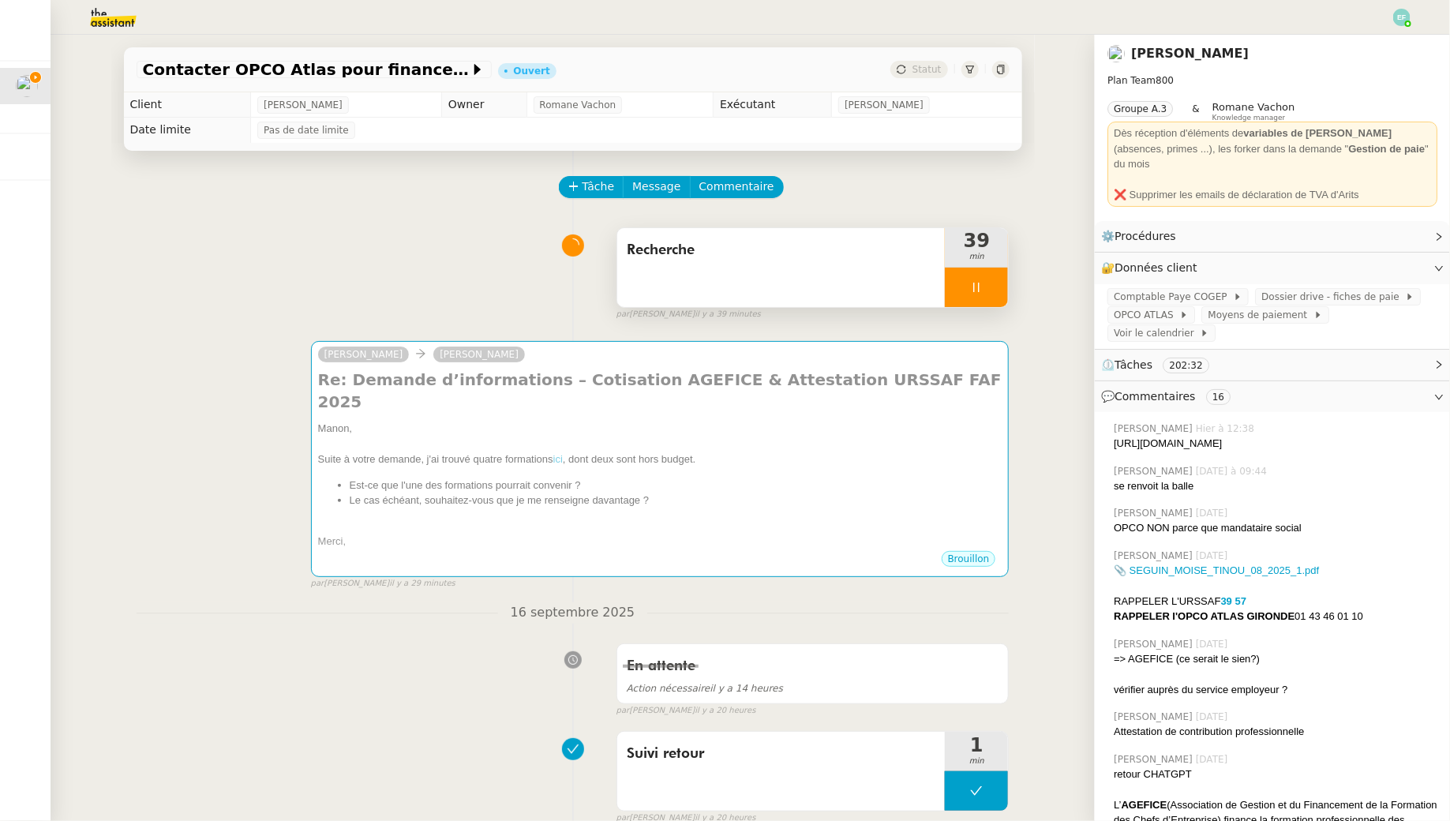
click at [970, 290] on div at bounding box center [976, 287] width 63 height 39
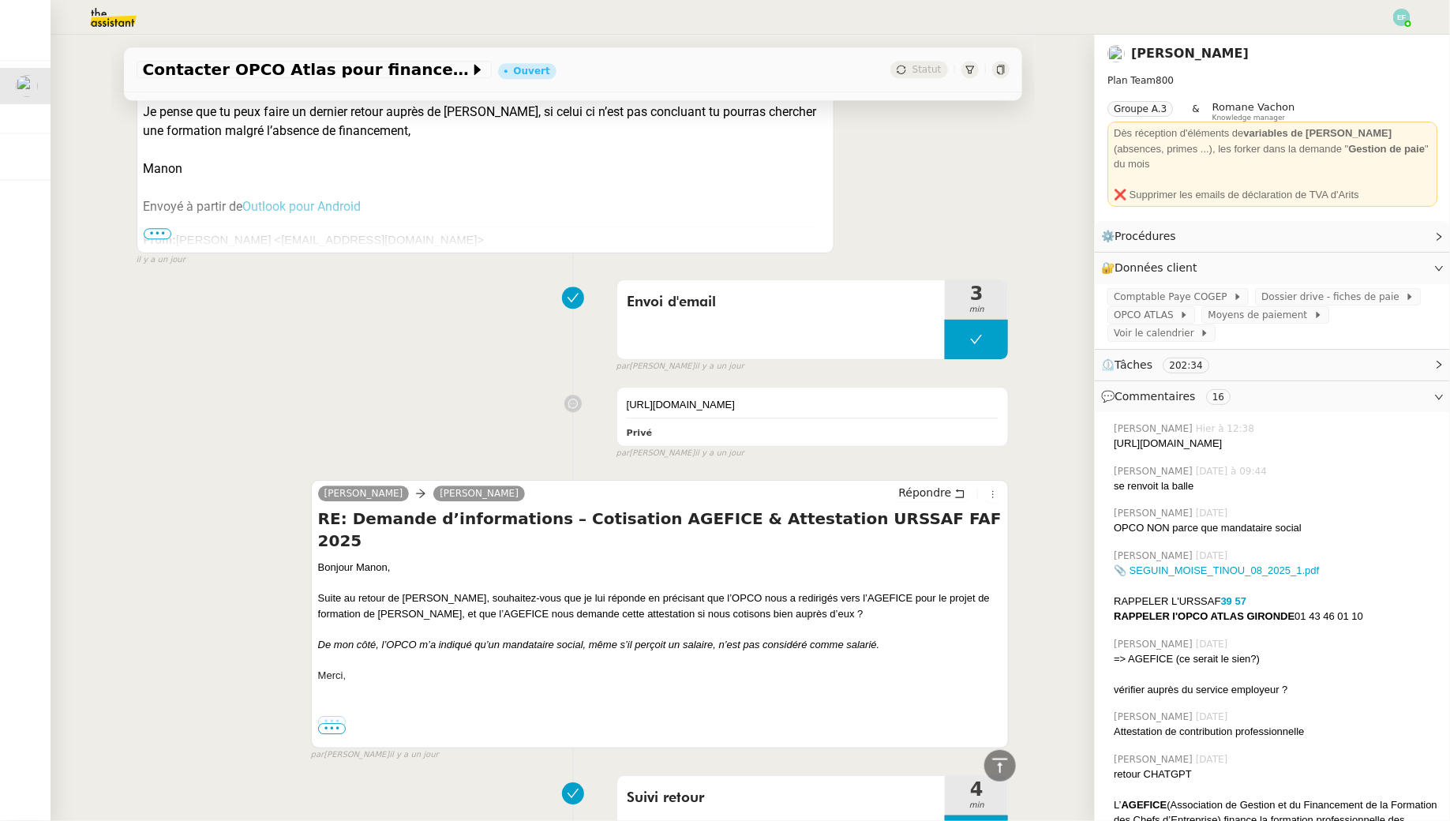
scroll to position [1895, 0]
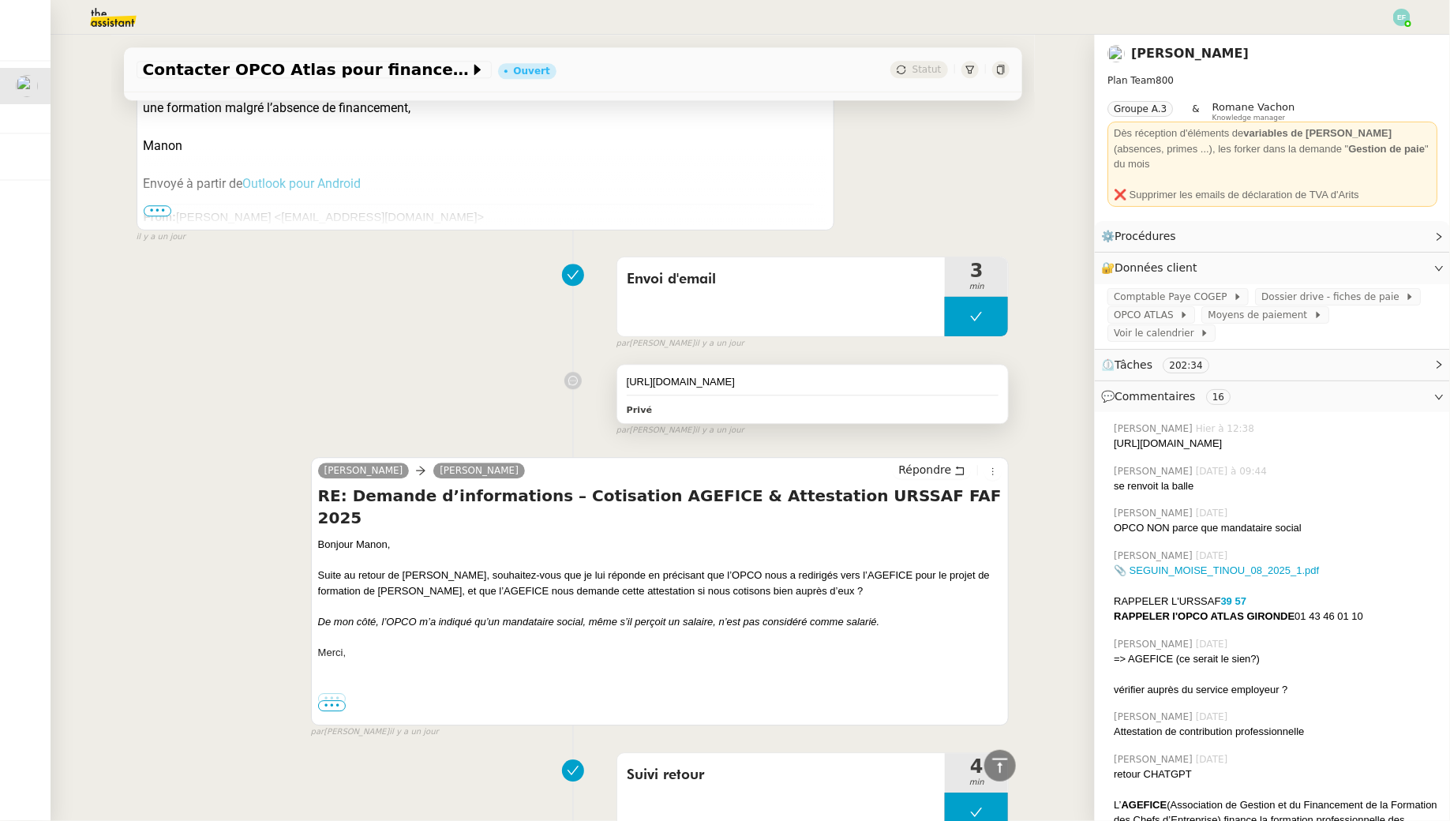
click at [765, 395] on div at bounding box center [813, 395] width 372 height 1
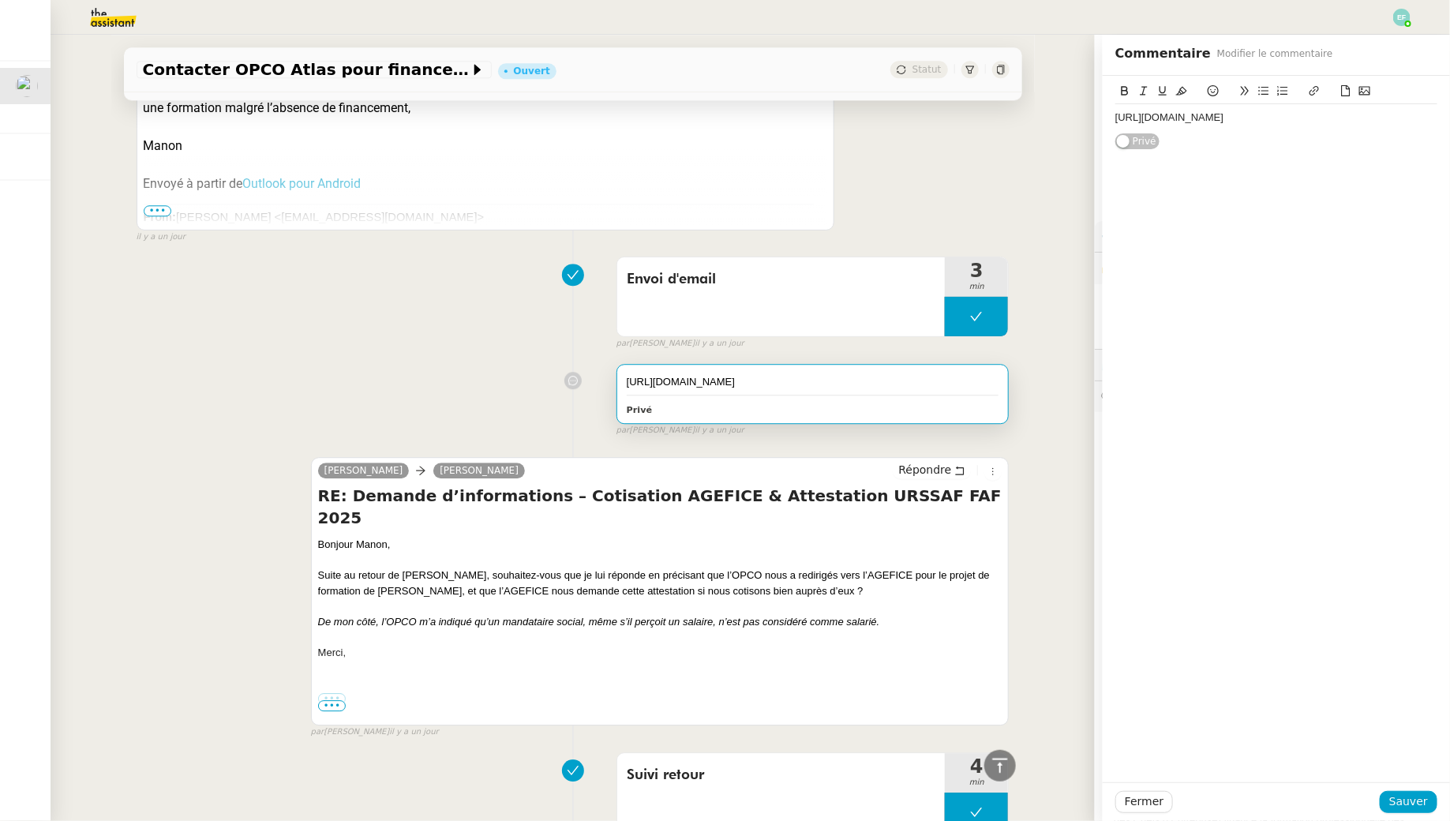
click at [1273, 118] on div "https://chatgpt.com/c/68c92a90-2760-832f-8da9-9aa10cc299e0" at bounding box center [1276, 117] width 322 height 14
drag, startPoint x: 1409, startPoint y: 805, endPoint x: 1345, endPoint y: 787, distance: 66.4
click at [1409, 805] on span "Sauver" at bounding box center [1408, 801] width 39 height 18
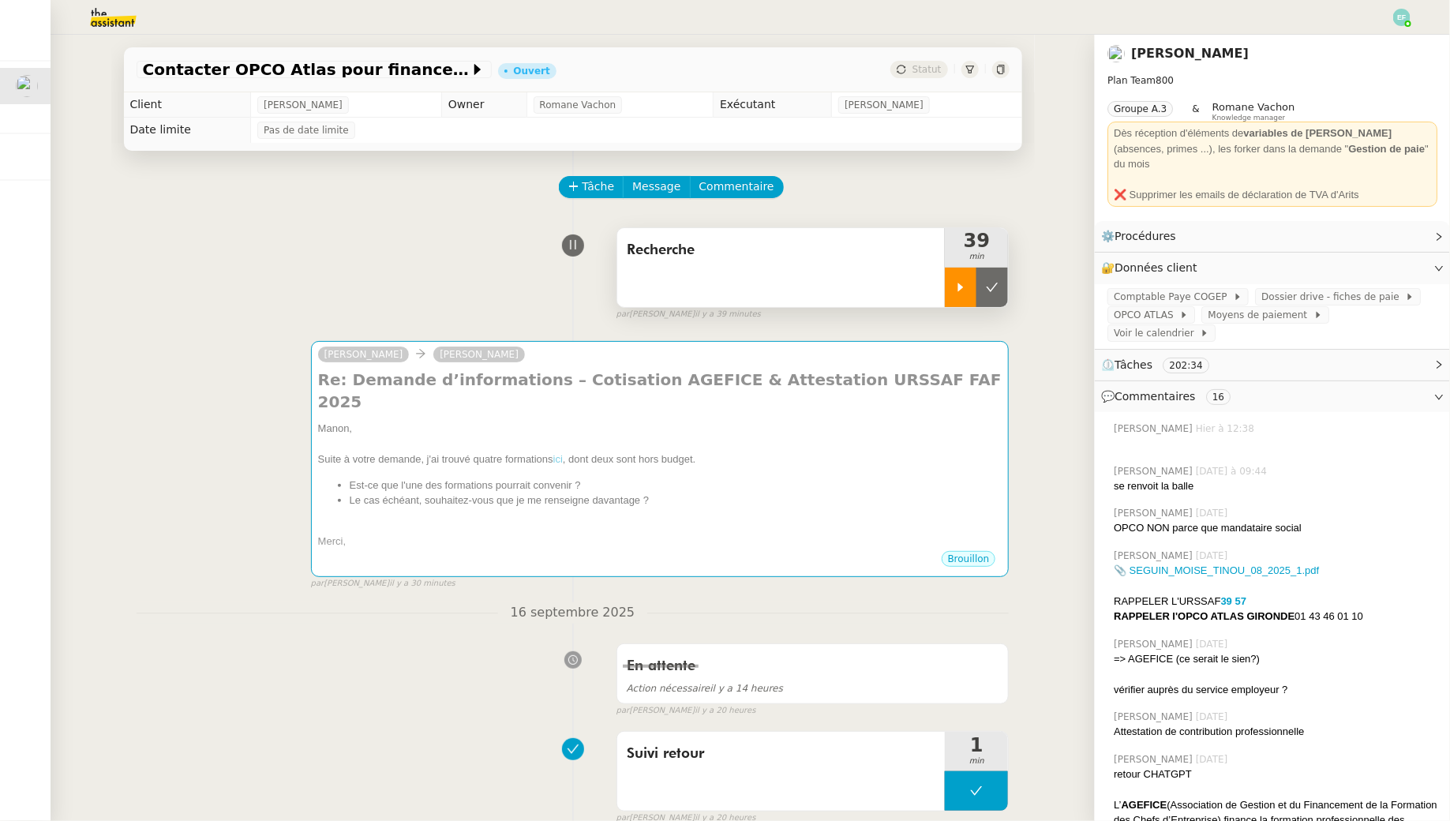
click at [959, 291] on icon at bounding box center [960, 287] width 13 height 13
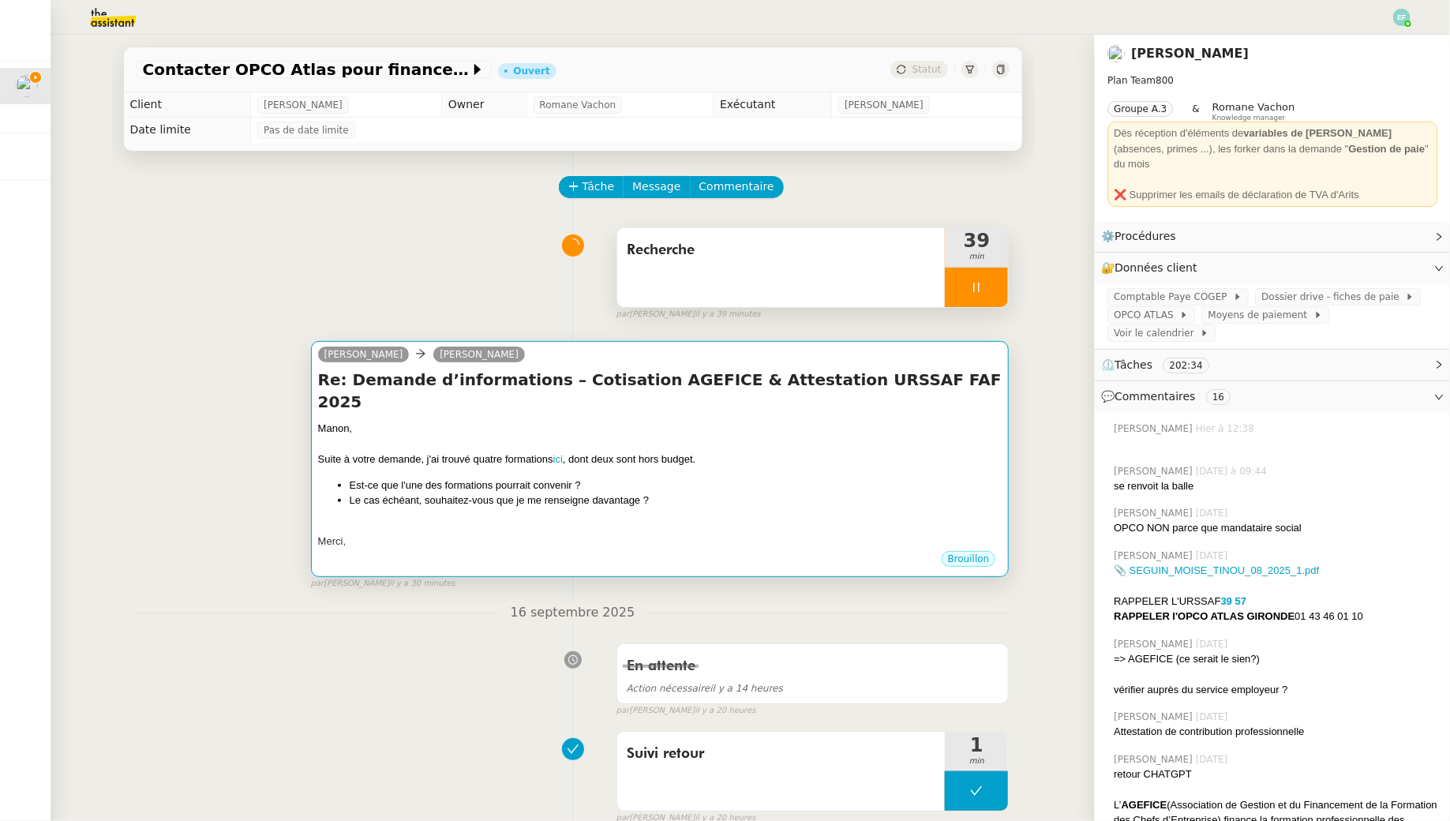
click at [889, 421] on div "Manon," at bounding box center [660, 429] width 684 height 16
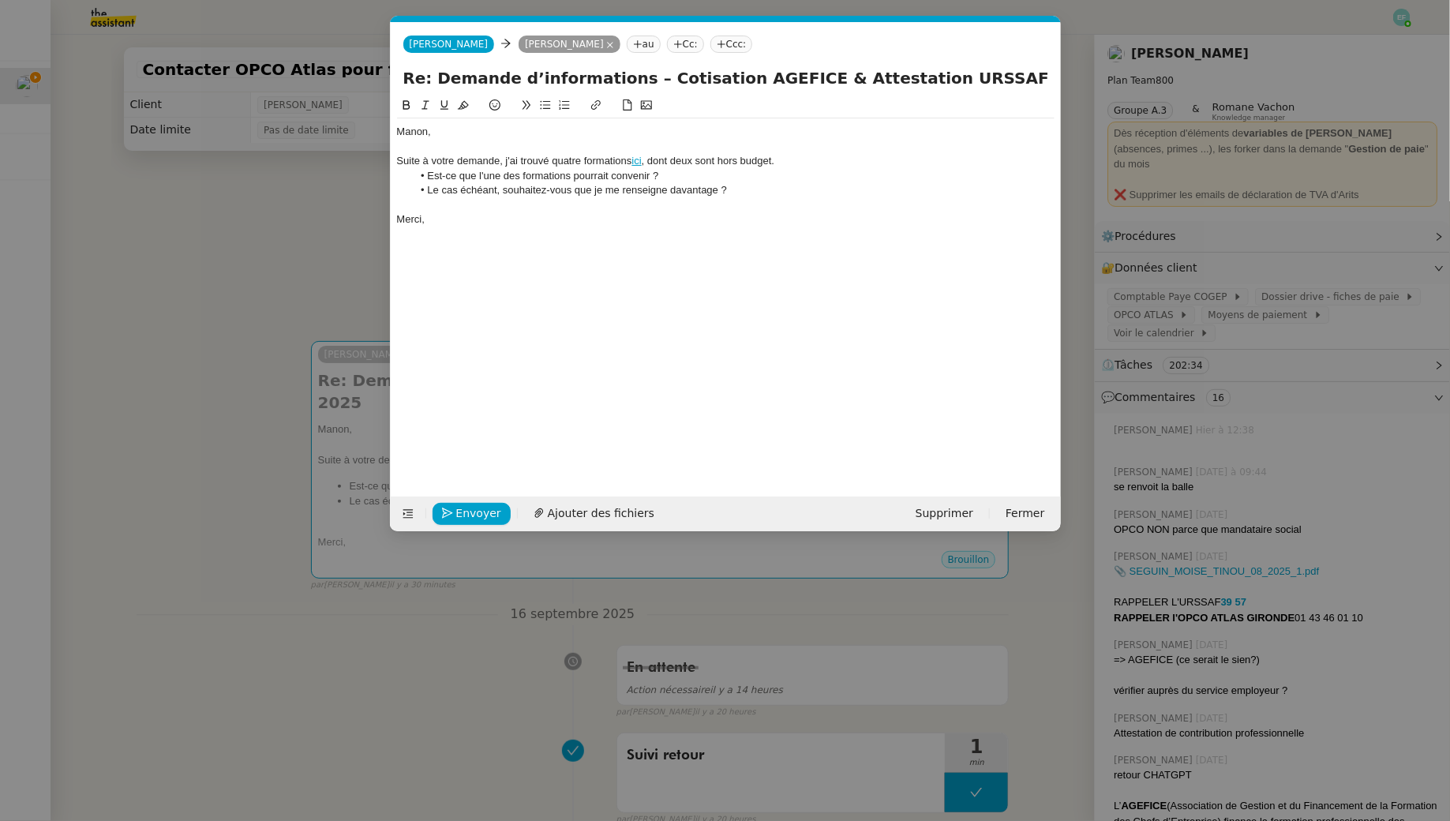
scroll to position [0, 33]
click at [562, 193] on li "Le cas échéant, souhaitez-vous que je me renseigne davantage ?" at bounding box center [733, 190] width 642 height 14
click at [571, 174] on li "Est-ce que l'une des formations pourrait convenir ?" at bounding box center [733, 176] width 642 height 14
click at [596, 200] on div at bounding box center [725, 205] width 657 height 14
click at [698, 193] on li "Le cas échéant, souhaitez-vous que je me renseigne davantage ?" at bounding box center [733, 190] width 642 height 14
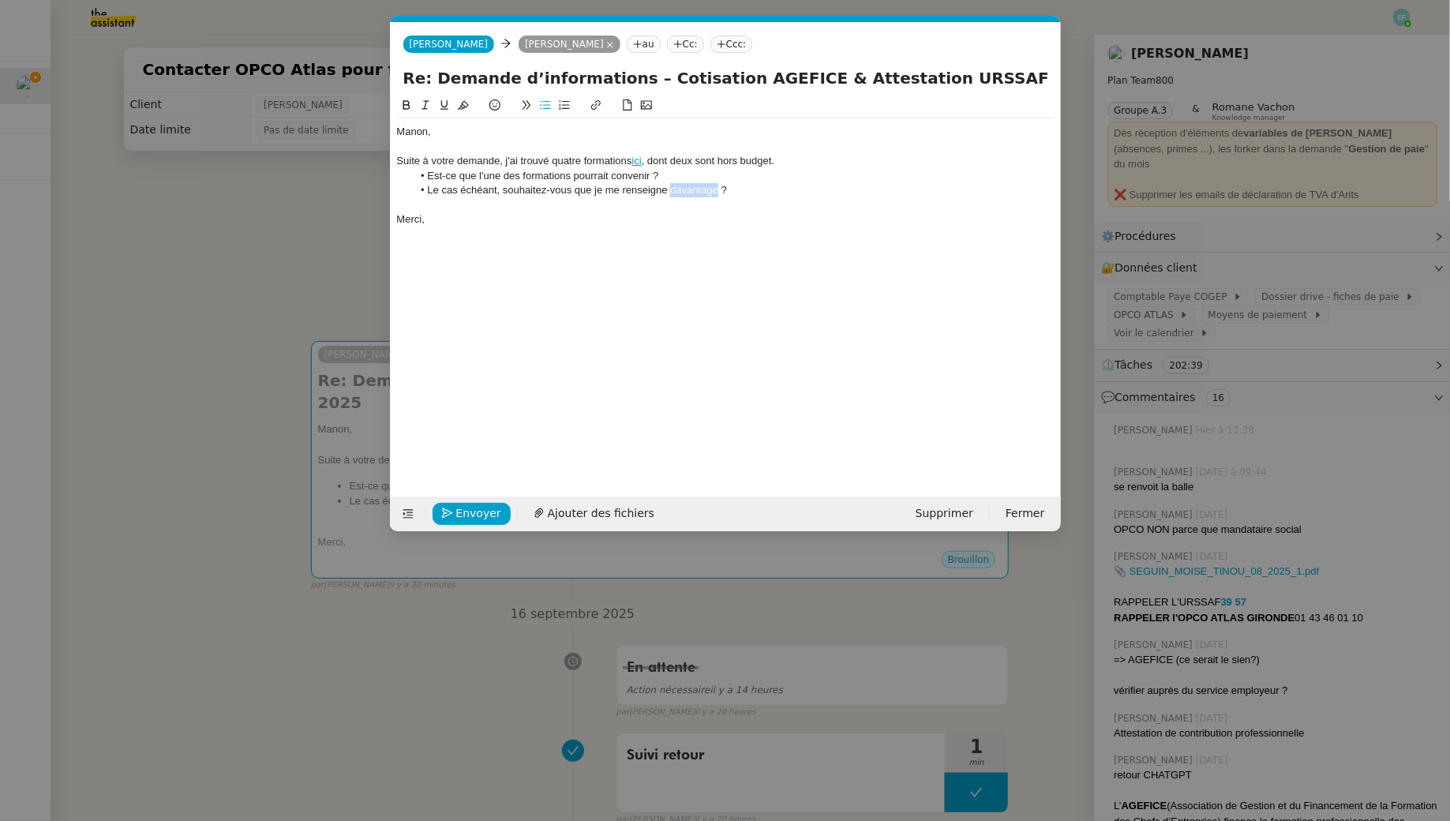
click at [698, 193] on li "Le cas échéant, souhaitez-vous que je me renseigne davantage ?" at bounding box center [733, 190] width 642 height 14
click at [578, 191] on li "Le cas échéant, souhaitez-vous que je me renseigne sur l'une d'elles sur un poi…" at bounding box center [733, 190] width 642 height 14
click at [730, 190] on li "Le cas échéant, souhaitez-vous que je me renseigne sur l'une d'elles sur un poi…" at bounding box center [733, 190] width 642 height 14
click at [0, 0] on lt-span "elles ," at bounding box center [0, 0] width 0 height 0
click at [787, 189] on li "Le cas échéant, souhaitez-vous que je me renseigne sur l'une d'elles, sur un po…" at bounding box center [733, 190] width 642 height 14
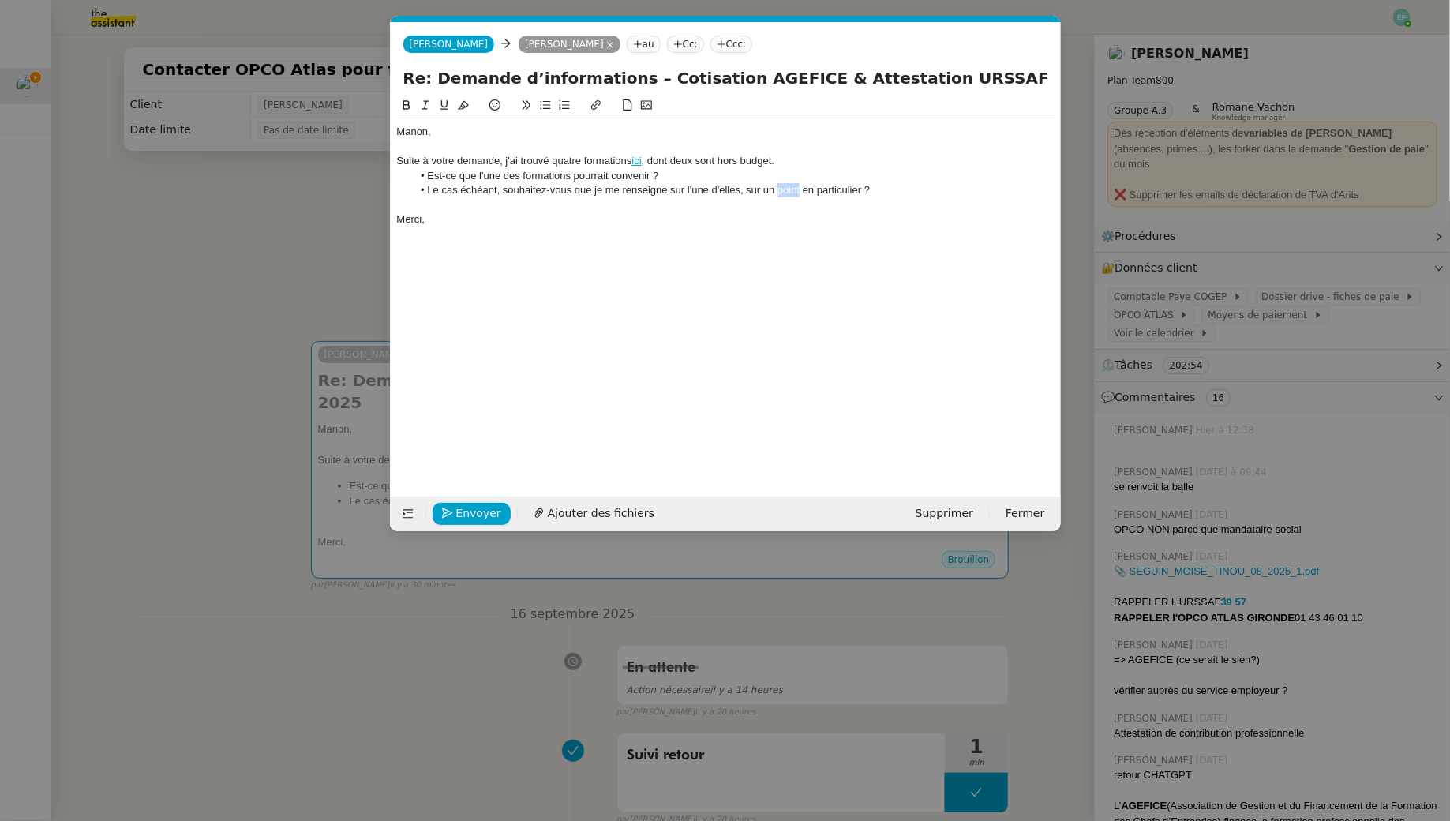
click at [787, 189] on li "Le cas échéant, souhaitez-vous que je me renseigne sur l'une d'elles, sur un po…" at bounding box center [733, 190] width 642 height 14
click at [550, 231] on div "Manon, Suite à votre demande, j'ai trouvé quatre formations ici , dont deux son…" at bounding box center [725, 175] width 657 height 114
click at [675, 194] on li "Le cas échéant, souhaitez-vous que je me renseigne sur l'une d'elles, sur des p…" at bounding box center [733, 190] width 642 height 14
click at [716, 189] on li "Le cas échéant, souhaitez-vous que je me renseigne auprès l'une d'elles, sur de…" at bounding box center [733, 190] width 642 height 14
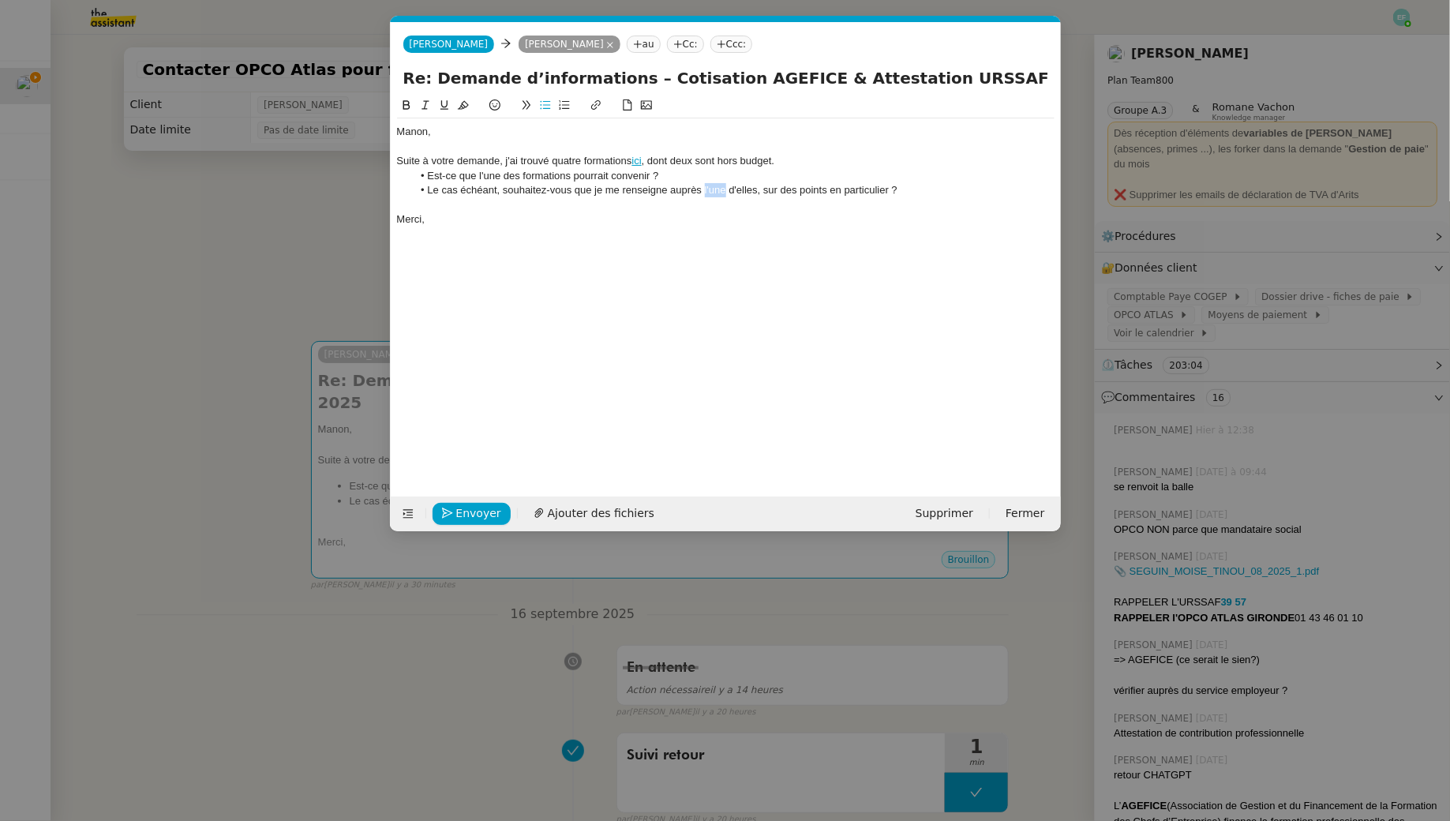
click at [716, 189] on li "Le cas échéant, souhaitez-vous que je me renseigne auprès l'une d'elles, sur de…" at bounding box center [733, 190] width 642 height 14
click at [579, 242] on div "Manon, Suite à votre demande, j'ai trouvé quatre formations ici , dont deux son…" at bounding box center [725, 284] width 657 height 376
click at [564, 226] on div "Manon, Suite à votre demande, j'ai trouvé quatre formations ici , dont deux son…" at bounding box center [725, 175] width 657 height 114
click at [715, 189] on li "Le cas échéant, souhaitez-vous que je me renseigne auprès d'elles, sur des poin…" at bounding box center [733, 190] width 642 height 14
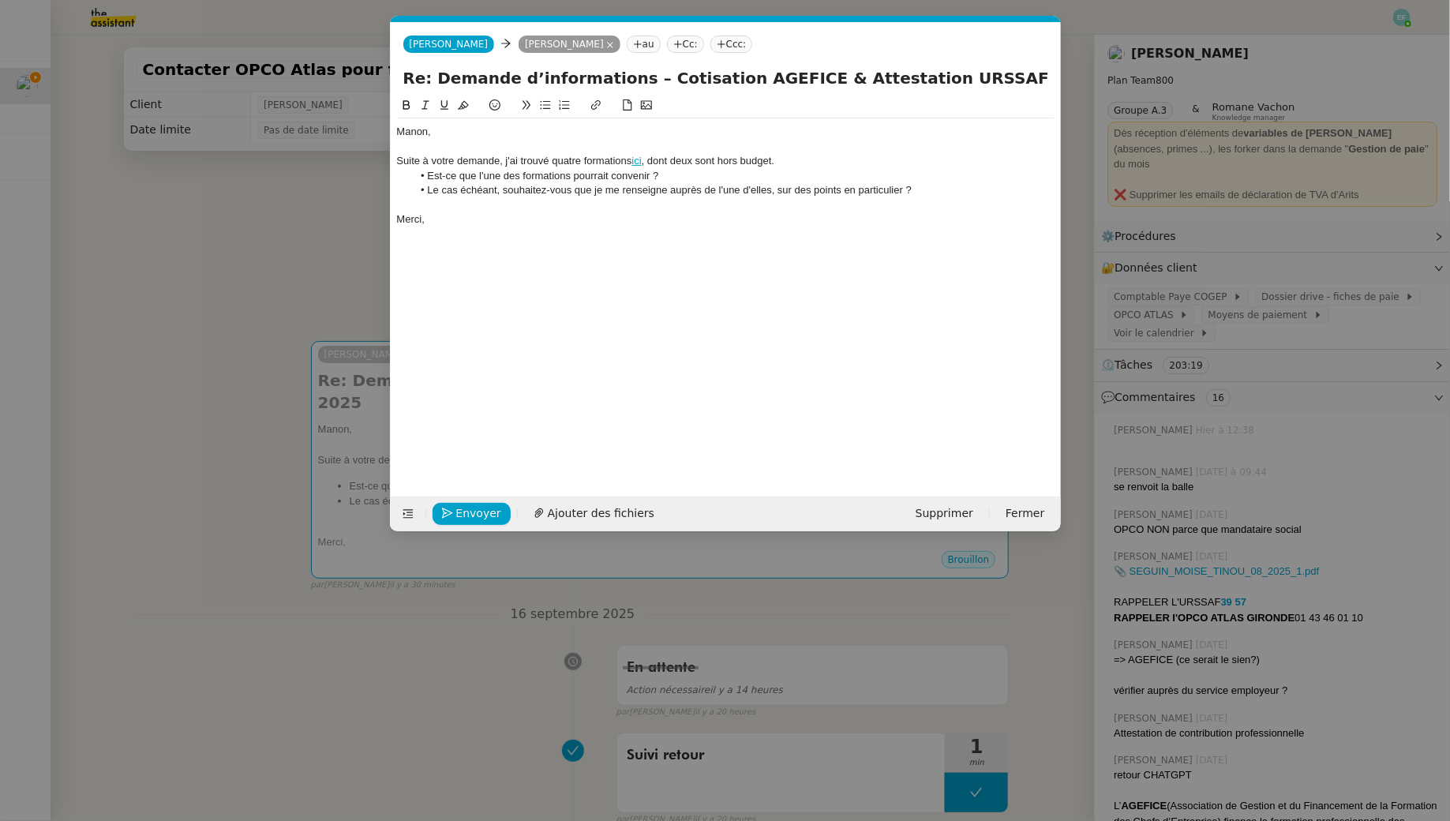
click at [565, 219] on div "Merci," at bounding box center [725, 219] width 657 height 14
click at [471, 515] on span "Envoyer" at bounding box center [478, 513] width 45 height 18
click at [471, 515] on span "Confirmer l'envoi" at bounding box center [503, 513] width 95 height 18
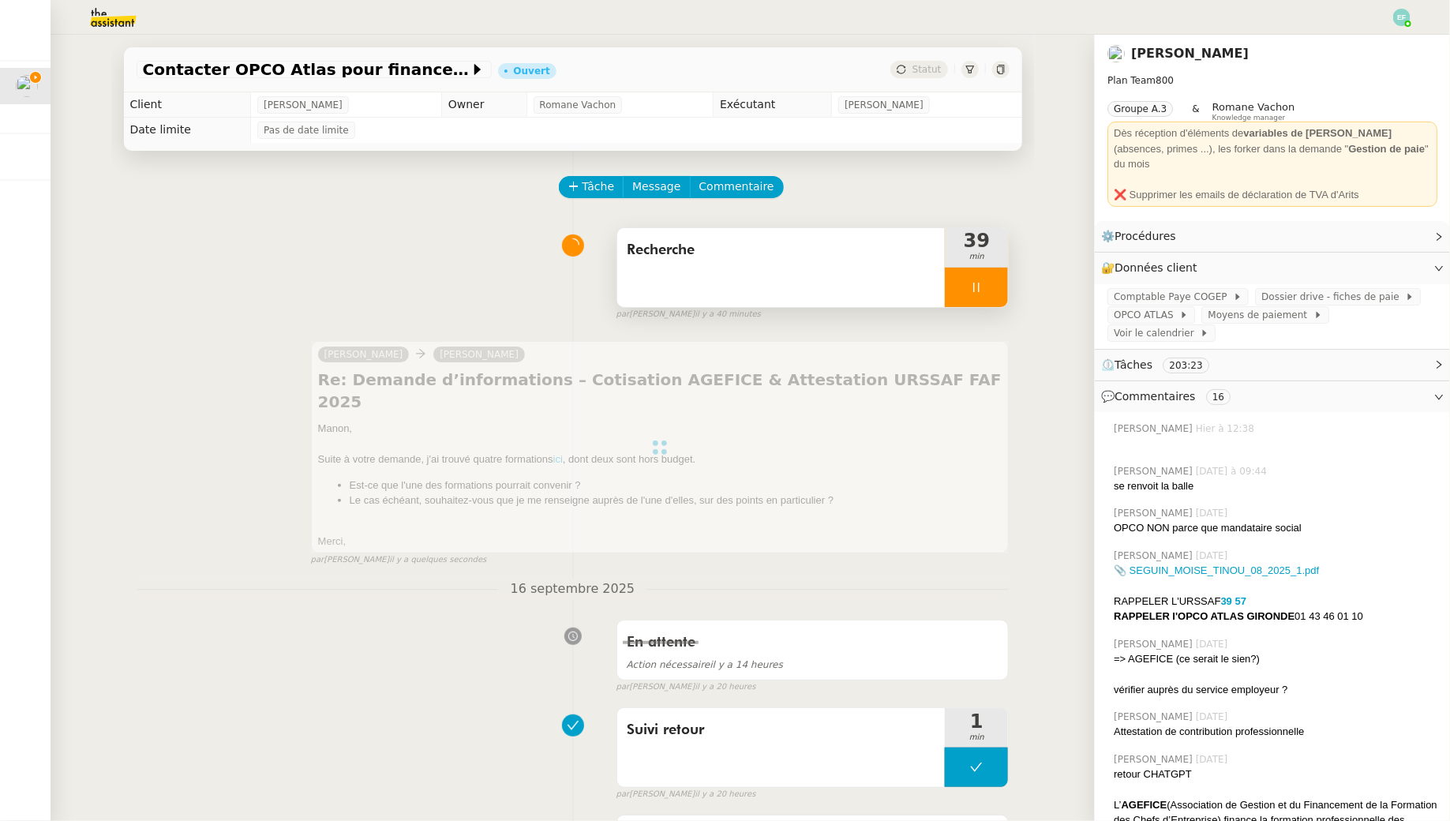
click at [749, 229] on div "Recherche" at bounding box center [781, 267] width 328 height 79
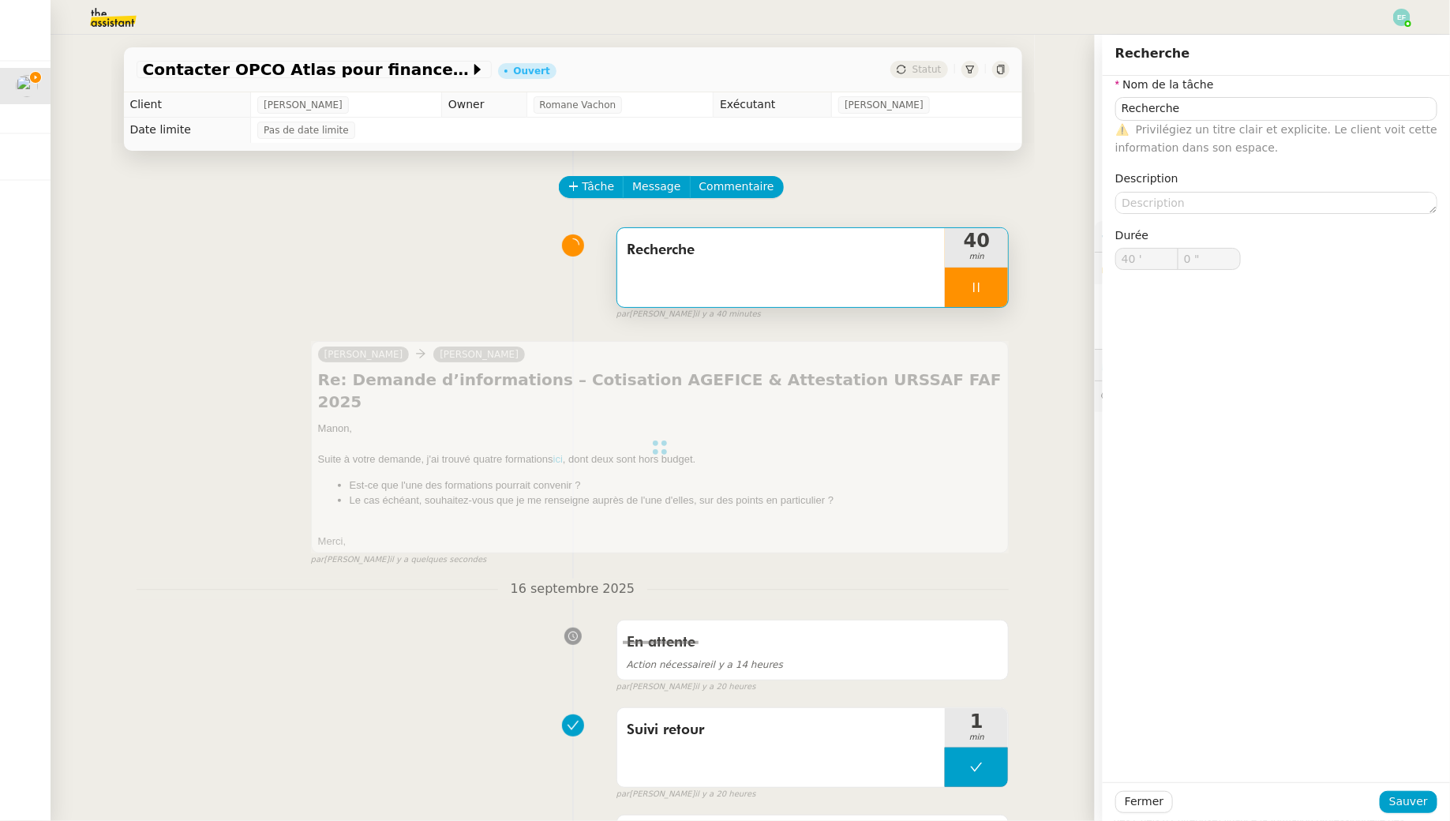
click at [990, 274] on div at bounding box center [976, 287] width 63 height 39
click at [990, 275] on button at bounding box center [992, 287] width 32 height 39
type input "Recherche"
type input "40 '"
type input "0 ""
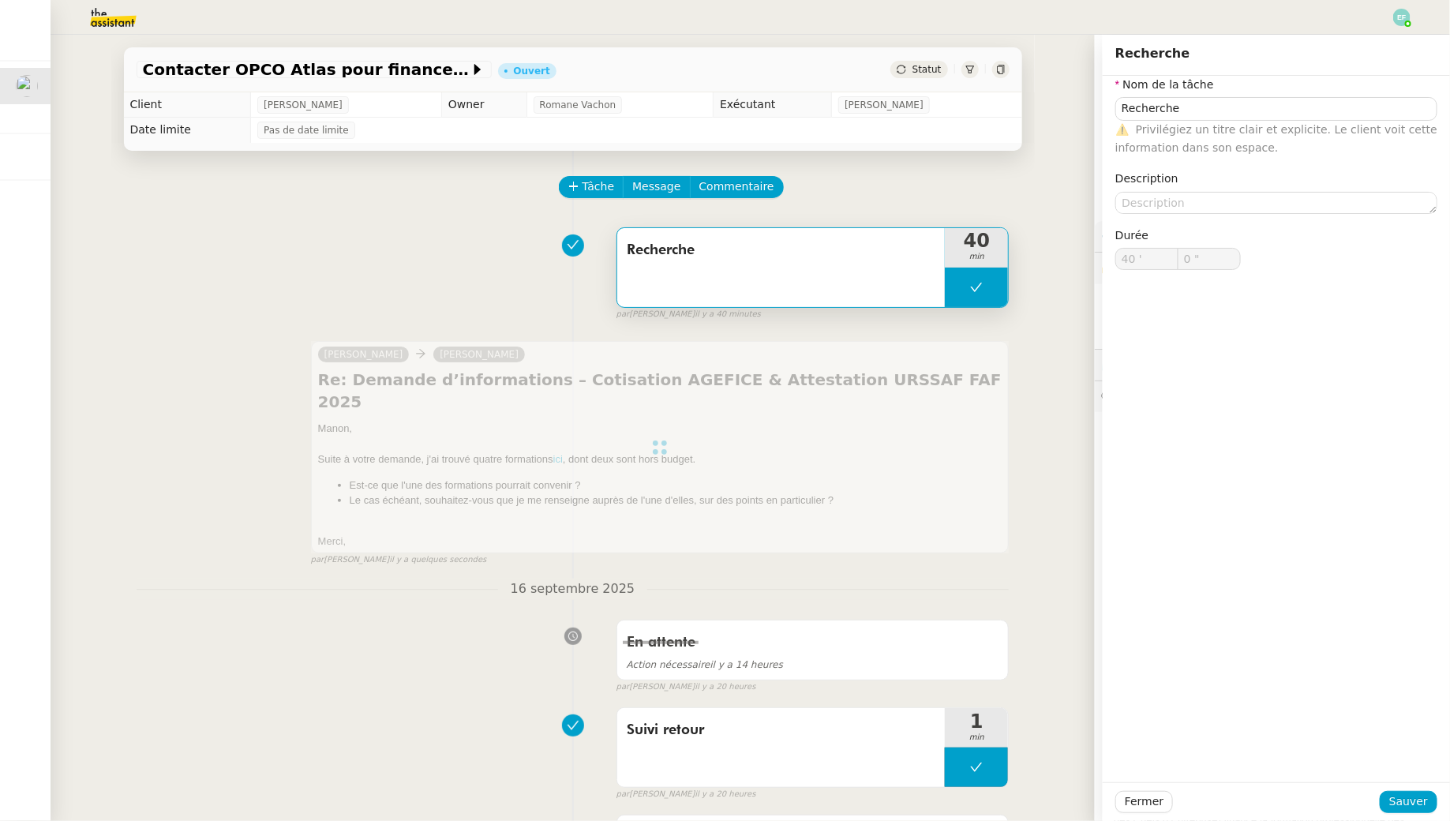
type input "Recherche"
type input "40 '"
type input "0 ""
type input "Recherche"
type input "40 '"
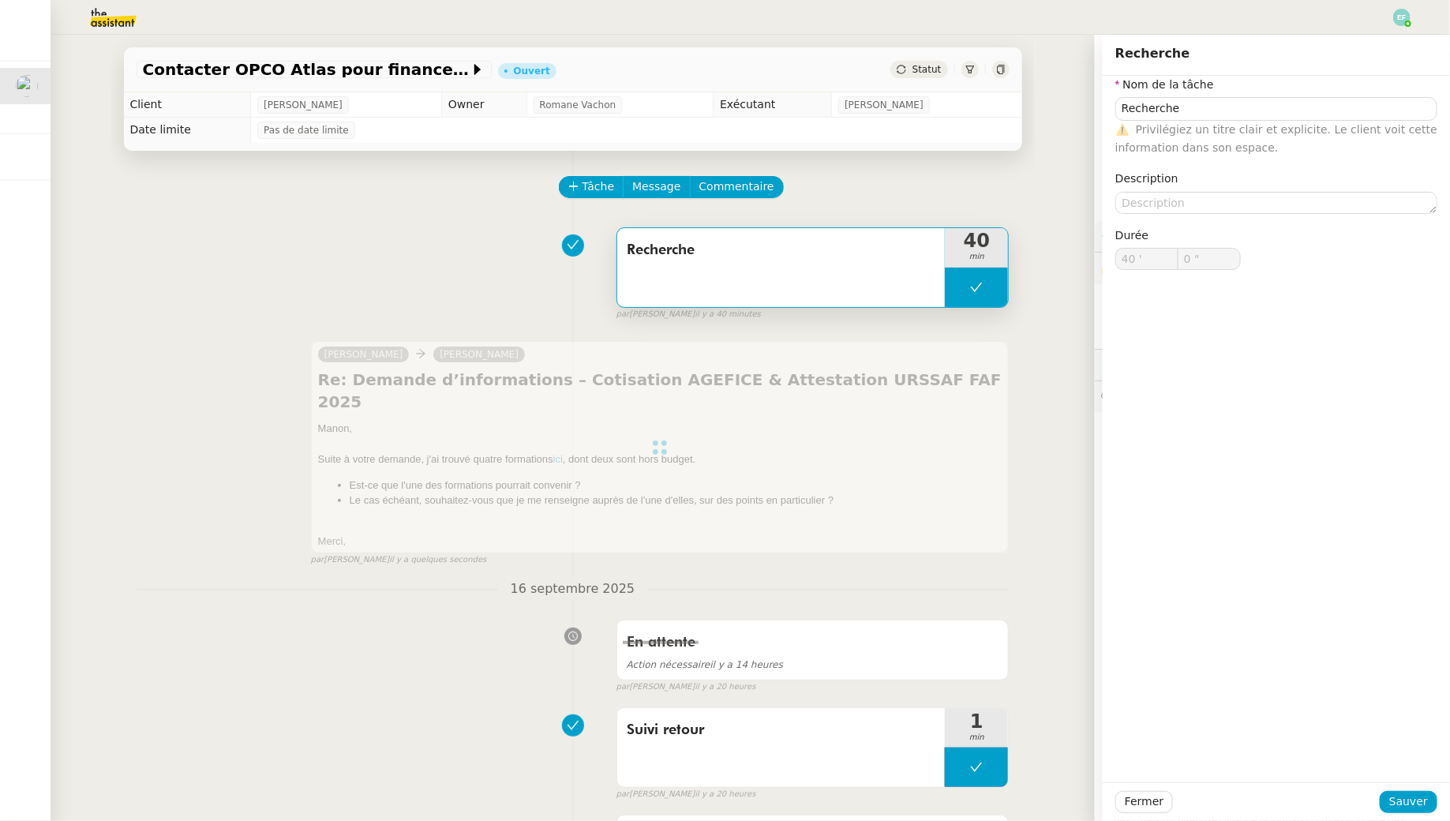
type input "0 ""
type input "Recherche"
type input "40 '"
type input "0 ""
click at [1201, 121] on div "⚠️ Privilégiez un titre clair et explicite. Le client voit cette information da…" at bounding box center [1276, 139] width 322 height 37
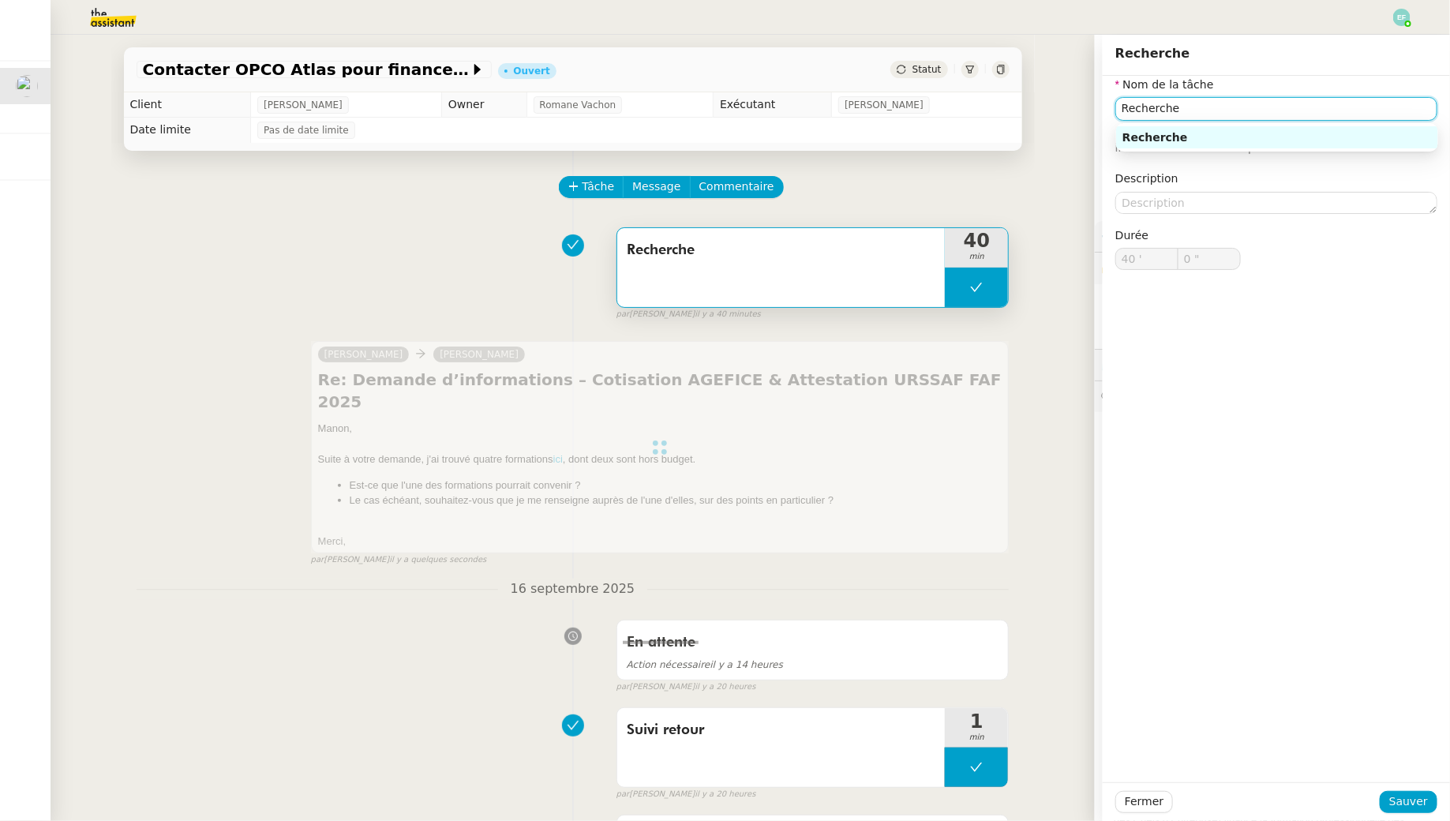
click at [1197, 112] on input "Recherche" at bounding box center [1276, 108] width 322 height 23
type input "Recherche"
type input "40 '"
type input "0 ""
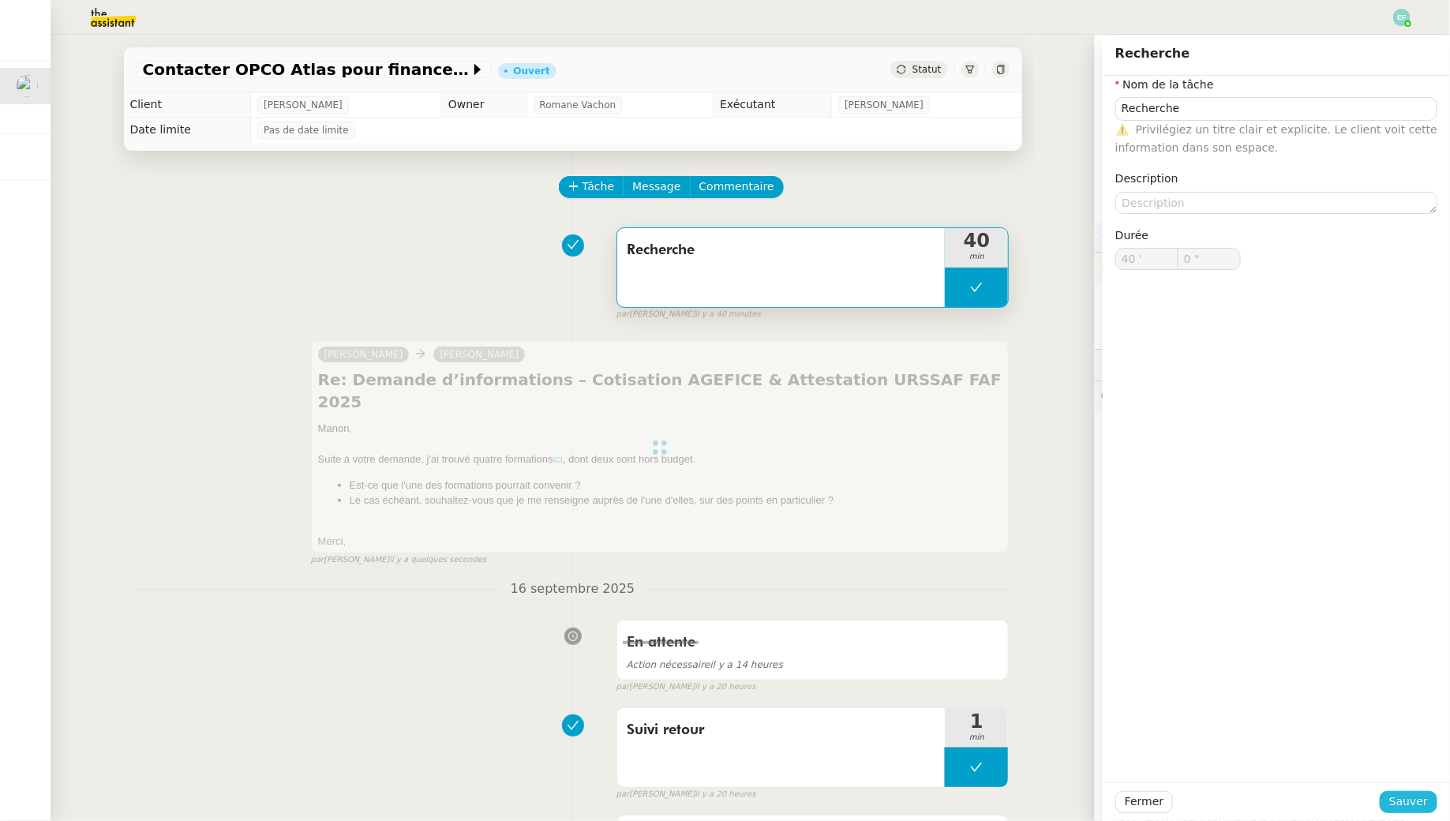
click at [1406, 803] on span "Sauver" at bounding box center [1408, 801] width 39 height 18
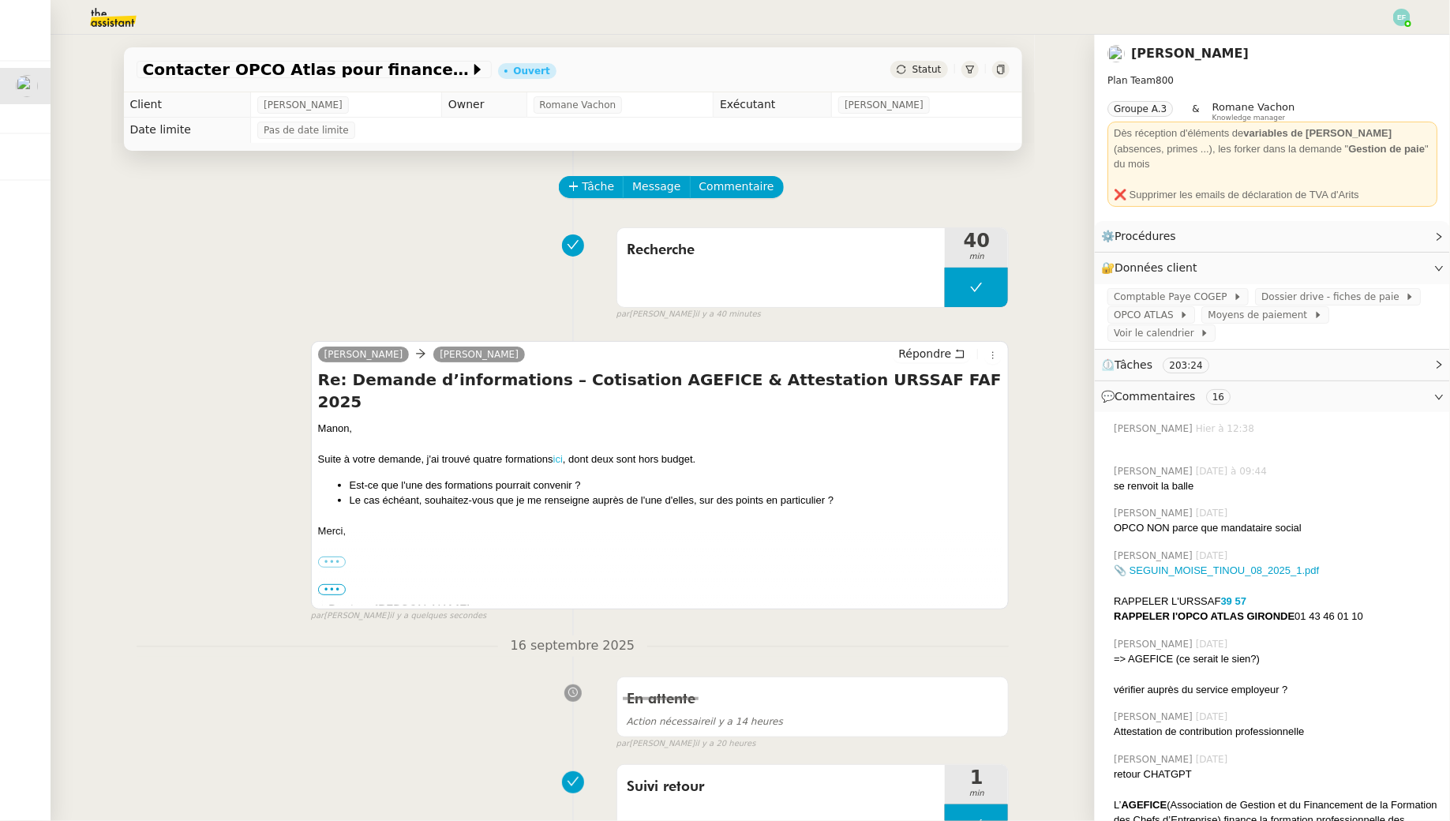
click at [560, 453] on link "ici" at bounding box center [557, 459] width 9 height 12
click at [558, 453] on link "ici" at bounding box center [557, 459] width 9 height 12
click at [187, 253] on div "Recherche 40 min false par Emelyne F. il y a 41 minutes" at bounding box center [573, 270] width 873 height 101
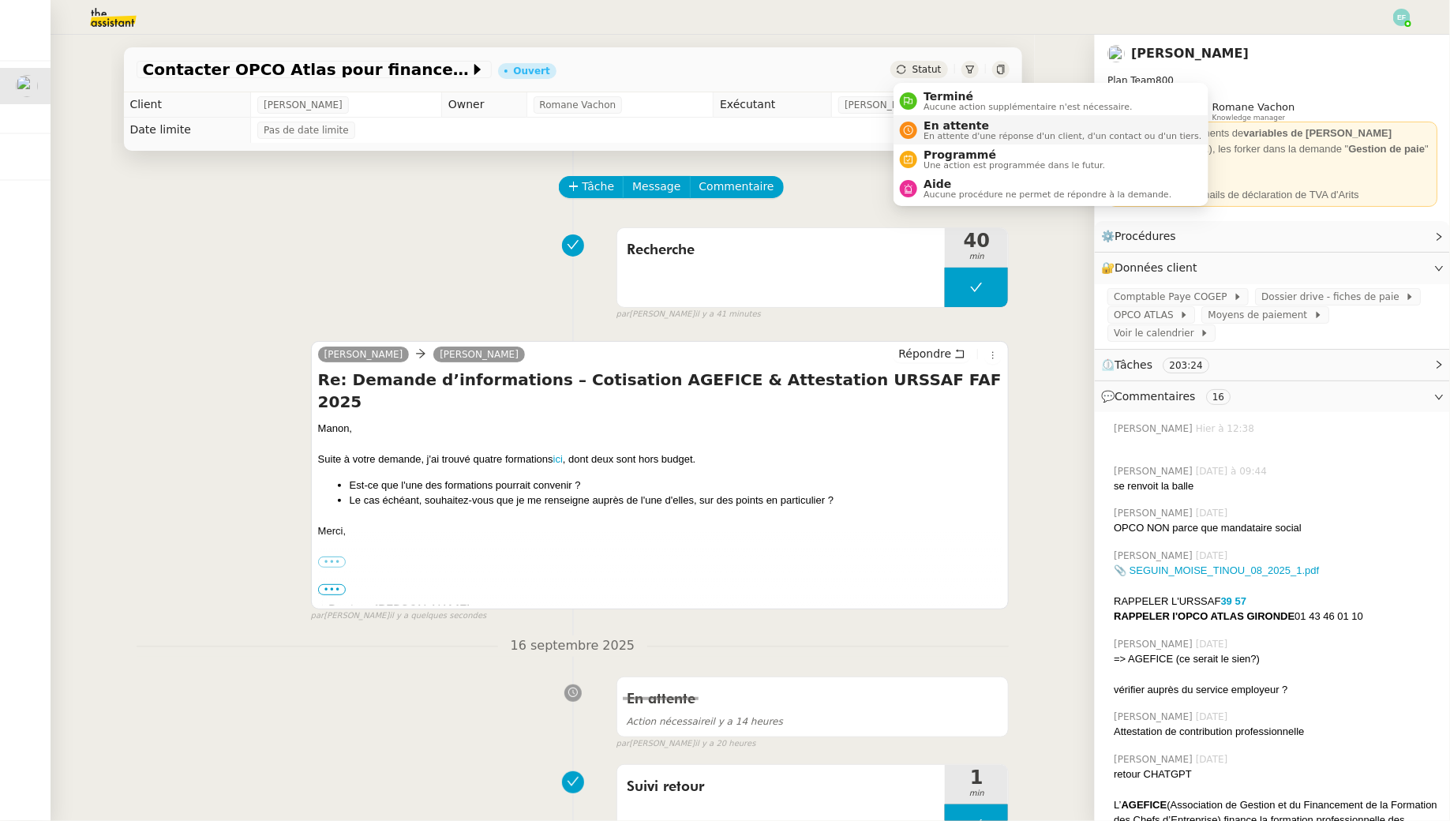
click at [941, 122] on span "En attente" at bounding box center [1062, 125] width 278 height 13
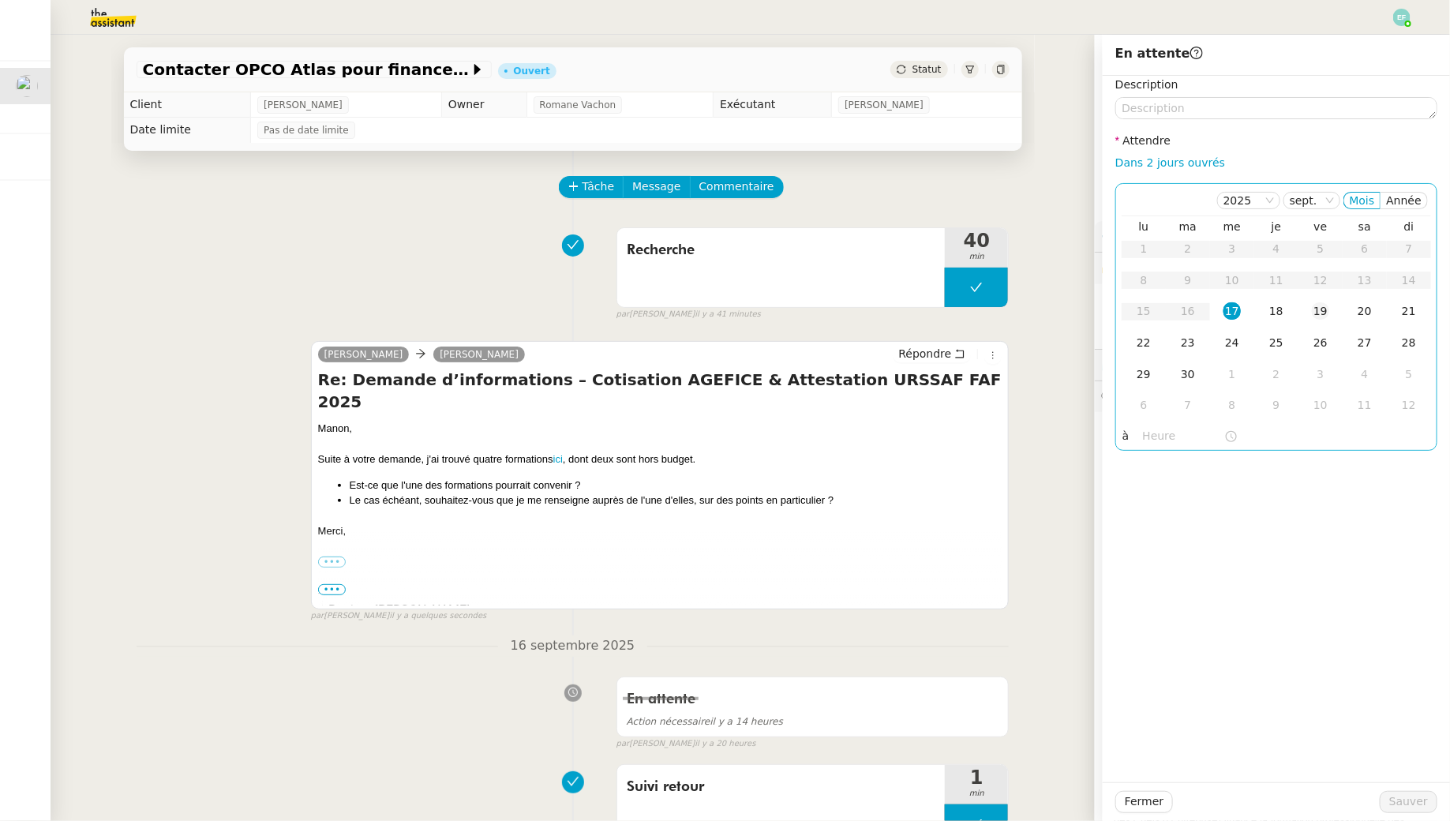
click at [1314, 313] on div "19" at bounding box center [1320, 310] width 17 height 17
click at [1394, 803] on span "Sauver" at bounding box center [1408, 801] width 39 height 18
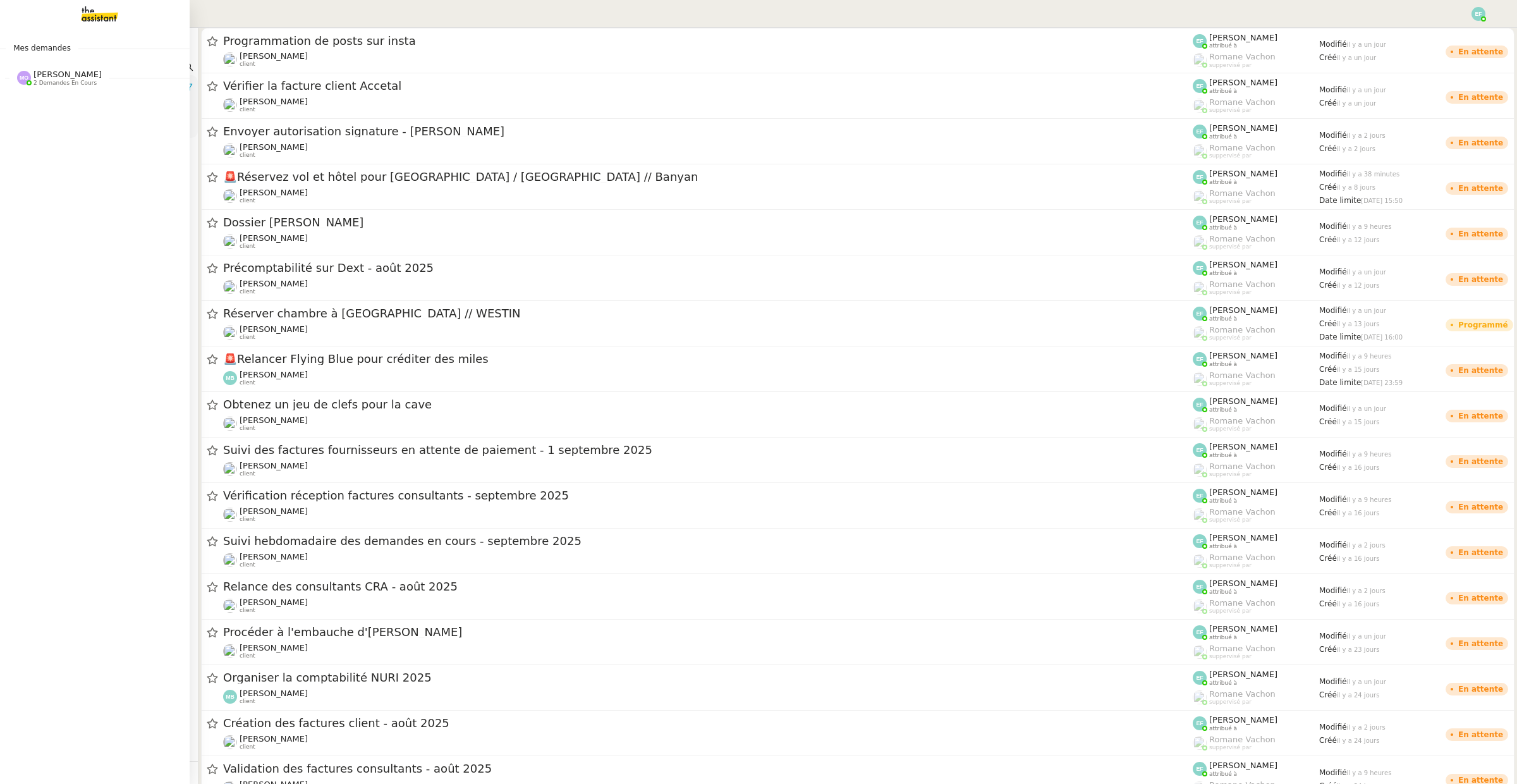
click at [58, 75] on span "[PERSON_NAME]" at bounding box center [67, 74] width 68 height 10
click at [99, 16] on img at bounding box center [90, 14] width 98 height 28
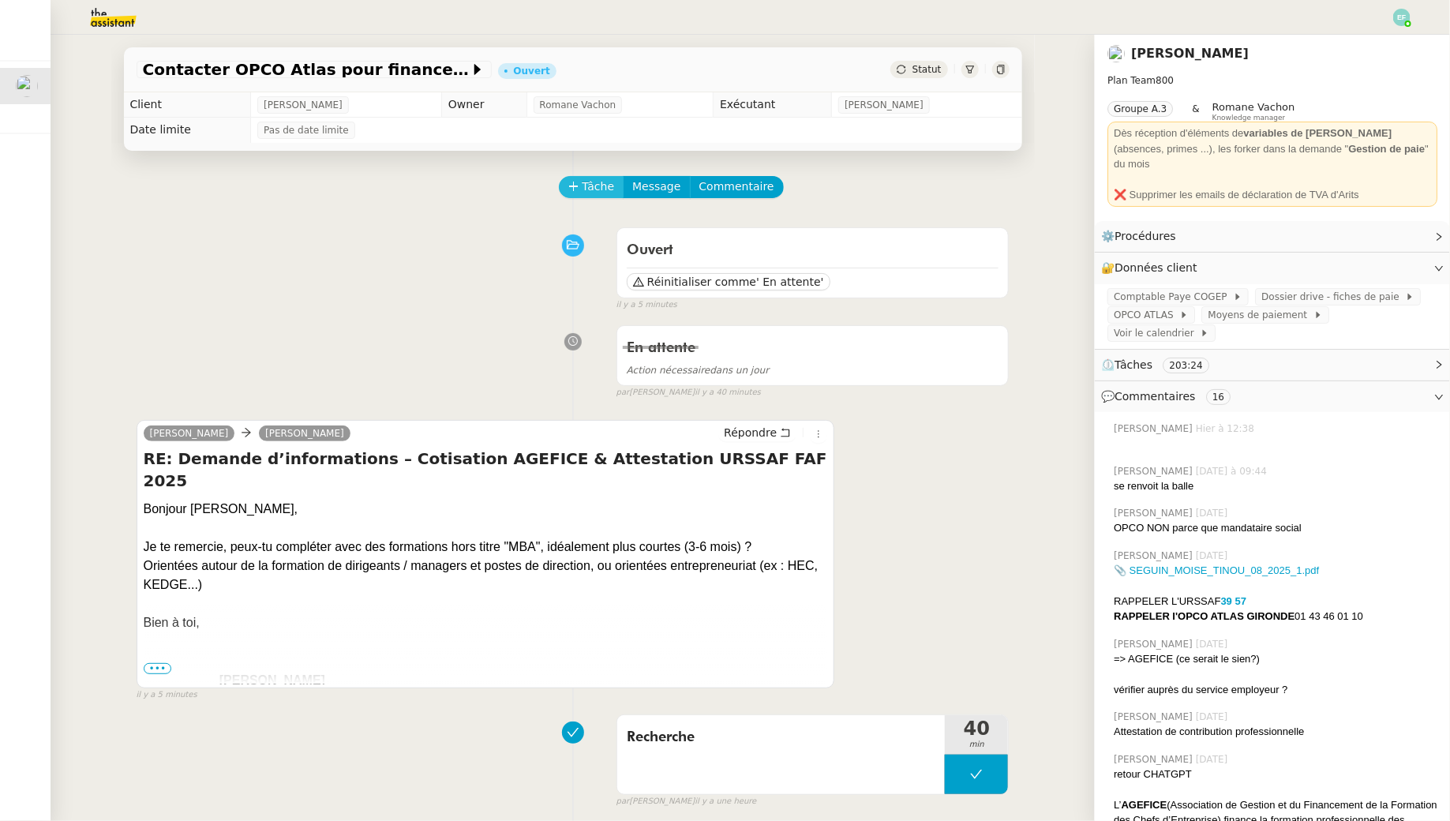
click at [601, 189] on span "Tâche" at bounding box center [598, 187] width 32 height 18
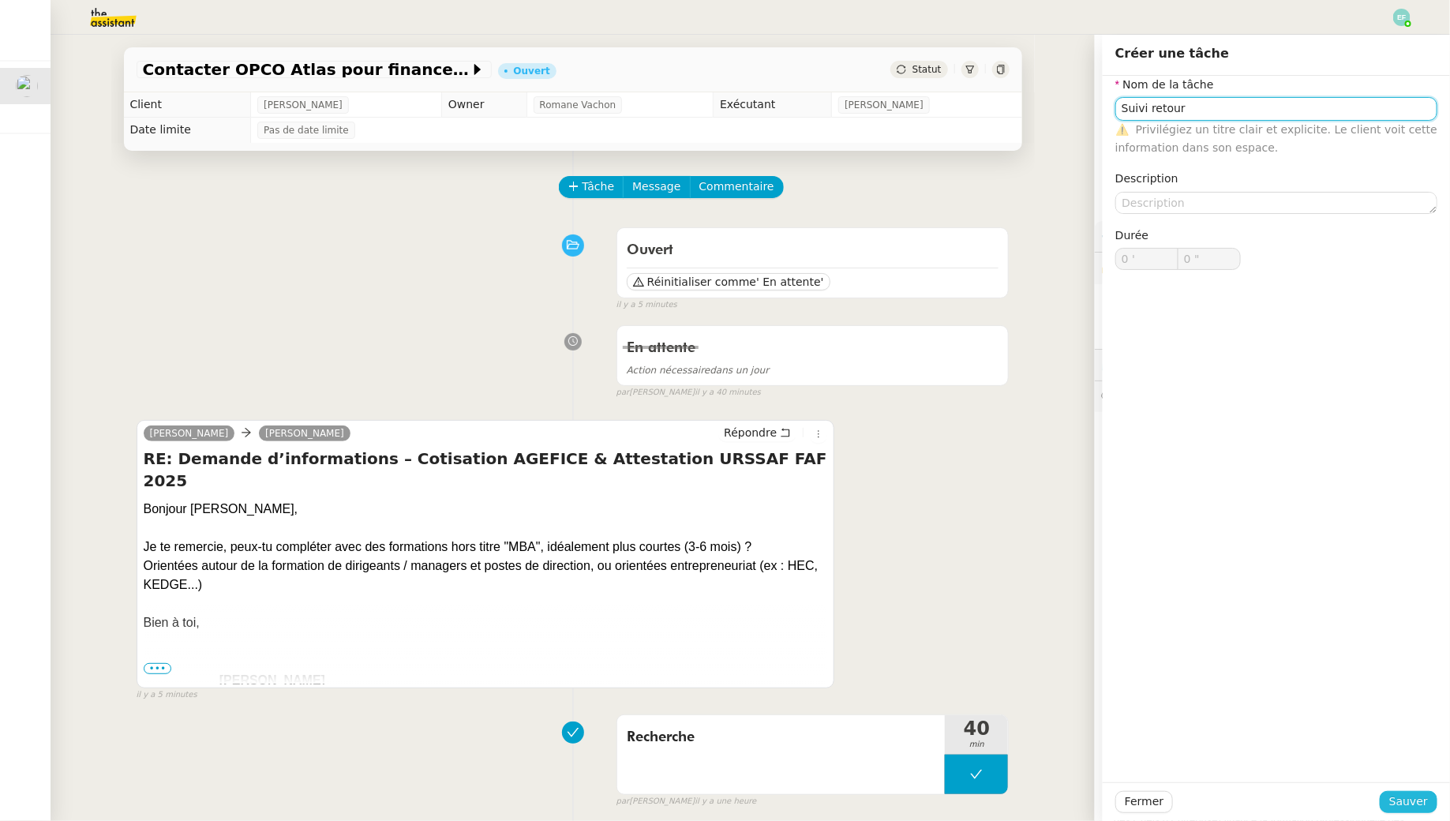
type input "Suivi retour"
click at [1431, 800] on button "Sauver" at bounding box center [1408, 802] width 58 height 22
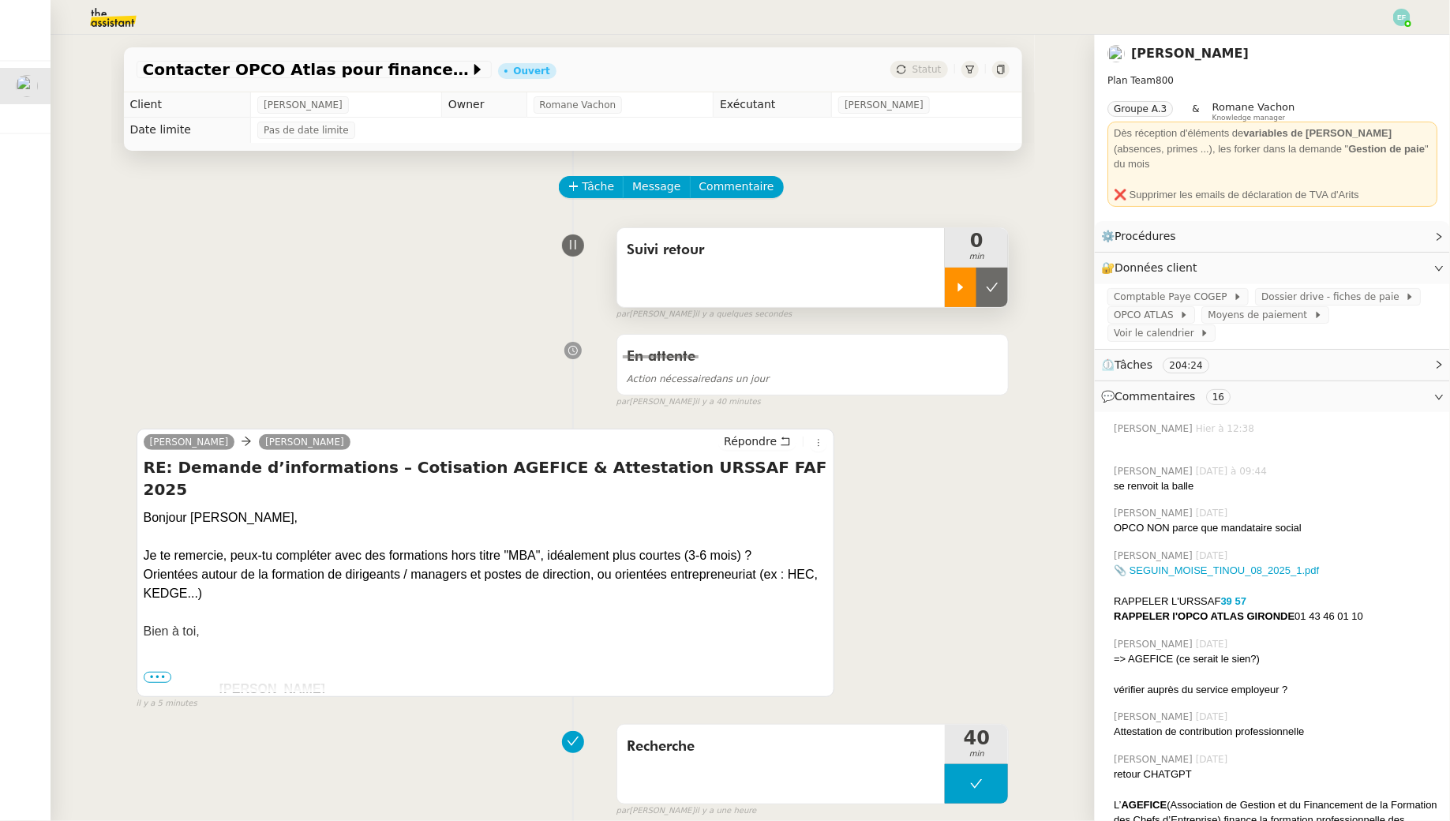
click at [964, 284] on icon at bounding box center [960, 287] width 13 height 13
click at [987, 291] on div at bounding box center [976, 287] width 63 height 39
click at [997, 288] on icon at bounding box center [992, 287] width 13 height 13
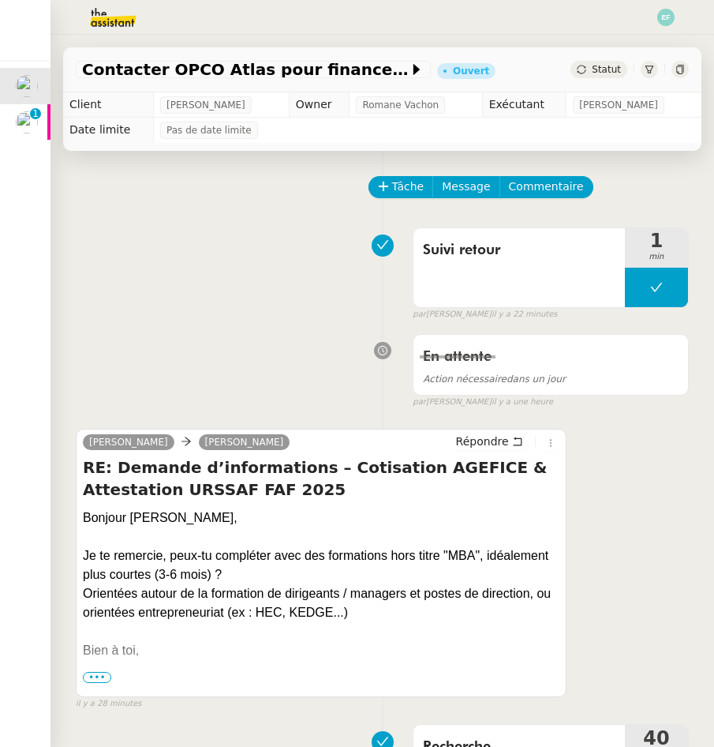
click at [24, 125] on img at bounding box center [27, 122] width 22 height 22
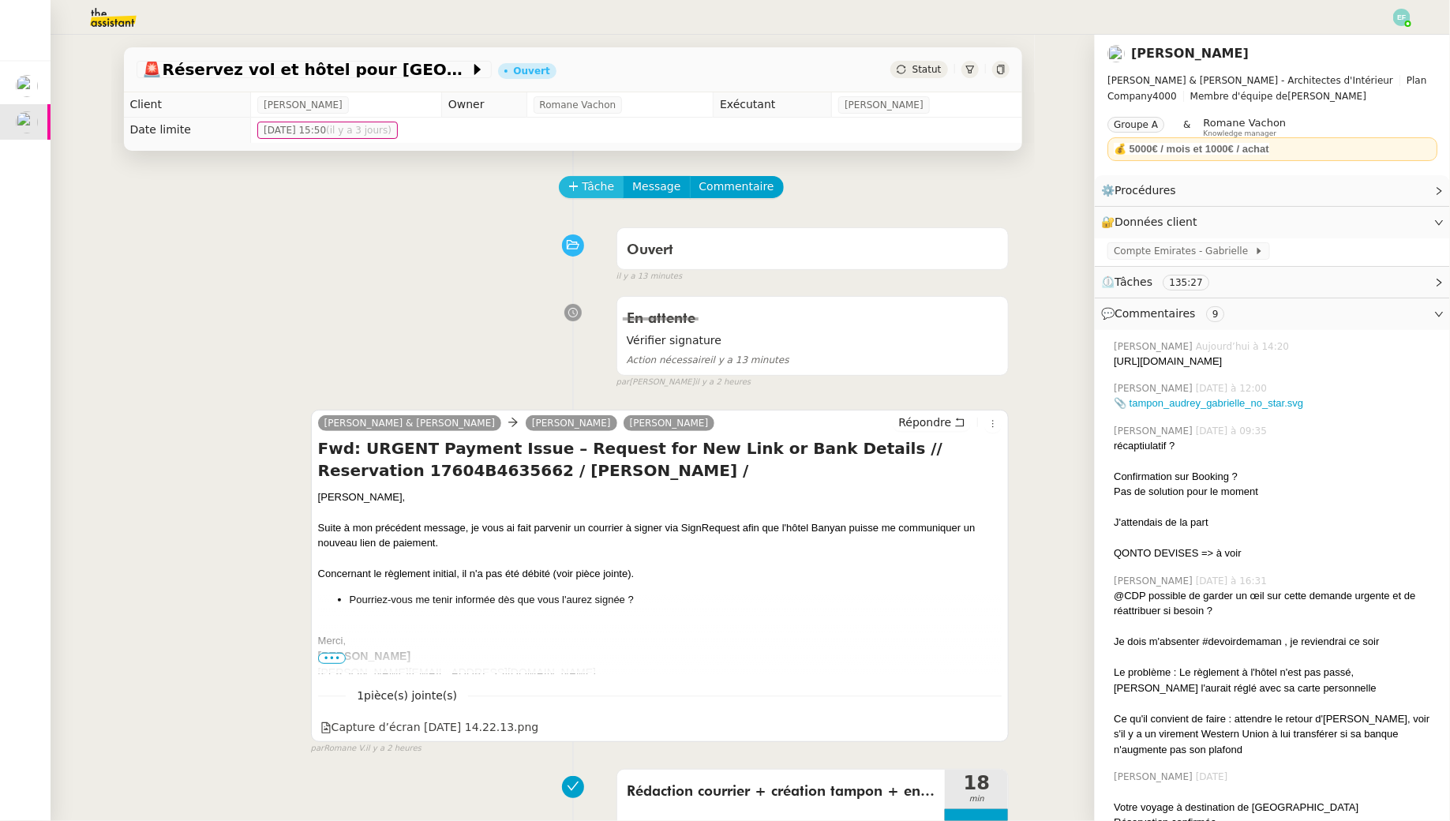
click at [593, 190] on span "Tâche" at bounding box center [598, 187] width 32 height 18
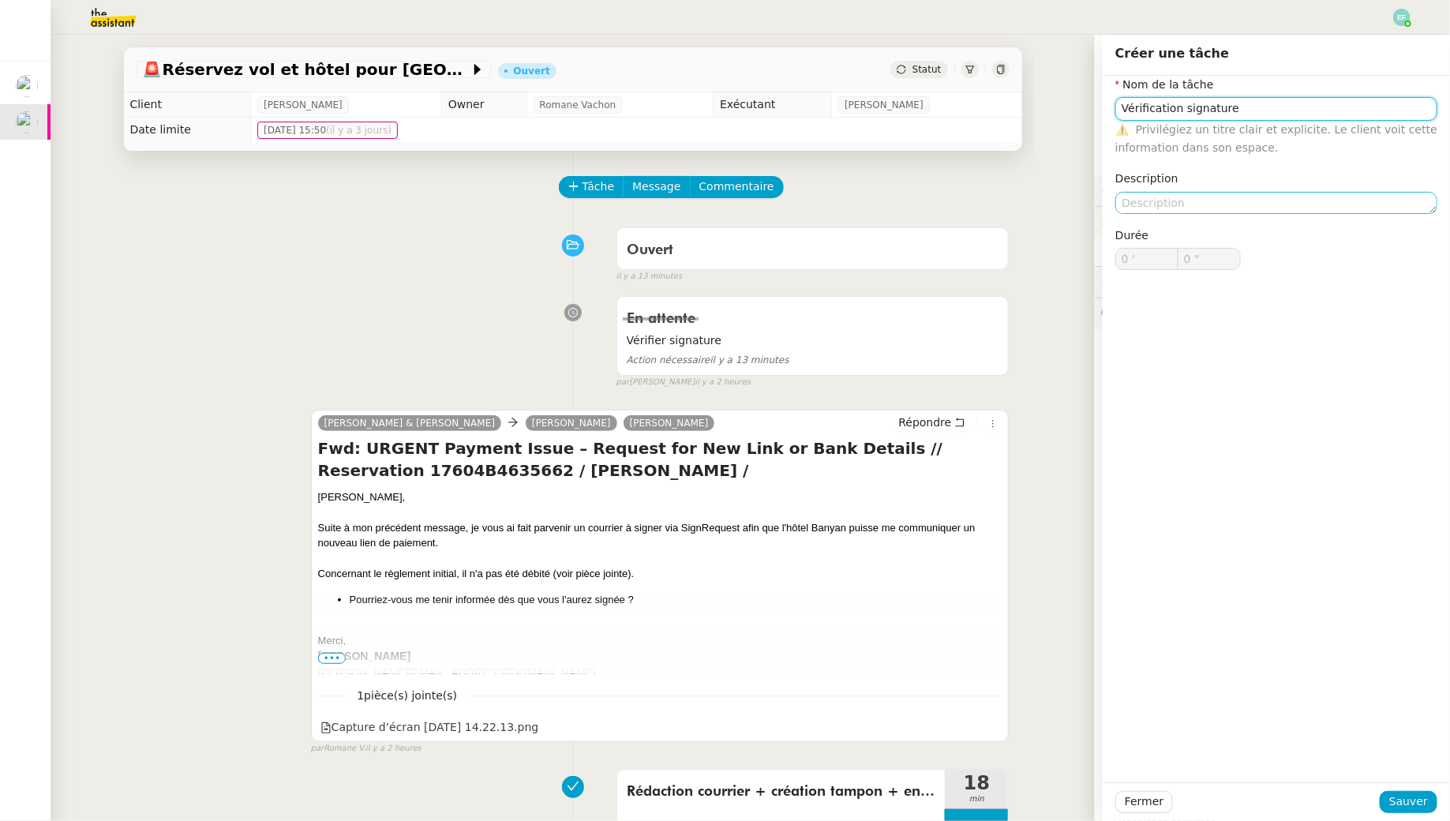
type input "Vérification signature"
click at [1134, 204] on textarea at bounding box center [1276, 203] width 322 height 22
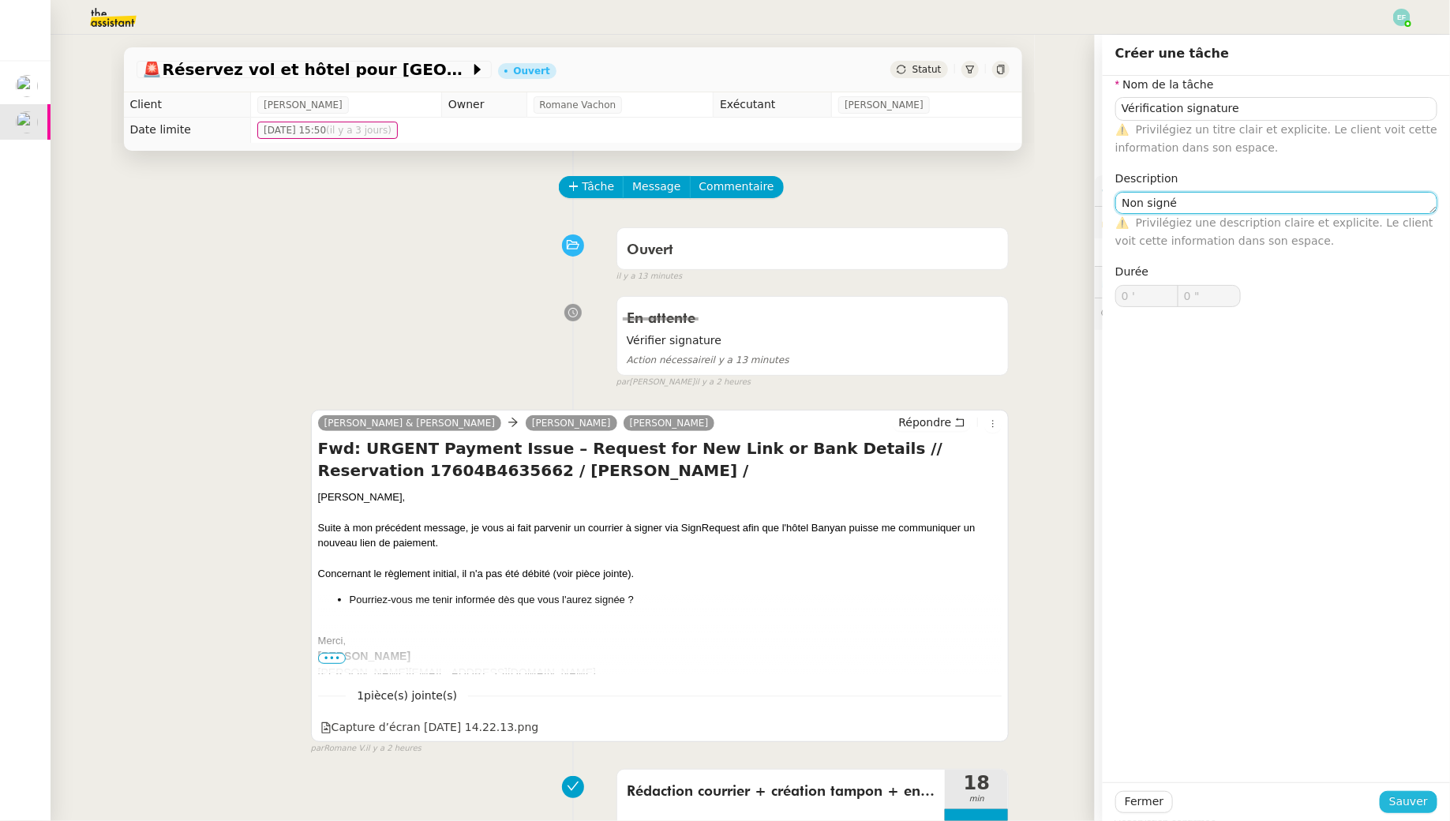
type textarea "Non signé"
click at [1415, 797] on span "Sauver" at bounding box center [1408, 801] width 39 height 18
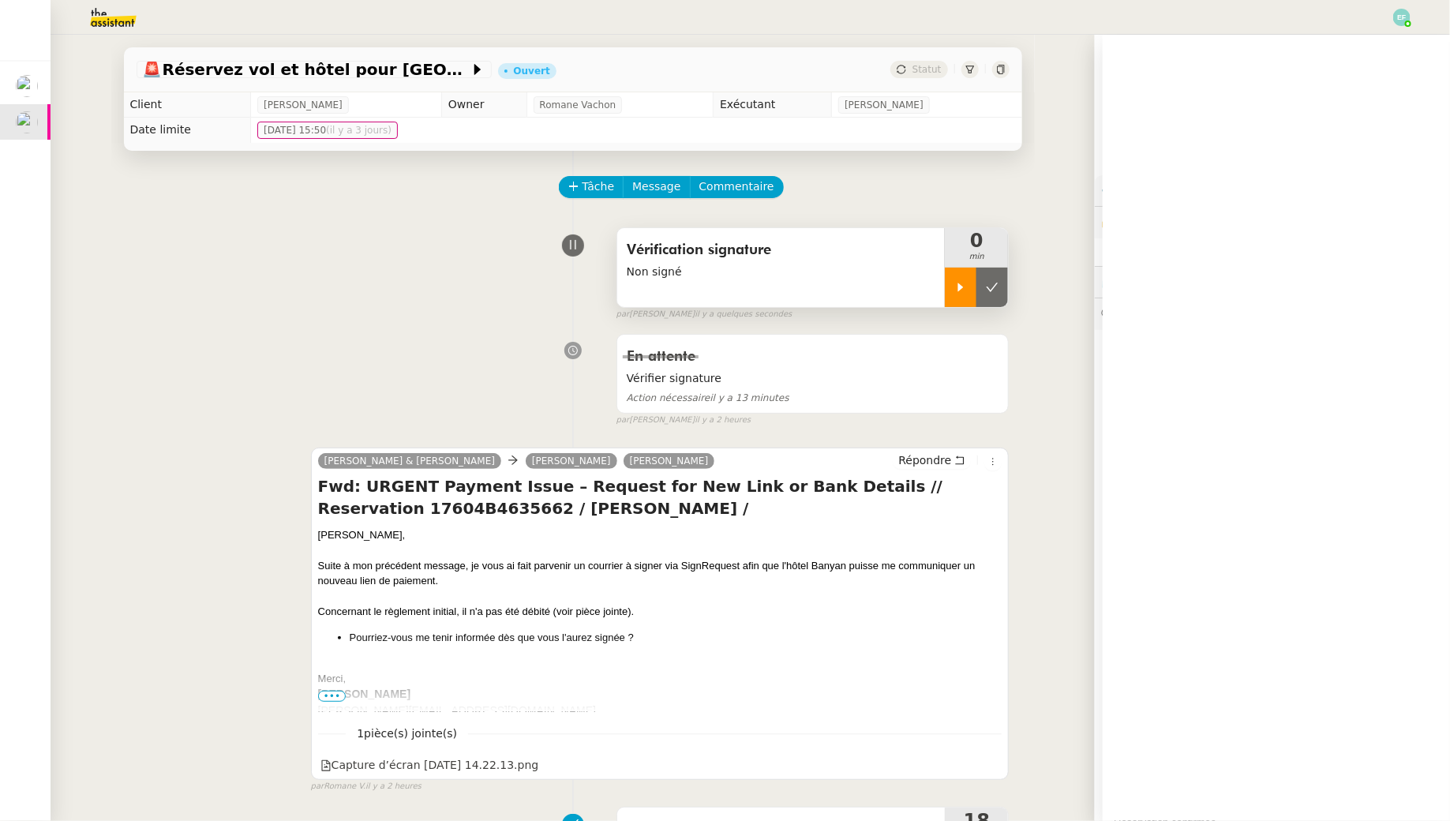
click at [970, 290] on div at bounding box center [961, 287] width 32 height 39
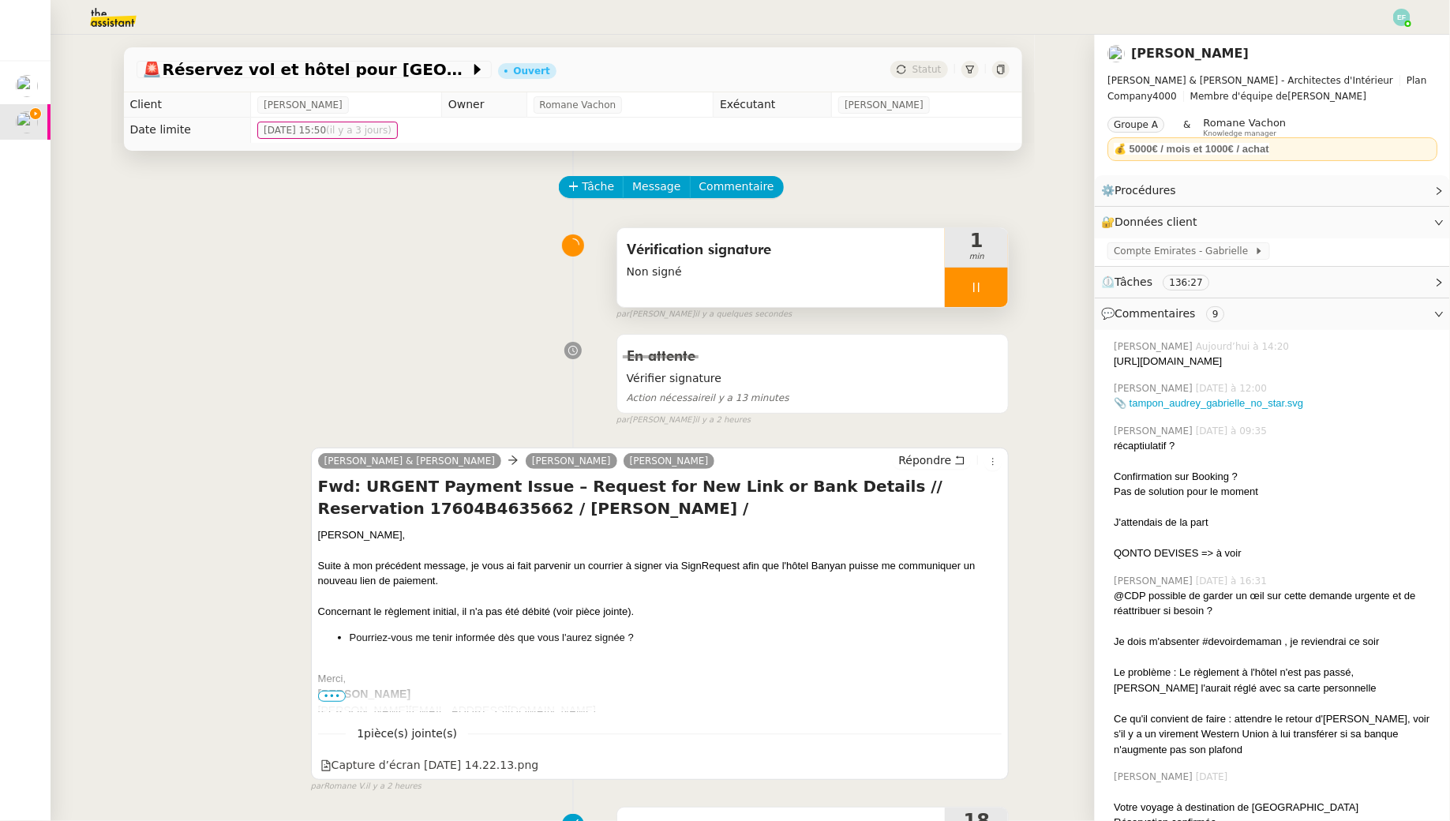
click at [995, 282] on div at bounding box center [976, 287] width 63 height 39
click at [995, 282] on icon at bounding box center [992, 287] width 13 height 13
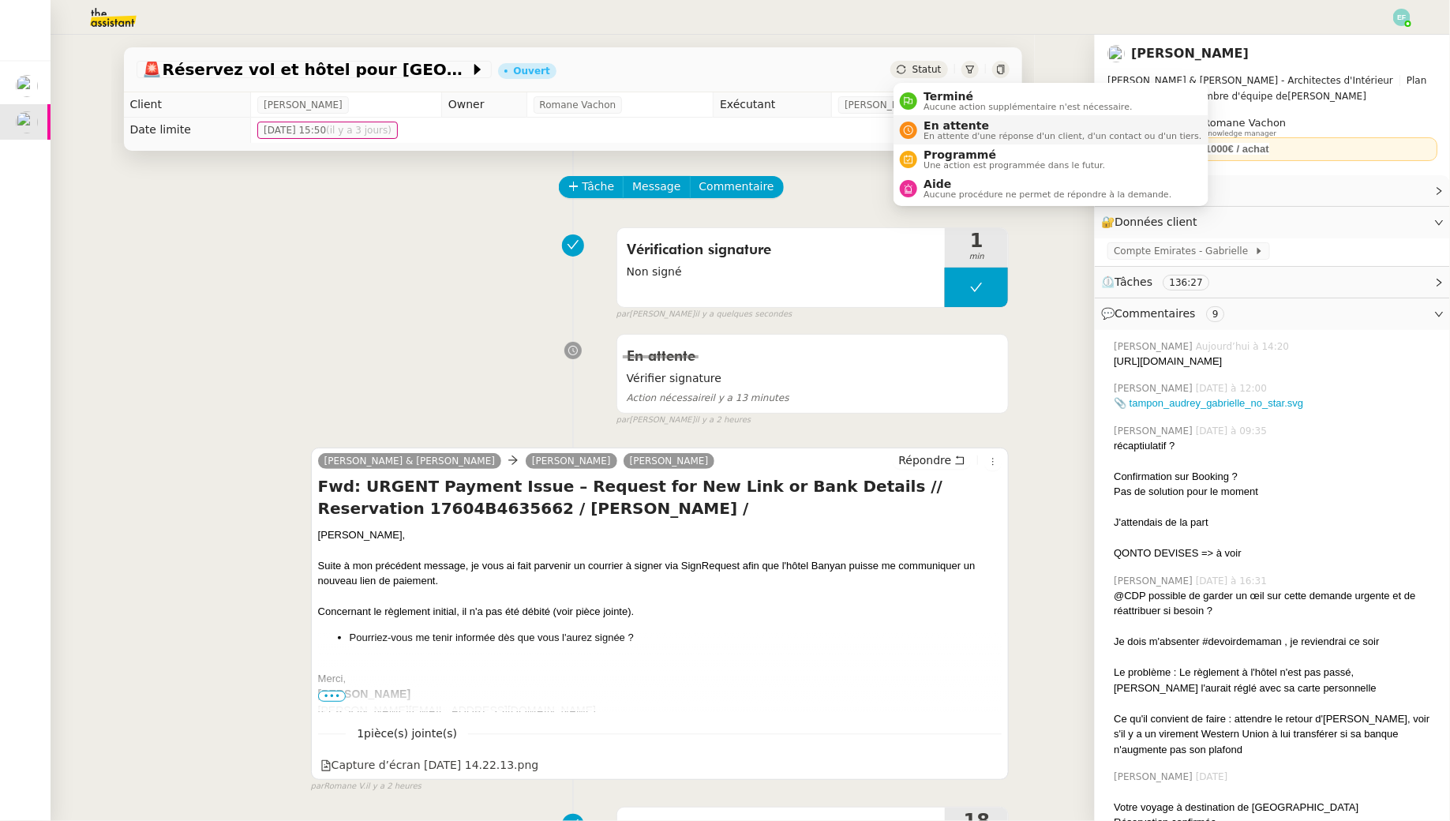
click at [930, 133] on span "En attente d'une réponse d'un client, d'un contact ou d'un tiers." at bounding box center [1062, 136] width 278 height 9
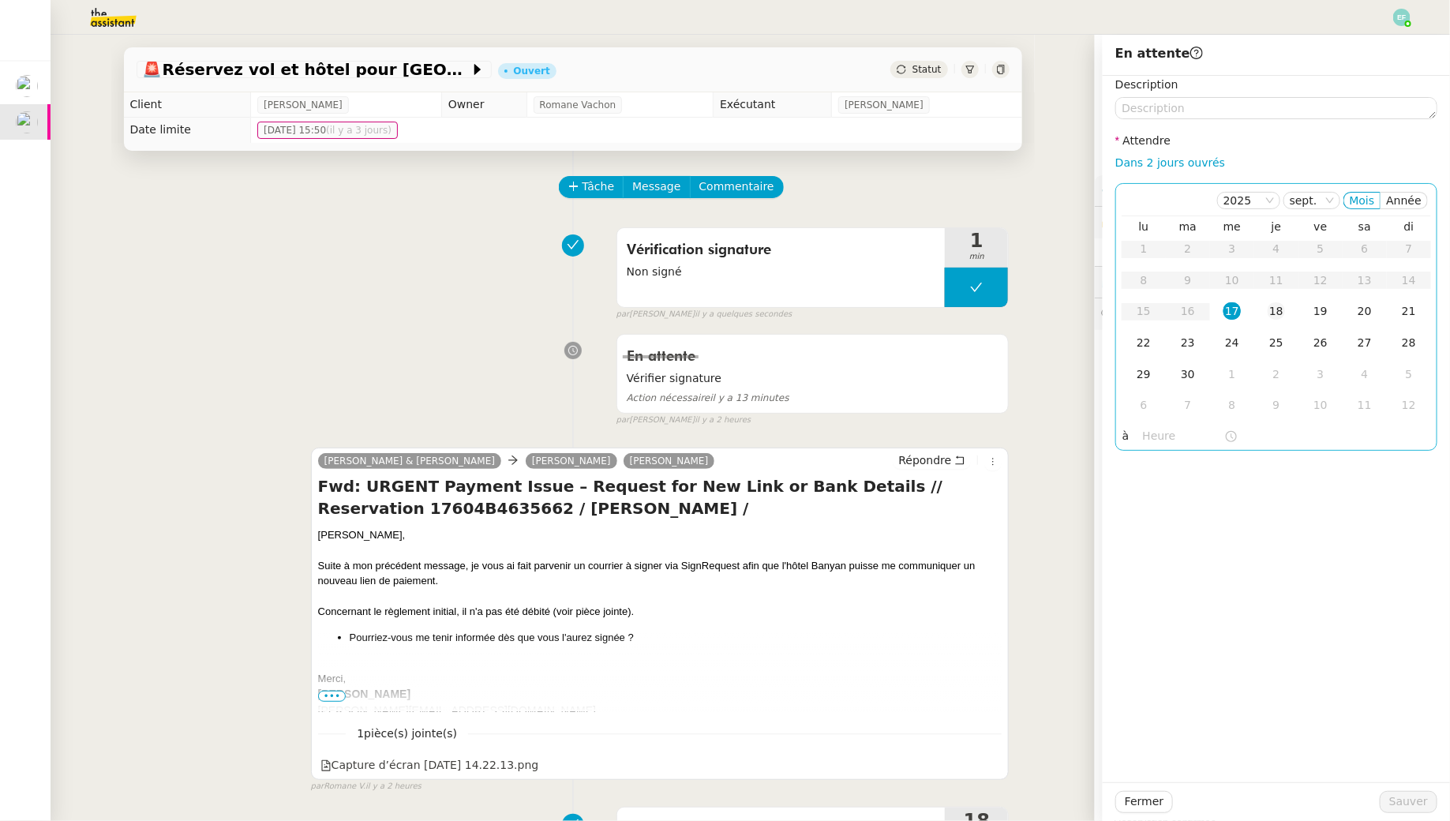
click at [1274, 315] on div "18" at bounding box center [1275, 310] width 17 height 17
click at [1400, 807] on span "Sauver" at bounding box center [1408, 801] width 39 height 18
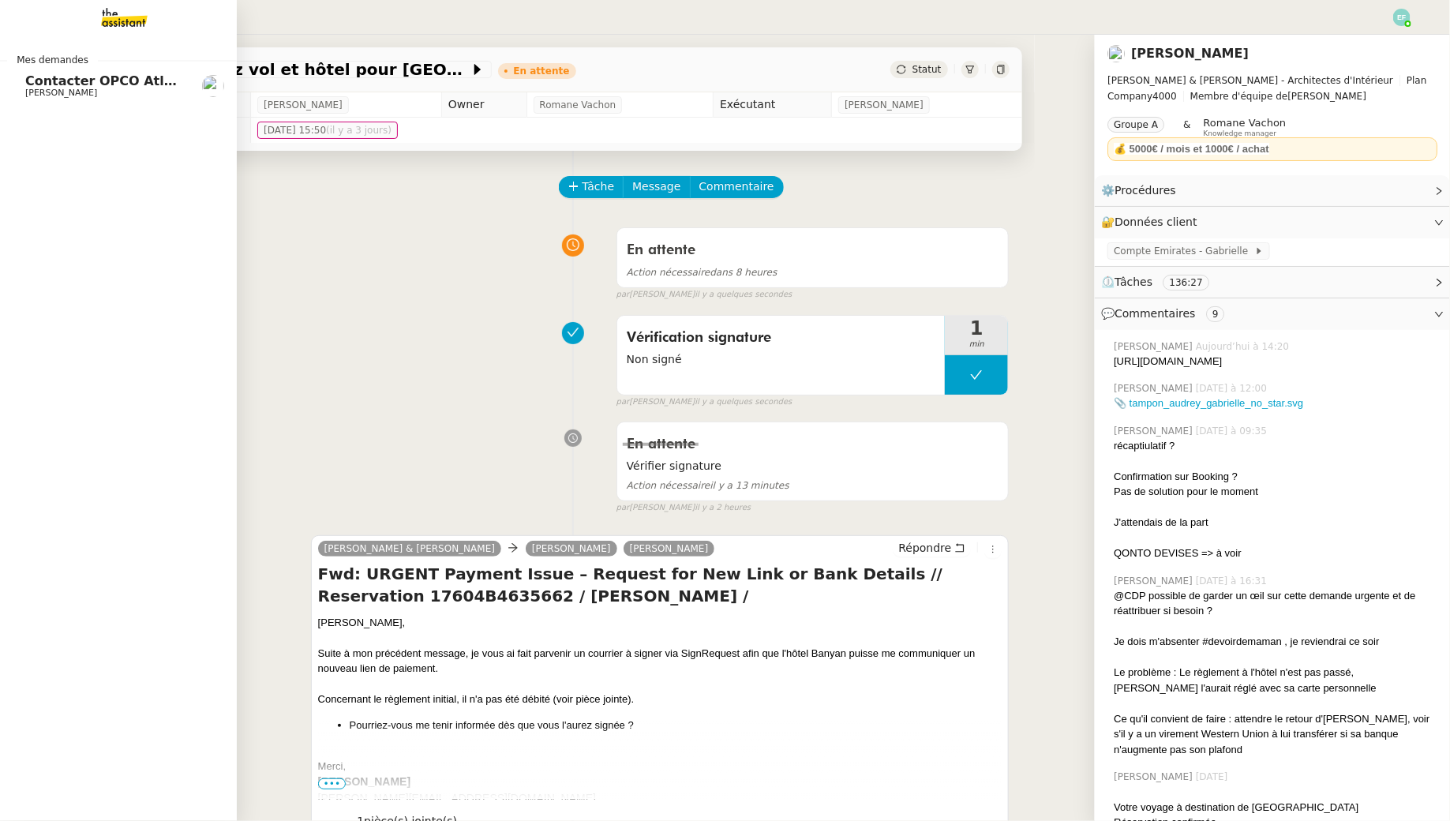
click at [19, 75] on link "Contacter OPCO Atlas pour financement formation [PERSON_NAME]" at bounding box center [118, 86] width 237 height 36
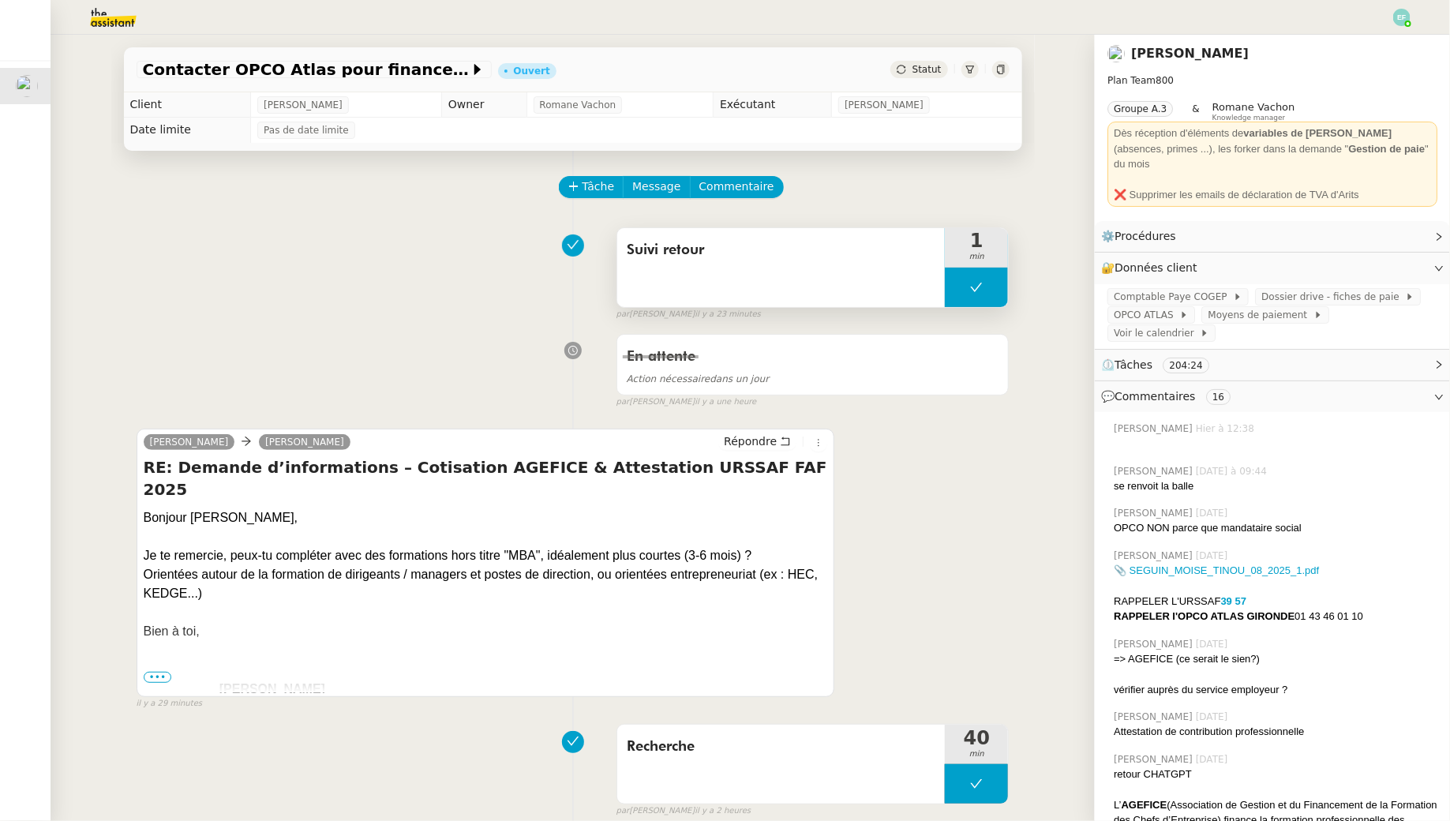
click at [974, 305] on button at bounding box center [976, 287] width 63 height 39
click at [959, 286] on icon at bounding box center [961, 287] width 6 height 9
click at [780, 436] on icon at bounding box center [785, 441] width 11 height 11
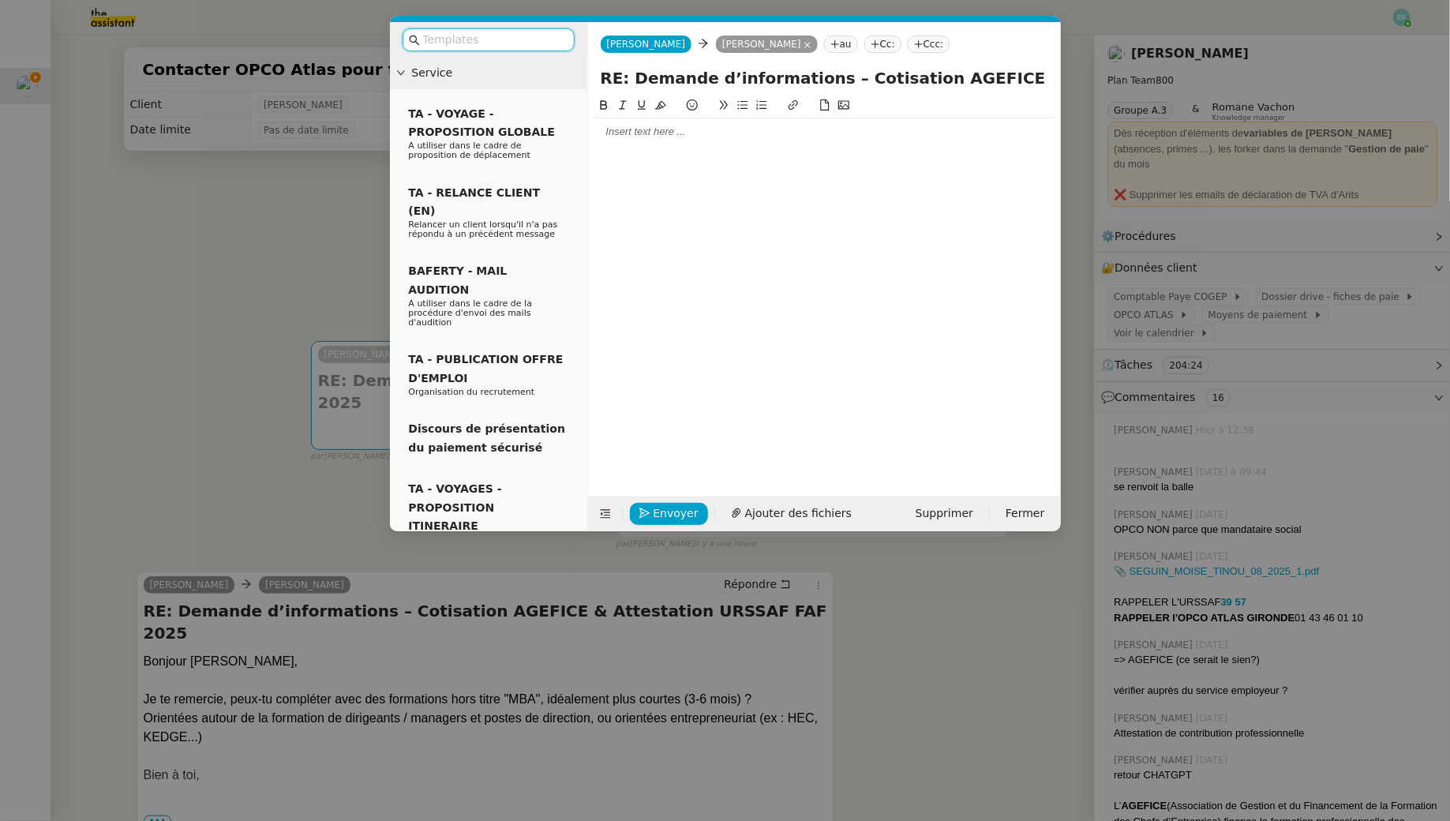
click at [639, 125] on div at bounding box center [824, 132] width 460 height 14
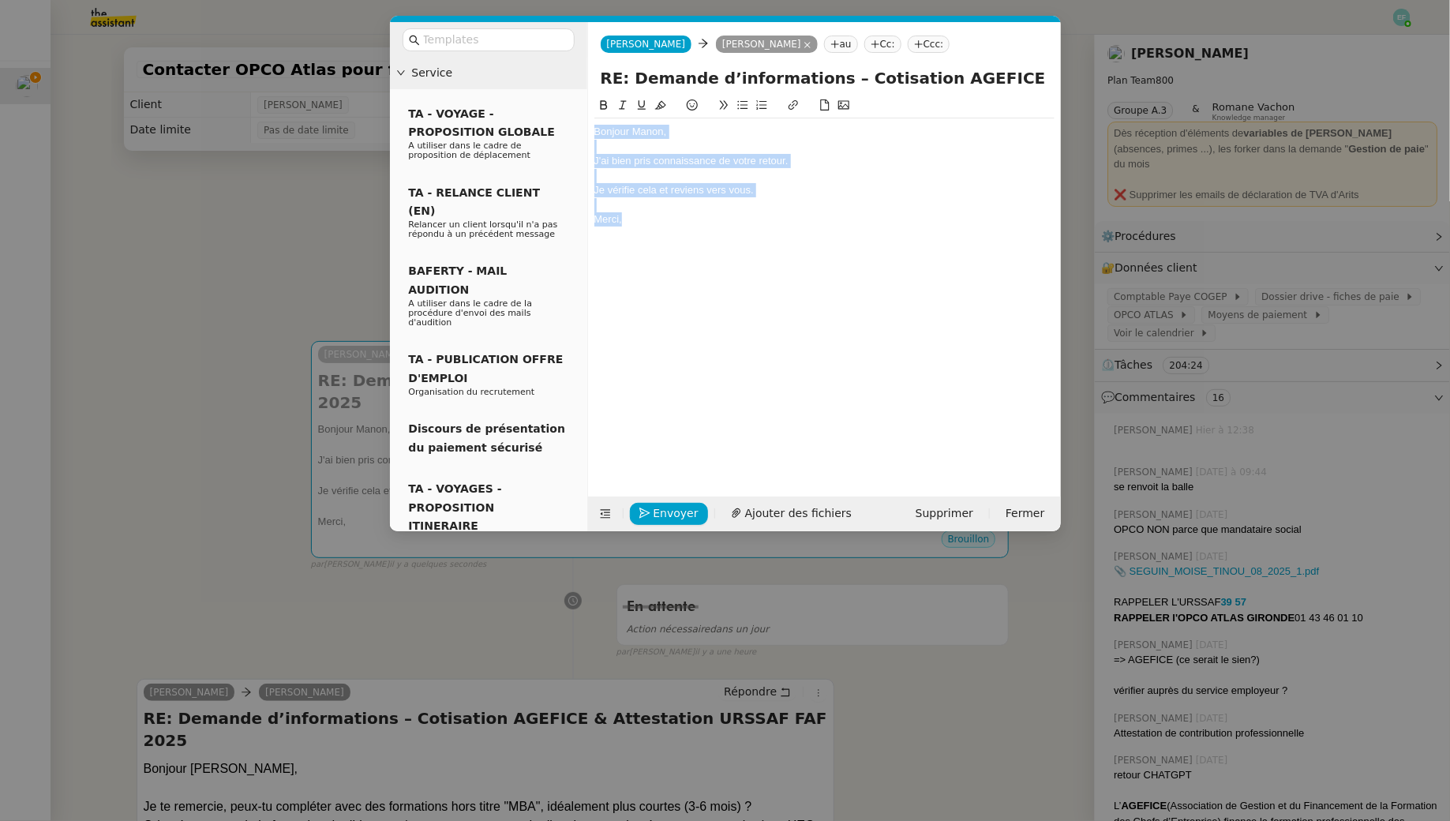
drag, startPoint x: 642, startPoint y: 223, endPoint x: 574, endPoint y: 94, distance: 145.1
click at [574, 94] on nz-layout "Service TA - VOYAGE - PROPOSITION GLOBALE A utiliser dans le cadre de propositi…" at bounding box center [725, 276] width 671 height 509
copy div "Bonjour [PERSON_NAME], J'ai bien pris connaissance de votre retour. Je vérifie …"
click at [713, 237] on div "Bonjour [PERSON_NAME], J'ai bien pris connaissance de votre retour. Je vérifie …" at bounding box center [824, 284] width 460 height 376
click at [673, 504] on span "Envoyer" at bounding box center [675, 513] width 45 height 18
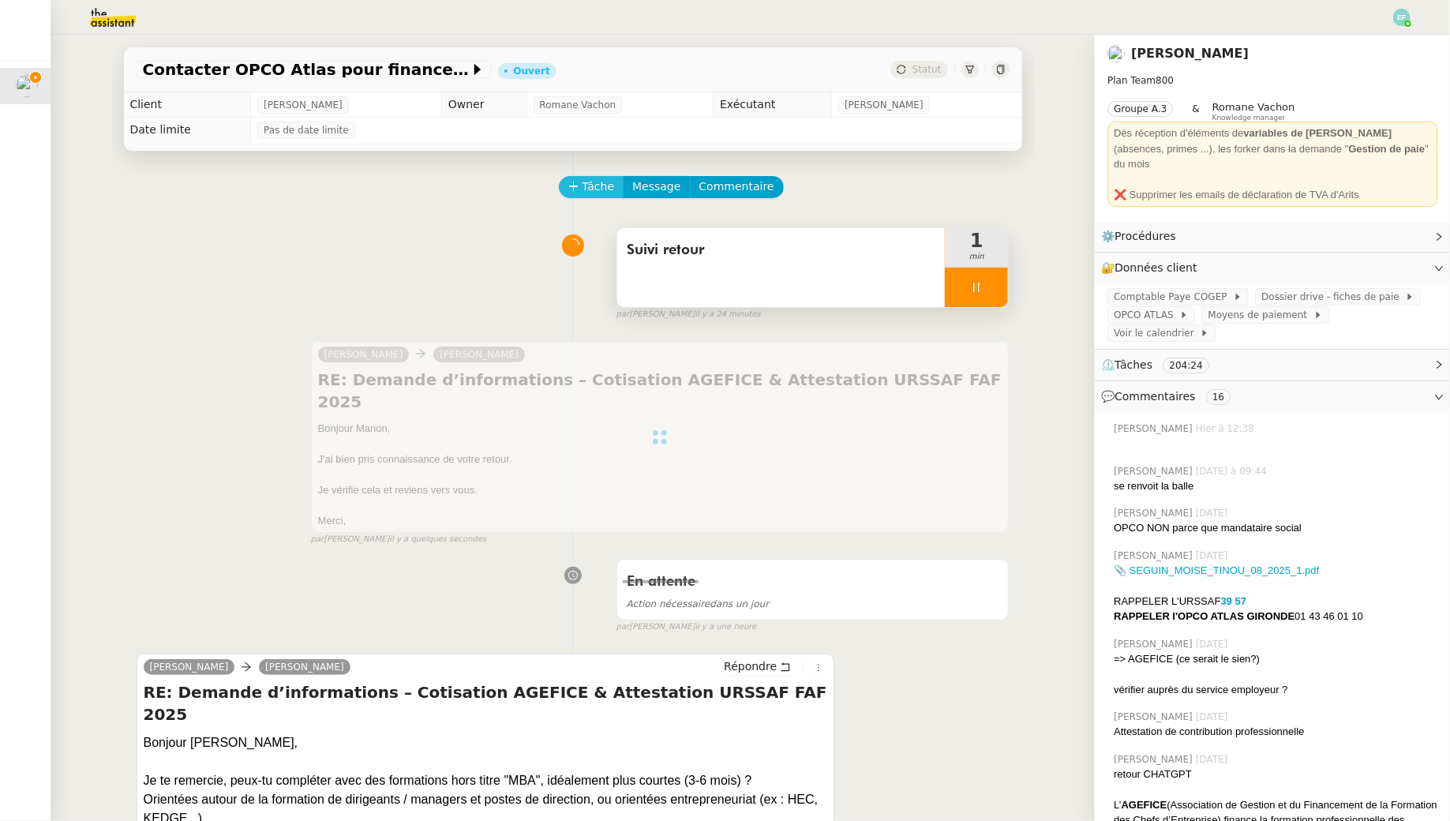
click at [586, 181] on span "Tâche" at bounding box center [598, 187] width 32 height 18
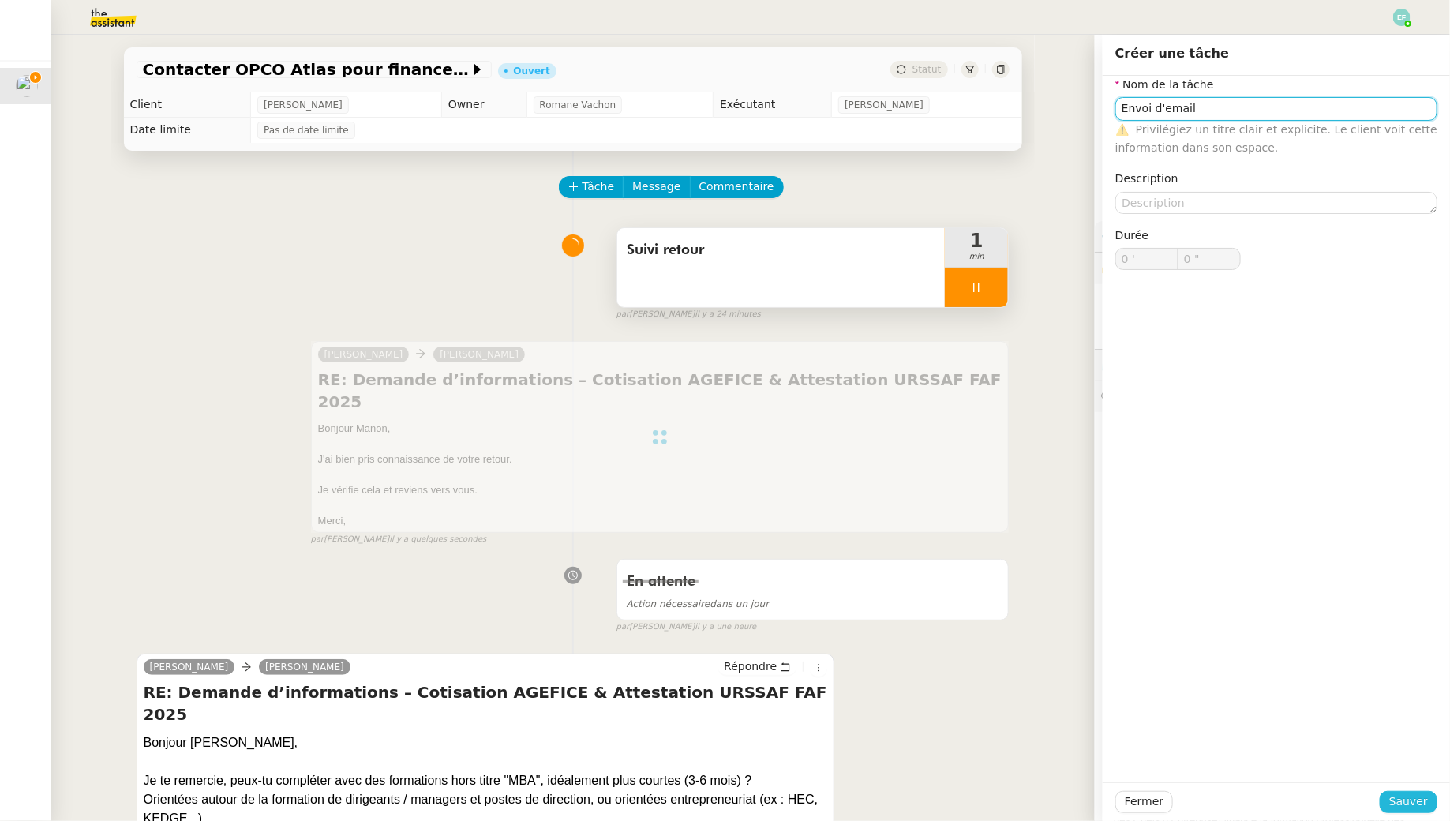
type input "Envoi d'email"
click at [1402, 802] on span "Sauver" at bounding box center [1408, 801] width 39 height 18
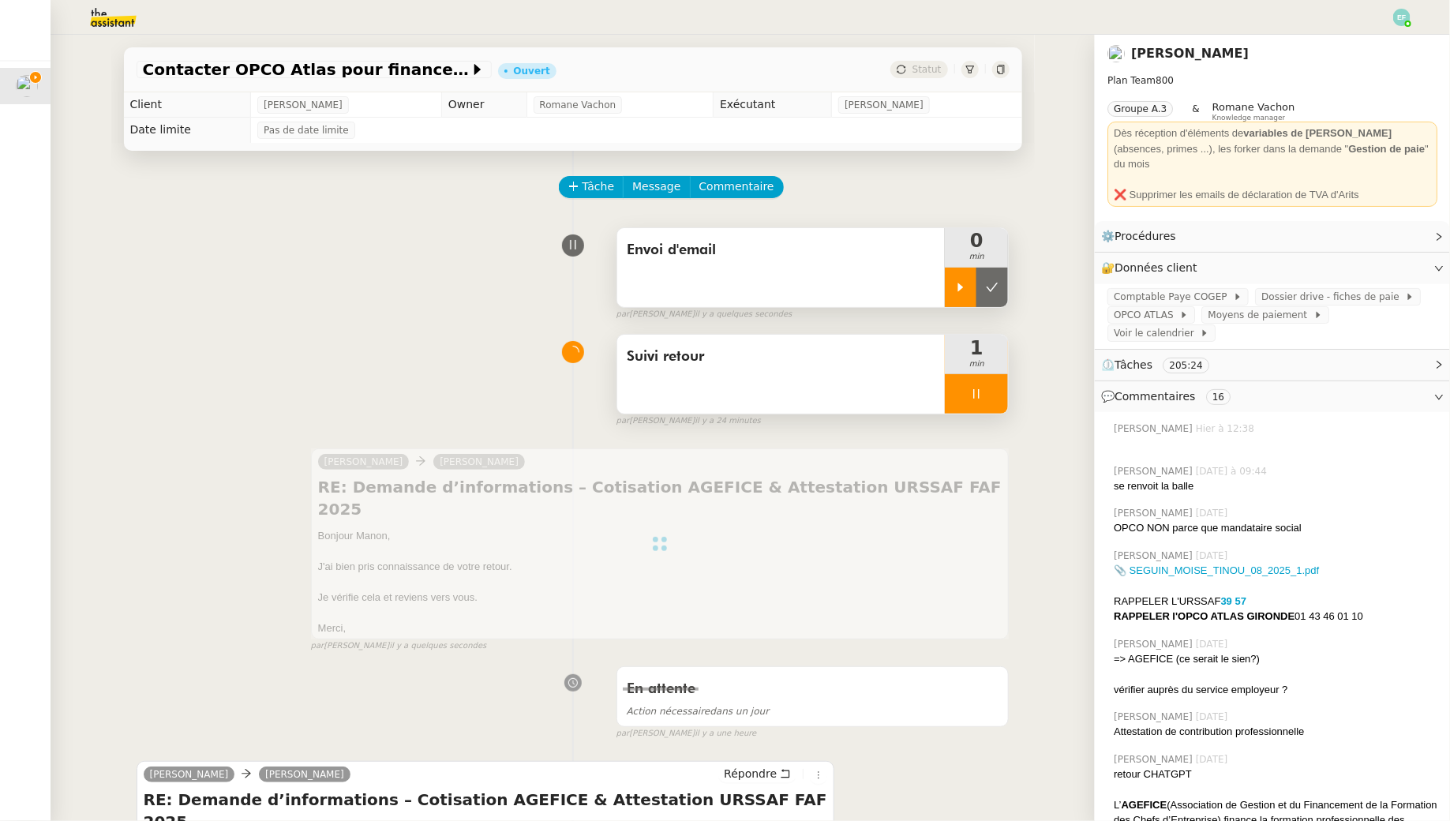
click at [962, 276] on div at bounding box center [961, 287] width 32 height 39
click at [995, 387] on div at bounding box center [976, 393] width 63 height 39
click at [998, 387] on icon at bounding box center [992, 393] width 13 height 13
click at [987, 289] on div at bounding box center [976, 287] width 63 height 39
click at [1002, 285] on button at bounding box center [992, 287] width 32 height 39
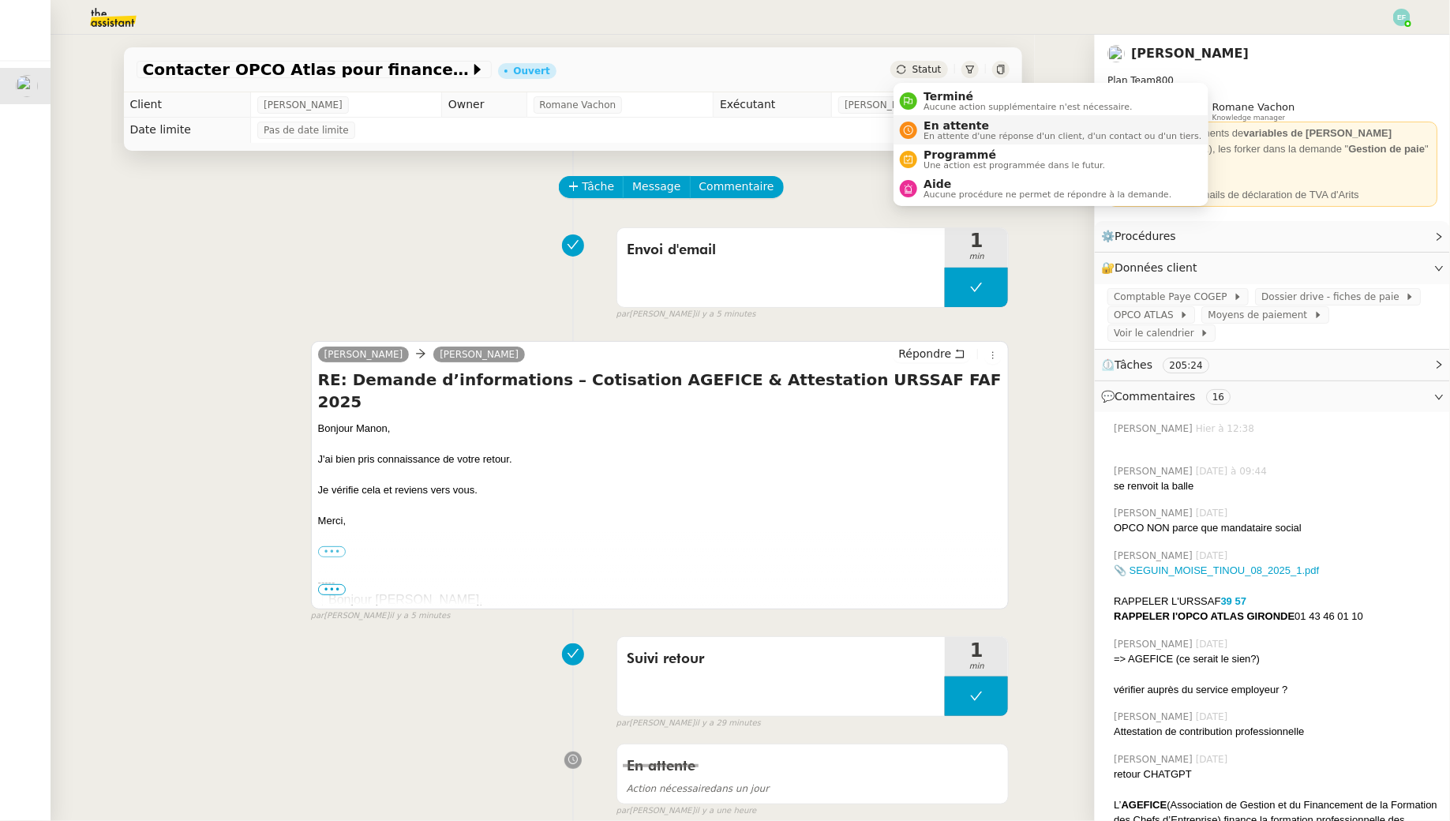
click at [940, 137] on span "En attente d'une réponse d'un client, d'un contact ou d'un tiers." at bounding box center [1062, 136] width 278 height 9
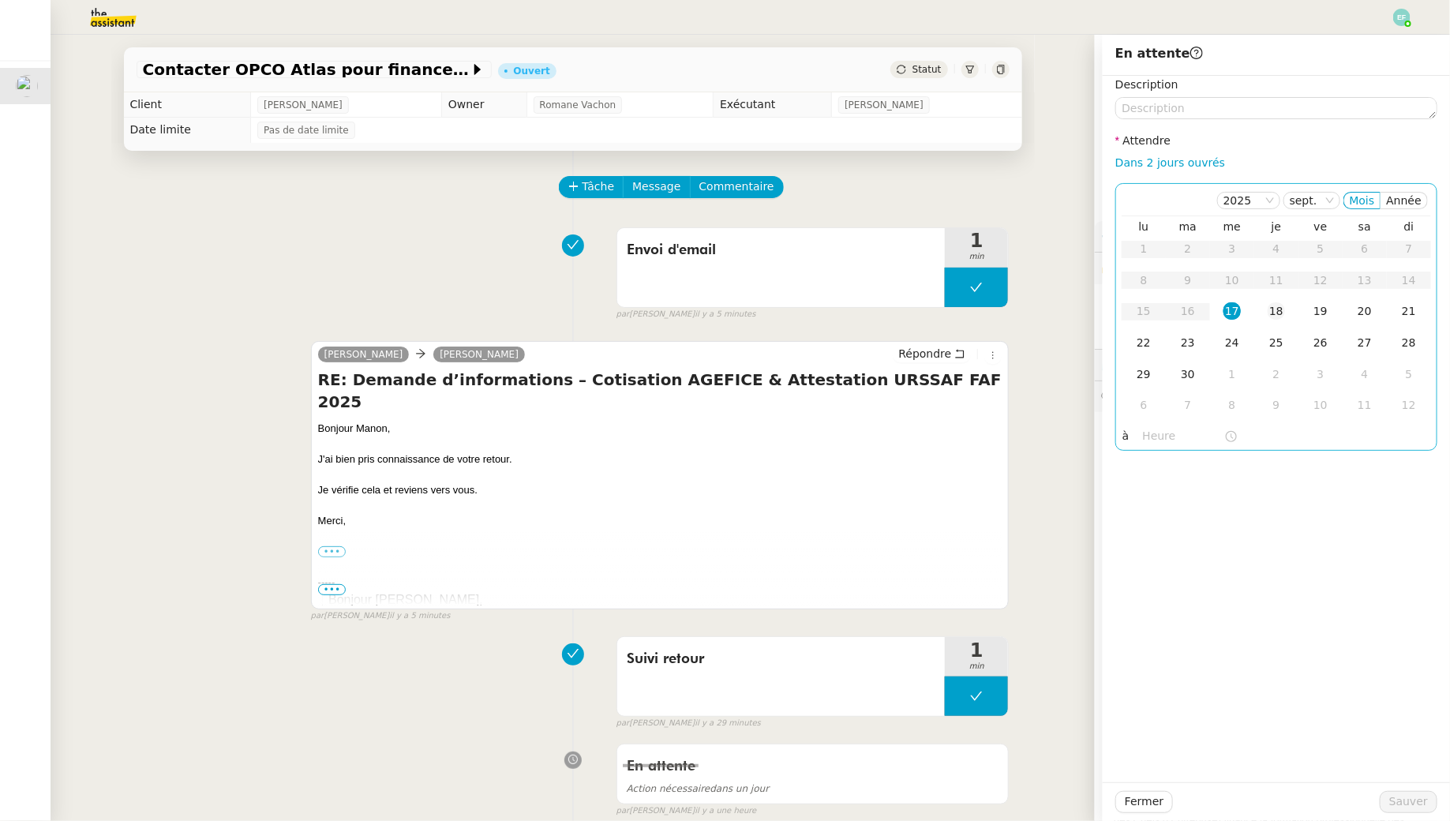
click at [1285, 319] on div "18" at bounding box center [1275, 310] width 17 height 17
click at [1417, 792] on button "Sauver" at bounding box center [1408, 802] width 58 height 22
